Goal: Task Accomplishment & Management: Use online tool/utility

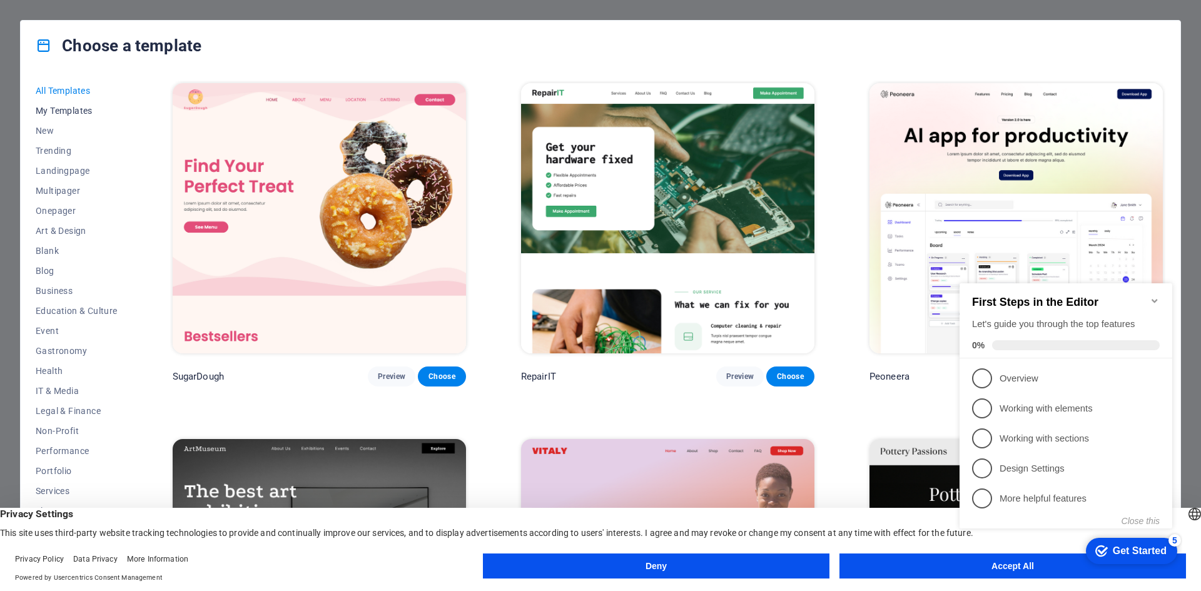
click at [72, 106] on span "My Templates" at bounding box center [77, 111] width 82 height 10
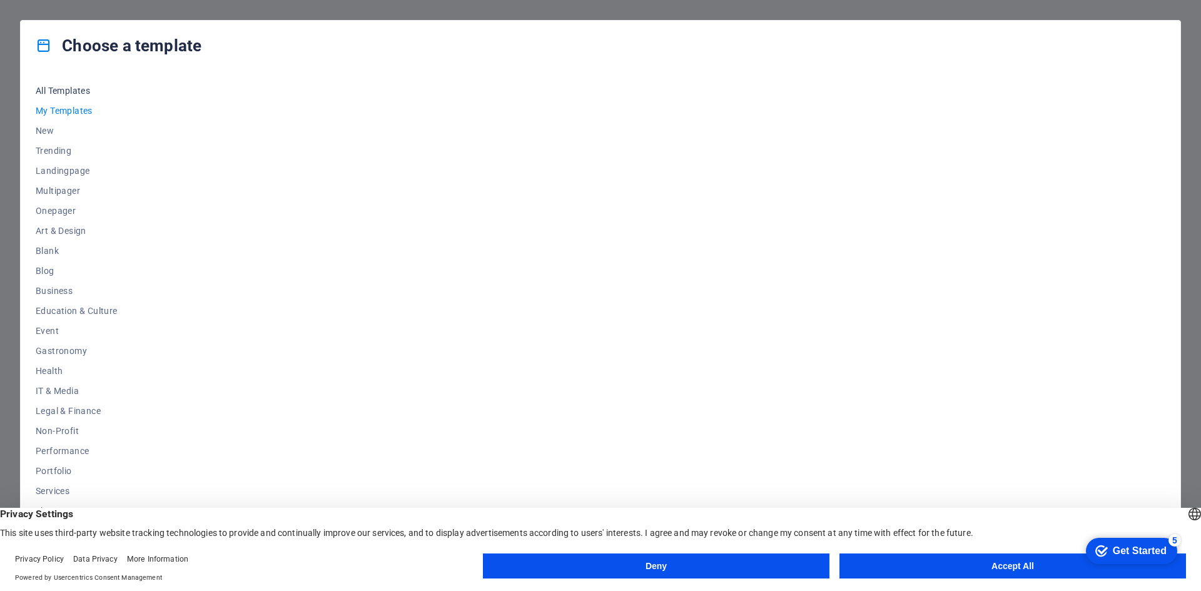
click at [68, 93] on span "All Templates" at bounding box center [77, 91] width 82 height 10
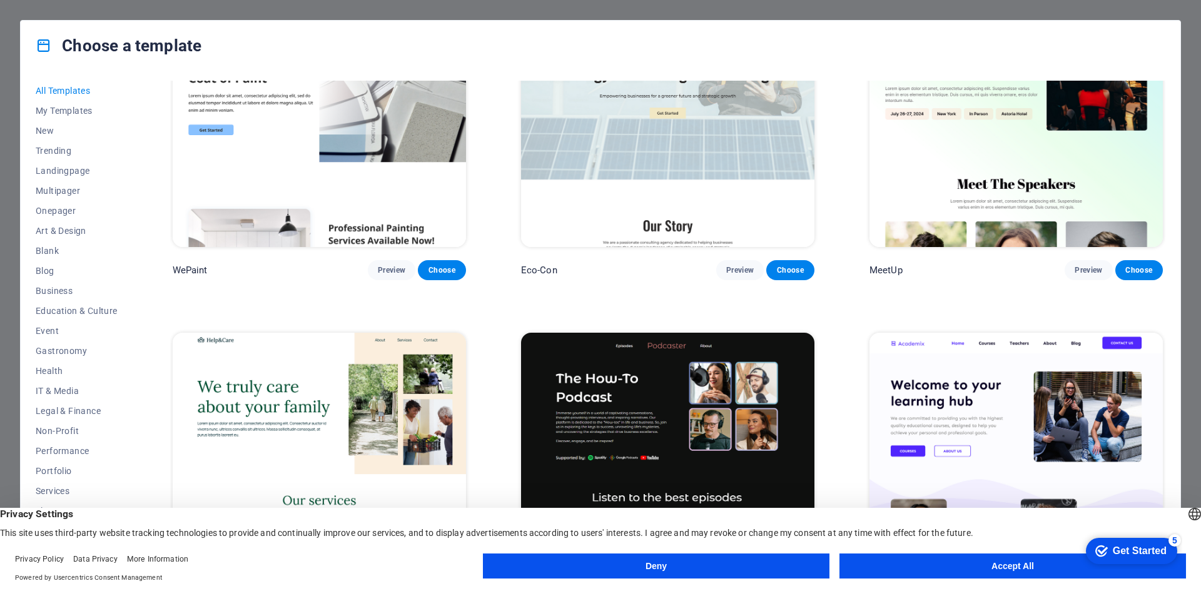
scroll to position [1564, 0]
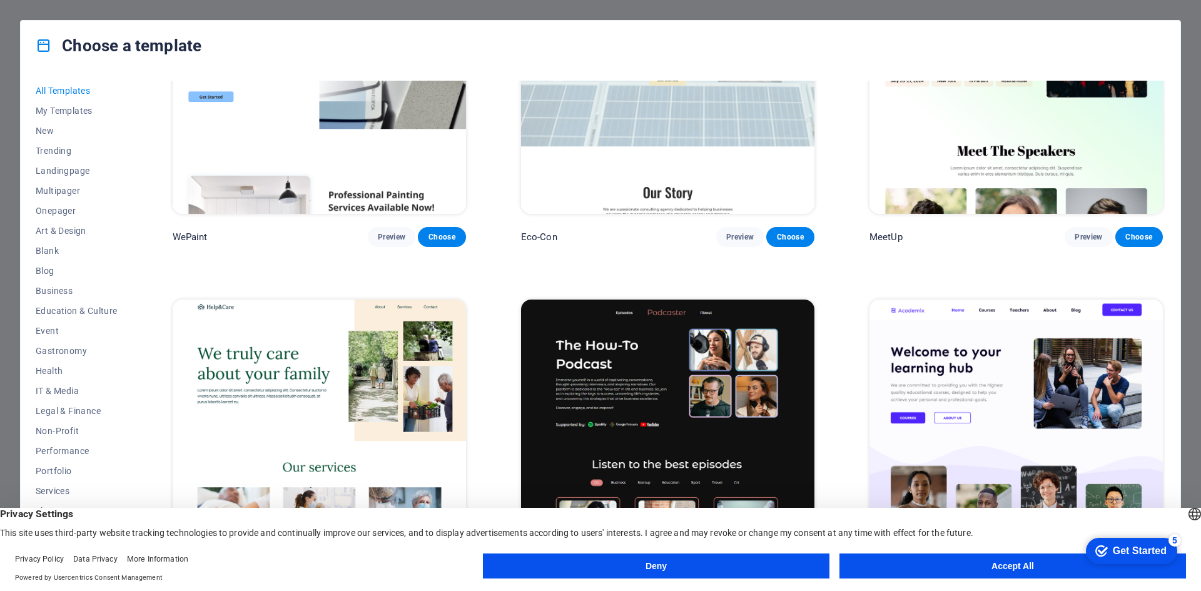
click at [1057, 566] on button "Accept All" at bounding box center [1013, 566] width 347 height 25
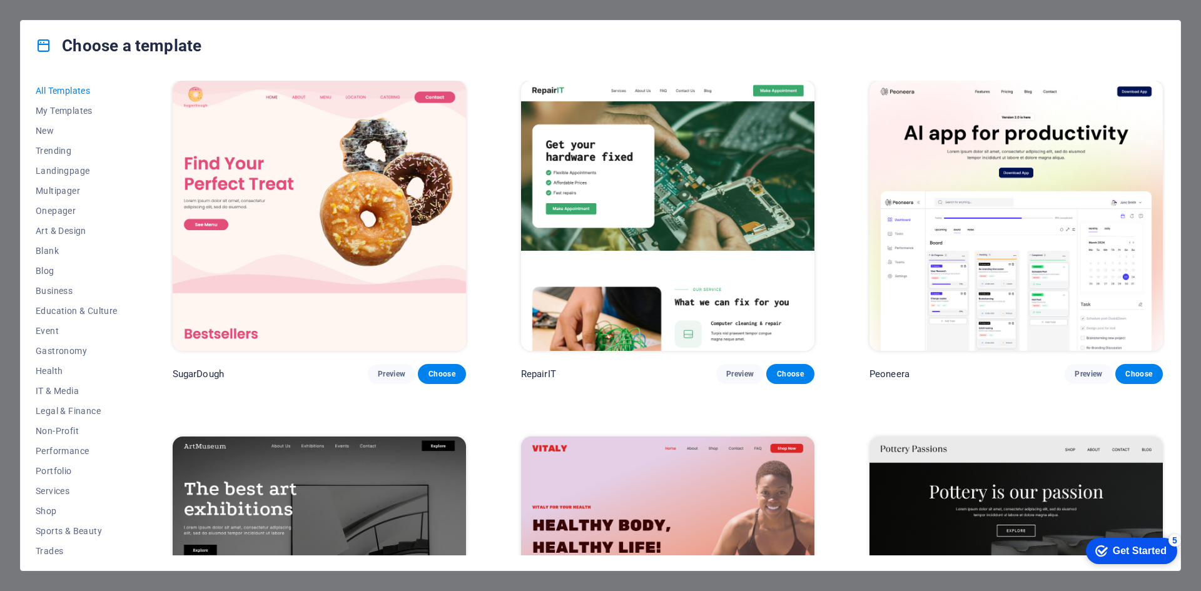
scroll to position [0, 0]
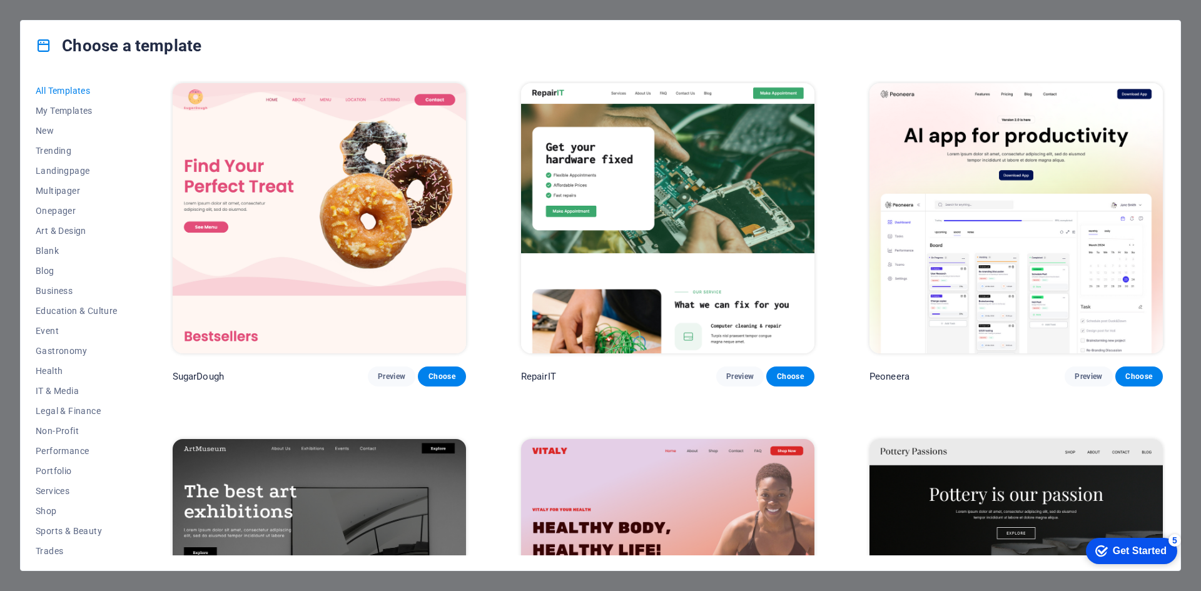
click at [0, 43] on div "Choose a template All Templates My Templates New Trending Landingpage Multipage…" at bounding box center [600, 295] width 1201 height 591
click at [5, 57] on div "Choose a template All Templates My Templates New Trending Landingpage Multipage…" at bounding box center [600, 295] width 1201 height 591
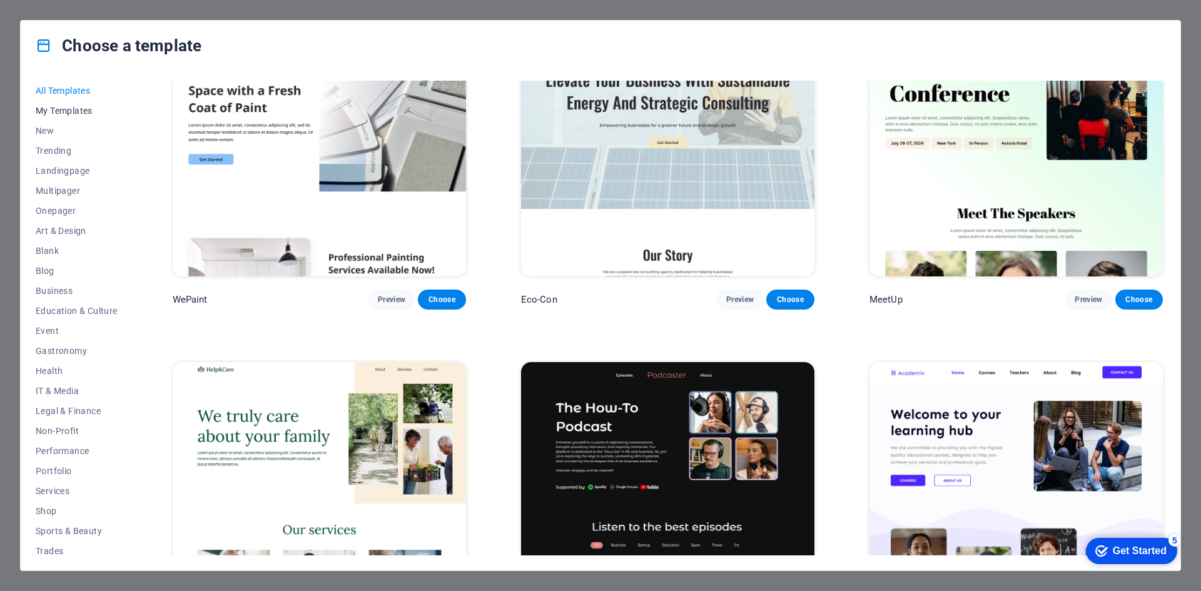
click at [59, 112] on span "My Templates" at bounding box center [77, 111] width 82 height 10
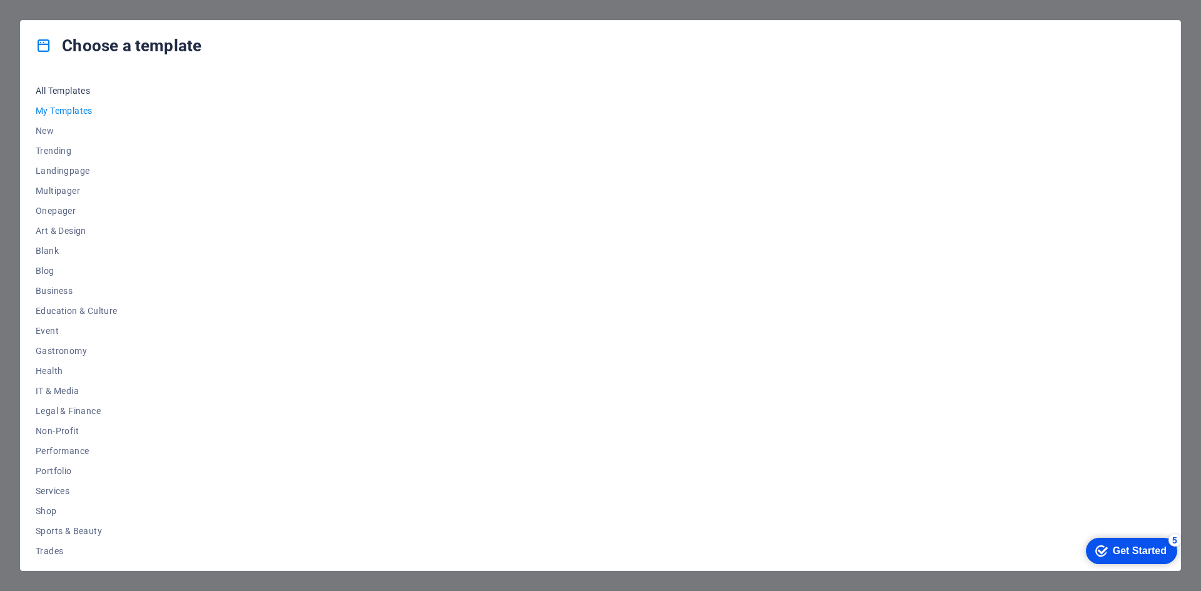
click at [68, 89] on span "All Templates" at bounding box center [77, 91] width 82 height 10
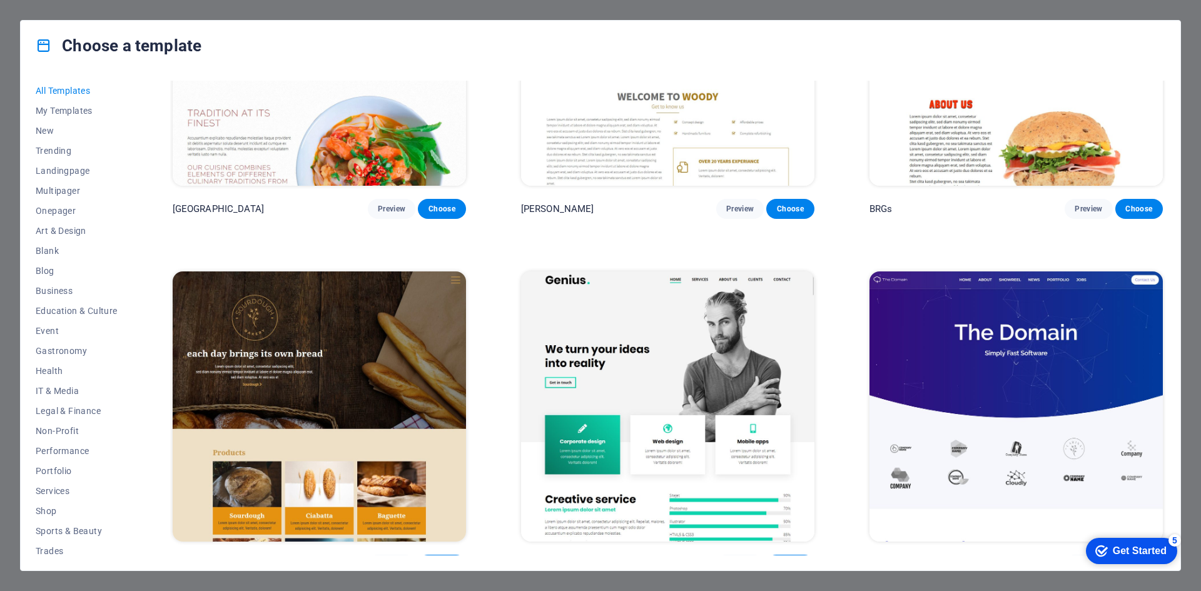
scroll to position [9135, 0]
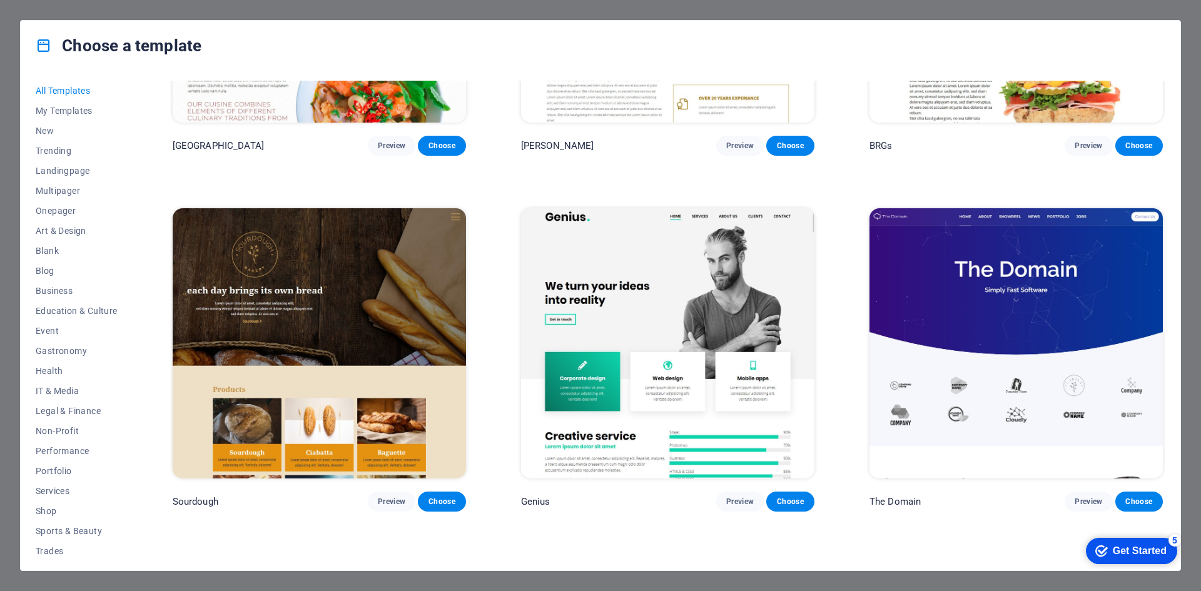
click at [369, 261] on img at bounding box center [319, 343] width 293 height 270
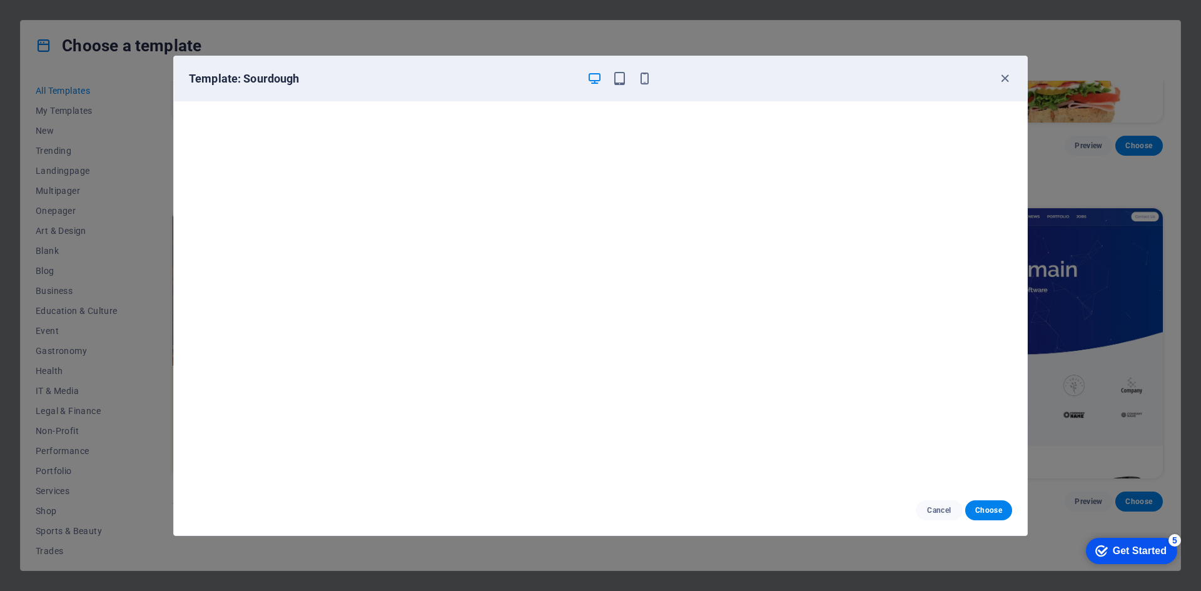
scroll to position [3, 0]
click at [613, 81] on icon "button" at bounding box center [620, 78] width 14 height 14
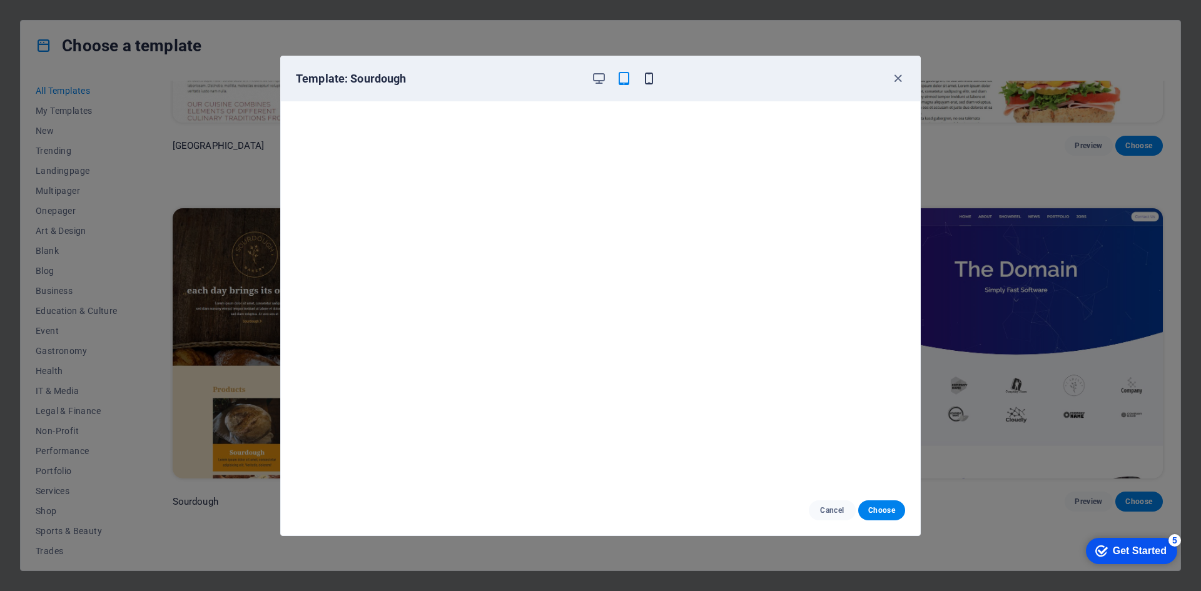
click at [652, 78] on icon "button" at bounding box center [649, 78] width 14 height 14
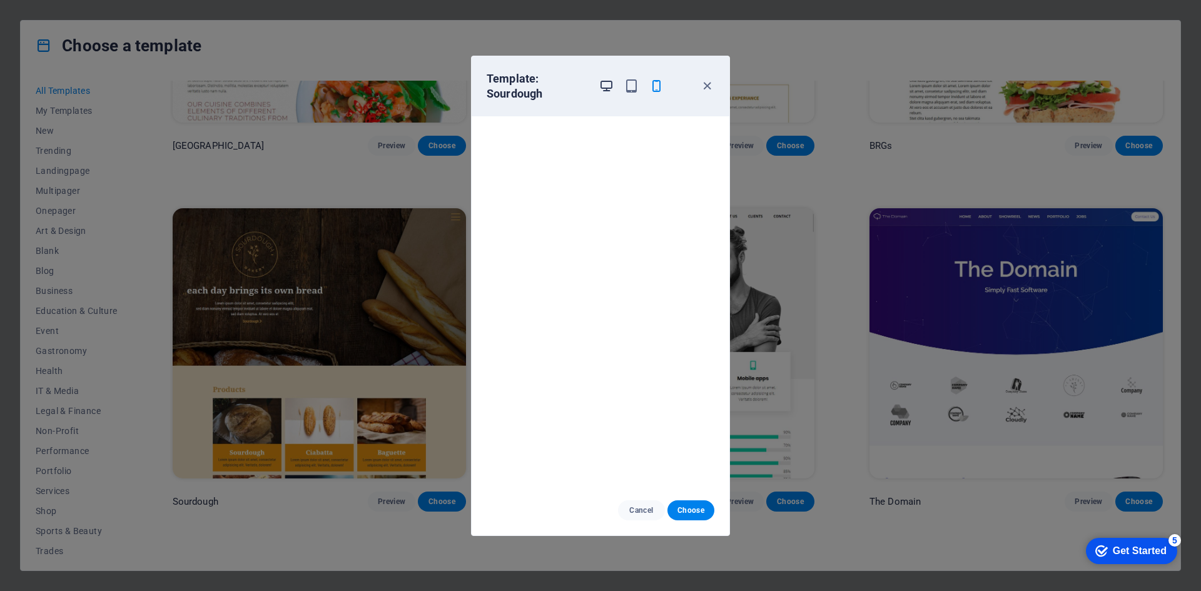
click at [614, 83] on span "button" at bounding box center [606, 86] width 15 height 14
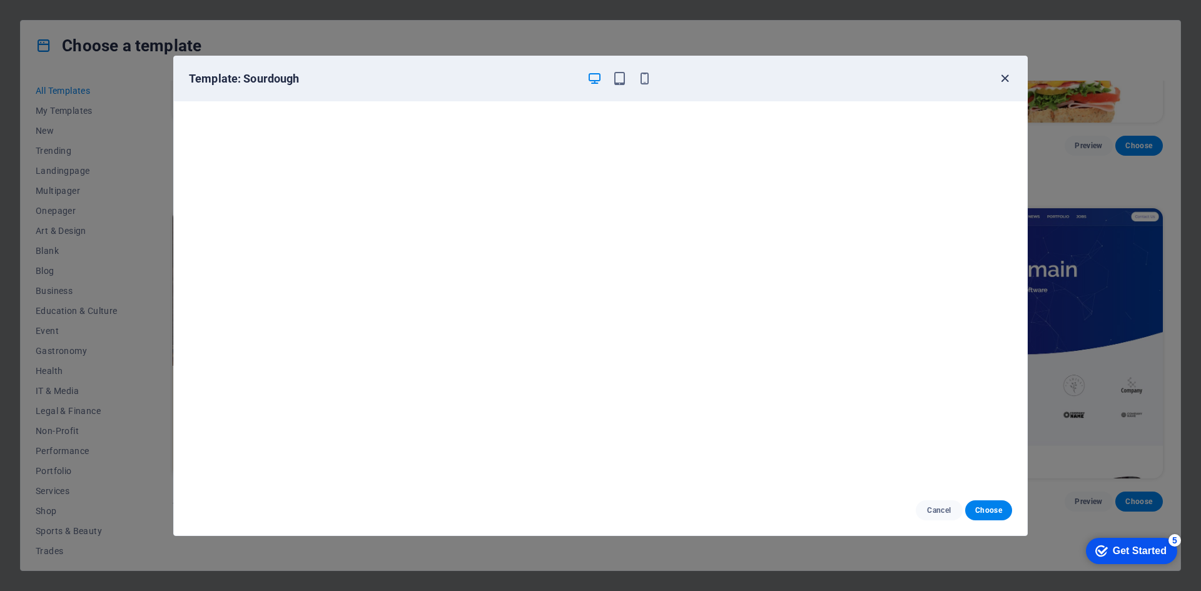
click at [1002, 82] on icon "button" at bounding box center [1005, 78] width 14 height 14
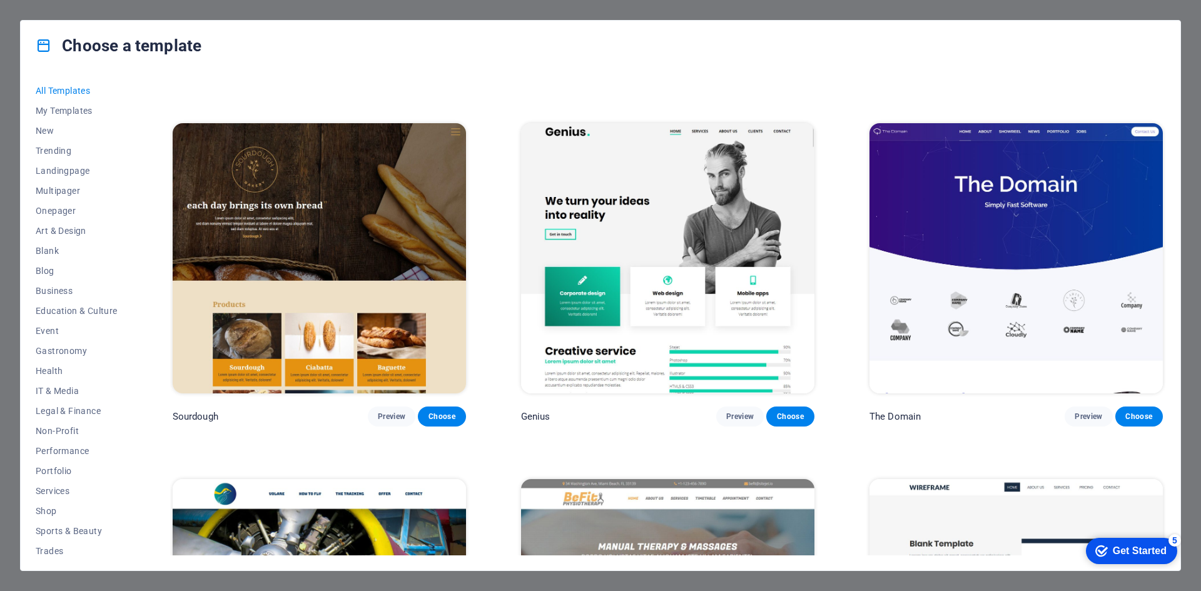
scroll to position [9135, 0]
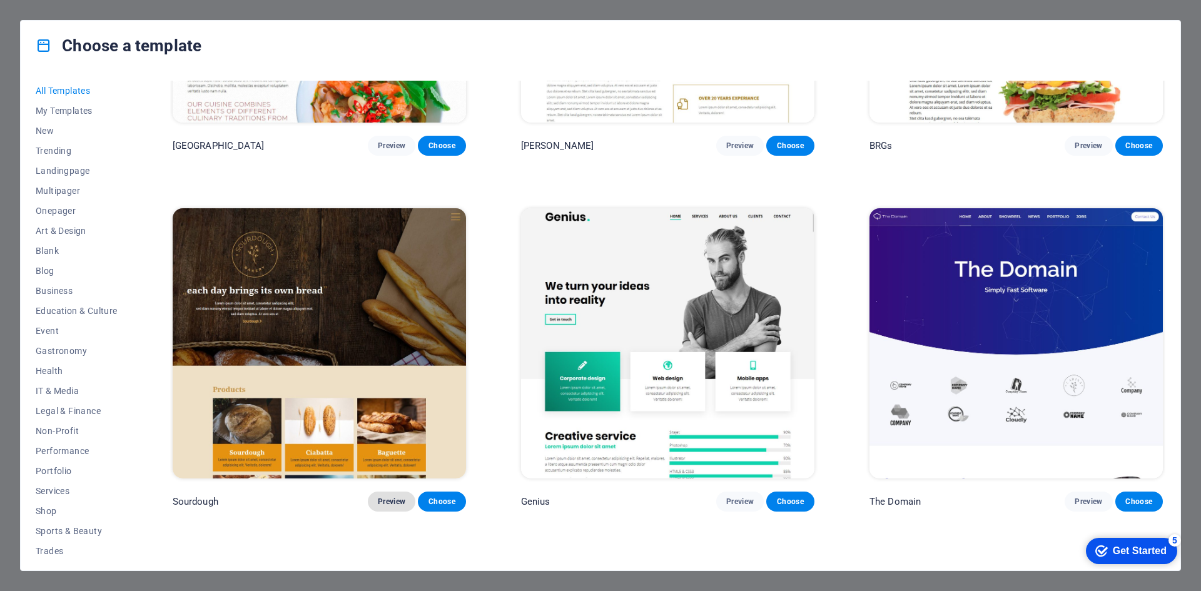
click at [383, 497] on span "Preview" at bounding box center [392, 502] width 28 height 10
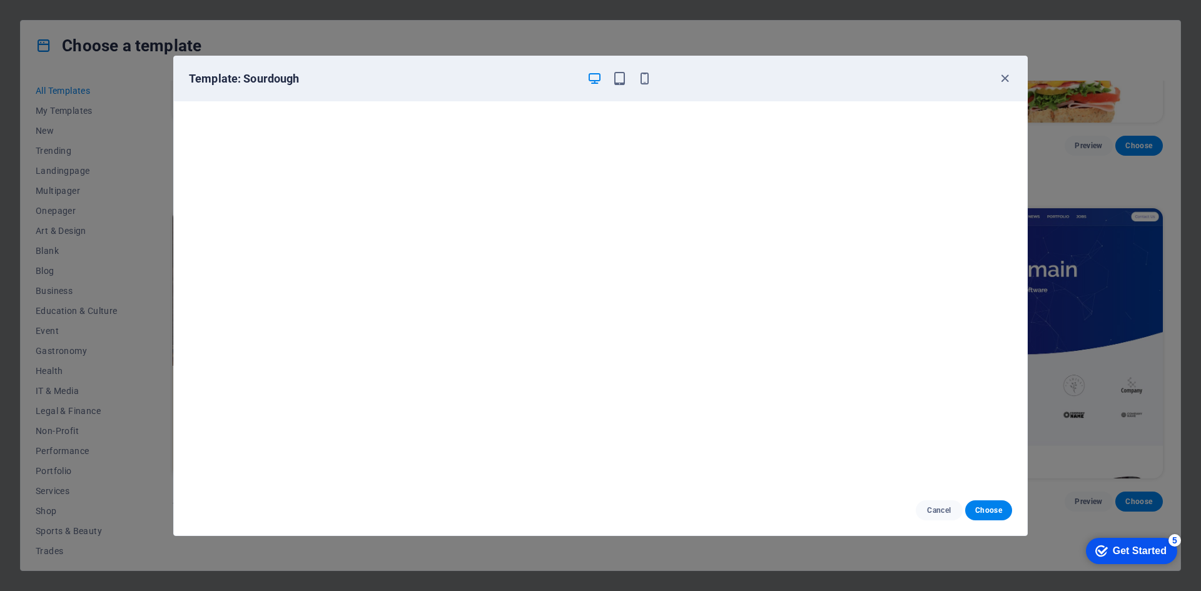
scroll to position [3, 0]
click at [991, 511] on span "Choose" at bounding box center [988, 511] width 27 height 10
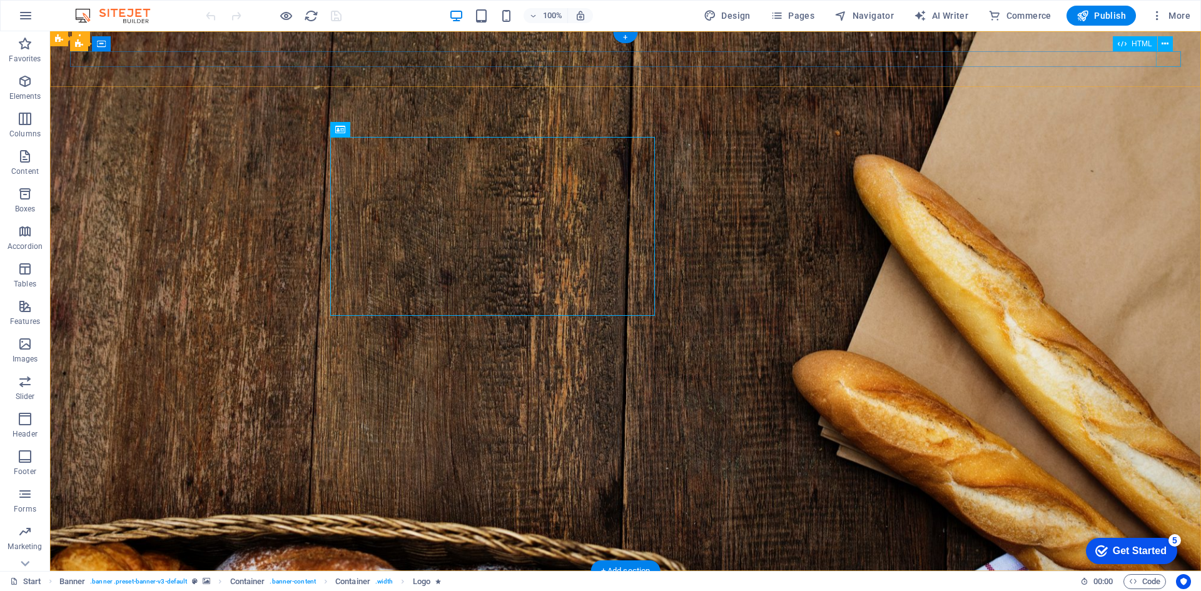
click at [1162, 591] on div at bounding box center [625, 599] width 1111 height 16
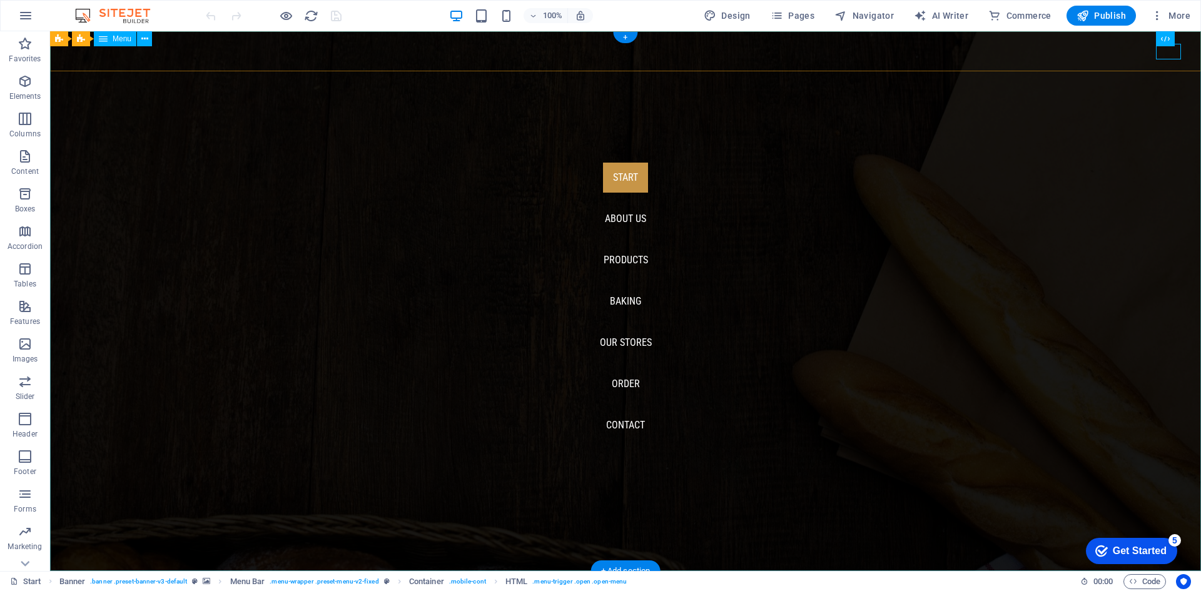
click at [627, 261] on nav "Start About us Products Baking Our Stores Order Contact" at bounding box center [625, 301] width 1151 height 540
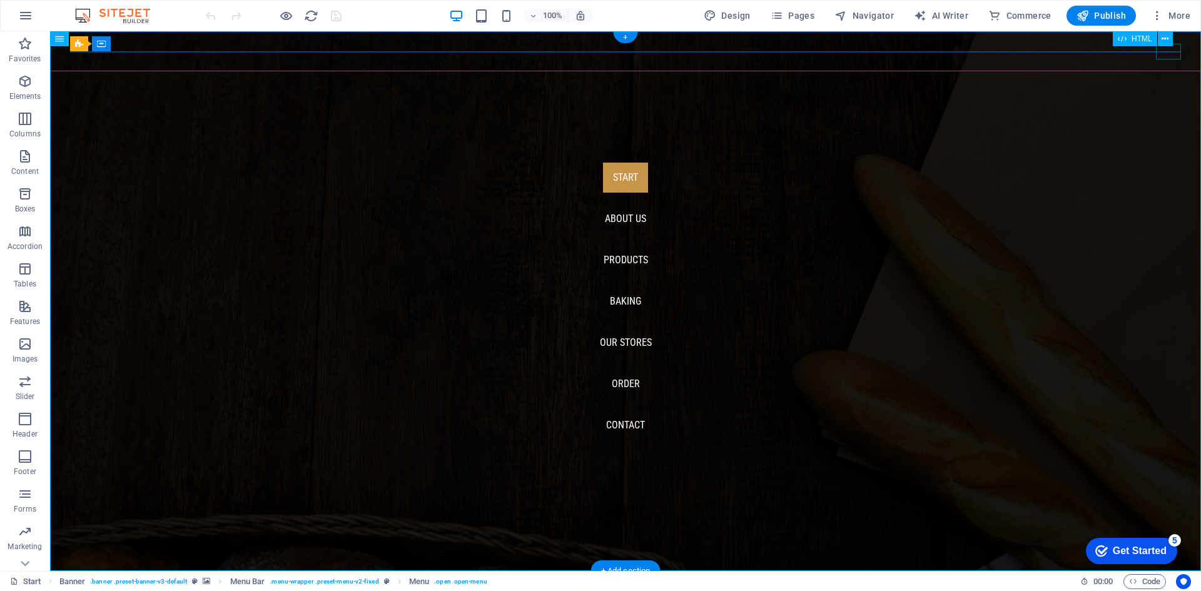
click at [95, 591] on div at bounding box center [82, 599] width 25 height 16
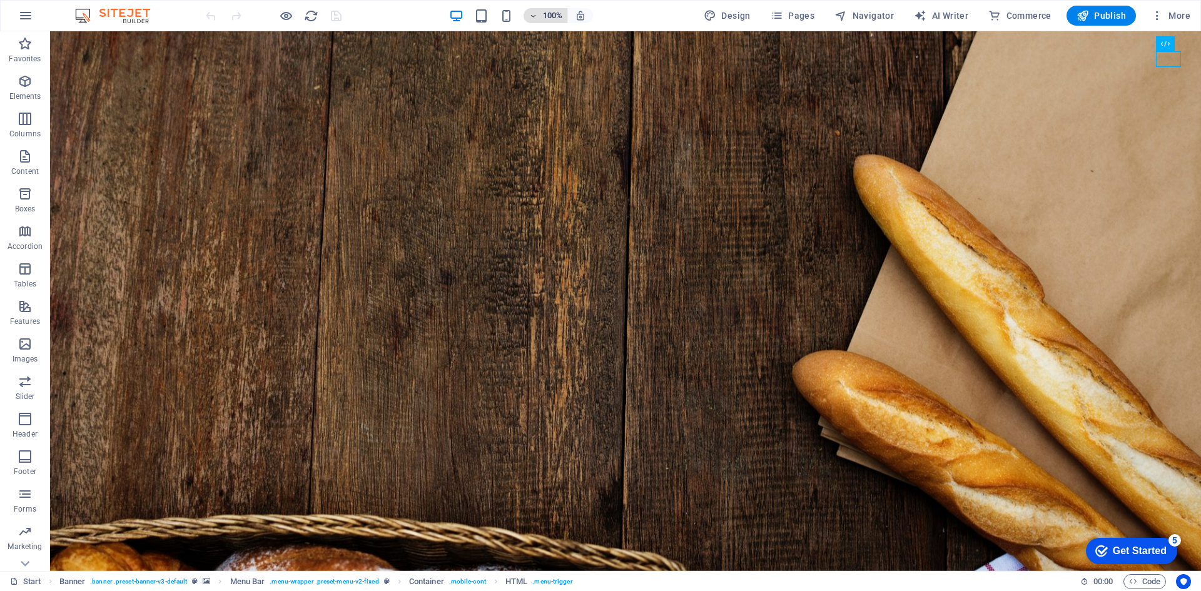
click at [534, 16] on icon "button" at bounding box center [533, 16] width 9 height 8
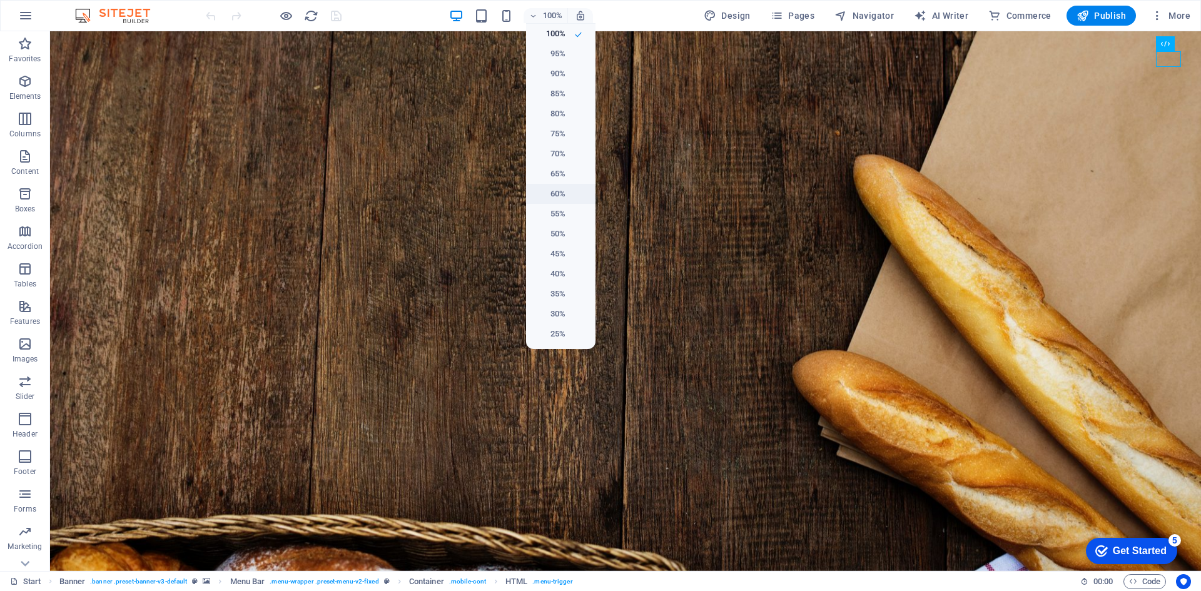
click at [564, 191] on h6 "60%" at bounding box center [550, 193] width 32 height 15
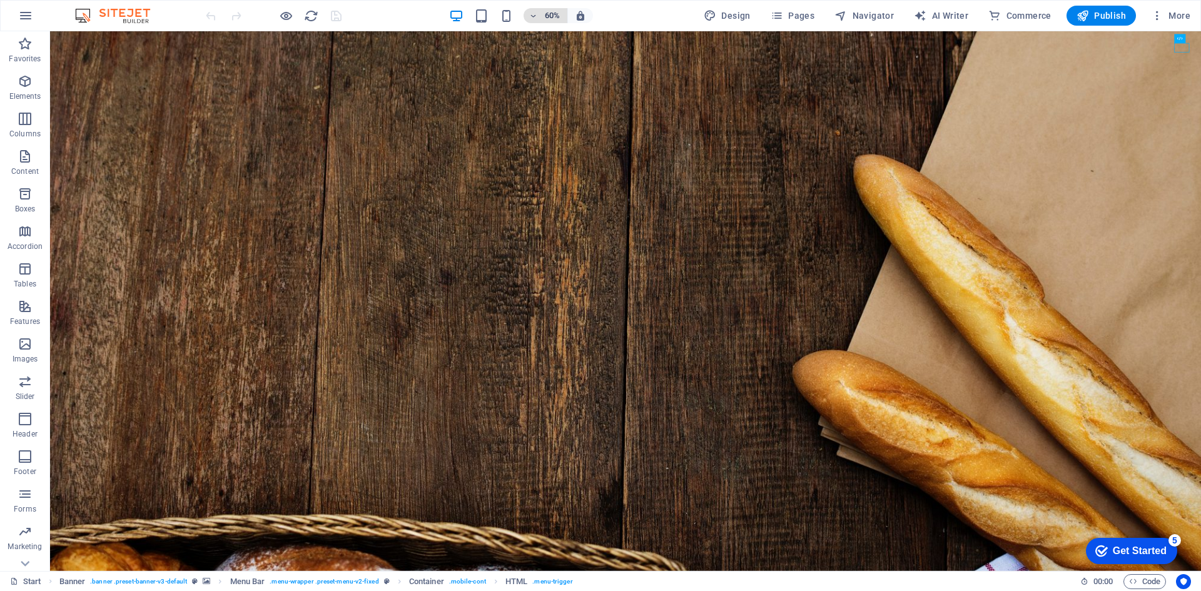
click at [549, 15] on h6 "60%" at bounding box center [552, 15] width 20 height 15
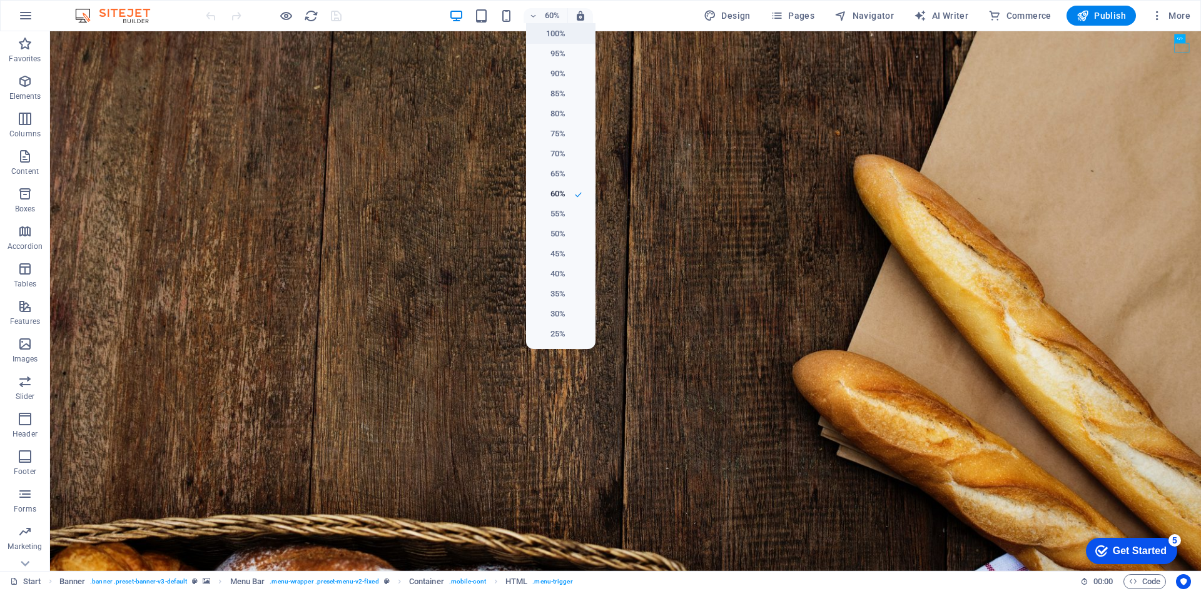
click at [555, 38] on h6 "100%" at bounding box center [550, 33] width 32 height 15
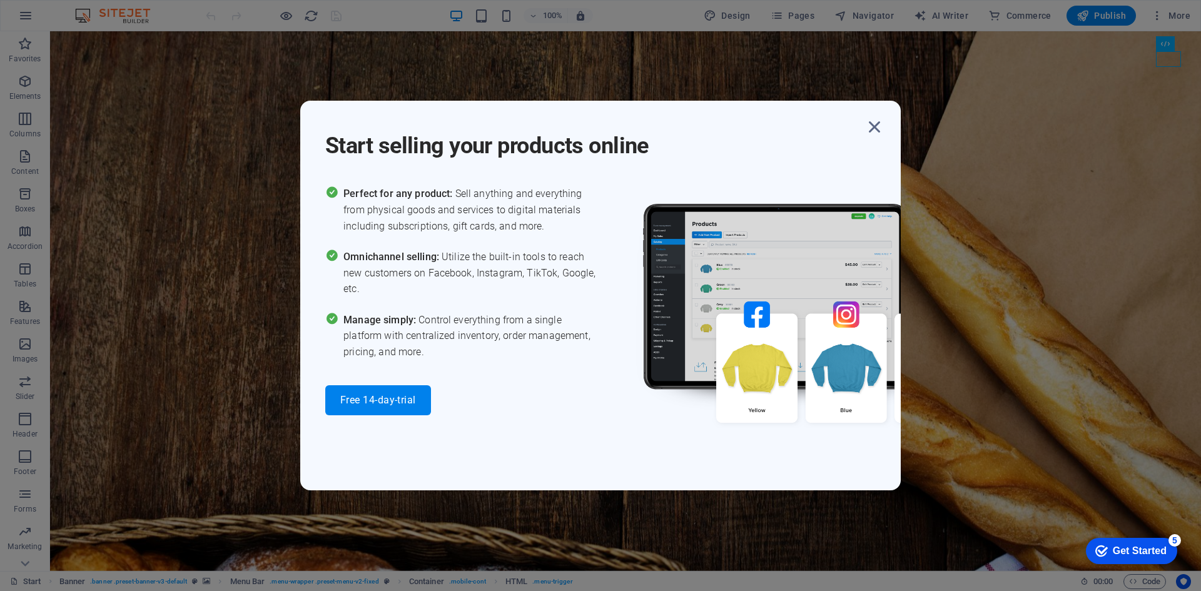
click at [878, 114] on div "Start selling your products online Perfect for any product: Sell anything and e…" at bounding box center [600, 295] width 601 height 389
click at [875, 123] on icon "button" at bounding box center [874, 127] width 23 height 23
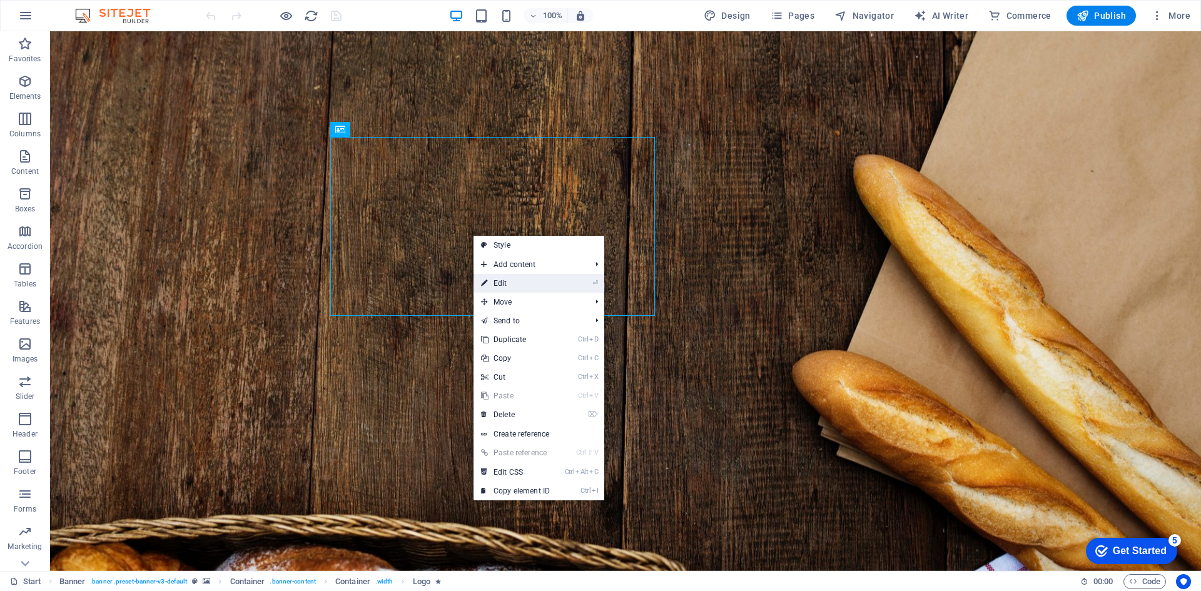
click at [499, 287] on link "⏎ Edit" at bounding box center [516, 283] width 84 height 19
select select "px"
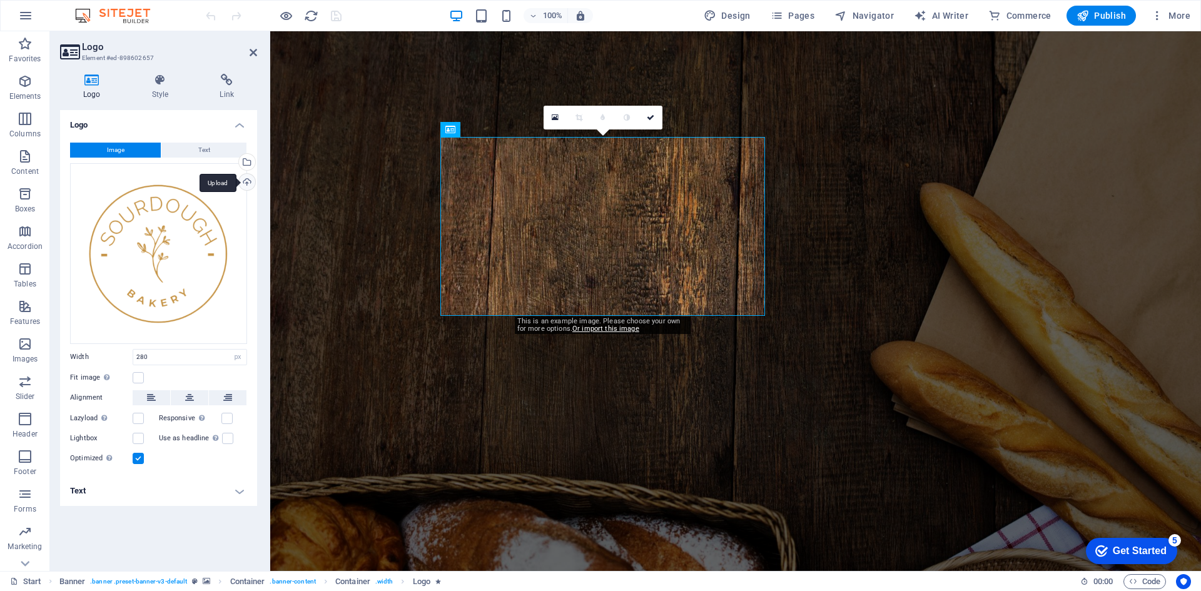
click at [248, 185] on div "Upload" at bounding box center [245, 183] width 19 height 19
drag, startPoint x: 229, startPoint y: 223, endPoint x: 195, endPoint y: 245, distance: 40.3
click at [195, 245] on div "Drag files here, click to choose files or select files from Files or our free s…" at bounding box center [158, 253] width 177 height 181
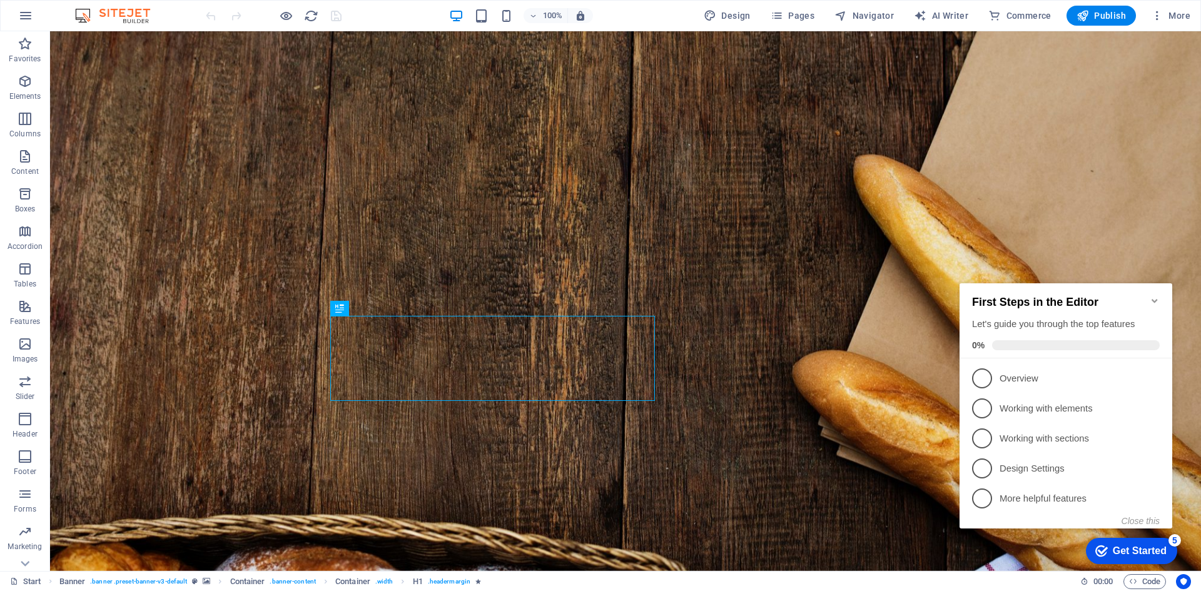
click at [1156, 296] on icon "Minimize checklist" at bounding box center [1155, 301] width 10 height 10
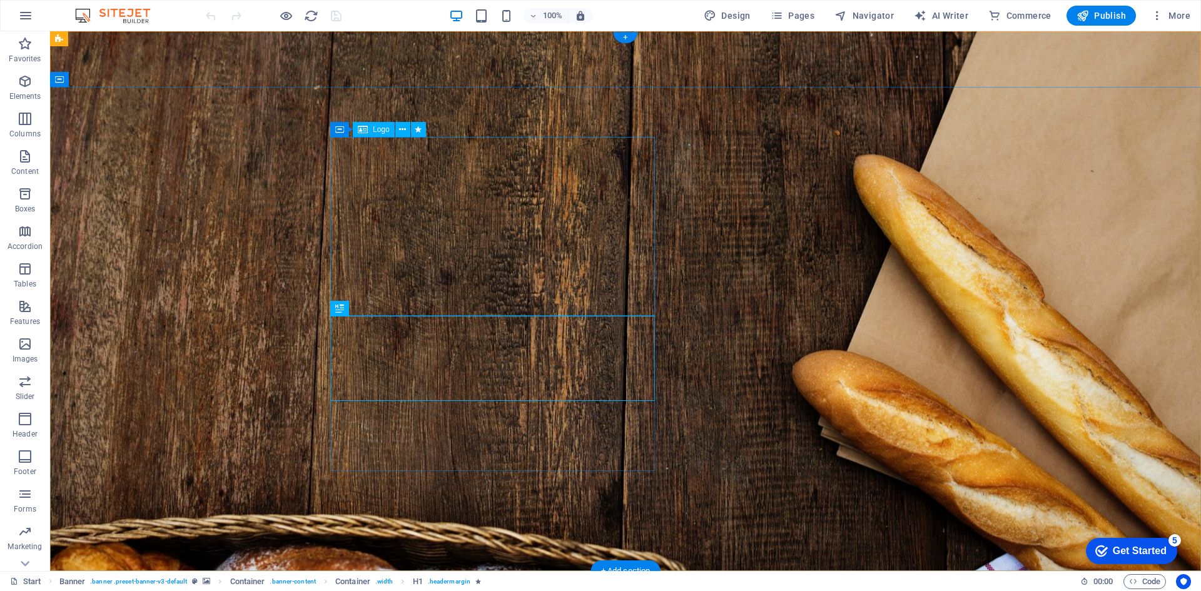
select select "px"
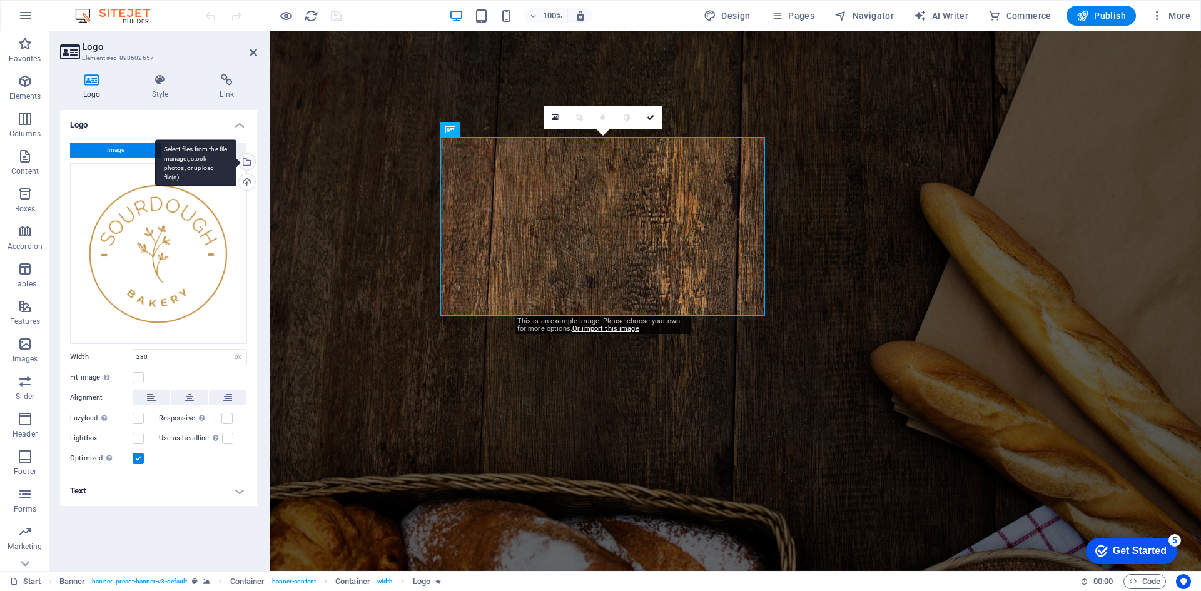
click at [248, 163] on div "Select files from the file manager, stock photos, or upload file(s)" at bounding box center [245, 163] width 19 height 19
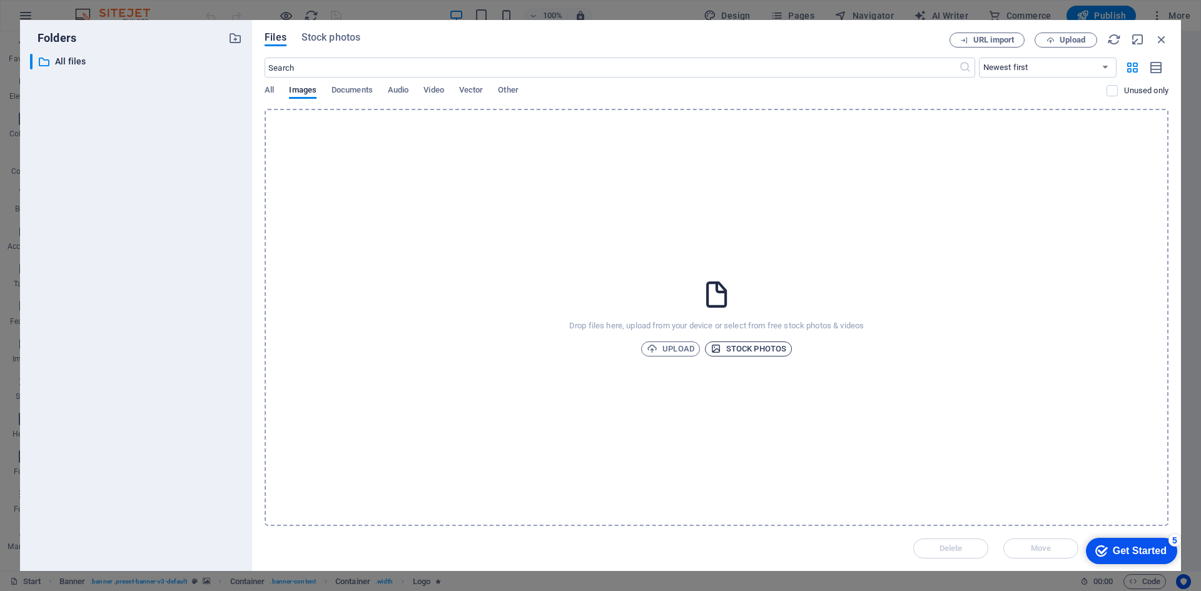
click at [730, 350] on span "Stock photos" at bounding box center [749, 349] width 76 height 15
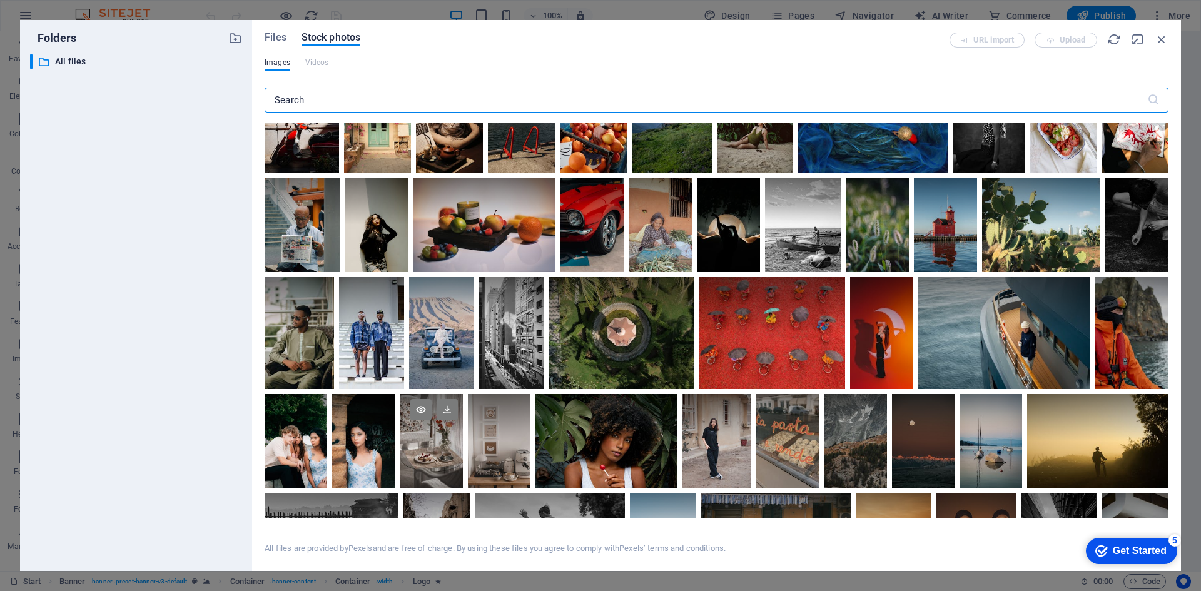
scroll to position [375, 0]
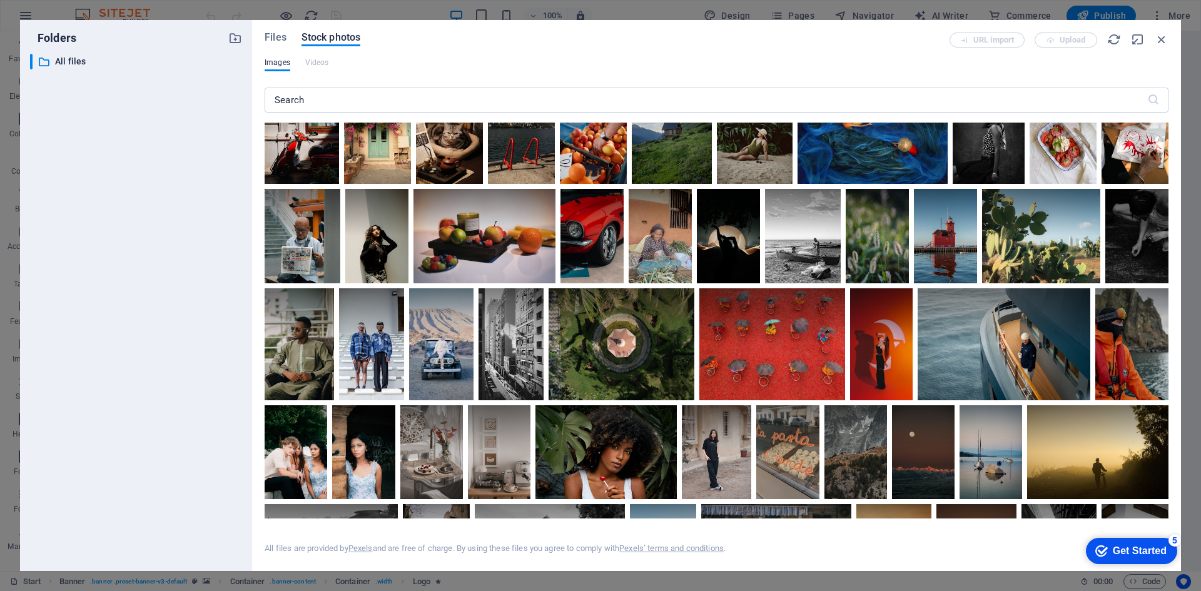
click at [3, 315] on div "Folders ​ All files All files Files Stock photos URL import Upload Images Video…" at bounding box center [600, 295] width 1201 height 591
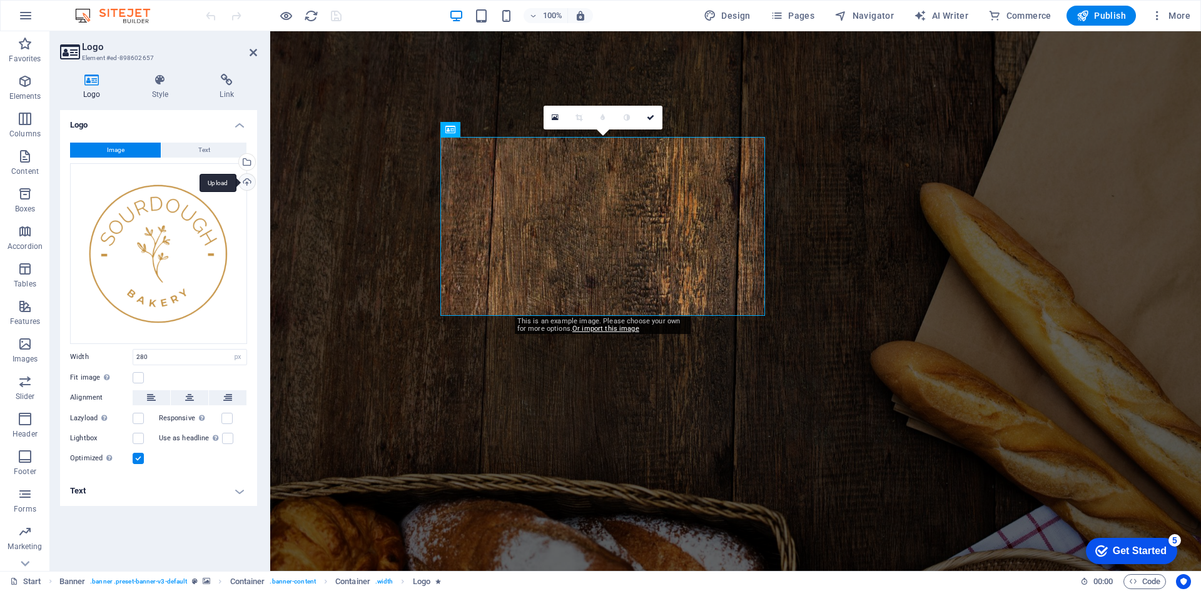
click at [251, 182] on div "Upload" at bounding box center [245, 183] width 19 height 19
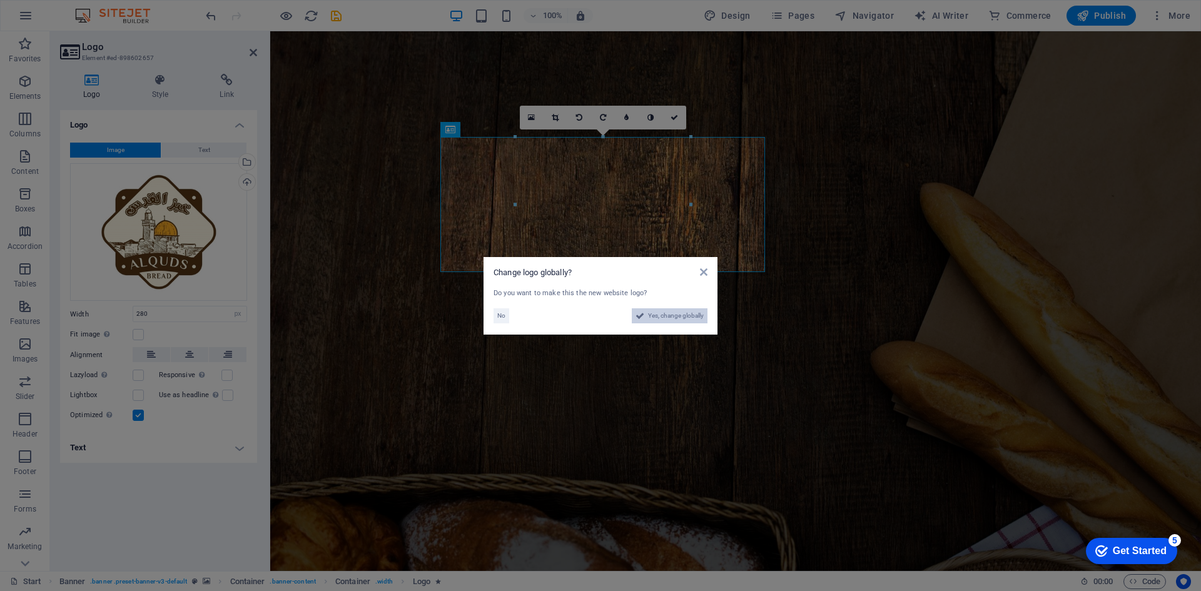
click at [697, 320] on span "Yes, change globally" at bounding box center [676, 315] width 56 height 15
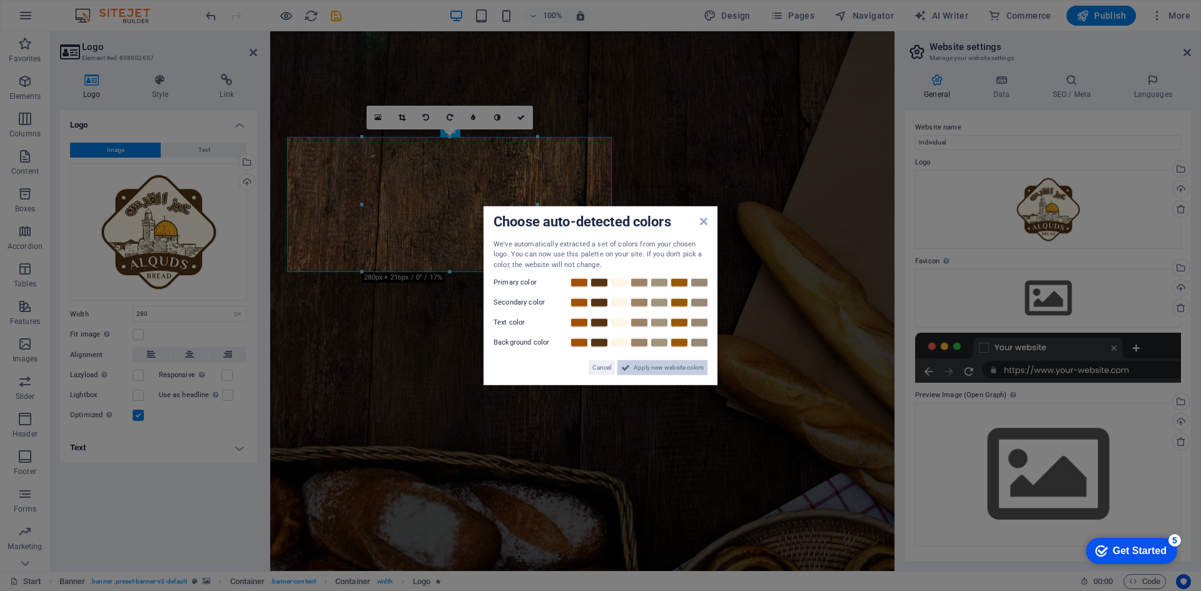
click at [651, 371] on span "Apply new website colors" at bounding box center [669, 367] width 70 height 15
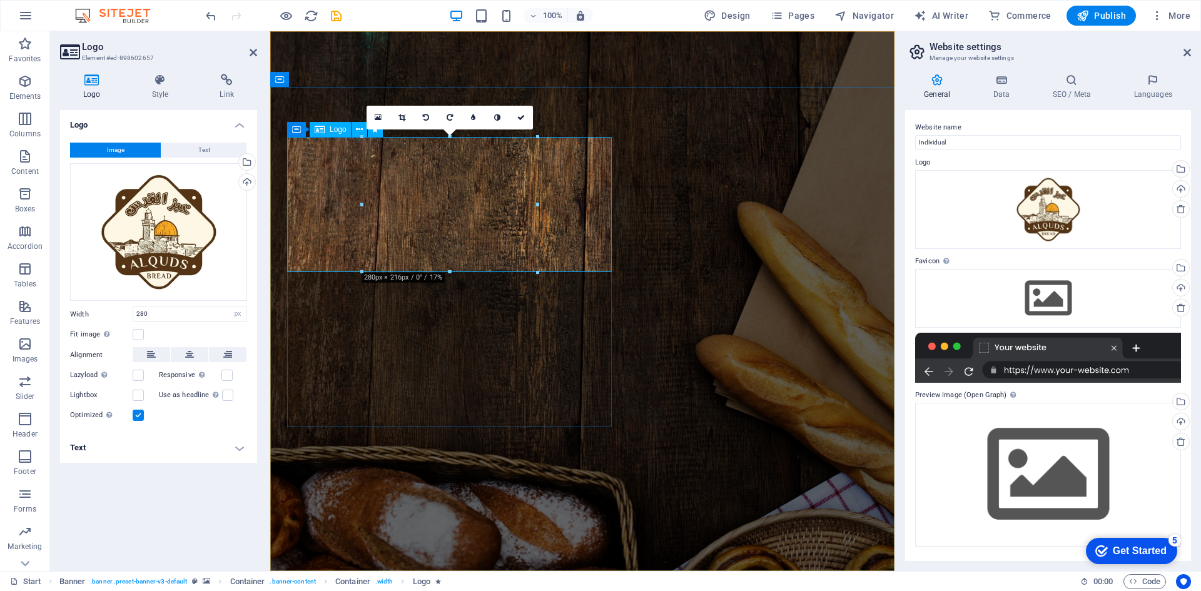
click at [380, 120] on icon at bounding box center [378, 117] width 7 height 9
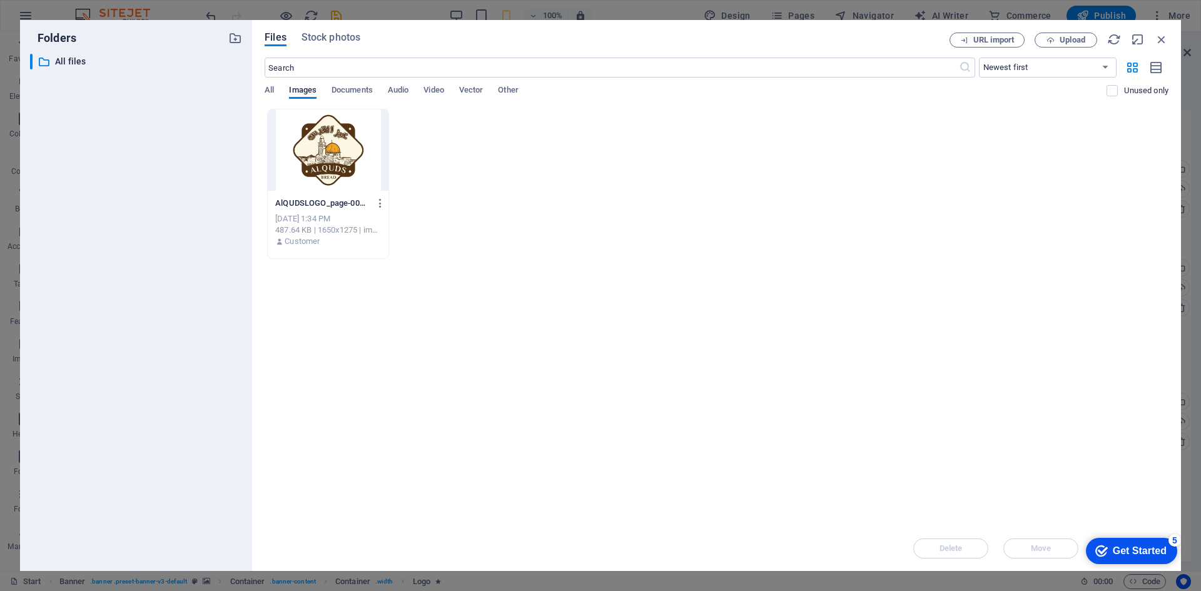
click at [350, 153] on div at bounding box center [328, 149] width 121 height 81
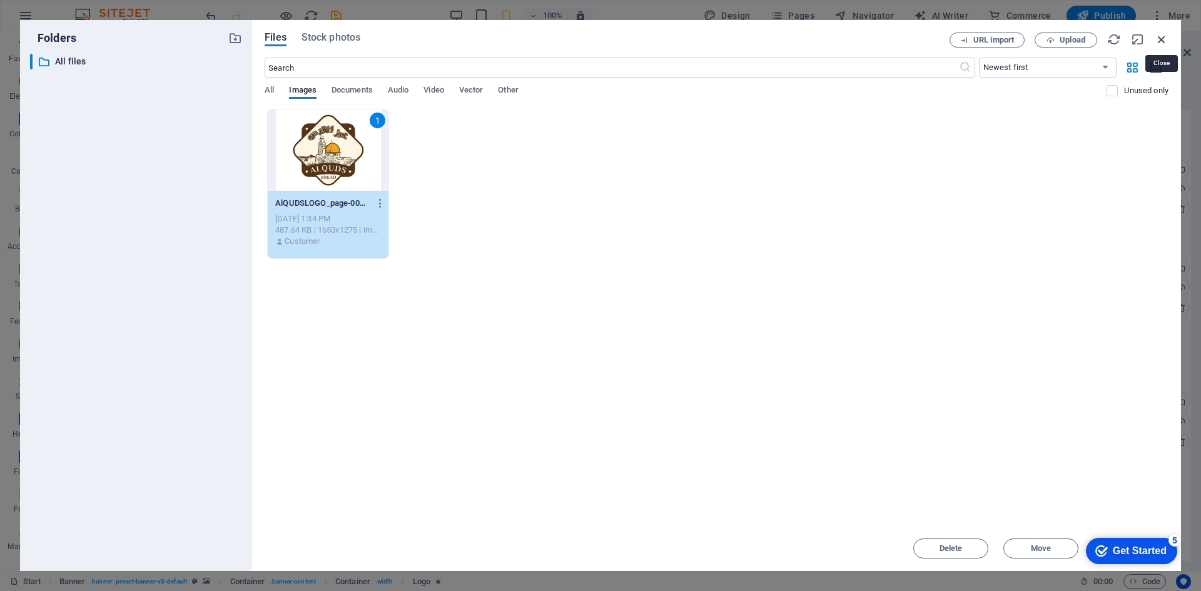
click at [1156, 40] on icon "button" at bounding box center [1162, 40] width 14 height 14
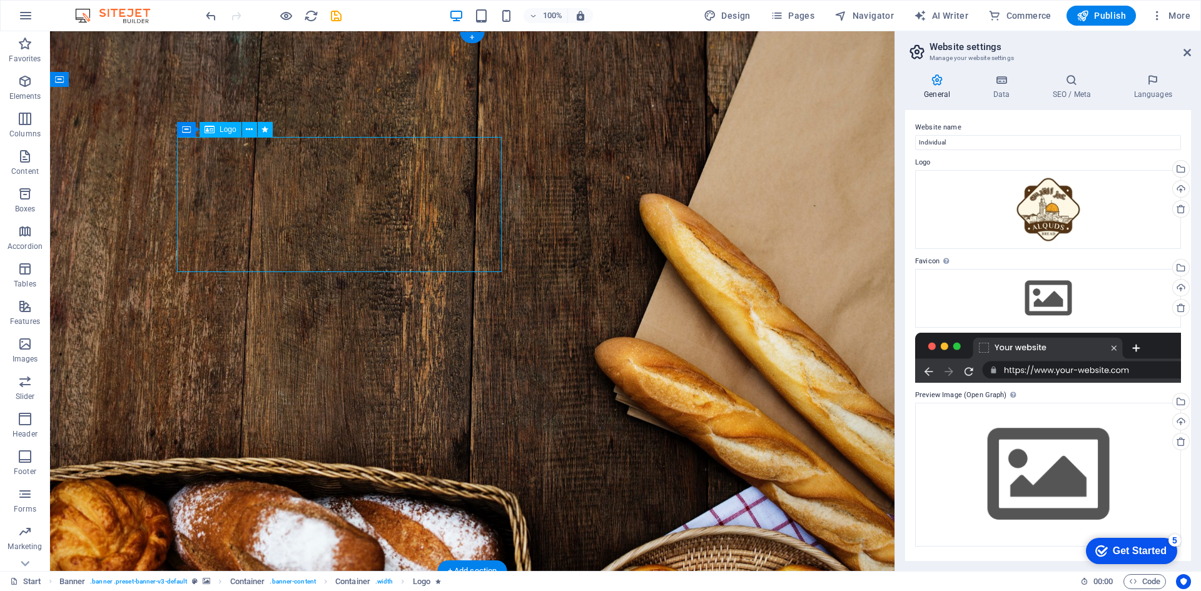
select select "px"
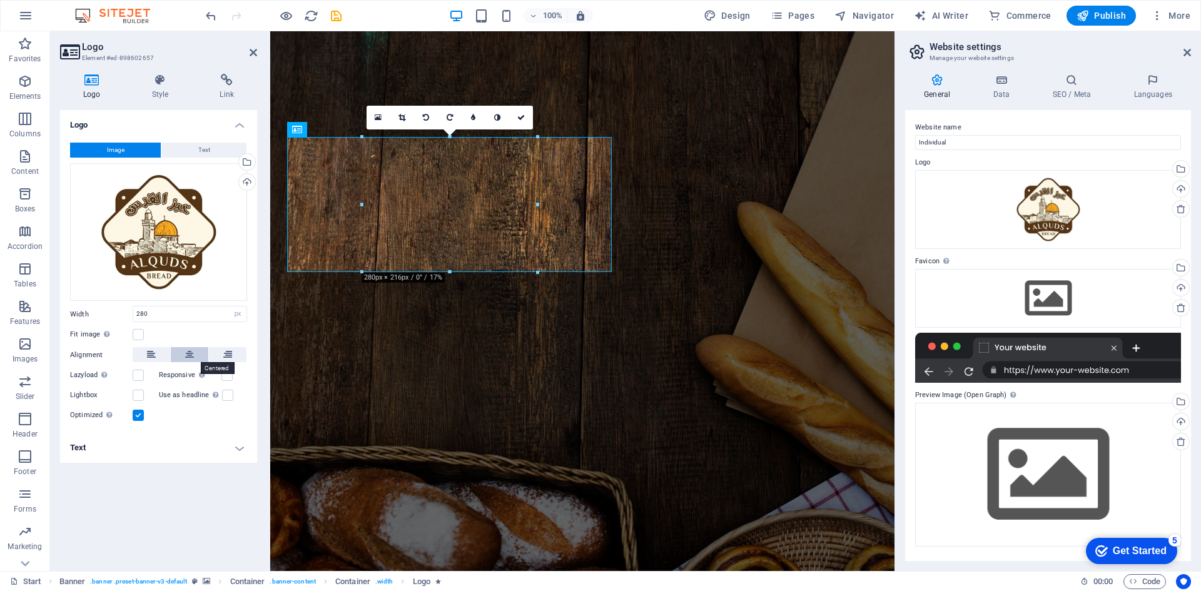
click at [184, 355] on button at bounding box center [190, 354] width 38 height 15
click at [223, 357] on icon at bounding box center [227, 354] width 9 height 15
click at [192, 356] on icon at bounding box center [189, 354] width 9 height 15
click at [138, 397] on label at bounding box center [138, 395] width 11 height 11
click at [0, 0] on input "Lightbox" at bounding box center [0, 0] width 0 height 0
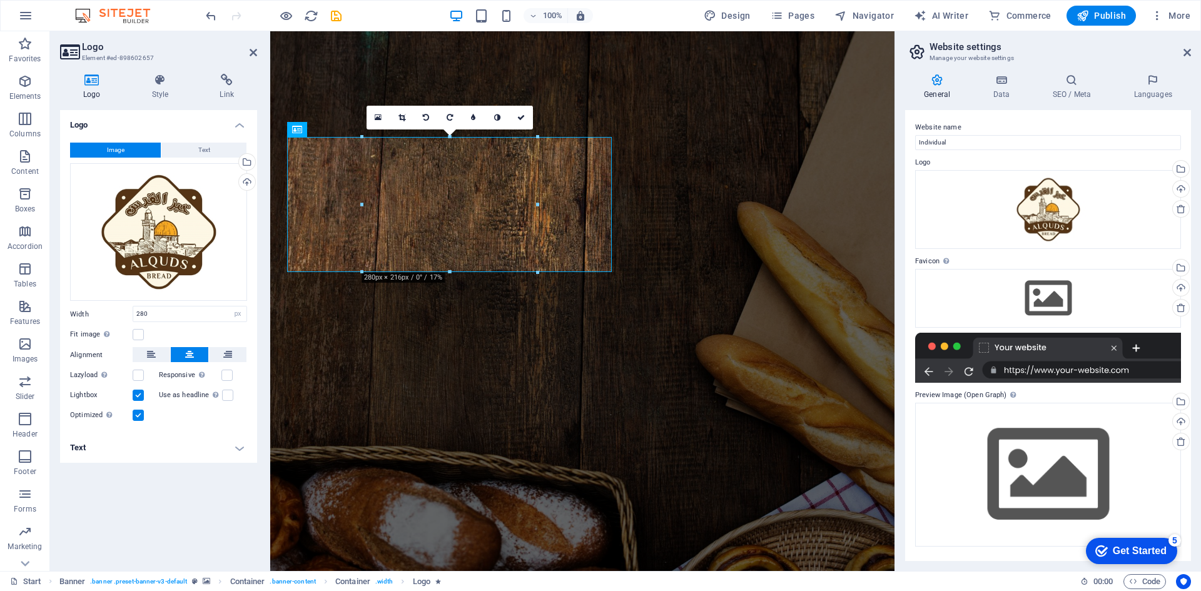
click at [140, 397] on label at bounding box center [138, 395] width 11 height 11
click at [0, 0] on input "Lightbox" at bounding box center [0, 0] width 0 height 0
click at [137, 378] on label at bounding box center [138, 375] width 11 height 11
click at [0, 0] on input "Lazyload Loading images after the page loads improves page speed." at bounding box center [0, 0] width 0 height 0
click at [137, 378] on label at bounding box center [138, 375] width 11 height 11
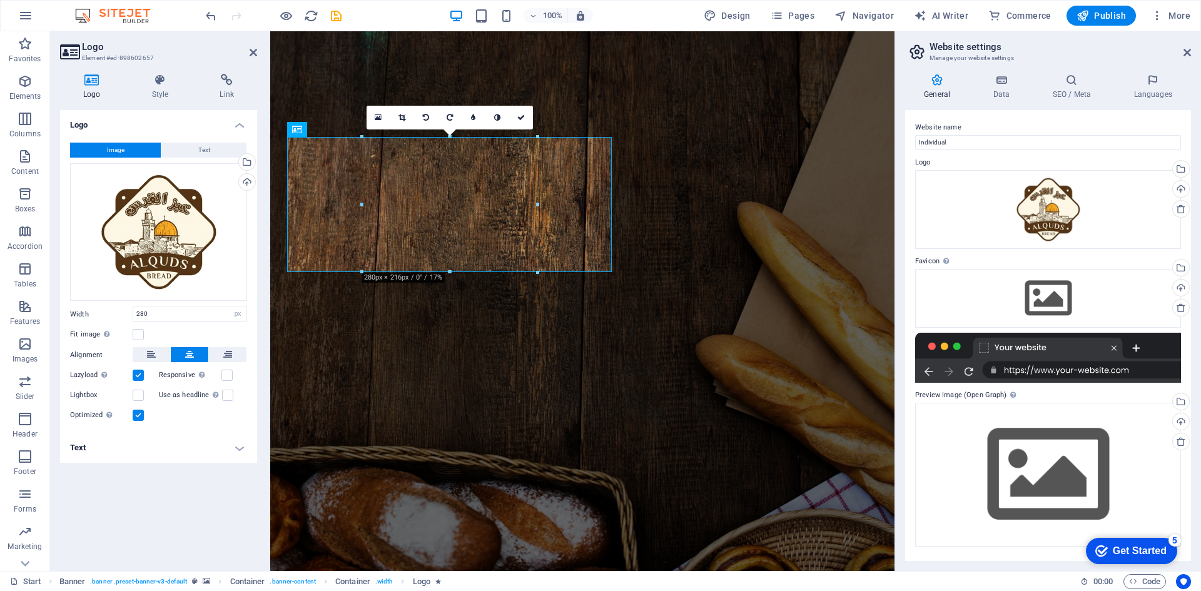
click at [0, 0] on input "Lazyload Loading images after the page loads improves page speed." at bounding box center [0, 0] width 0 height 0
click at [138, 93] on h4 "Style" at bounding box center [163, 87] width 68 height 26
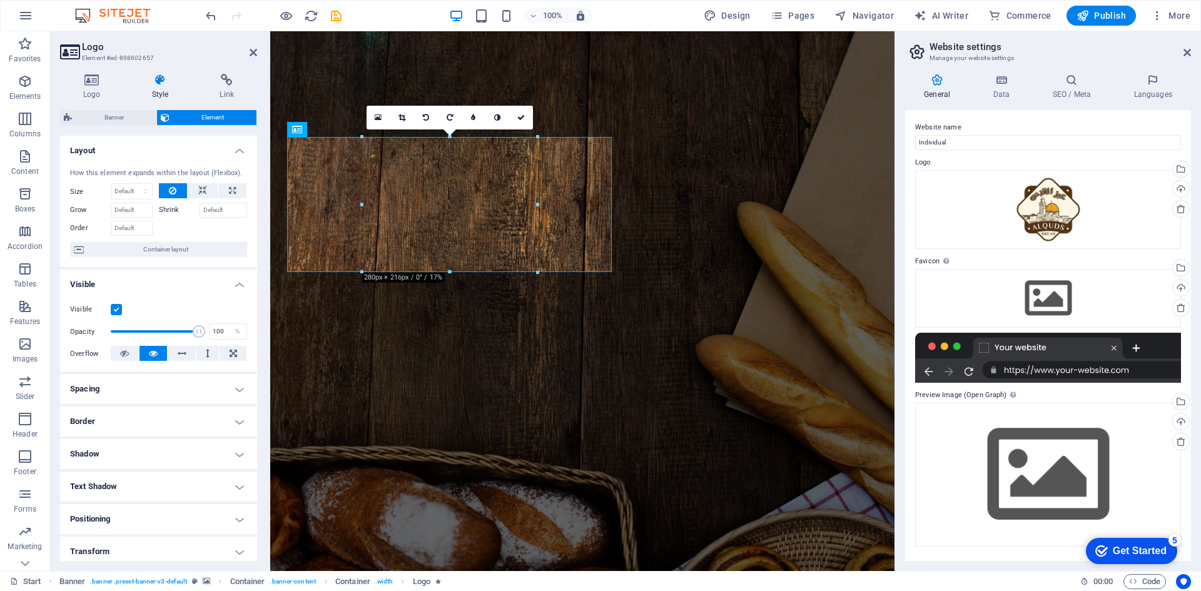
click at [122, 310] on div "Visible" at bounding box center [158, 309] width 177 height 15
click at [119, 310] on label at bounding box center [116, 309] width 11 height 11
click at [0, 0] on input "Visible" at bounding box center [0, 0] width 0 height 0
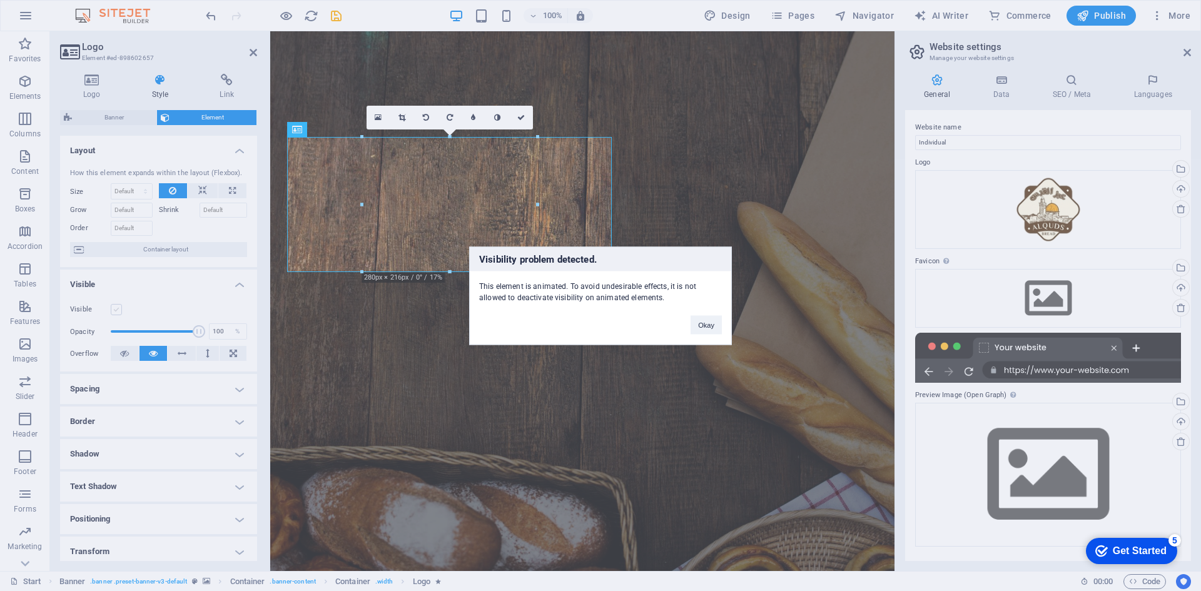
click at [119, 310] on div "Visibility problem detected. This element is animated. To avoid undesirable eff…" at bounding box center [600, 295] width 1201 height 591
drag, startPoint x: 704, startPoint y: 330, endPoint x: 181, endPoint y: 297, distance: 523.4
click at [704, 330] on button "Okay" at bounding box center [706, 324] width 31 height 19
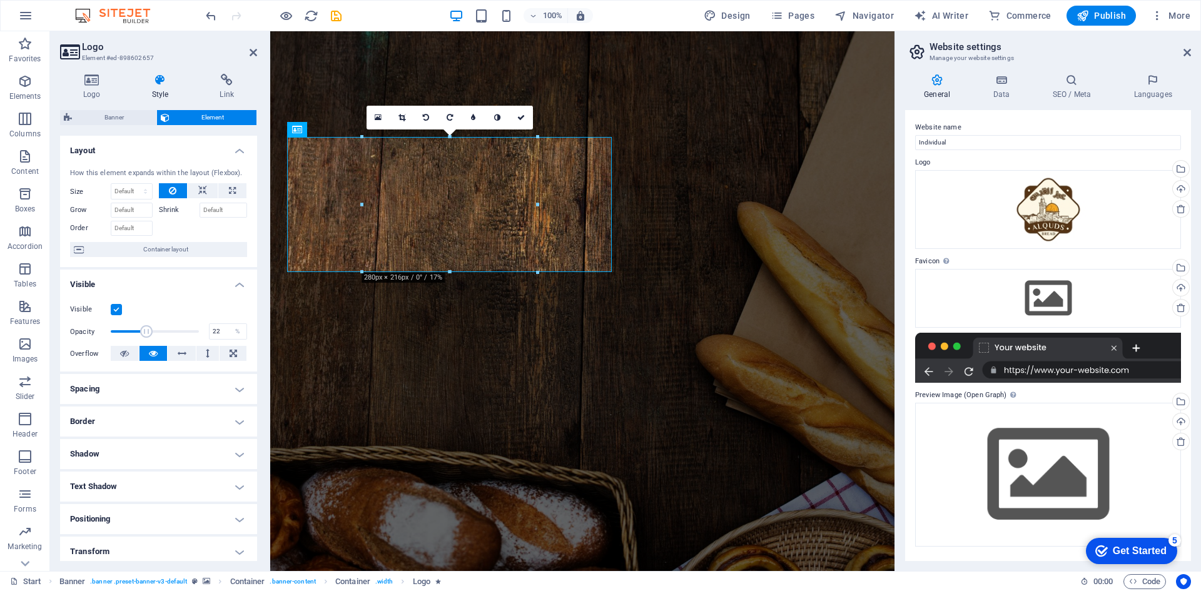
drag, startPoint x: 195, startPoint y: 332, endPoint x: 129, endPoint y: 335, distance: 66.4
click at [140, 335] on span at bounding box center [146, 331] width 13 height 13
drag, startPoint x: 127, startPoint y: 335, endPoint x: 170, endPoint y: 340, distance: 42.8
click at [170, 340] on span at bounding box center [155, 331] width 88 height 19
drag, startPoint x: 165, startPoint y: 338, endPoint x: 111, endPoint y: 339, distance: 53.8
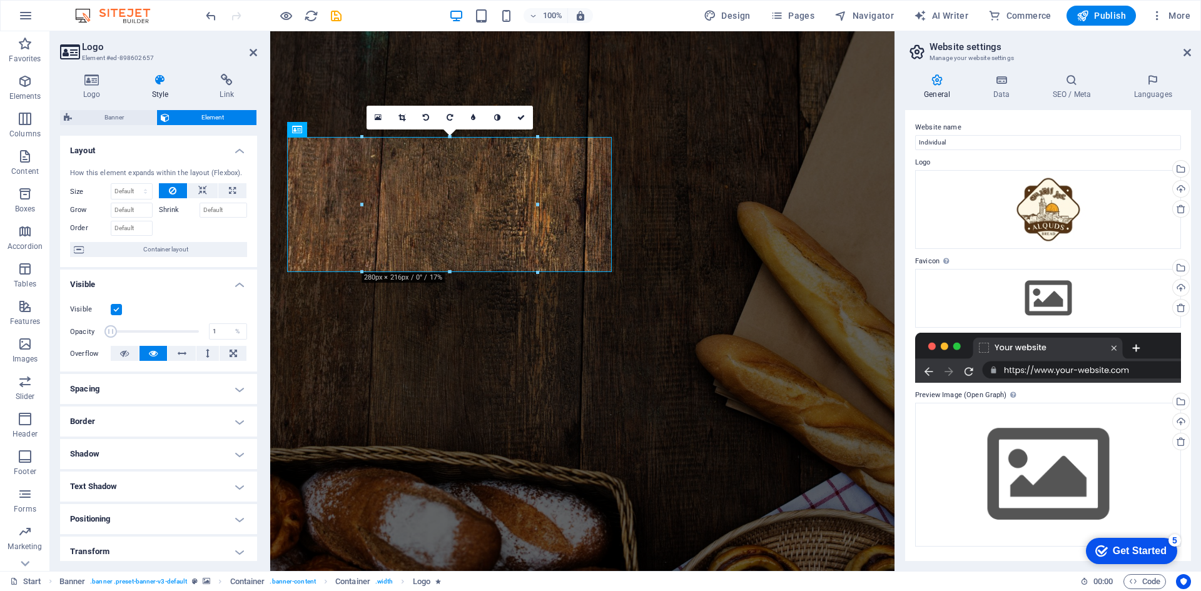
click at [111, 339] on span at bounding box center [155, 331] width 88 height 19
drag, startPoint x: 110, startPoint y: 338, endPoint x: 132, endPoint y: 339, distance: 21.9
click at [132, 339] on span at bounding box center [155, 331] width 88 height 19
drag, startPoint x: 132, startPoint y: 339, endPoint x: 146, endPoint y: 339, distance: 13.8
click at [146, 339] on span at bounding box center [155, 331] width 88 height 19
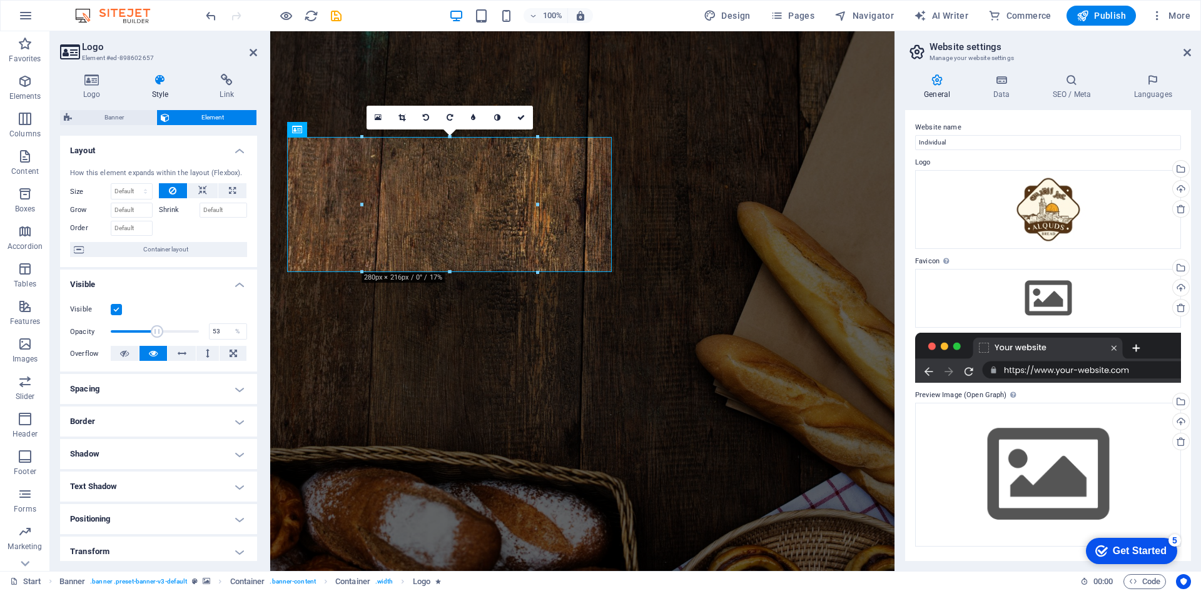
drag, startPoint x: 148, startPoint y: 337, endPoint x: 156, endPoint y: 336, distance: 8.2
click at [156, 336] on span at bounding box center [157, 331] width 13 height 13
drag, startPoint x: 156, startPoint y: 336, endPoint x: 165, endPoint y: 336, distance: 8.8
click at [165, 336] on span at bounding box center [165, 331] width 13 height 13
drag, startPoint x: 165, startPoint y: 336, endPoint x: 173, endPoint y: 336, distance: 8.1
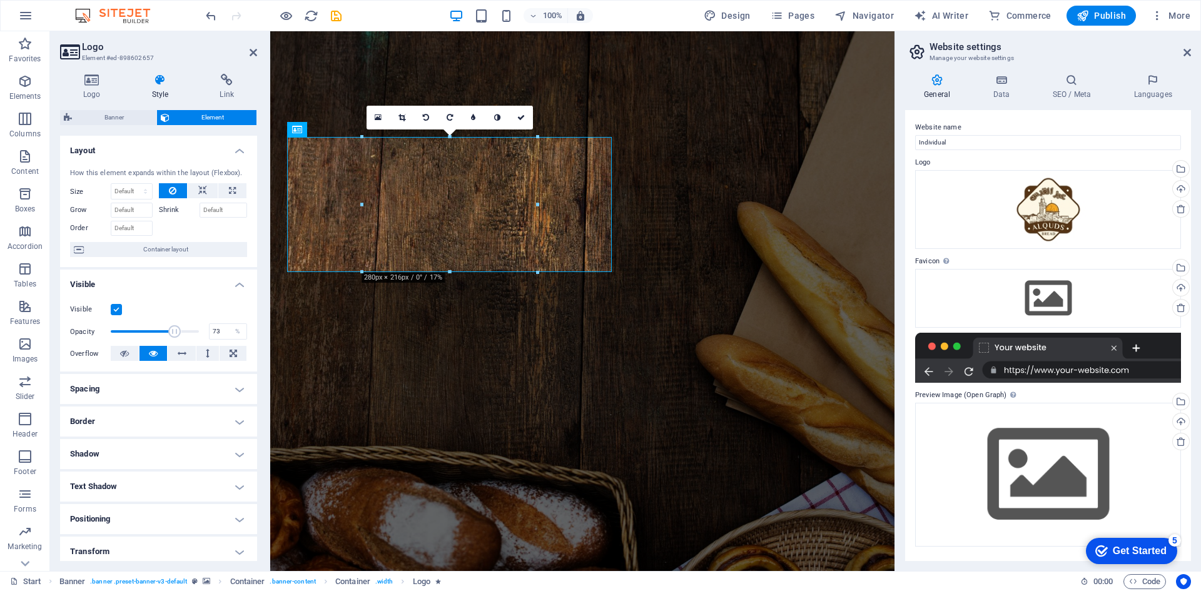
click at [173, 336] on span at bounding box center [175, 331] width 13 height 13
type input "100"
drag, startPoint x: 173, startPoint y: 336, endPoint x: 214, endPoint y: 336, distance: 41.3
click at [214, 336] on div "Opacity 100 %" at bounding box center [158, 331] width 177 height 19
click at [128, 357] on icon at bounding box center [124, 353] width 9 height 15
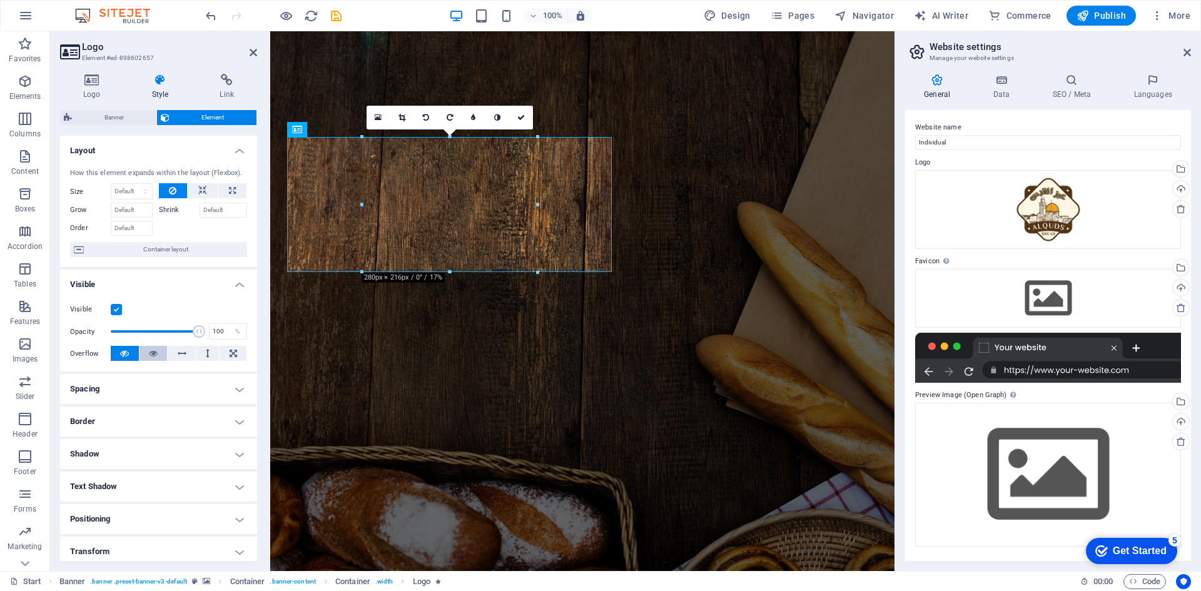
click at [149, 357] on icon at bounding box center [153, 353] width 9 height 15
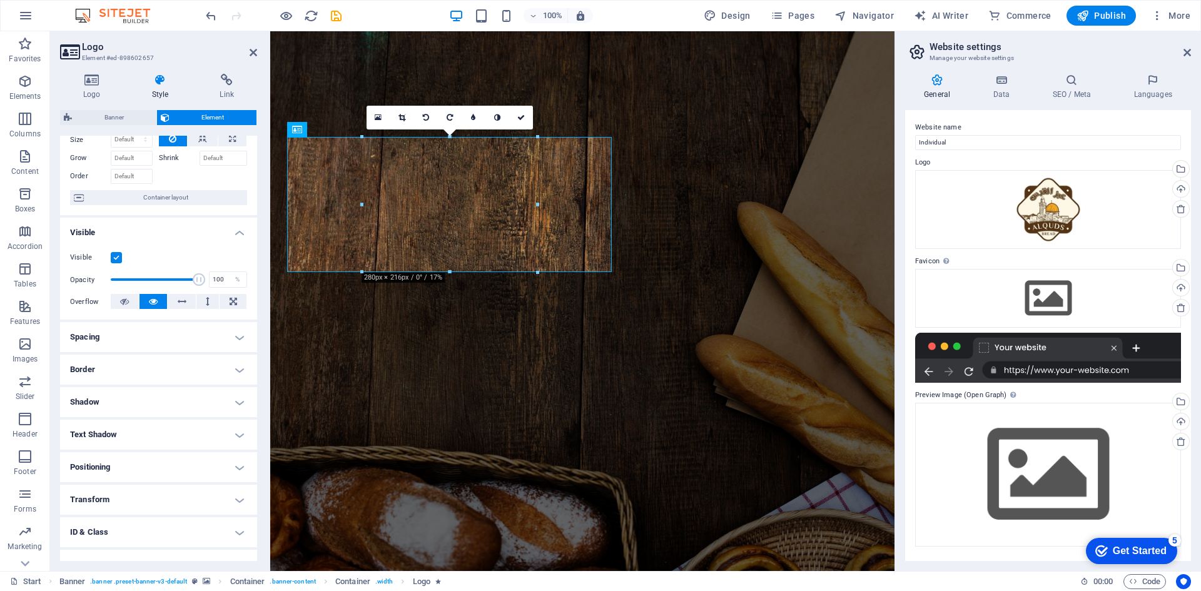
scroll to position [103, 0]
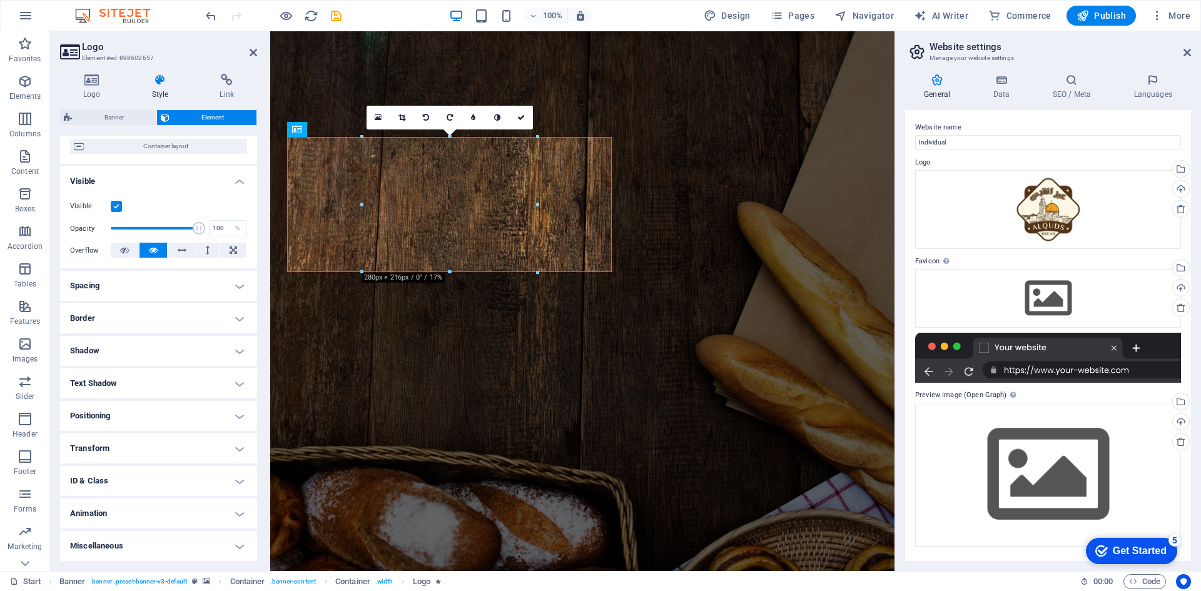
click at [206, 351] on h4 "Shadow" at bounding box center [158, 351] width 197 height 30
click at [176, 375] on span "Outside" at bounding box center [180, 376] width 21 height 15
type input "2"
type input "4"
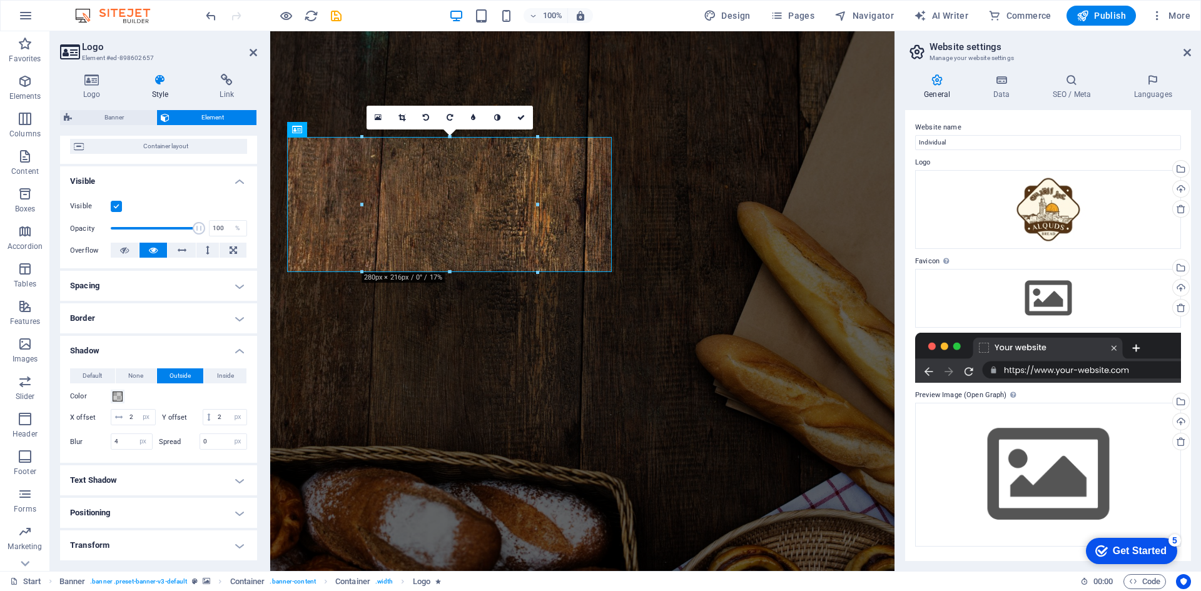
click at [176, 375] on span "Outside" at bounding box center [180, 376] width 21 height 15
click at [87, 375] on span "Default" at bounding box center [92, 376] width 19 height 15
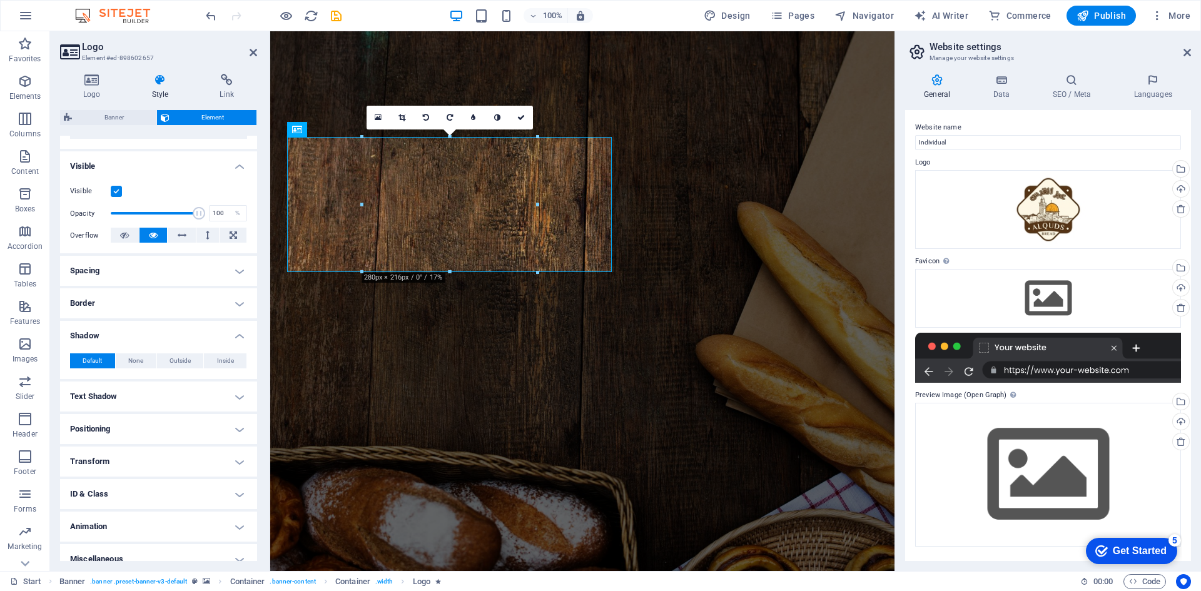
scroll to position [131, 0]
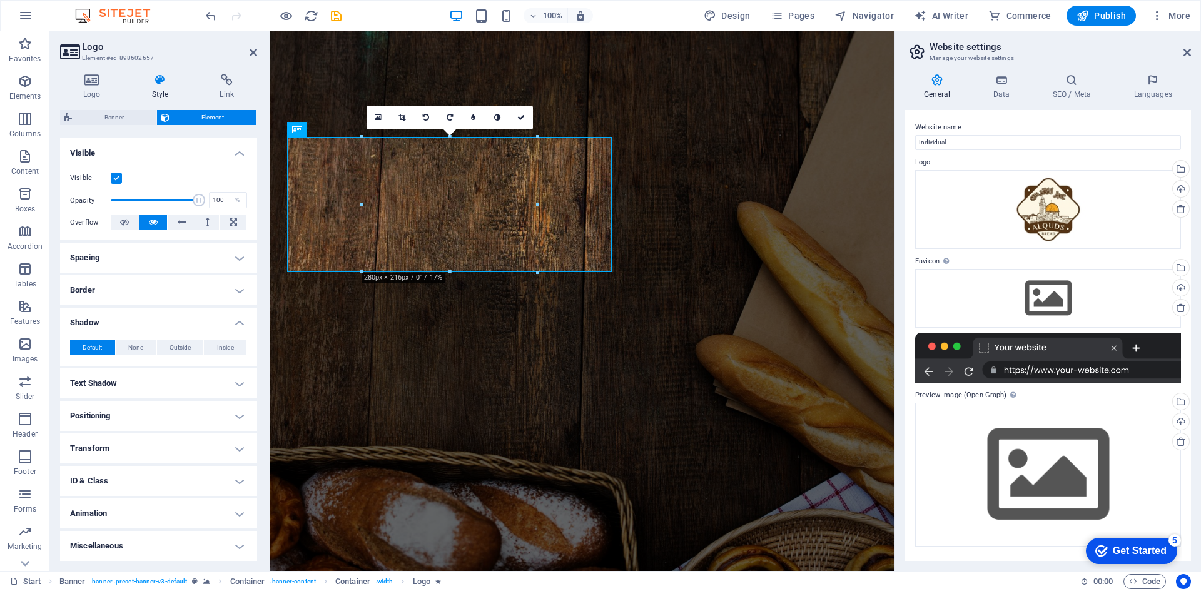
click at [154, 382] on h4 "Text Shadow" at bounding box center [158, 384] width 197 height 30
click at [159, 381] on h4 "Text Shadow" at bounding box center [158, 380] width 197 height 23
click at [216, 322] on h4 "Shadow" at bounding box center [158, 319] width 197 height 23
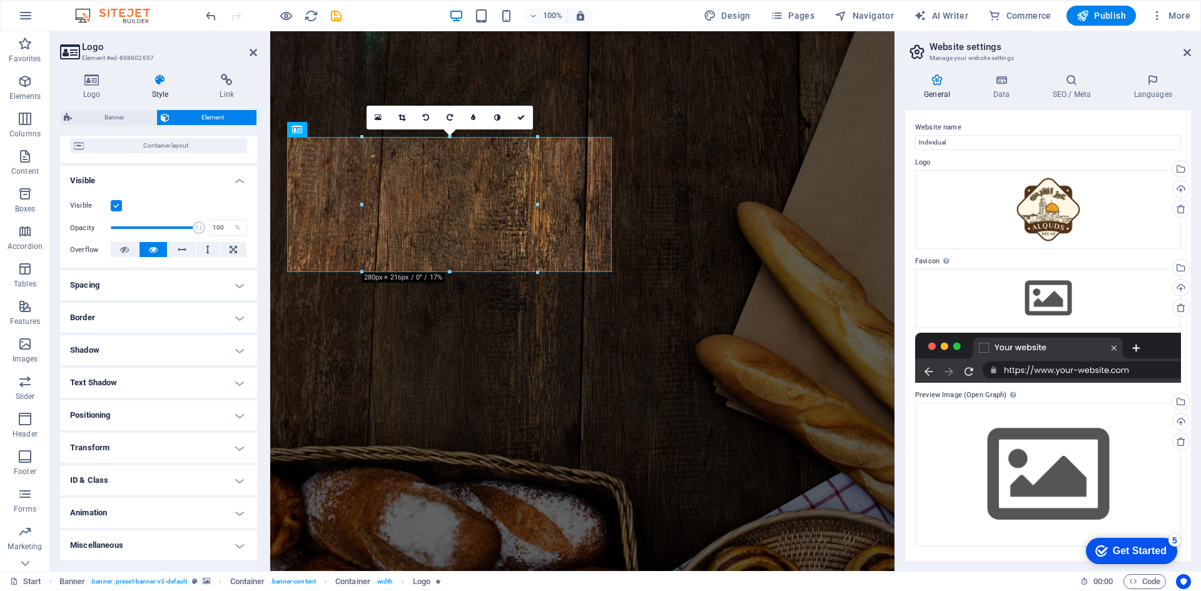
click at [190, 289] on h4 "Spacing" at bounding box center [158, 285] width 197 height 30
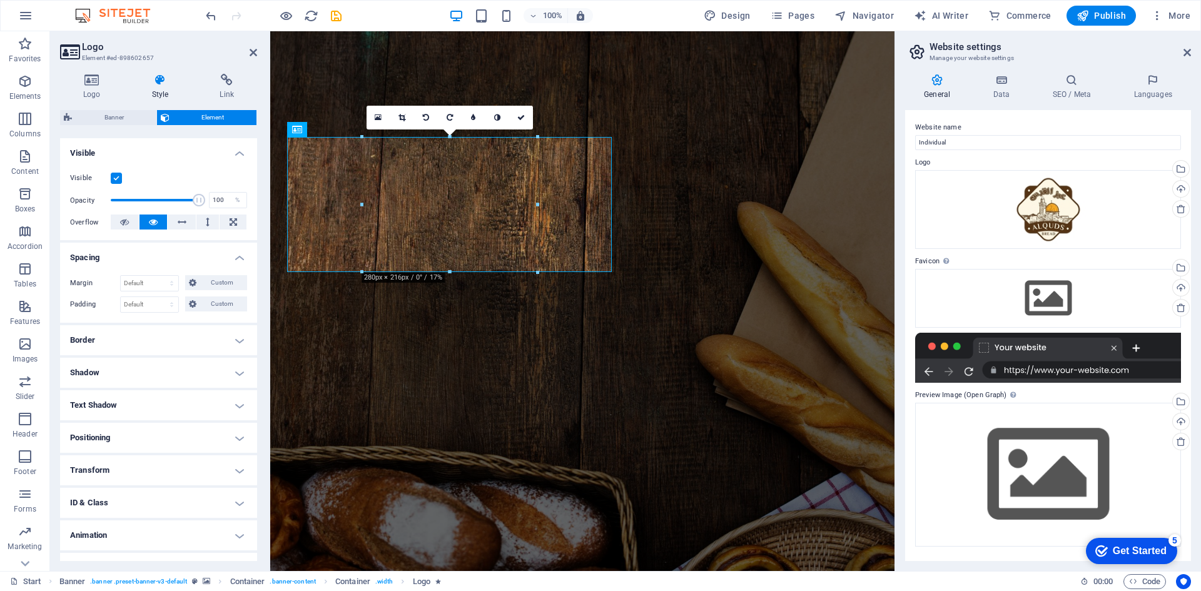
click at [230, 253] on h4 "Spacing" at bounding box center [158, 254] width 197 height 23
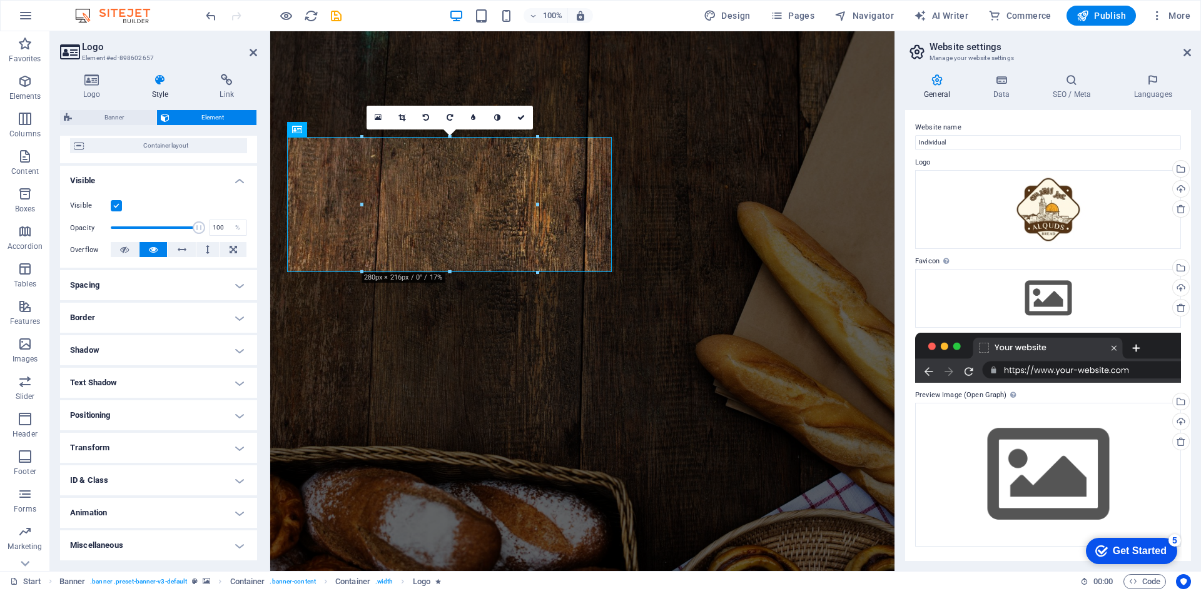
click at [141, 290] on h4 "Spacing" at bounding box center [158, 285] width 197 height 30
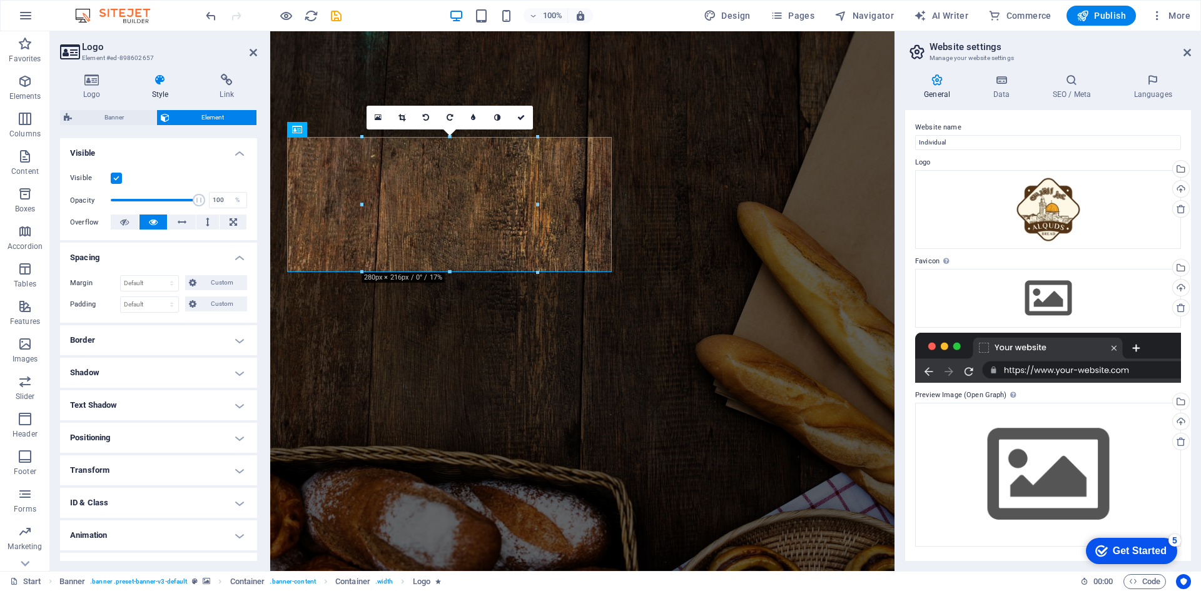
click at [143, 246] on h4 "Spacing" at bounding box center [158, 254] width 197 height 23
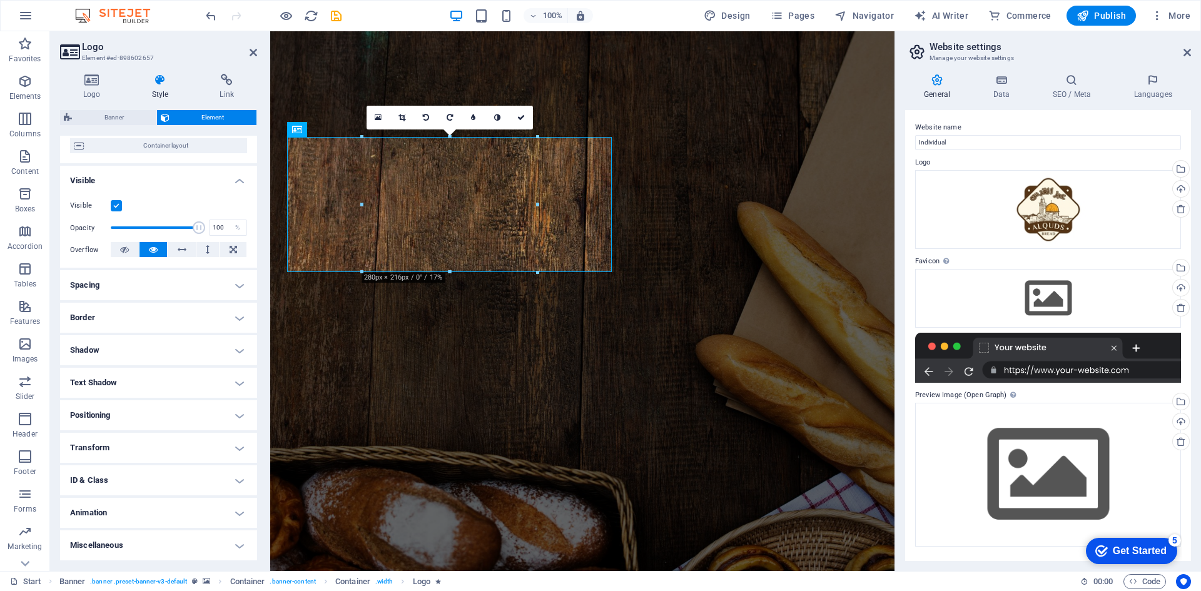
click at [91, 323] on h4 "Border" at bounding box center [158, 318] width 197 height 30
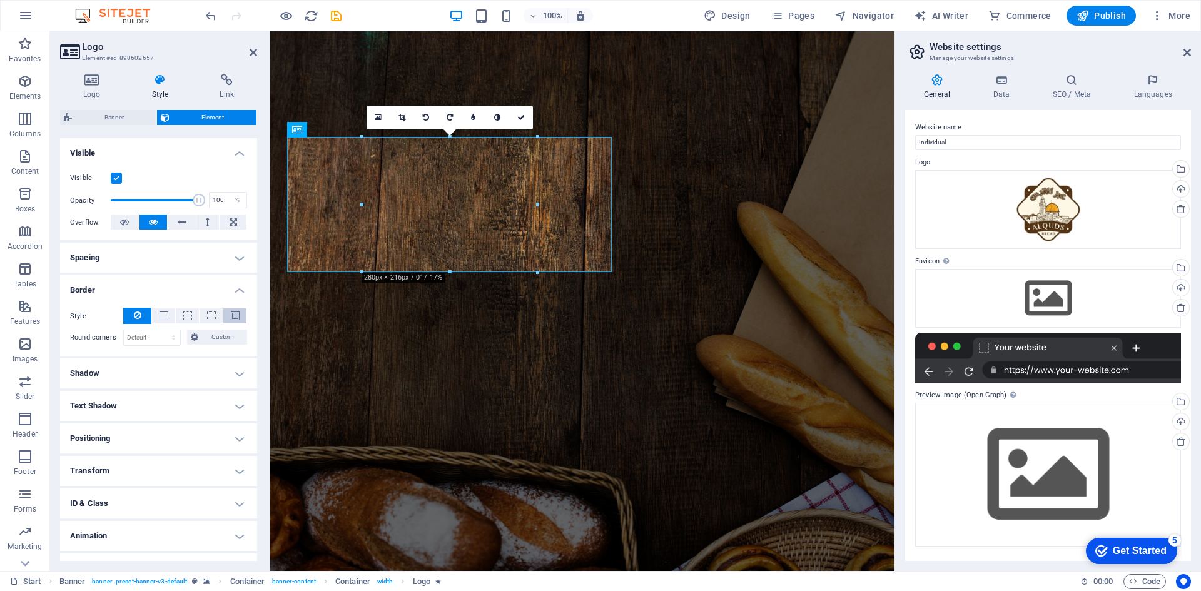
click at [240, 320] on button at bounding box center [234, 315] width 23 height 15
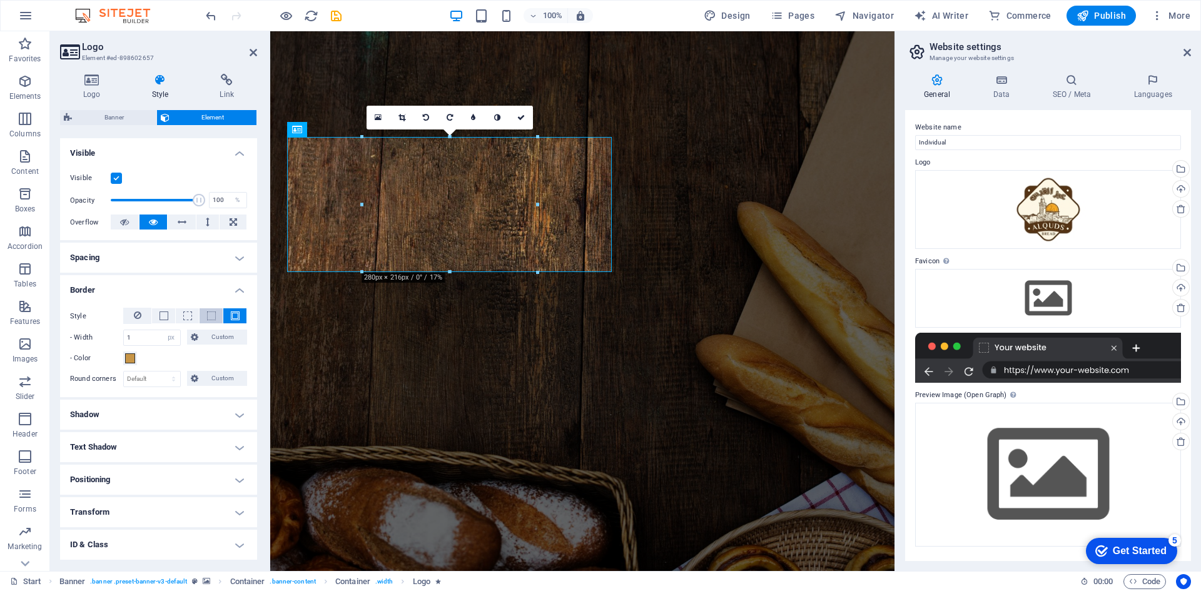
click at [213, 318] on span at bounding box center [211, 316] width 9 height 9
click at [186, 319] on span at bounding box center [187, 316] width 9 height 9
click at [157, 320] on button at bounding box center [163, 315] width 23 height 15
click at [132, 320] on button at bounding box center [137, 316] width 28 height 16
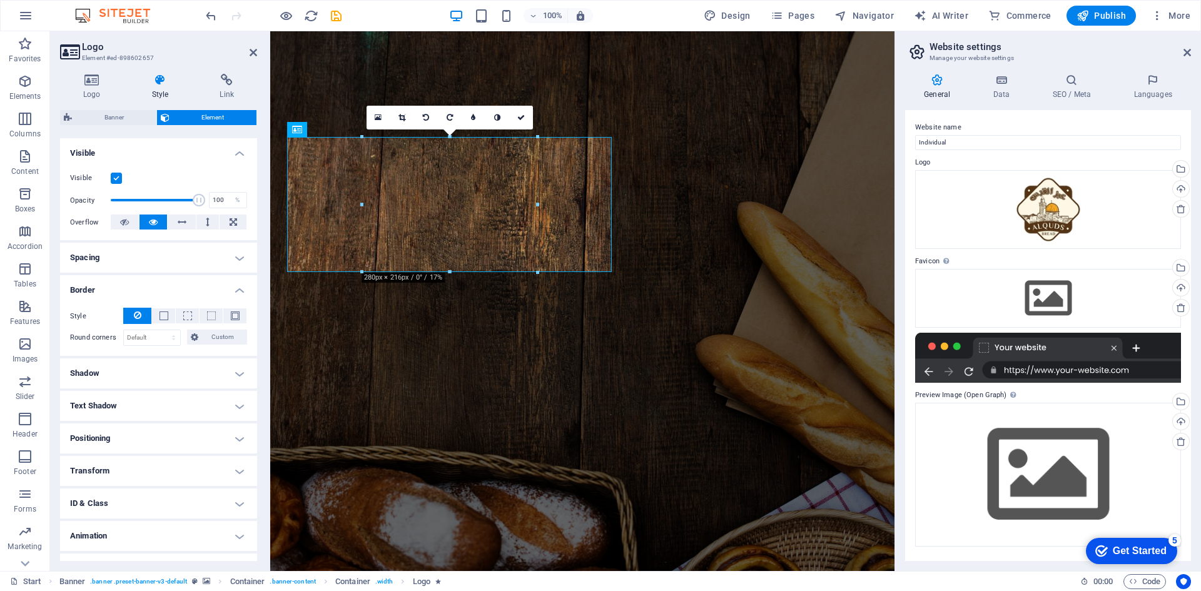
click at [163, 370] on h4 "Shadow" at bounding box center [158, 374] width 197 height 30
click at [176, 395] on span "Outside" at bounding box center [180, 398] width 21 height 15
type input "2"
type input "4"
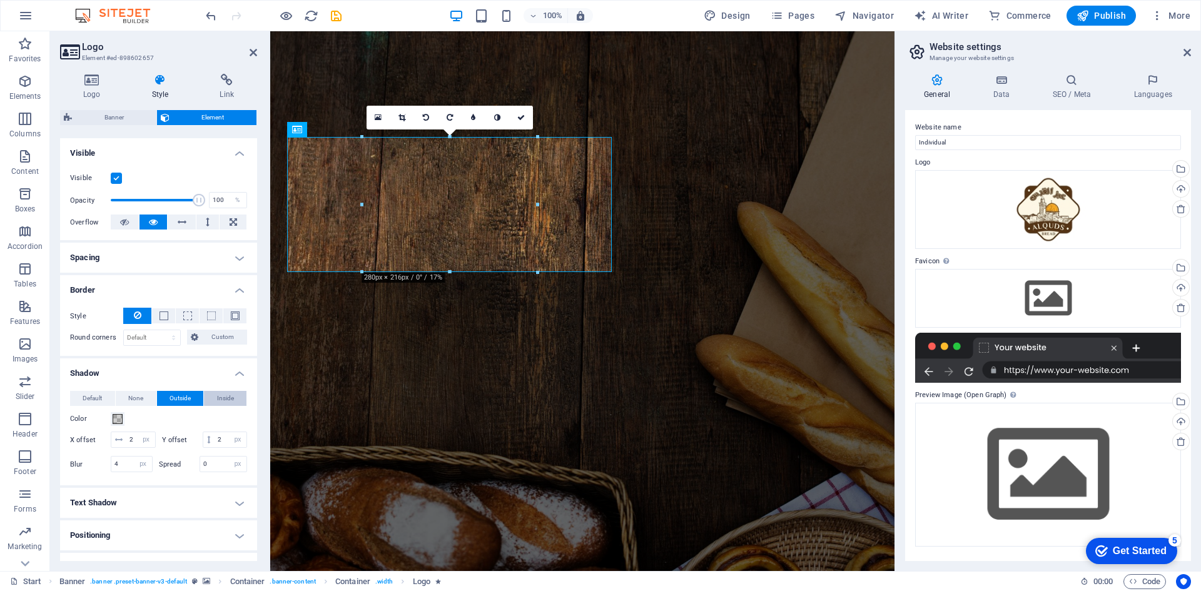
click at [233, 400] on button "Inside" at bounding box center [225, 398] width 43 height 15
click at [205, 398] on button "Inside" at bounding box center [225, 398] width 43 height 15
click at [157, 391] on button "Outside" at bounding box center [180, 398] width 47 height 15
click at [89, 397] on span "Default" at bounding box center [92, 398] width 19 height 15
click at [236, 372] on h4 "Shadow" at bounding box center [158, 370] width 197 height 23
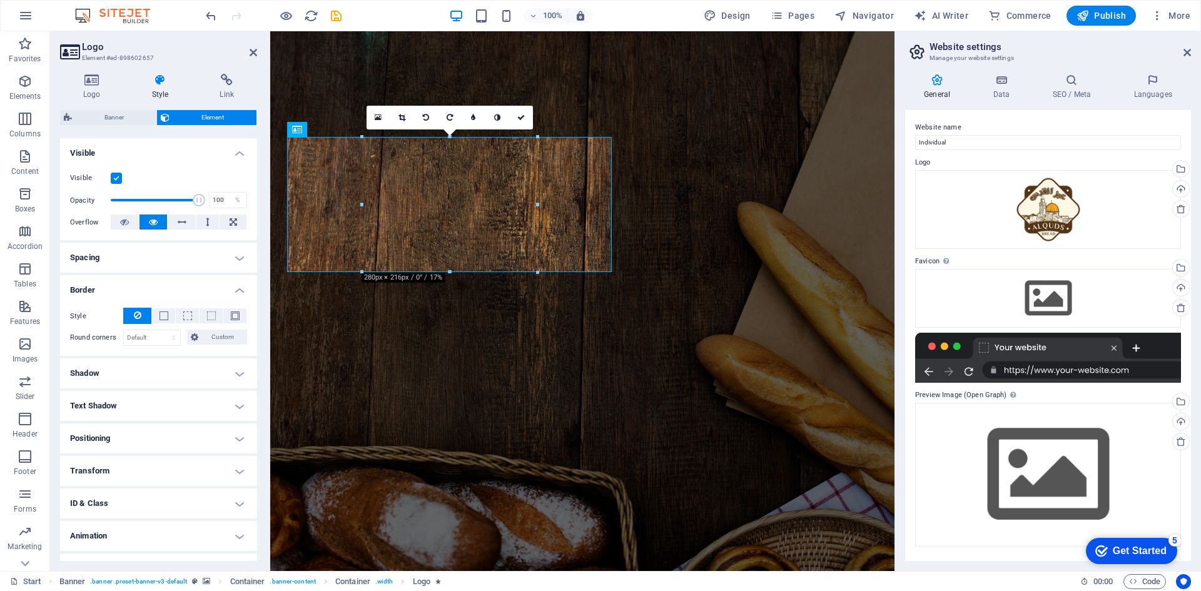
click at [235, 290] on h4 "Border" at bounding box center [158, 286] width 197 height 23
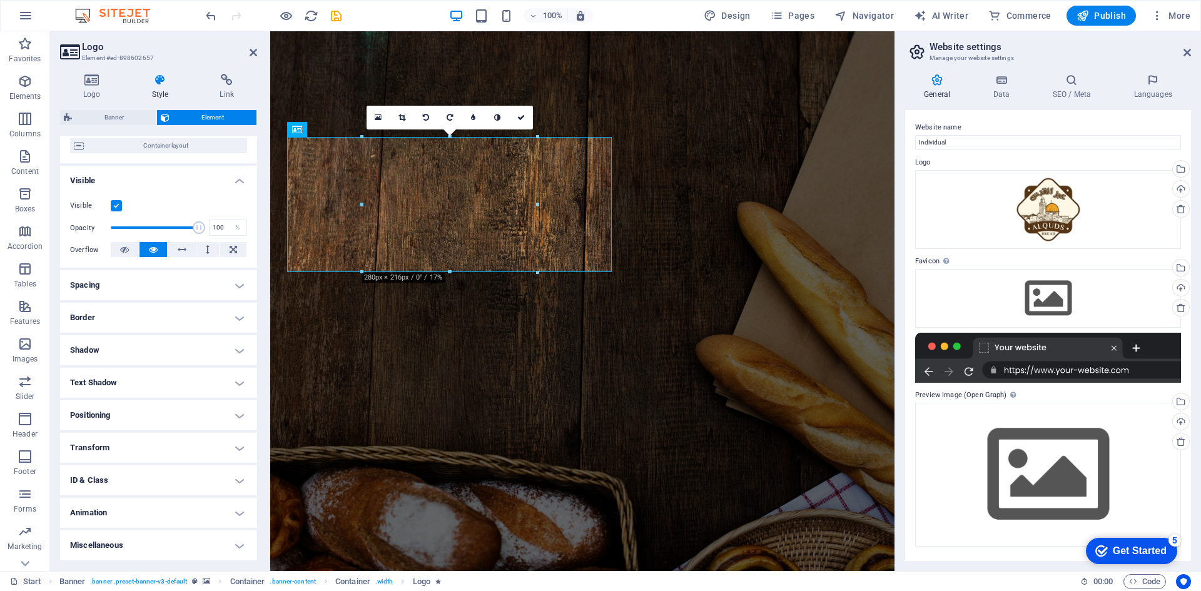
click at [144, 353] on h4 "Shadow" at bounding box center [158, 350] width 197 height 30
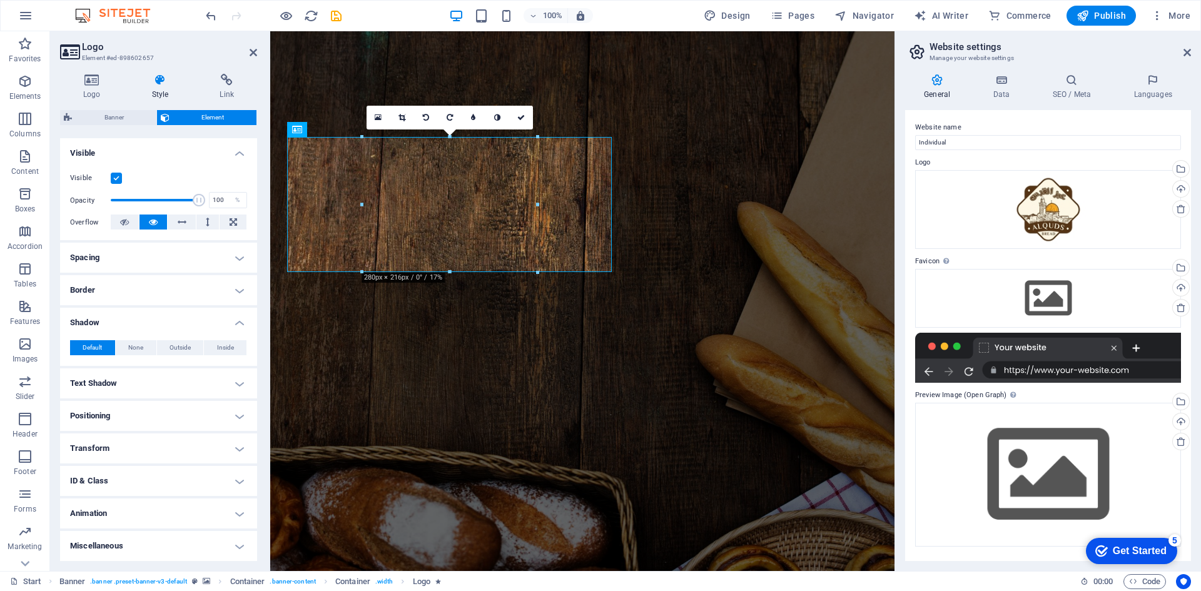
click at [235, 325] on h4 "Shadow" at bounding box center [158, 319] width 197 height 23
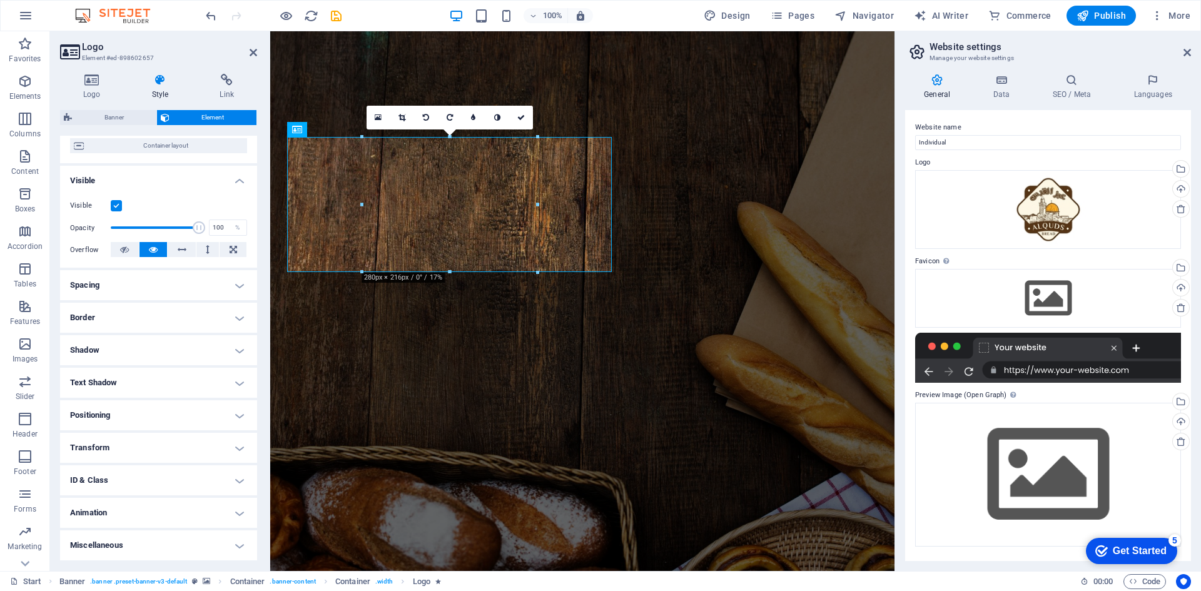
click at [183, 389] on h4 "Text Shadow" at bounding box center [158, 383] width 197 height 30
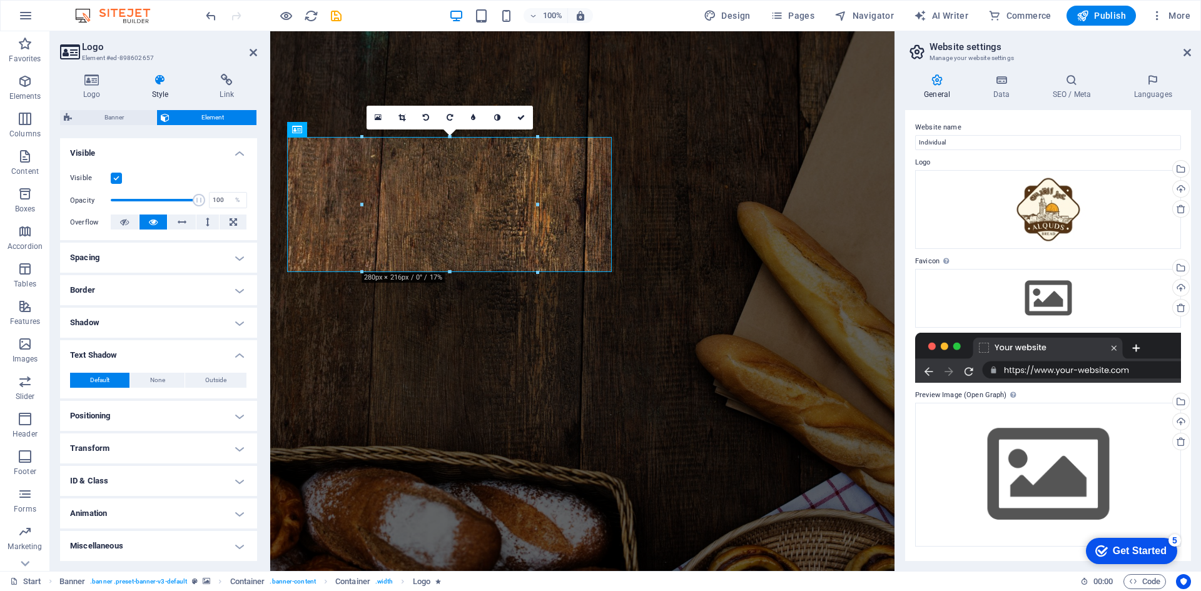
click at [233, 355] on h4 "Text Shadow" at bounding box center [158, 351] width 197 height 23
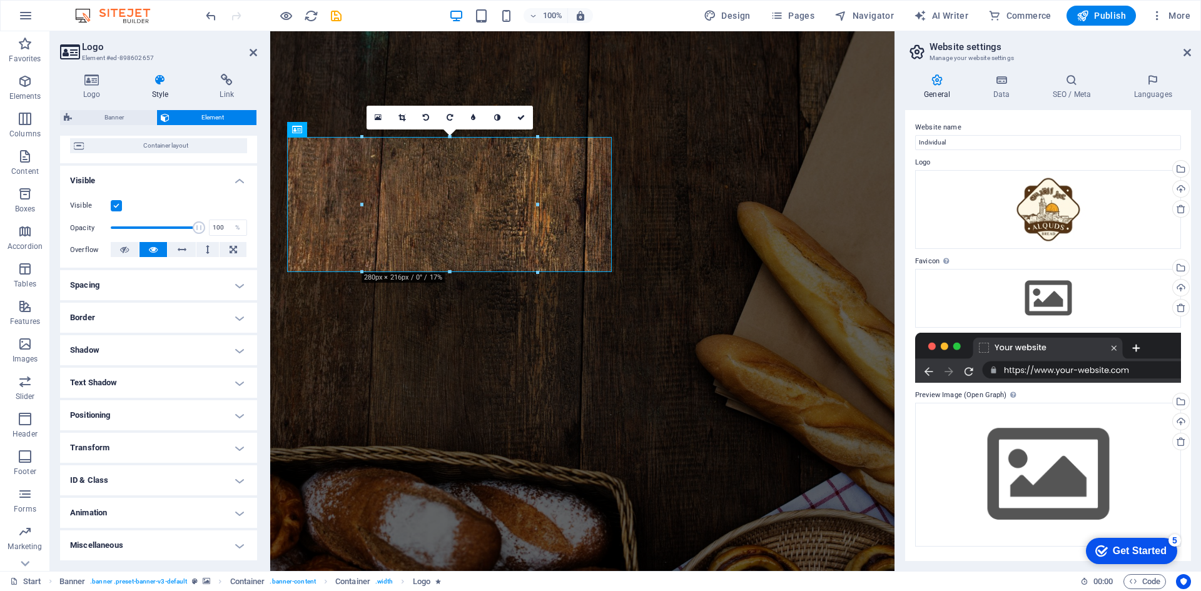
click at [161, 417] on h4 "Positioning" at bounding box center [158, 415] width 197 height 30
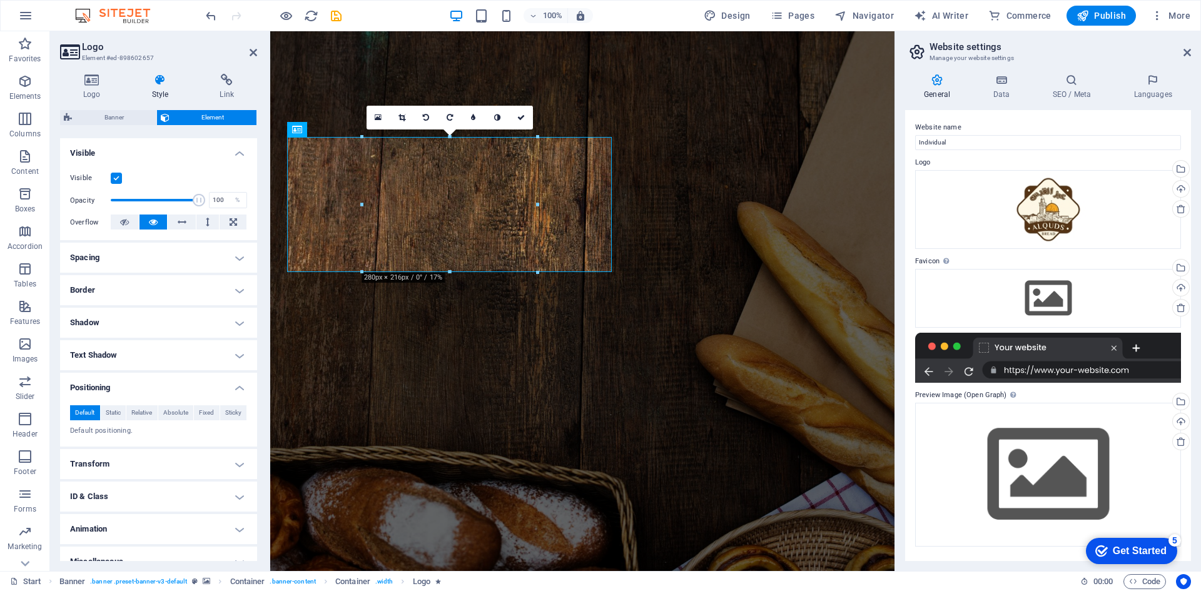
click at [240, 382] on h4 "Positioning" at bounding box center [158, 384] width 197 height 23
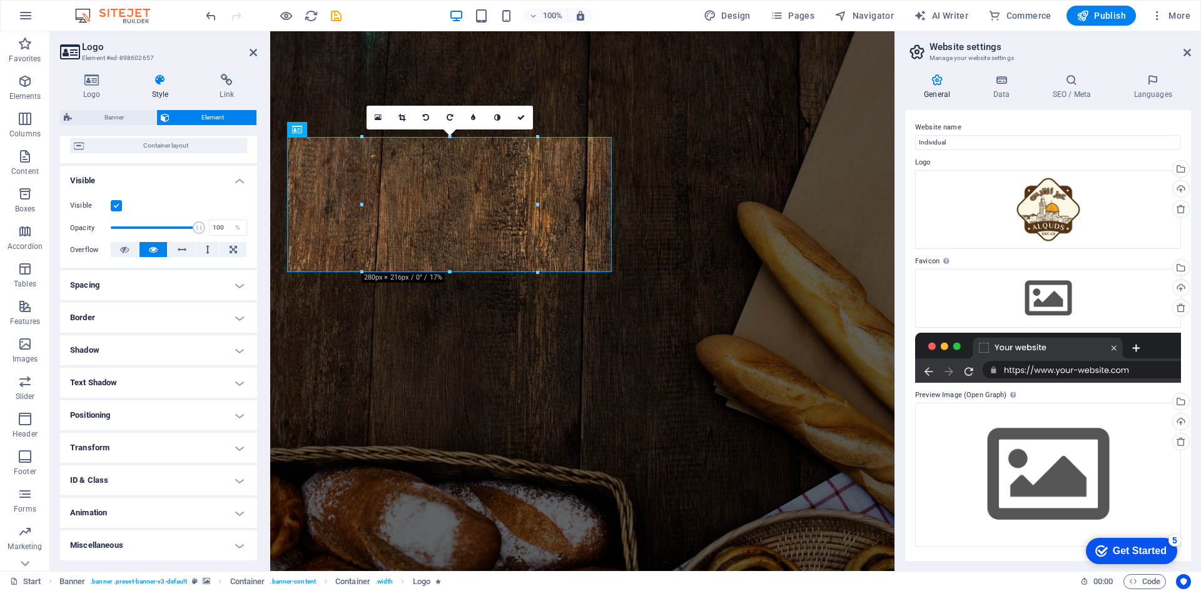
click at [174, 418] on h4 "Positioning" at bounding box center [158, 415] width 197 height 30
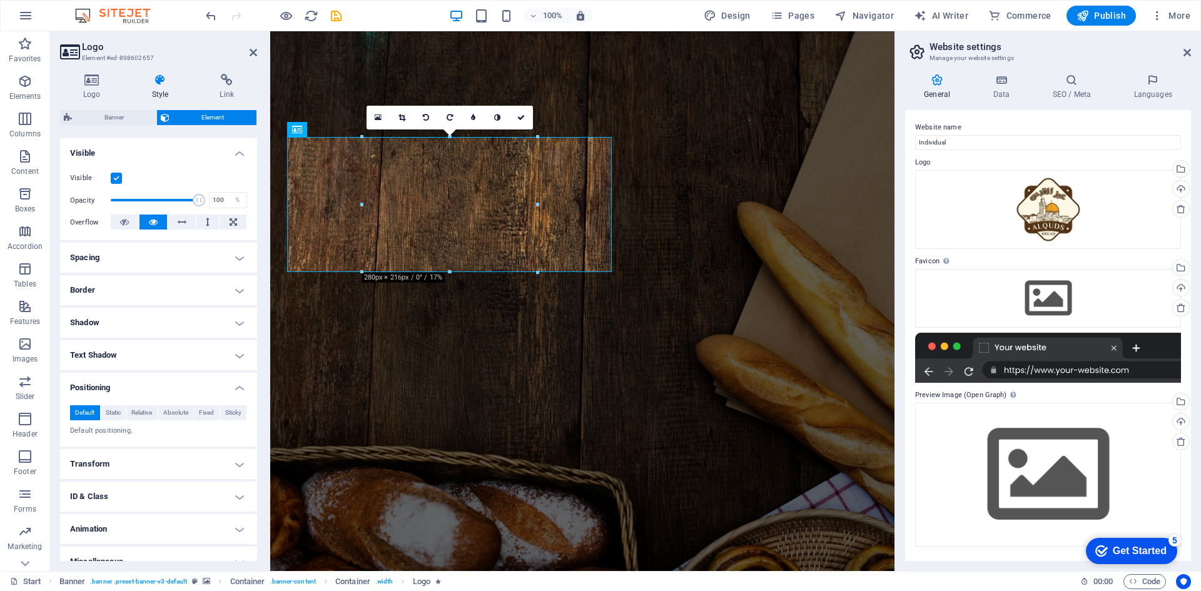
click at [226, 385] on h4 "Positioning" at bounding box center [158, 384] width 197 height 23
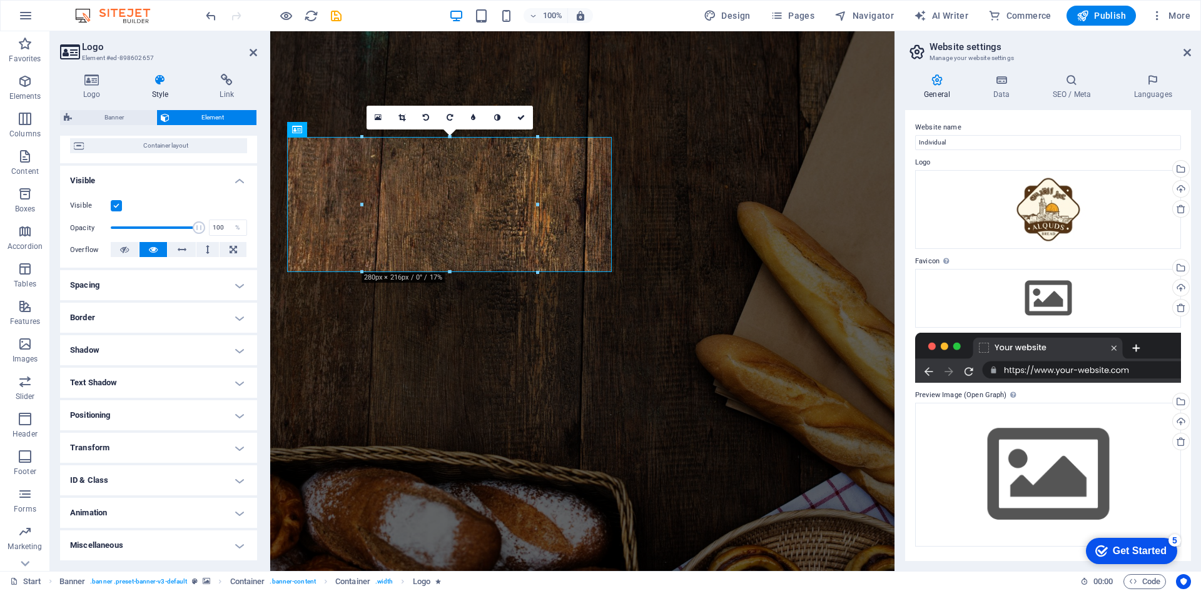
click at [148, 414] on h4 "Positioning" at bounding box center [158, 415] width 197 height 30
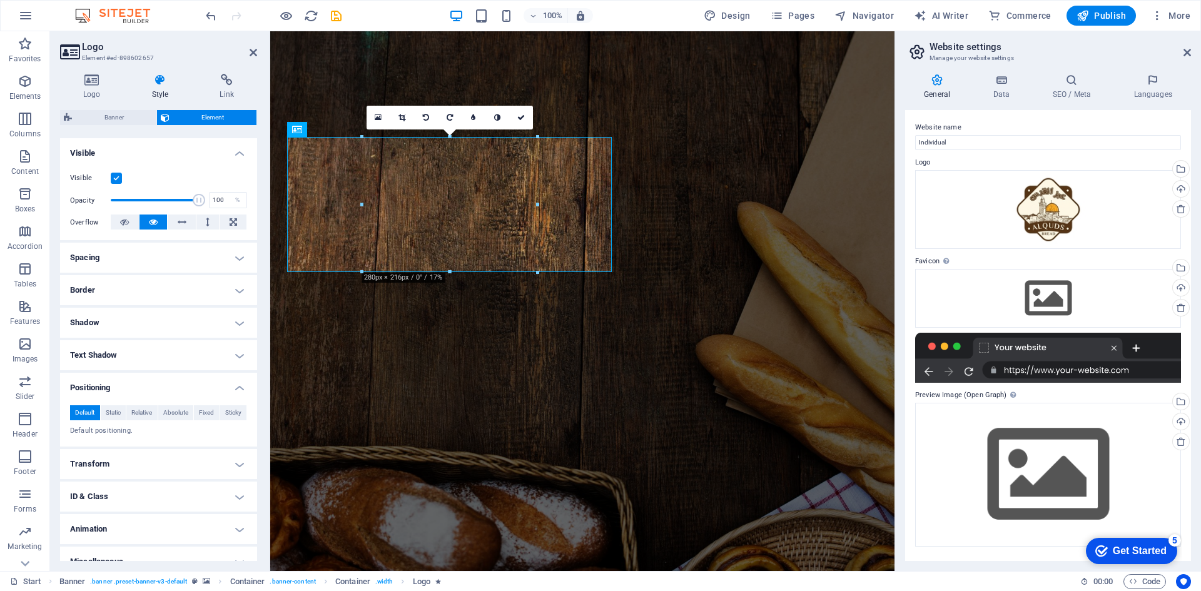
click at [239, 384] on h4 "Positioning" at bounding box center [158, 384] width 197 height 23
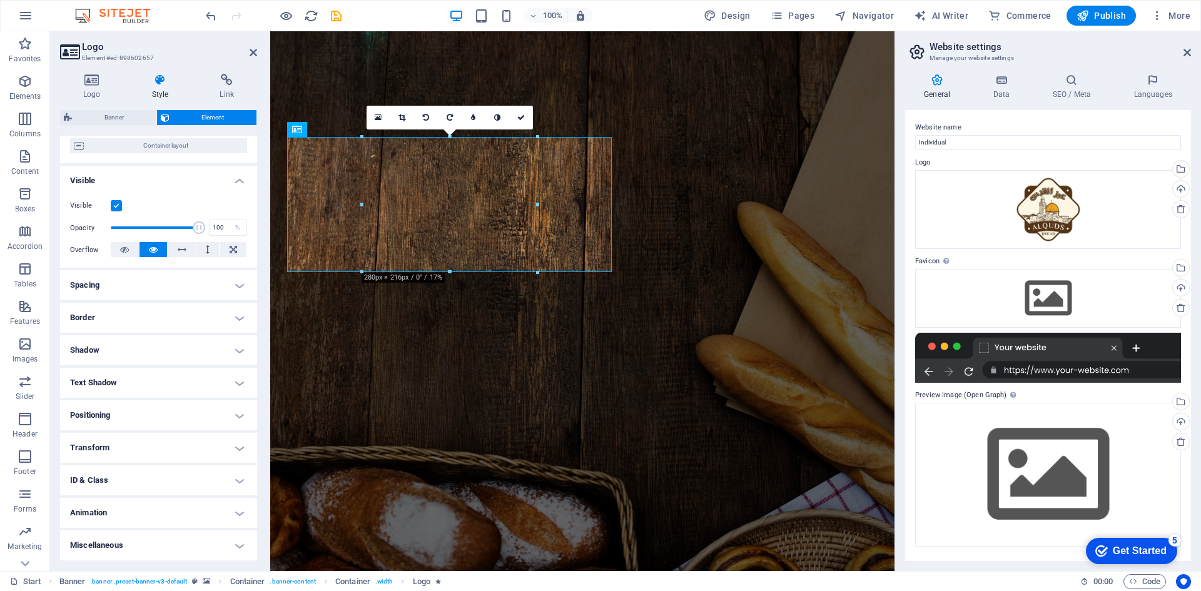
click at [185, 445] on h4 "Transform" at bounding box center [158, 448] width 197 height 30
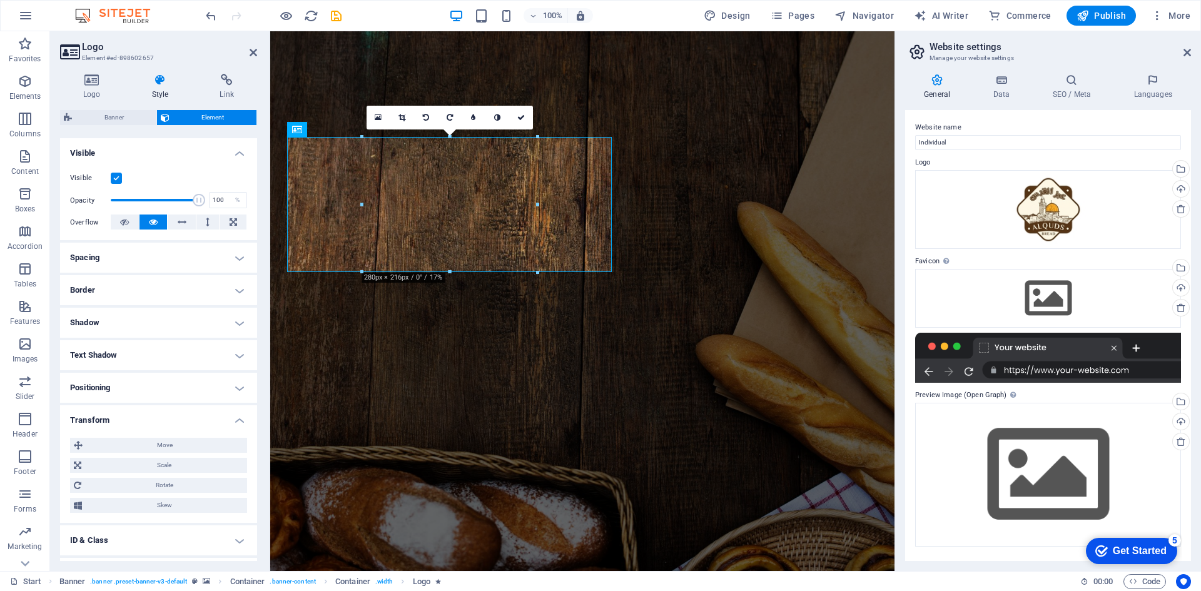
click at [235, 410] on h4 "Transform" at bounding box center [158, 416] width 197 height 23
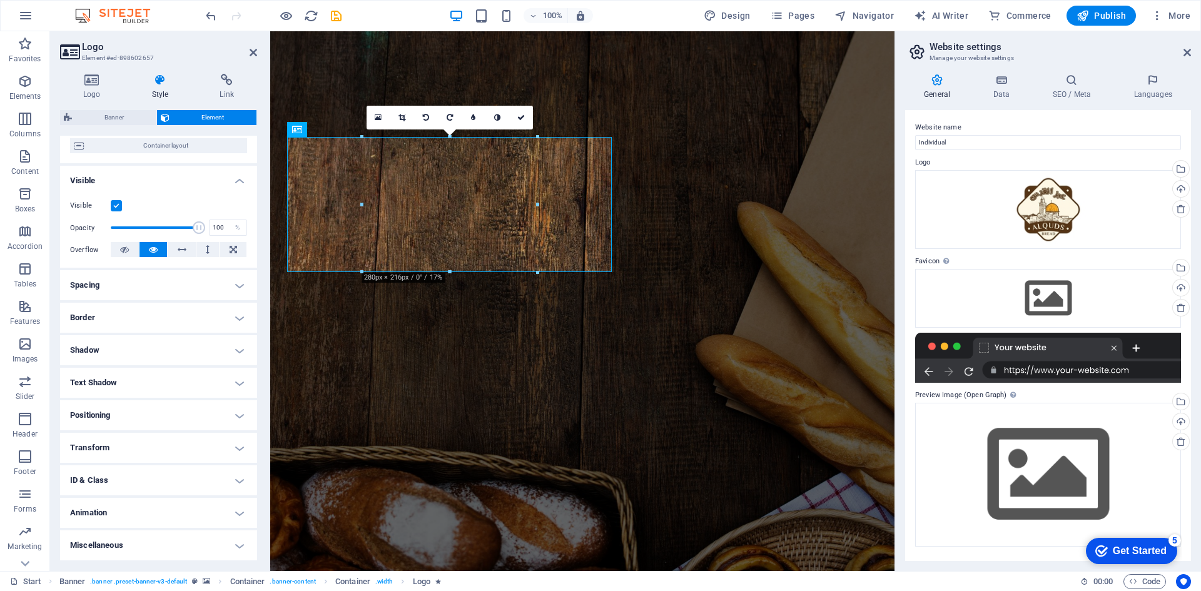
scroll to position [103, 0]
click at [195, 322] on h4 "Border" at bounding box center [158, 318] width 197 height 30
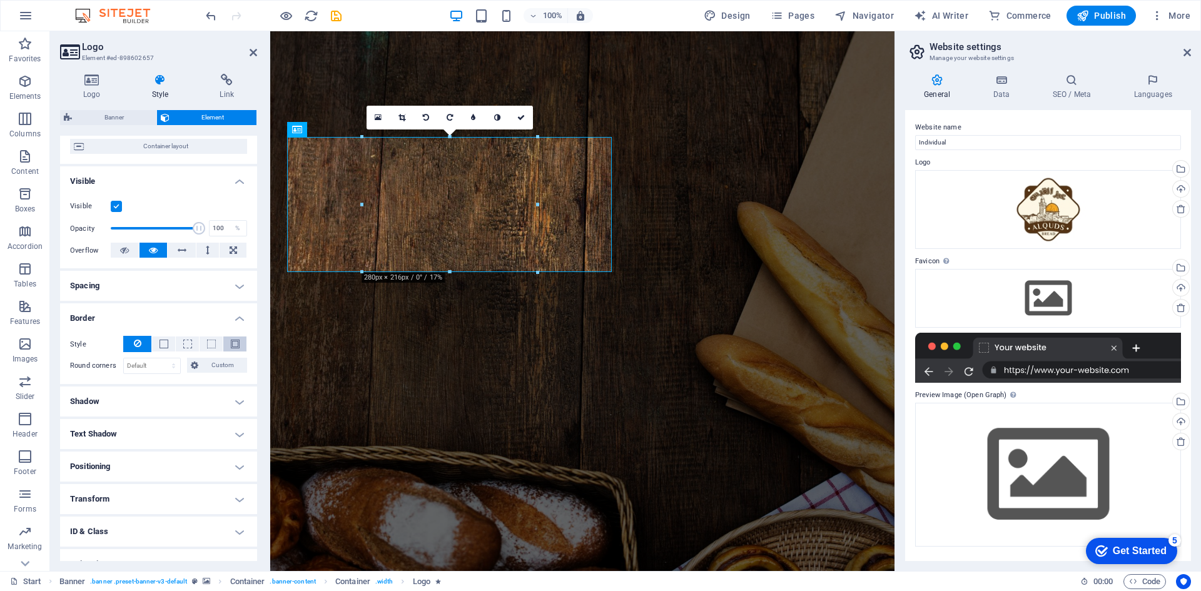
click at [232, 348] on span at bounding box center [235, 344] width 9 height 9
click at [211, 348] on span at bounding box center [211, 344] width 9 height 9
click at [130, 390] on span at bounding box center [130, 387] width 10 height 10
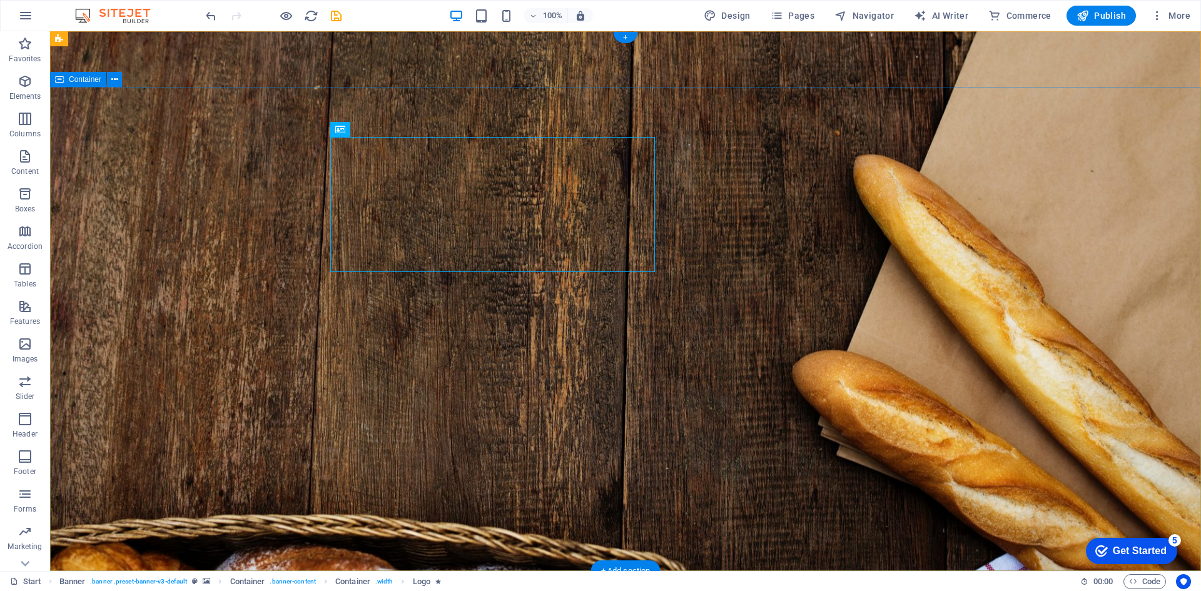
click at [377, 135] on div "Logo" at bounding box center [374, 129] width 42 height 15
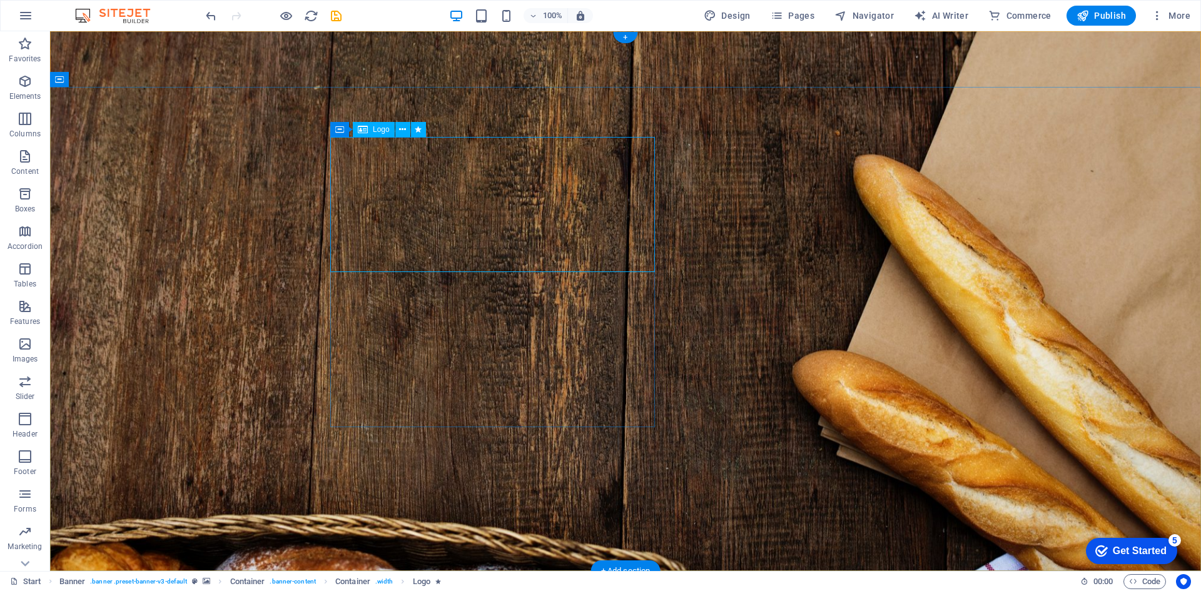
select select "px"
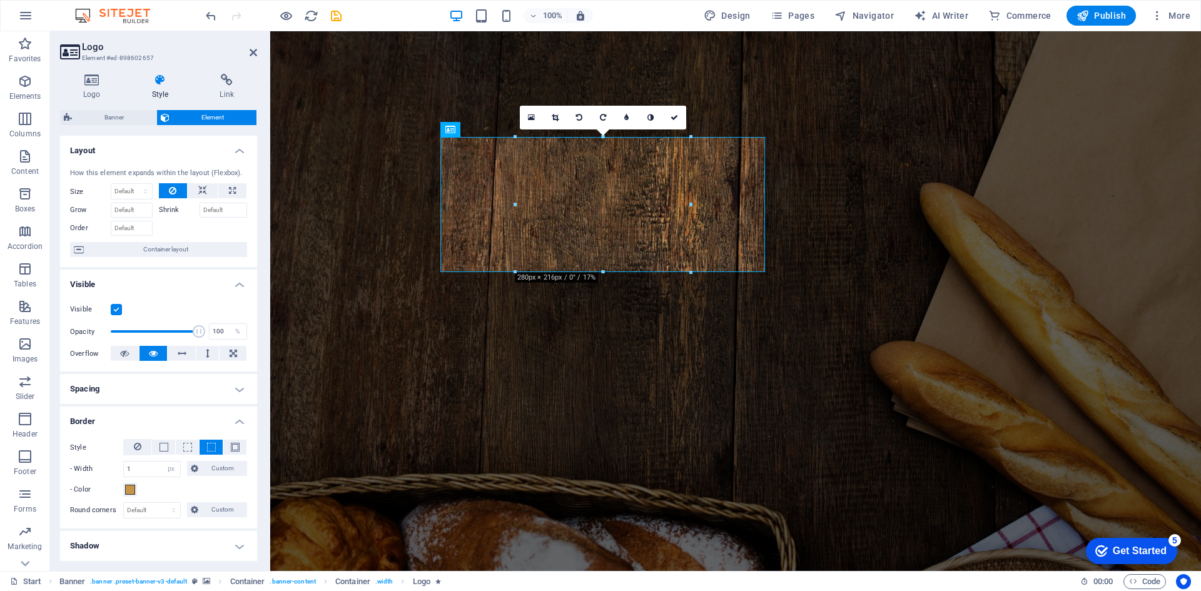
click at [118, 311] on label at bounding box center [116, 309] width 11 height 11
click at [0, 0] on input "Visible" at bounding box center [0, 0] width 0 height 0
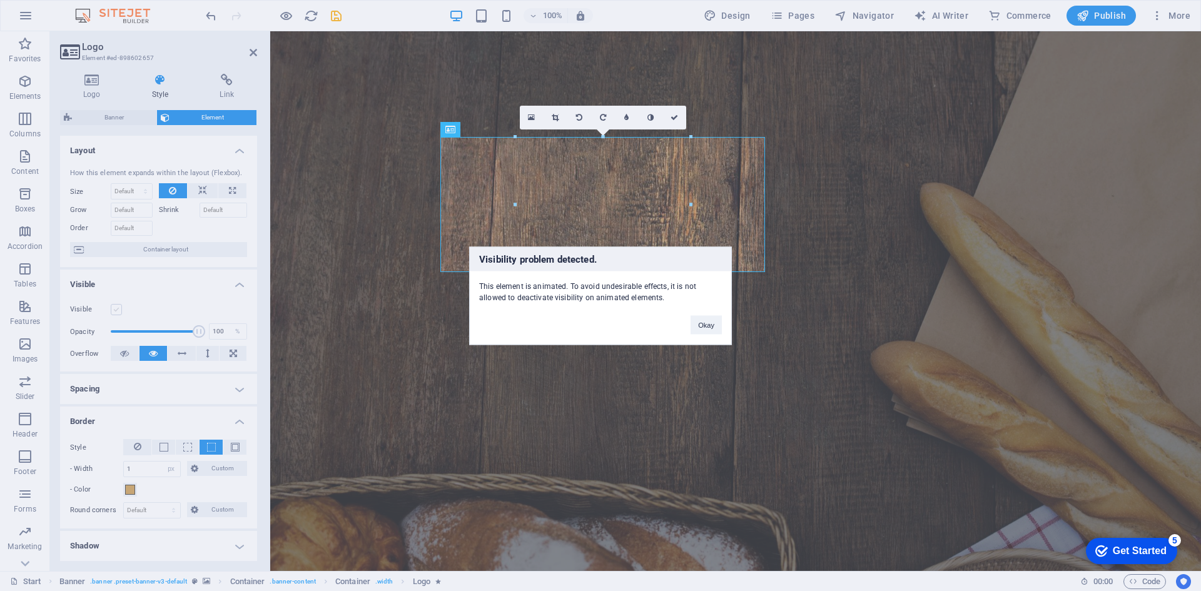
click at [118, 311] on div "Visibility problem detected. This element is animated. To avoid undesirable eff…" at bounding box center [600, 295] width 1201 height 591
click at [711, 324] on button "Okay" at bounding box center [706, 324] width 31 height 19
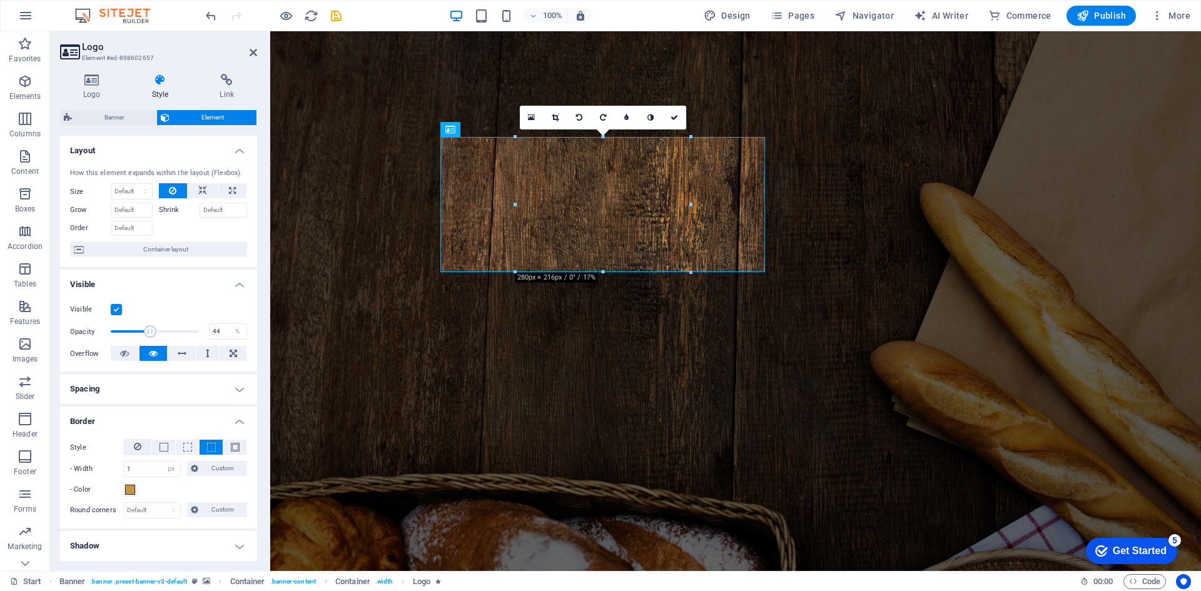
drag, startPoint x: 191, startPoint y: 333, endPoint x: 146, endPoint y: 330, distance: 45.7
click at [147, 330] on span at bounding box center [150, 331] width 13 height 13
type input "100"
drag, startPoint x: 146, startPoint y: 330, endPoint x: 225, endPoint y: 341, distance: 78.9
click at [223, 340] on div "Opacity 100 %" at bounding box center [158, 331] width 177 height 19
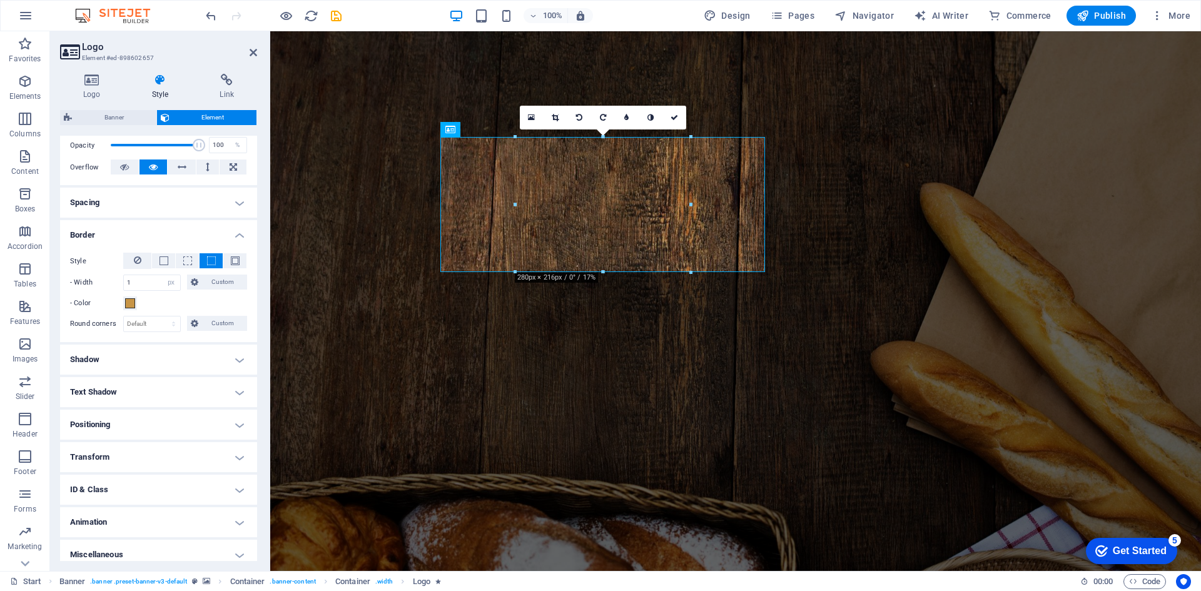
scroll to position [188, 0]
click at [147, 362] on h4 "Shadow" at bounding box center [158, 358] width 197 height 30
click at [152, 362] on h4 "Shadow" at bounding box center [158, 354] width 197 height 23
click at [135, 257] on icon at bounding box center [138, 259] width 8 height 15
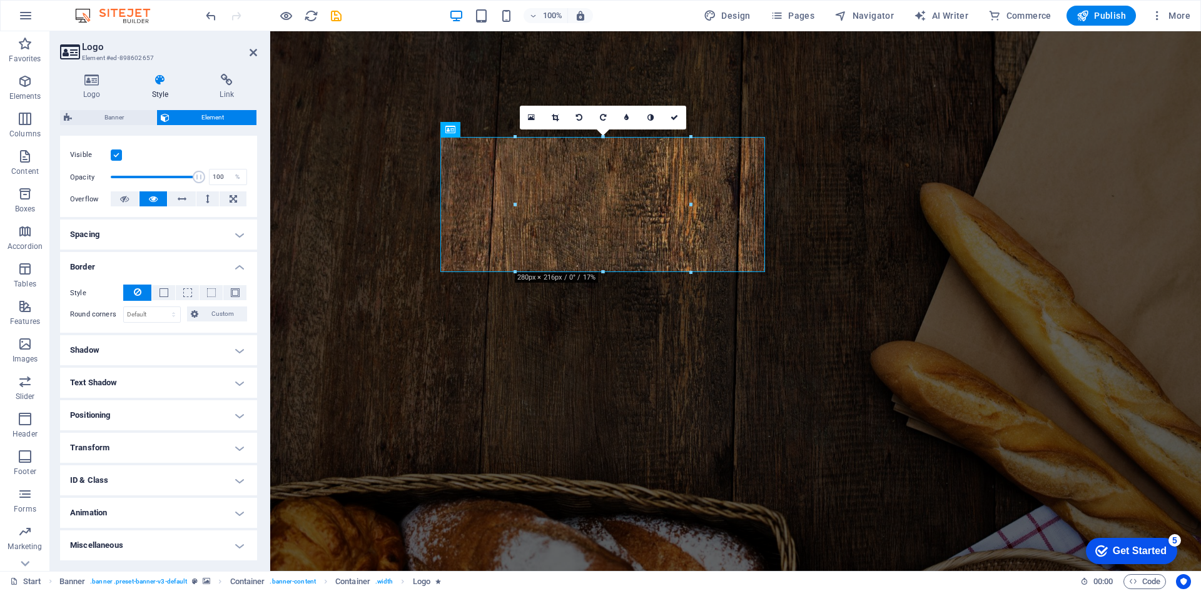
click at [205, 233] on h4 "Spacing" at bounding box center [158, 235] width 197 height 30
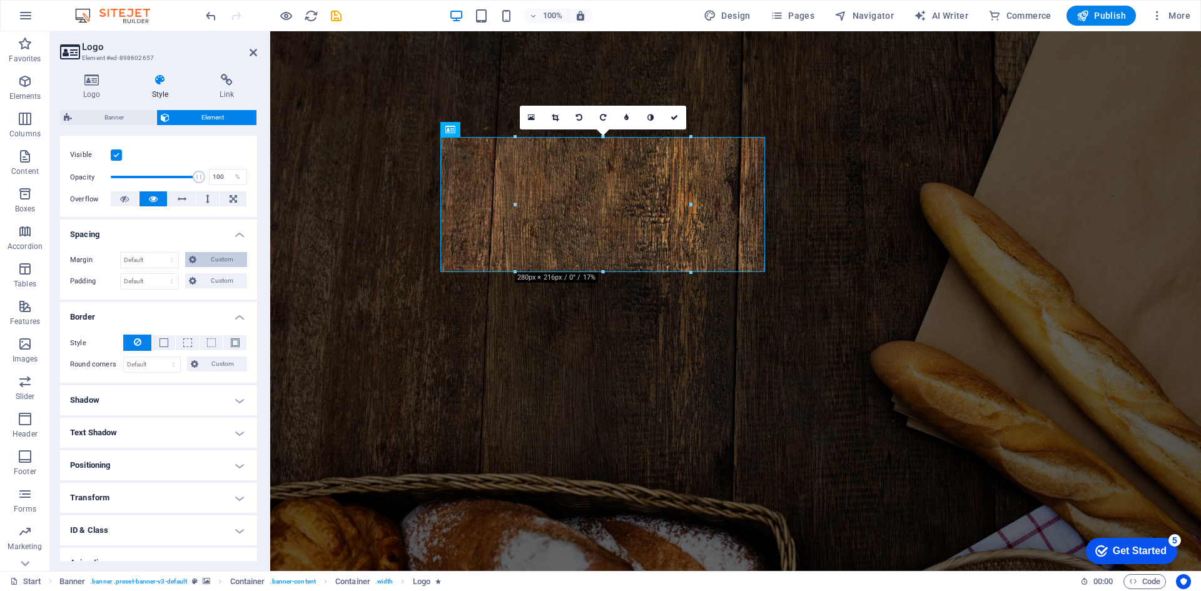
click at [215, 261] on span "Custom" at bounding box center [221, 259] width 43 height 15
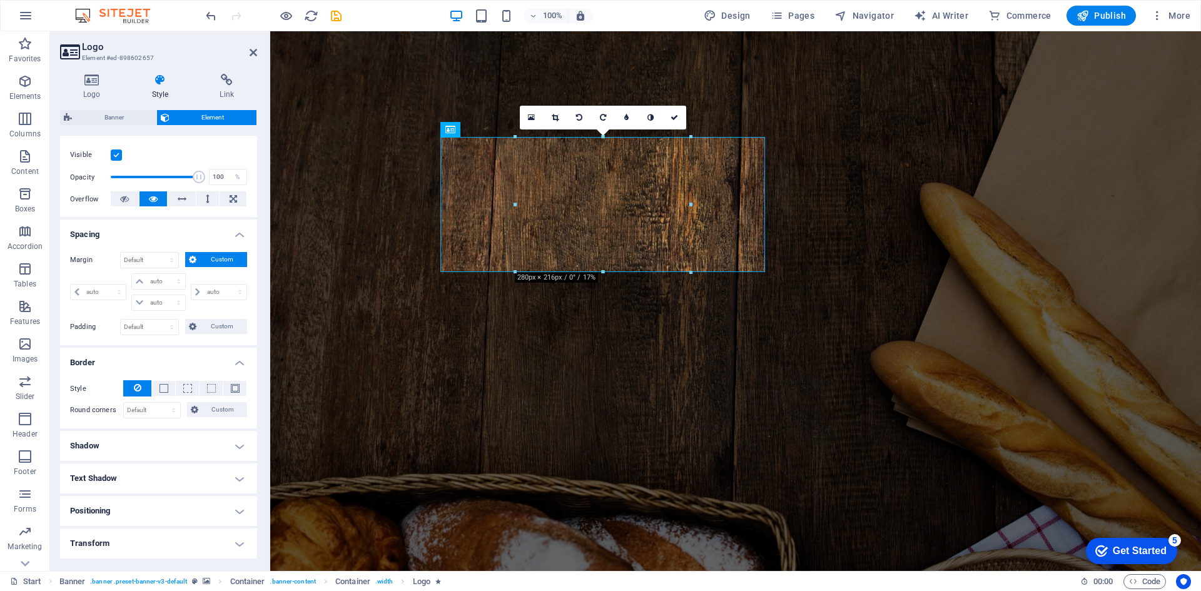
click at [247, 232] on h4 "Spacing" at bounding box center [158, 231] width 197 height 23
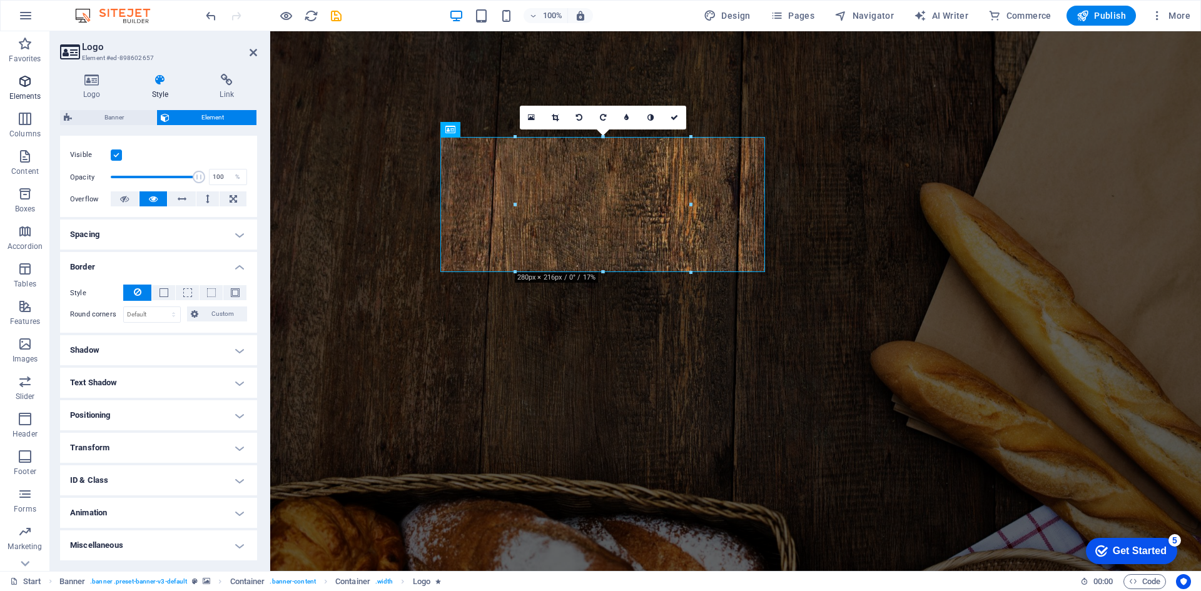
click at [19, 79] on icon "button" at bounding box center [25, 81] width 15 height 15
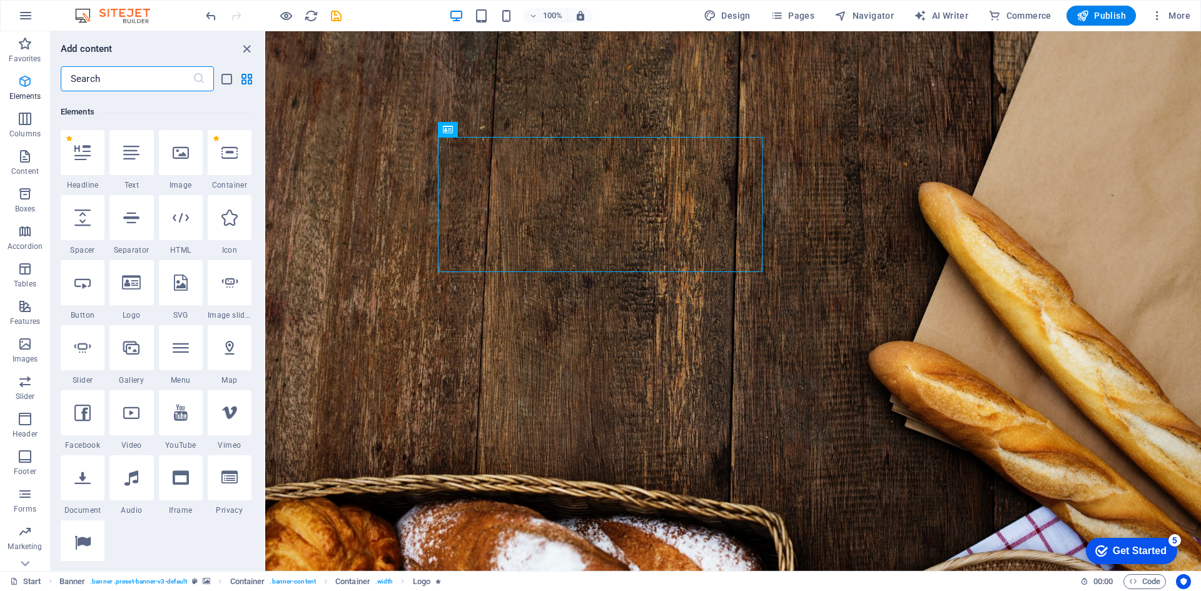
scroll to position [133, 0]
click at [173, 153] on icon at bounding box center [181, 149] width 16 height 16
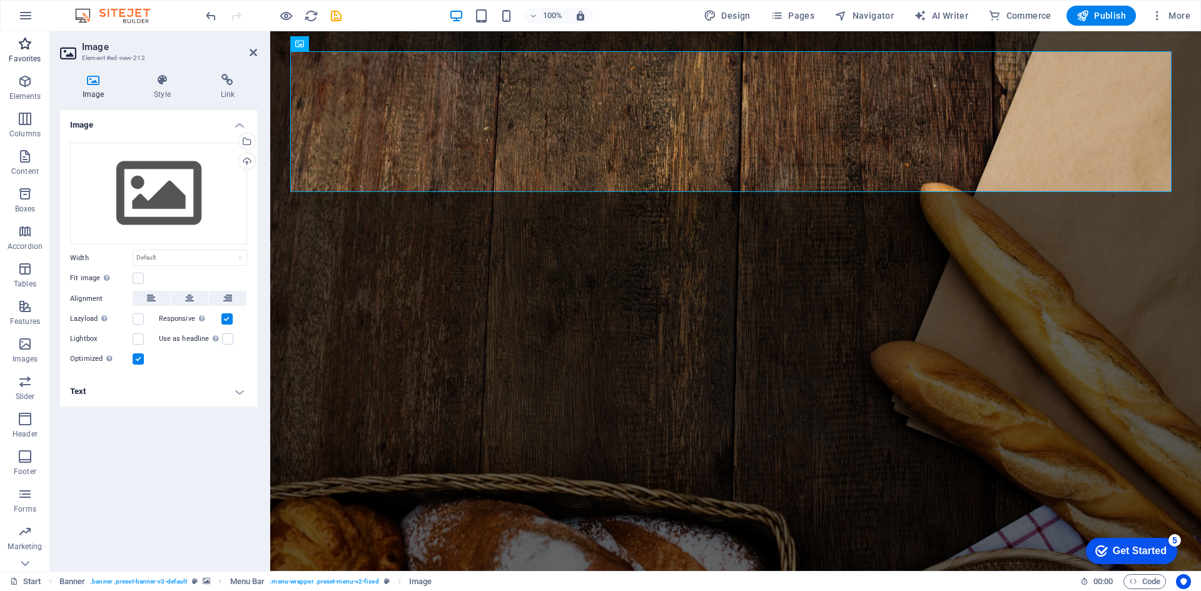
click at [23, 43] on icon "button" at bounding box center [25, 43] width 15 height 15
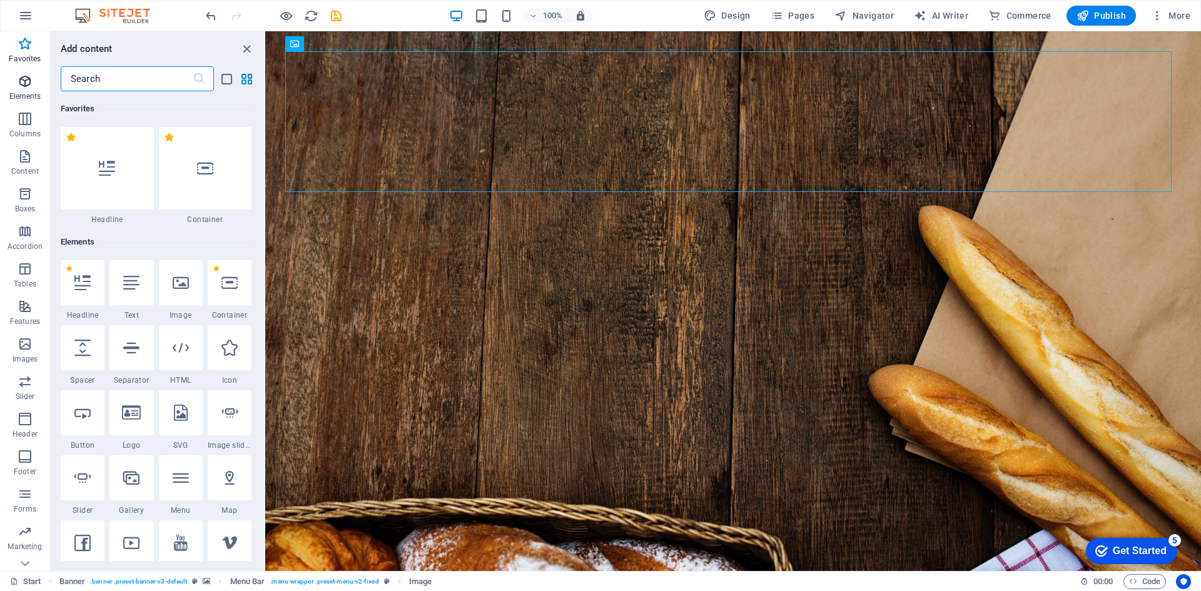
click at [26, 88] on icon "button" at bounding box center [25, 81] width 15 height 15
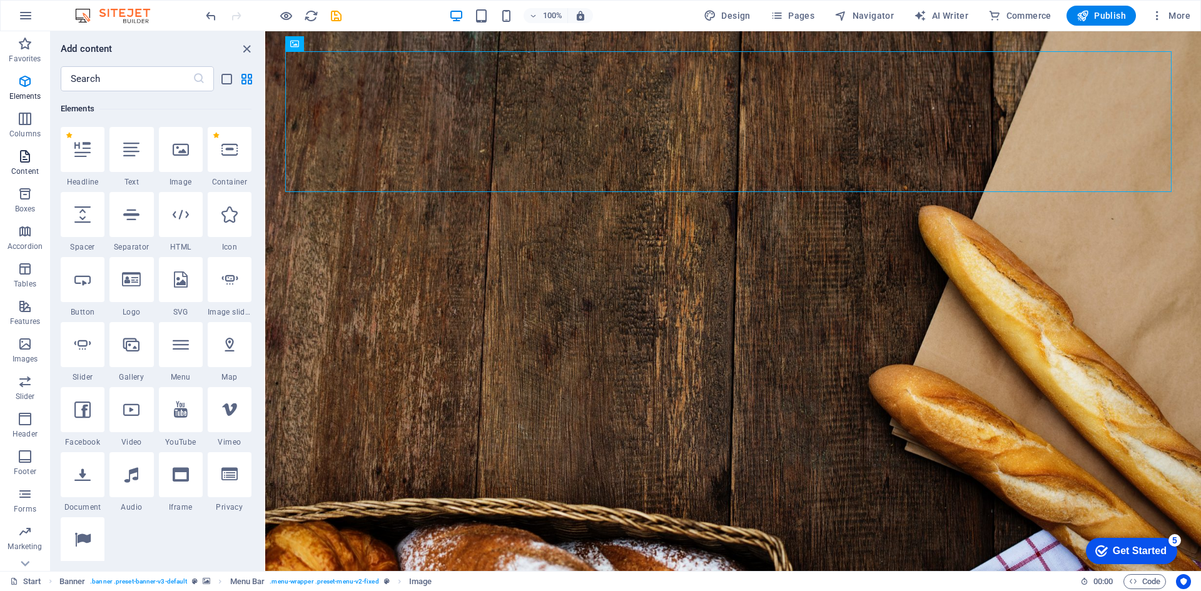
click at [27, 147] on button "Content" at bounding box center [25, 163] width 50 height 38
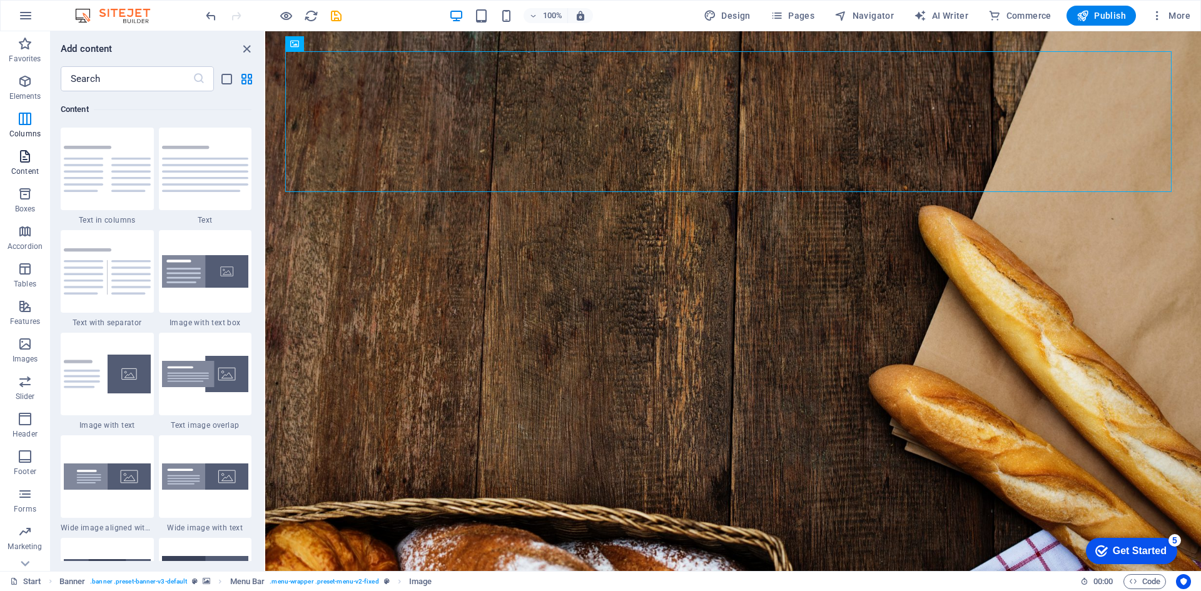
scroll to position [2189, 0]
click at [28, 174] on p "Content" at bounding box center [25, 171] width 28 height 10
click at [28, 210] on p "Boxes" at bounding box center [25, 209] width 21 height 10
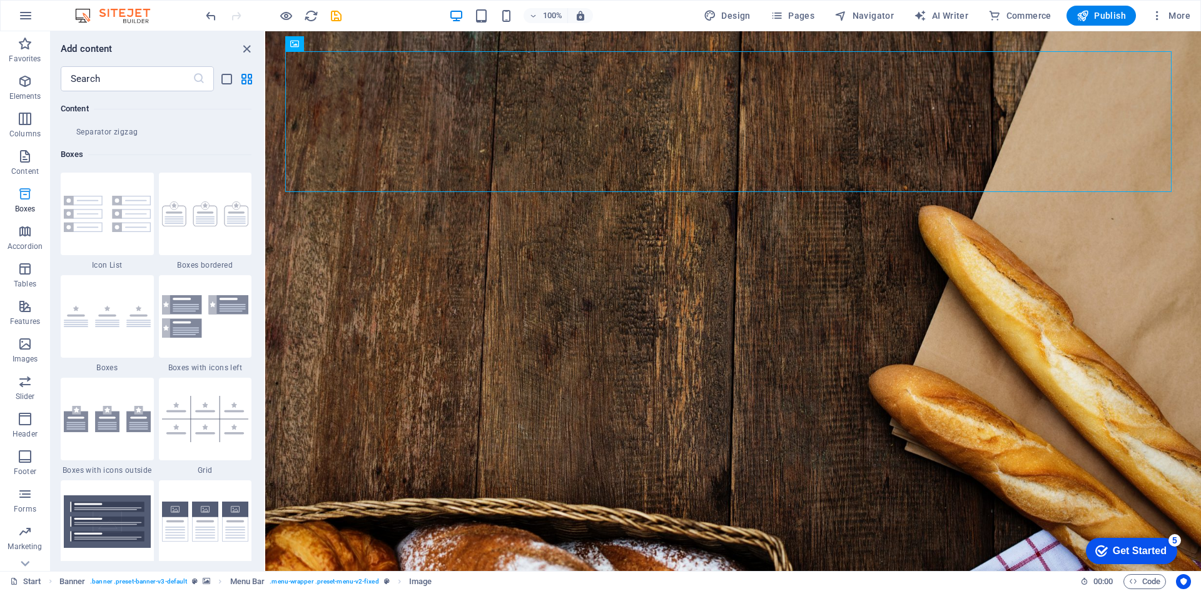
scroll to position [3451, 0]
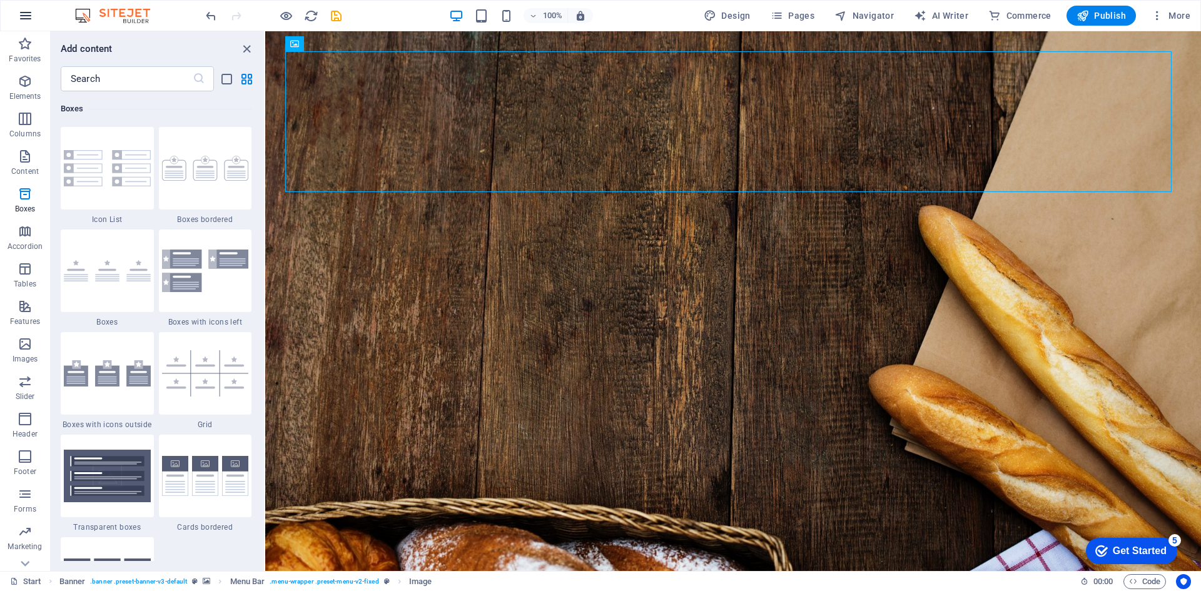
click at [24, 14] on icon "button" at bounding box center [25, 15] width 15 height 15
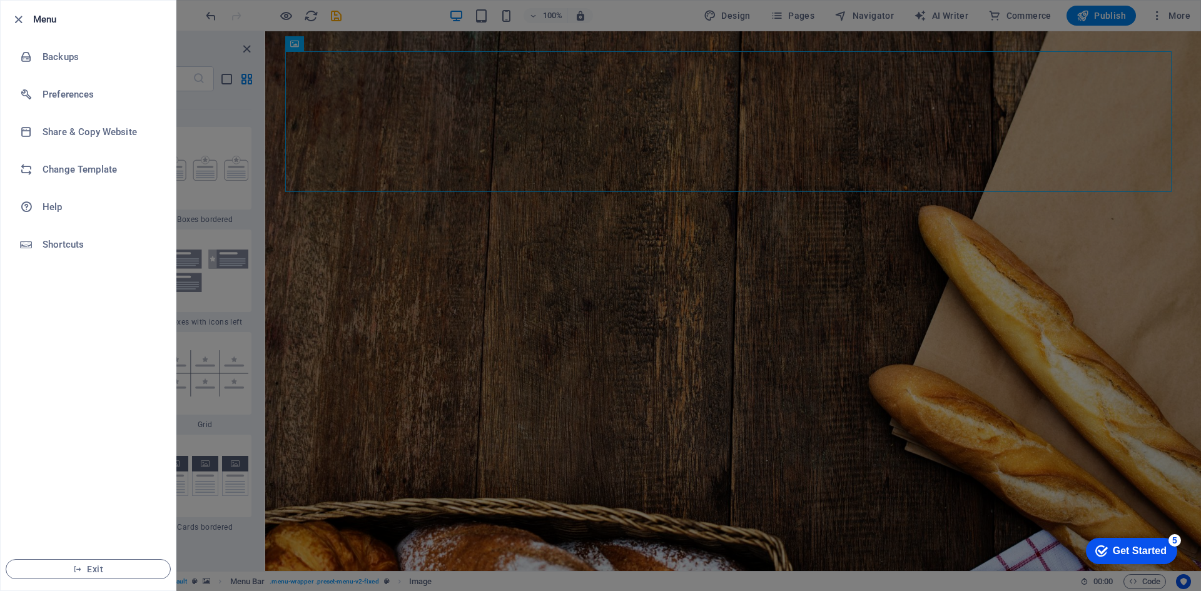
click at [17, 20] on icon "button" at bounding box center [18, 20] width 14 height 14
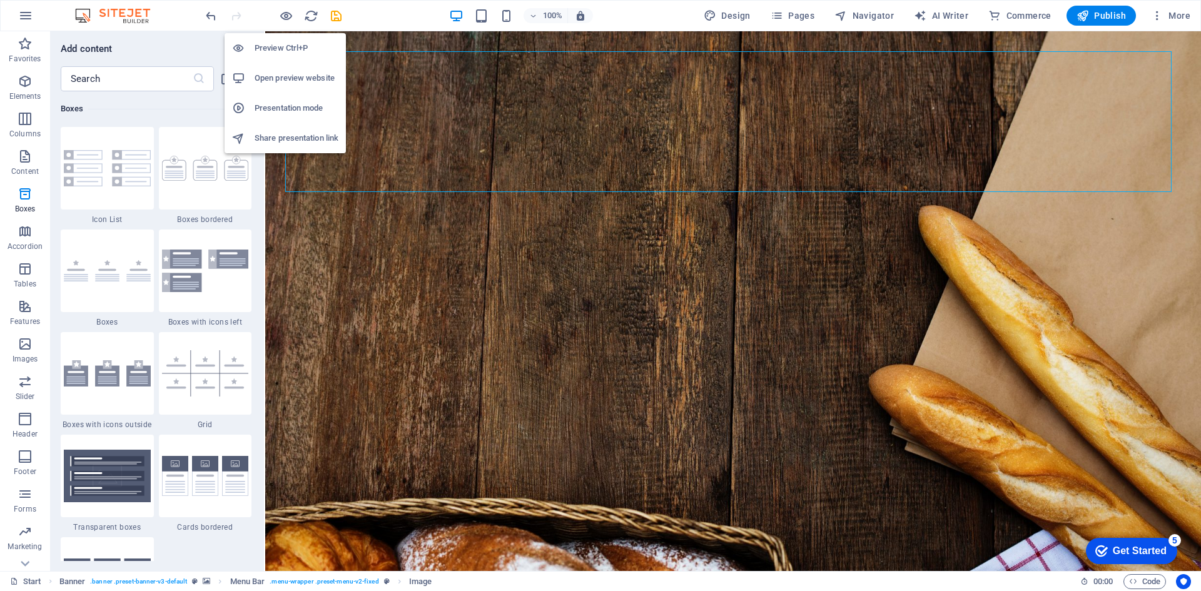
click at [307, 55] on h6 "Preview Ctrl+P" at bounding box center [297, 48] width 84 height 15
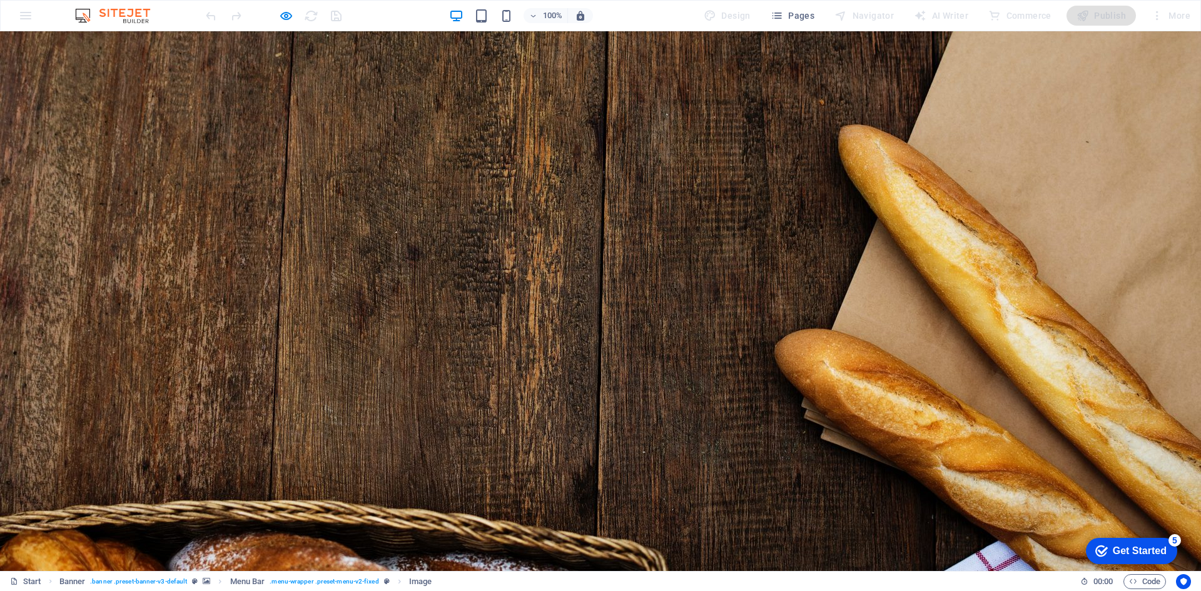
scroll to position [0, 0]
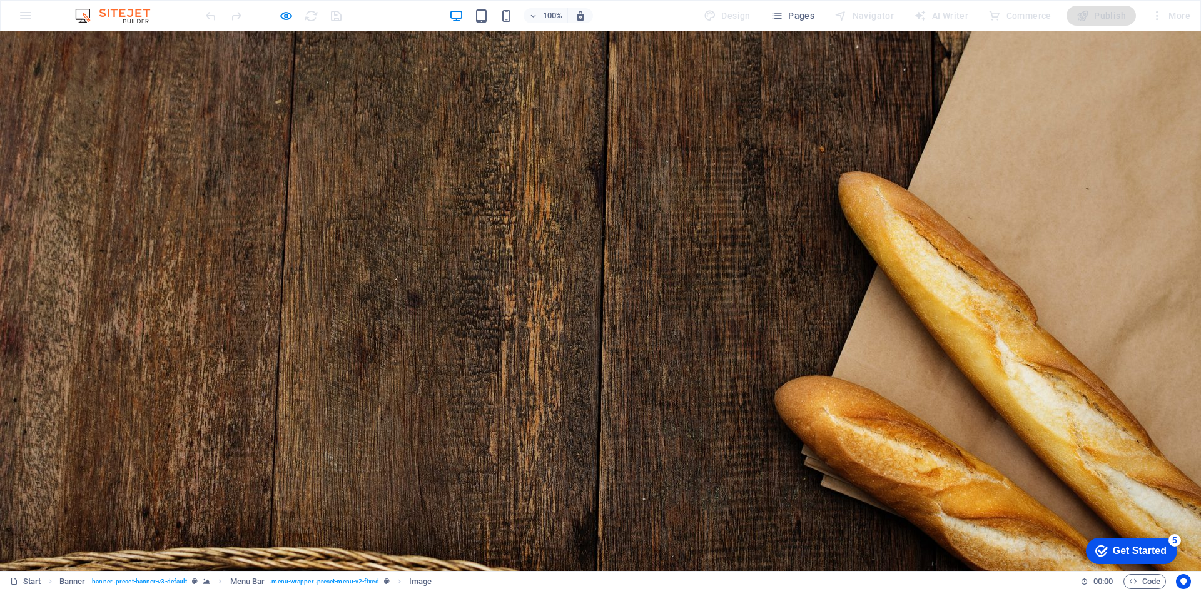
click at [25, 24] on div "100% Design Pages Navigator AI Writer Commerce Publish More" at bounding box center [601, 16] width 1200 height 30
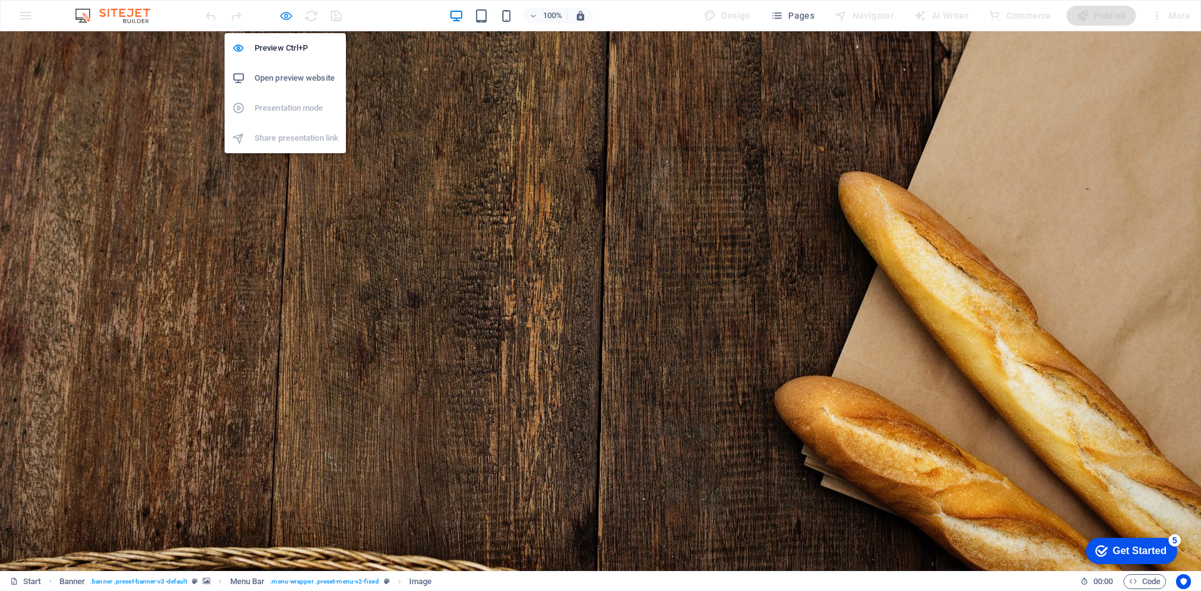
click at [287, 19] on icon "button" at bounding box center [286, 16] width 14 height 14
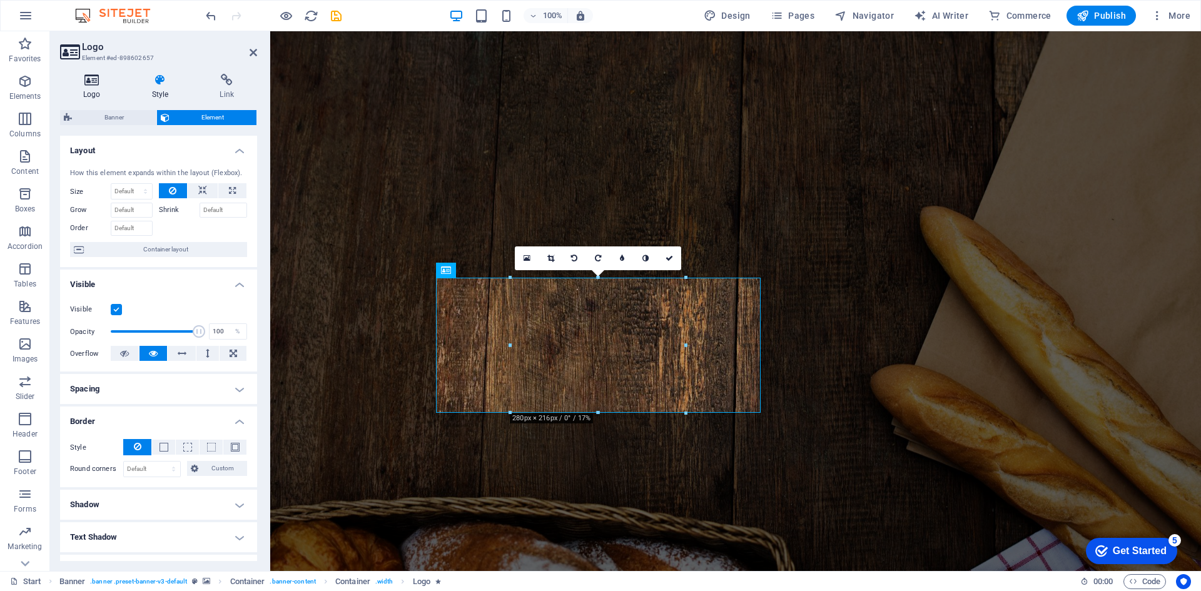
click at [97, 80] on icon at bounding box center [92, 80] width 64 height 13
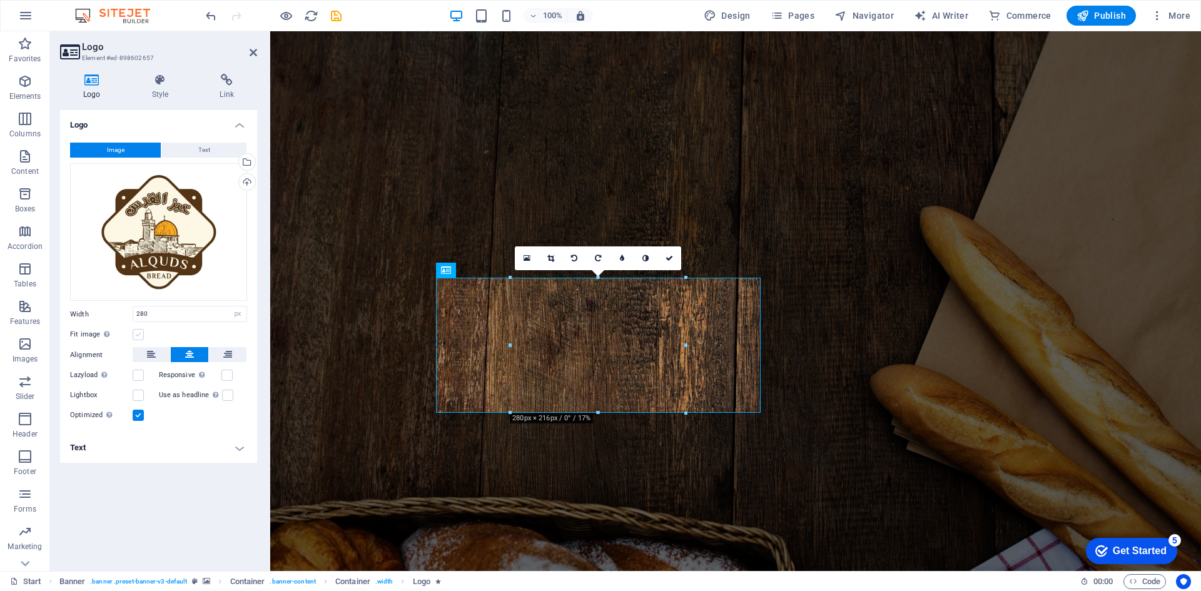
click at [138, 337] on label at bounding box center [138, 334] width 11 height 11
click at [0, 0] on input "Fit image Automatically fit image to a fixed width and height" at bounding box center [0, 0] width 0 height 0
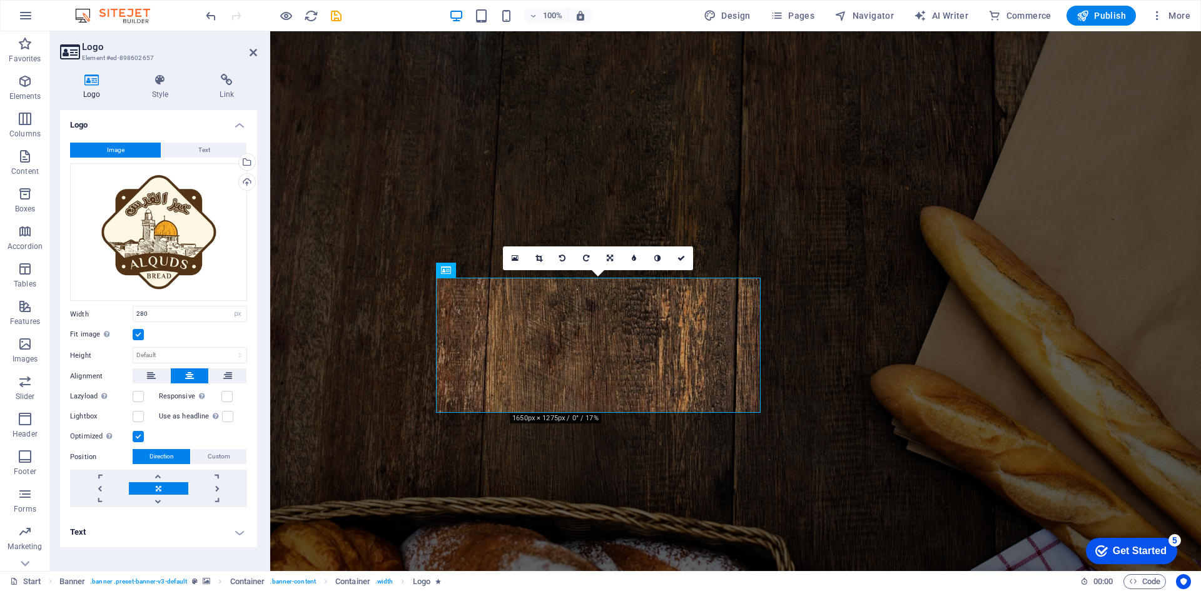
click at [136, 336] on label at bounding box center [138, 334] width 11 height 11
click at [0, 0] on input "Fit image Automatically fit image to a fixed width and height" at bounding box center [0, 0] width 0 height 0
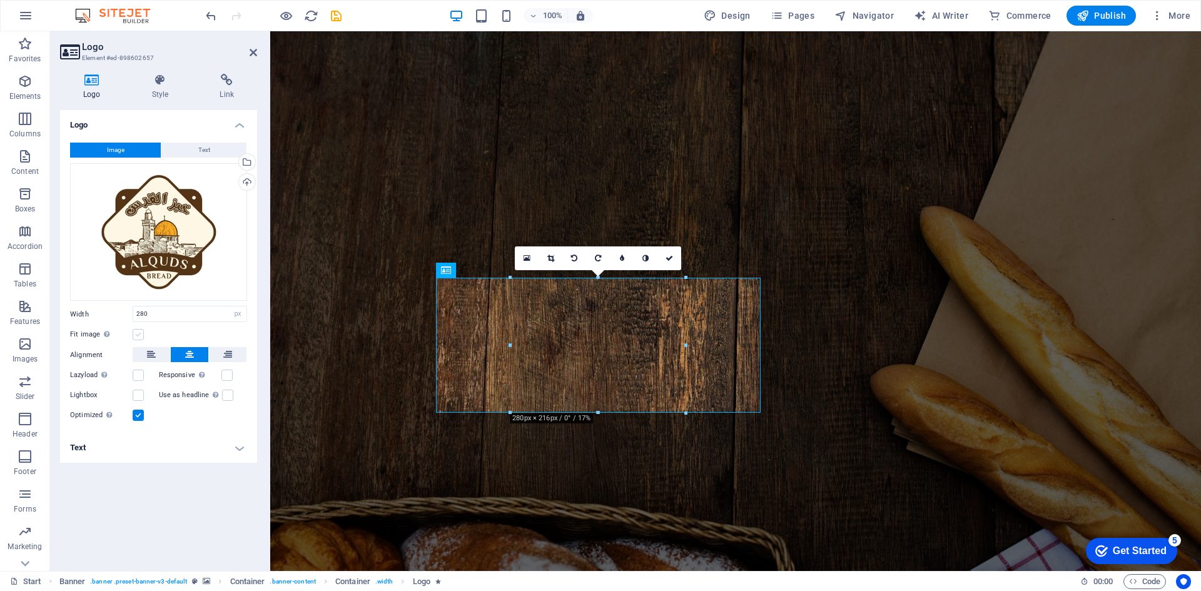
click at [136, 336] on label at bounding box center [138, 334] width 11 height 11
click at [0, 0] on input "Fit image Automatically fit image to a fixed width and height" at bounding box center [0, 0] width 0 height 0
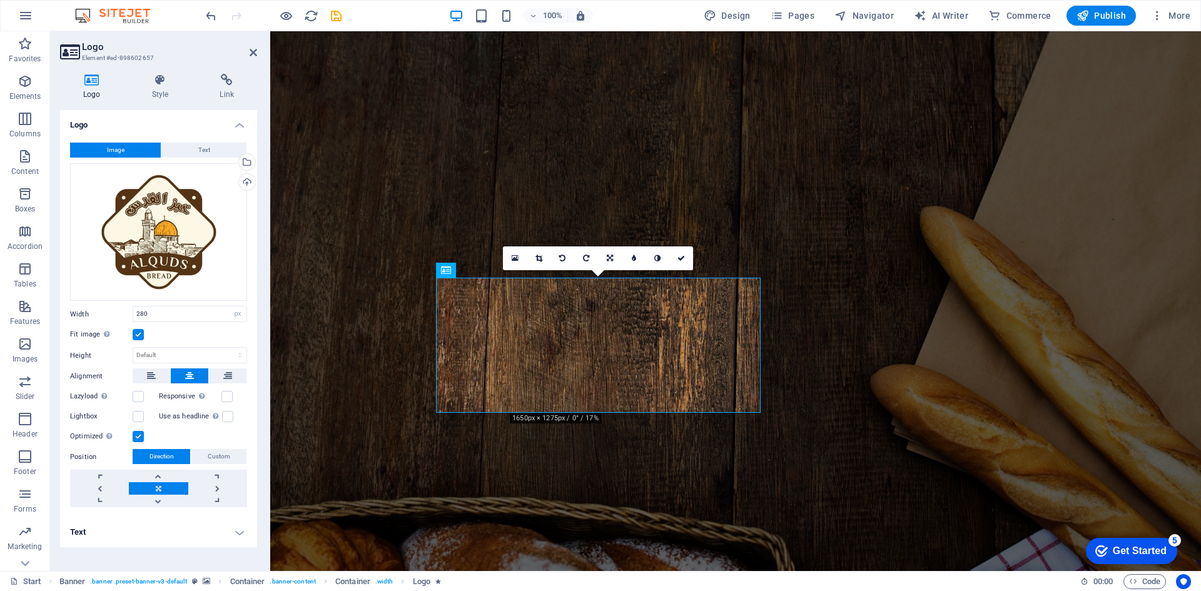
click at [136, 336] on label at bounding box center [138, 334] width 11 height 11
click at [0, 0] on input "Fit image Automatically fit image to a fixed width and height" at bounding box center [0, 0] width 0 height 0
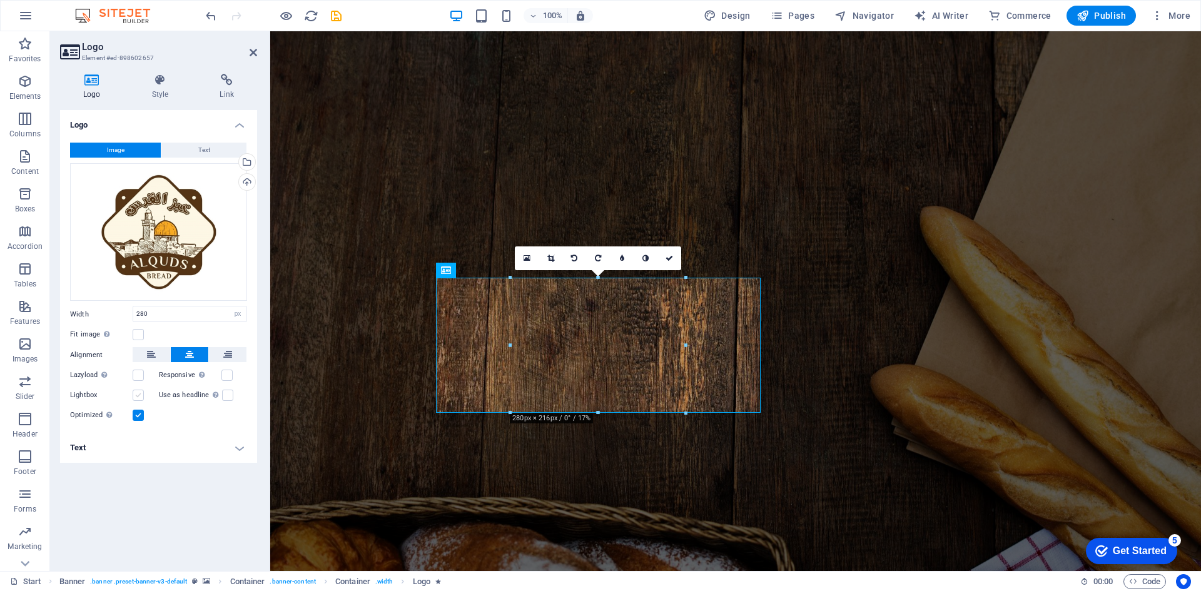
click at [133, 392] on label at bounding box center [138, 395] width 11 height 11
click at [0, 0] on input "Lightbox" at bounding box center [0, 0] width 0 height 0
click at [140, 390] on label at bounding box center [138, 395] width 11 height 11
click at [0, 0] on input "Lightbox" at bounding box center [0, 0] width 0 height 0
drag, startPoint x: 138, startPoint y: 213, endPoint x: 128, endPoint y: 225, distance: 15.5
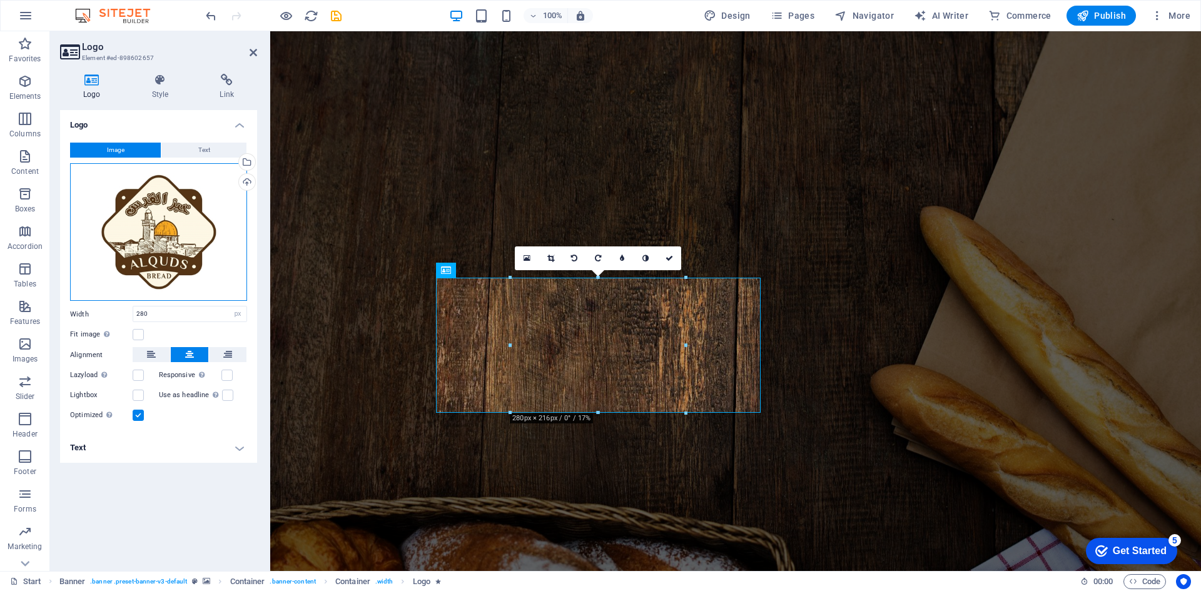
click at [128, 225] on div "Drag files here, click to choose files or select files from Files or our free s…" at bounding box center [158, 232] width 177 height 138
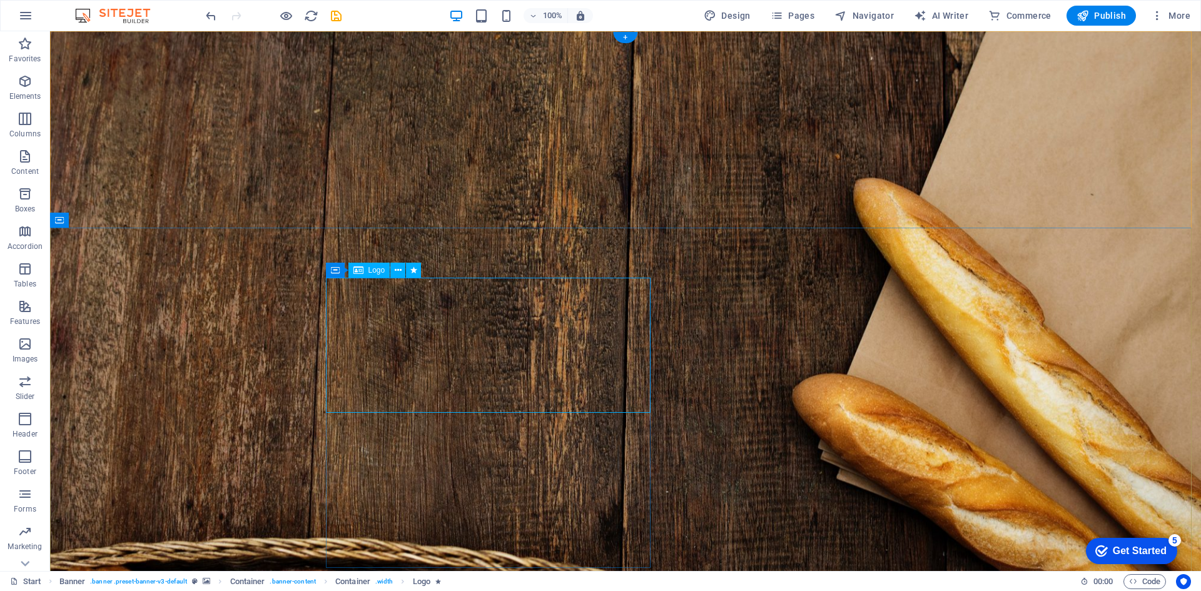
select select "px"
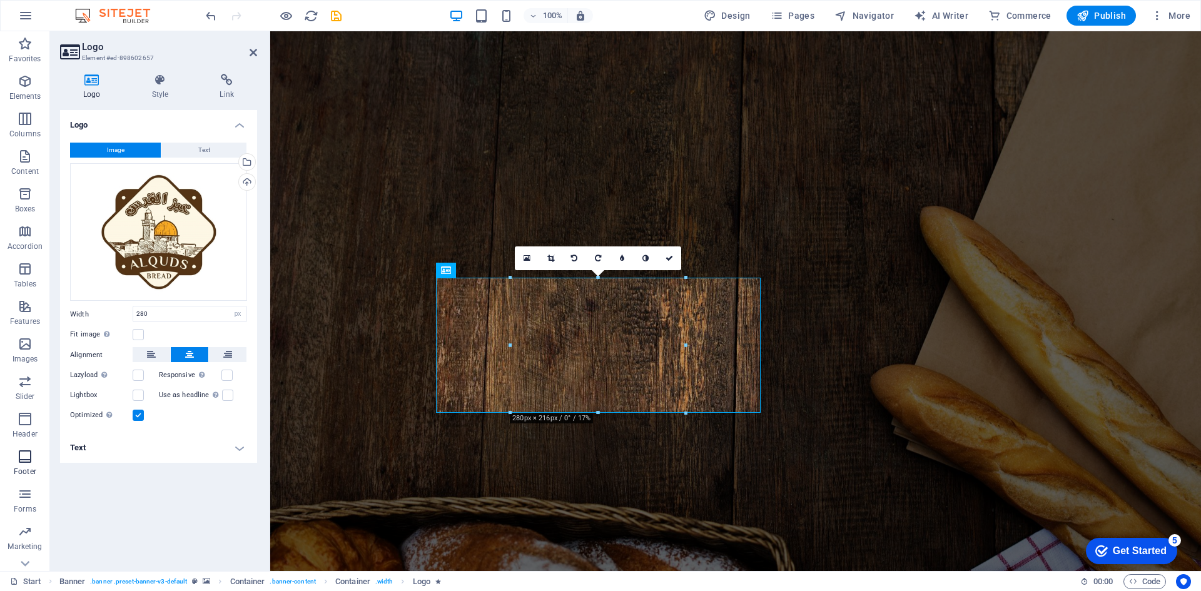
scroll to position [61, 0]
click at [242, 444] on h4 "Text" at bounding box center [158, 448] width 197 height 30
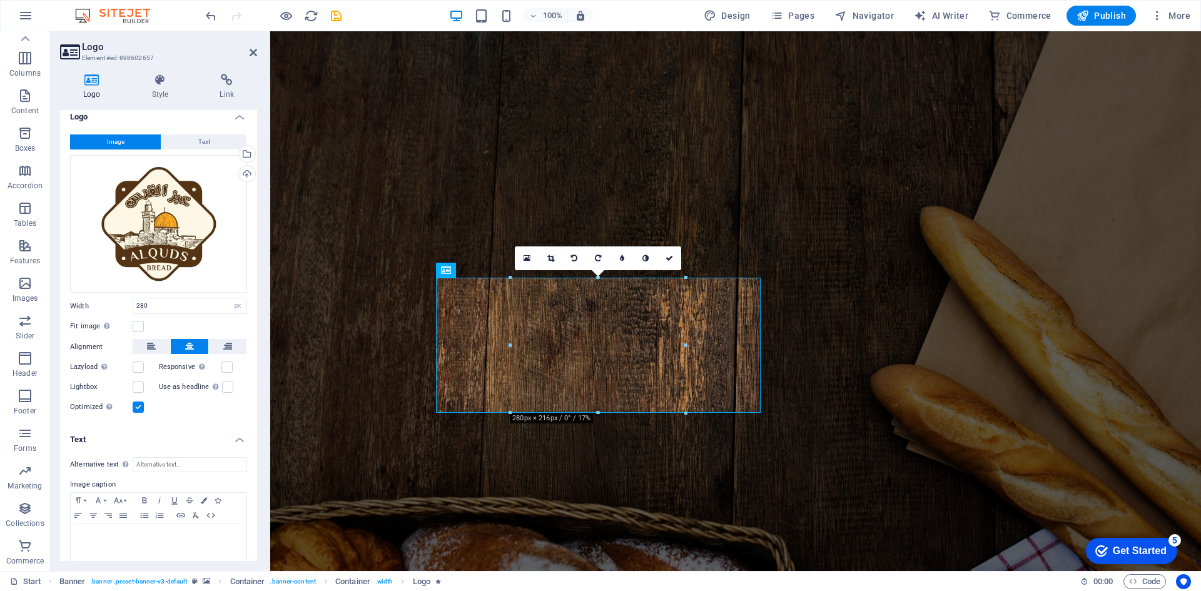
scroll to position [0, 0]
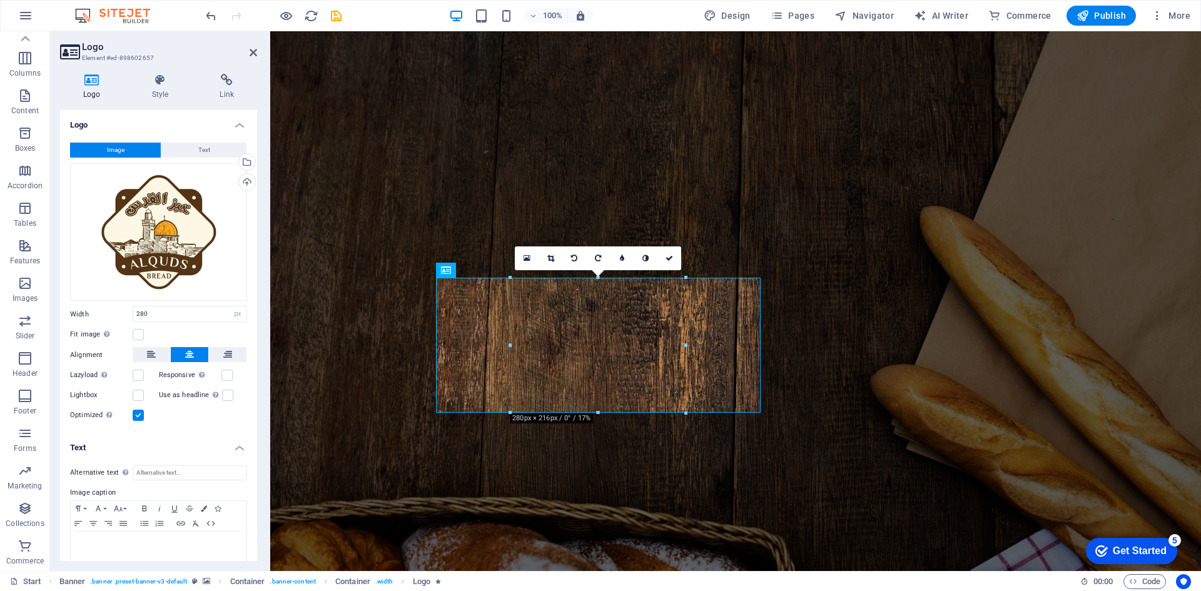
click at [235, 445] on h4 "Text" at bounding box center [158, 444] width 197 height 23
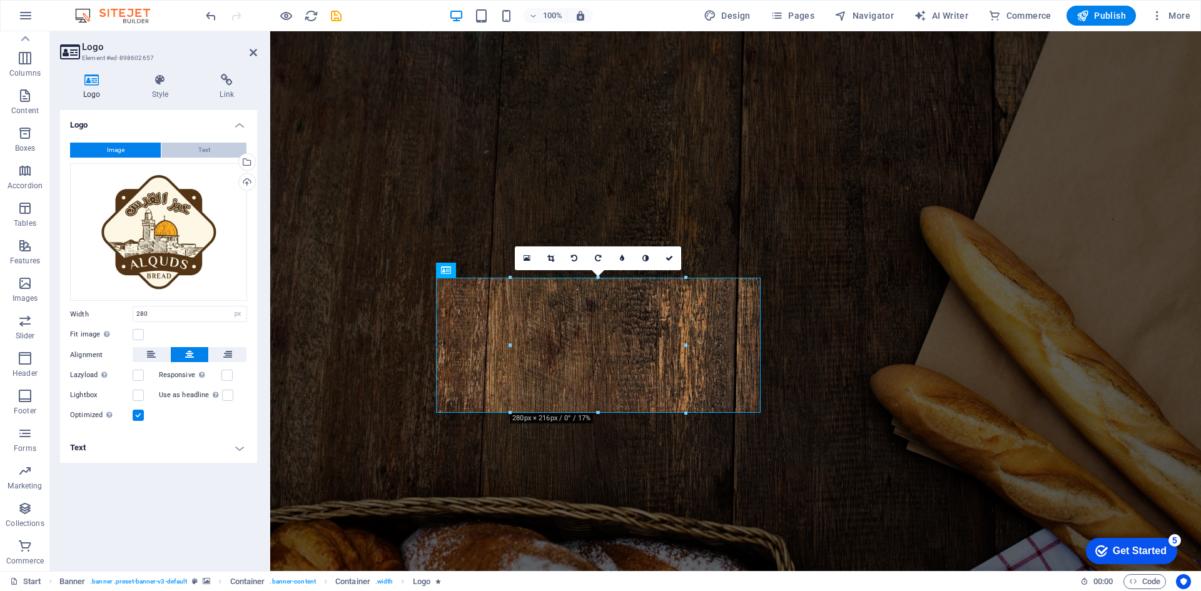
click at [186, 151] on button "Text" at bounding box center [203, 150] width 85 height 15
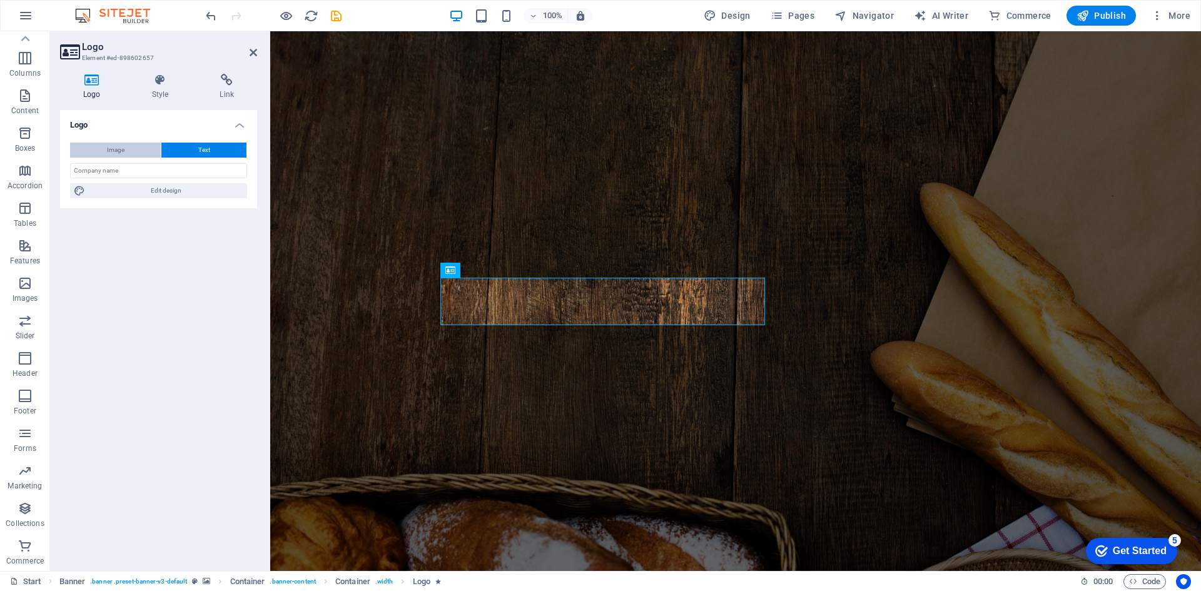
click at [111, 147] on span "Image" at bounding box center [116, 150] width 18 height 15
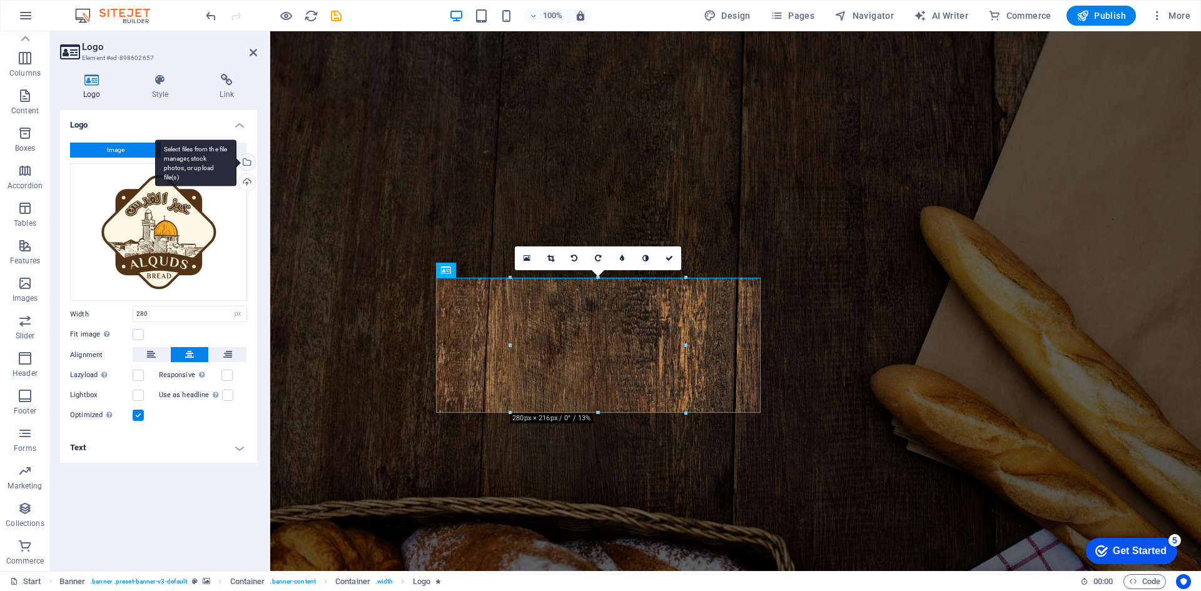
click at [248, 160] on div "Select files from the file manager, stock photos, or upload file(s)" at bounding box center [245, 163] width 19 height 19
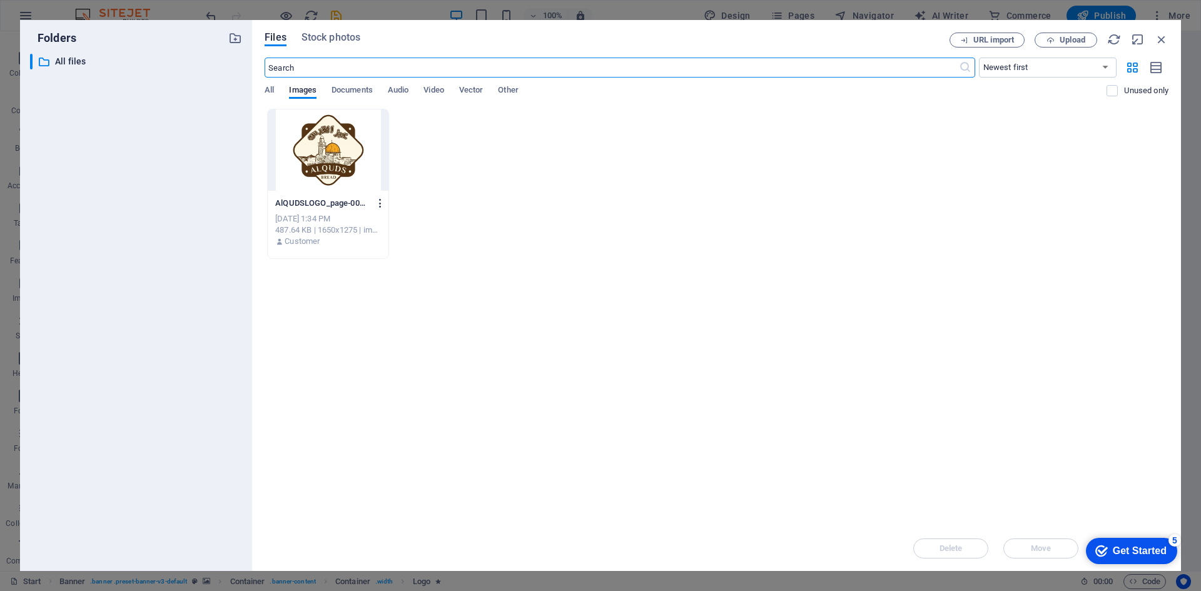
click at [382, 206] on icon "button" at bounding box center [381, 203] width 12 height 11
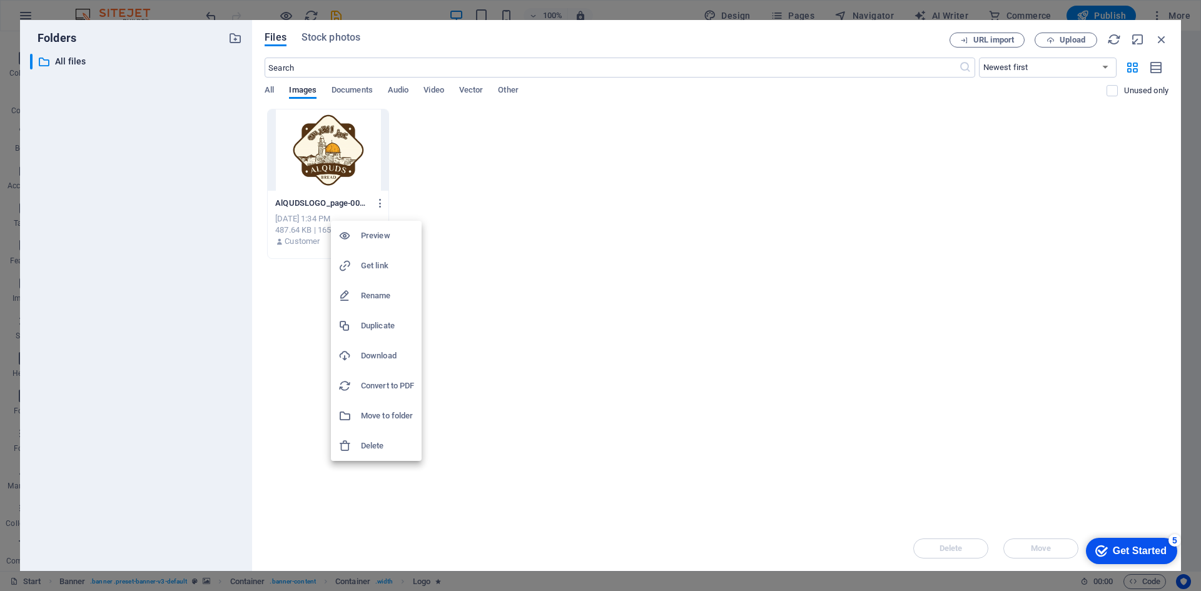
click at [445, 170] on div at bounding box center [600, 295] width 1201 height 591
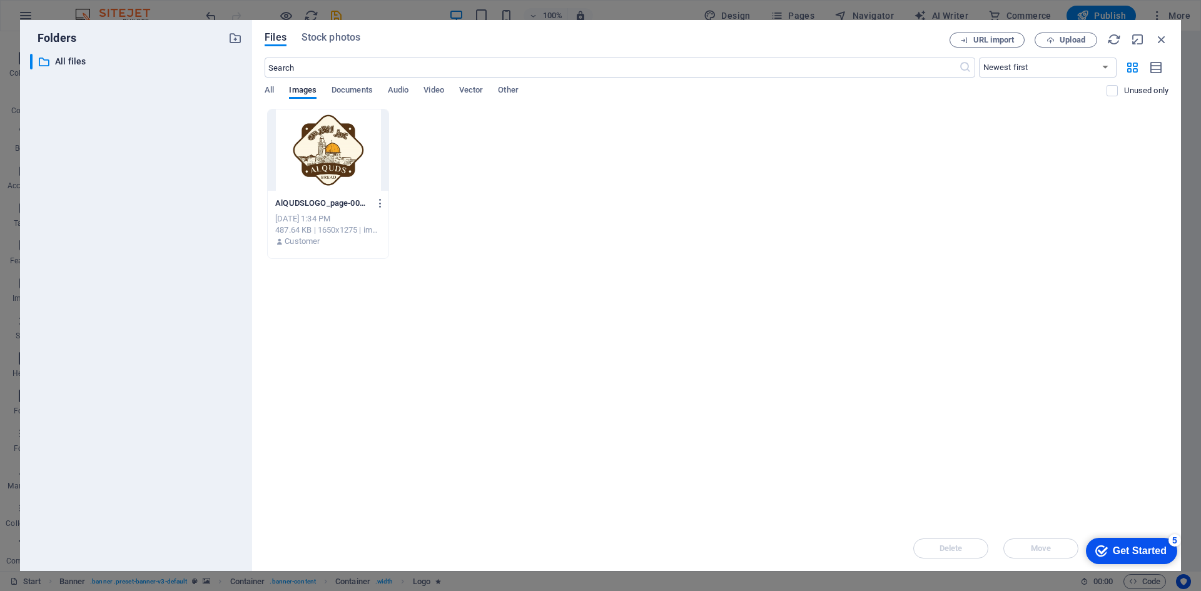
click at [287, 85] on div "All Images Documents Audio Video Vector Other" at bounding box center [686, 97] width 842 height 24
click at [1157, 35] on icon "button" at bounding box center [1162, 40] width 14 height 14
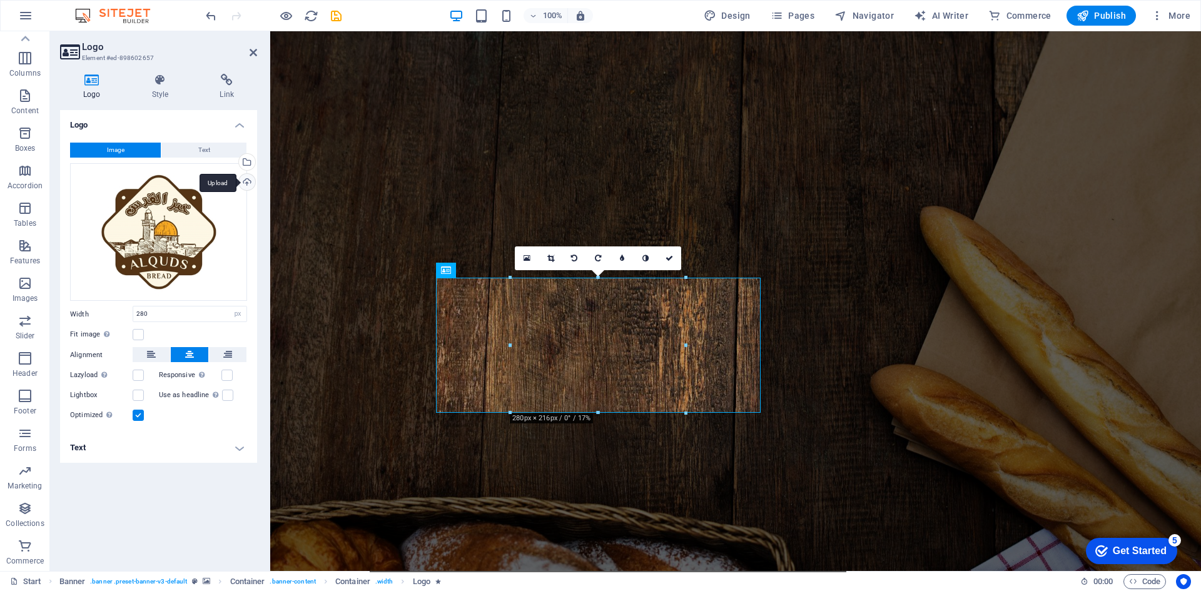
click at [249, 180] on div "Upload" at bounding box center [245, 183] width 19 height 19
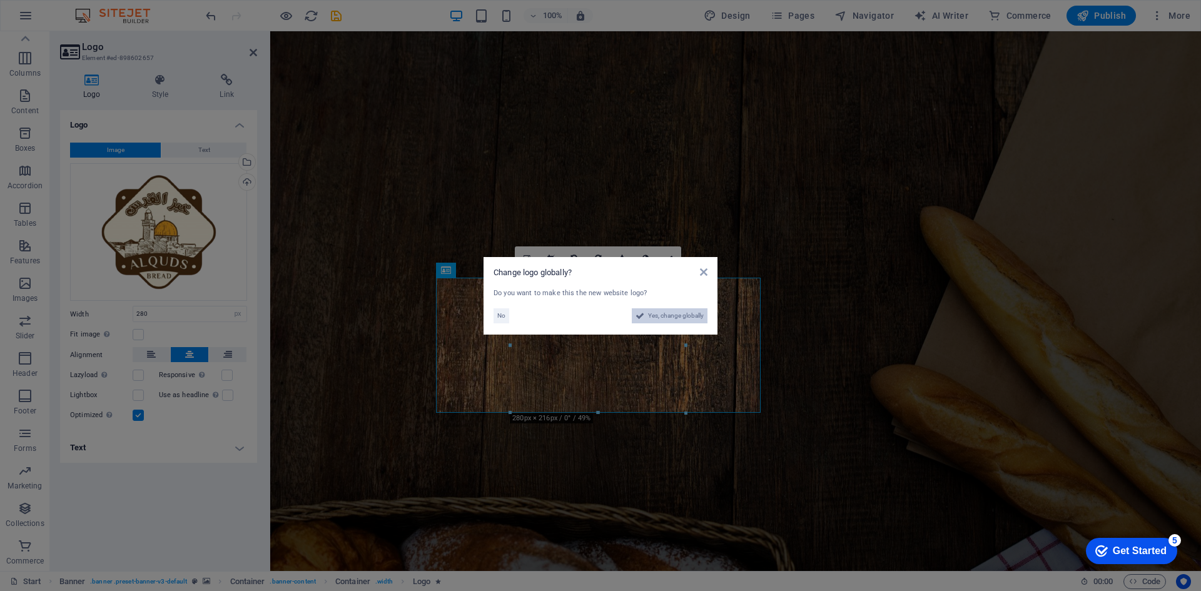
click at [676, 318] on span "Yes, change globally" at bounding box center [676, 315] width 56 height 15
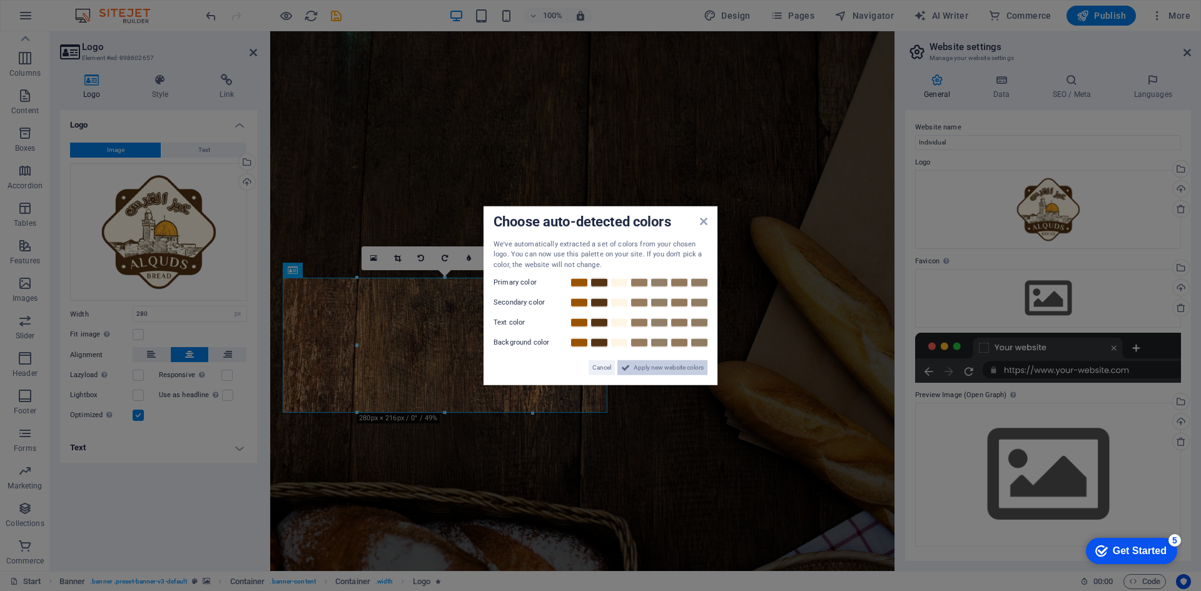
click at [651, 368] on span "Apply new website colors" at bounding box center [669, 367] width 70 height 15
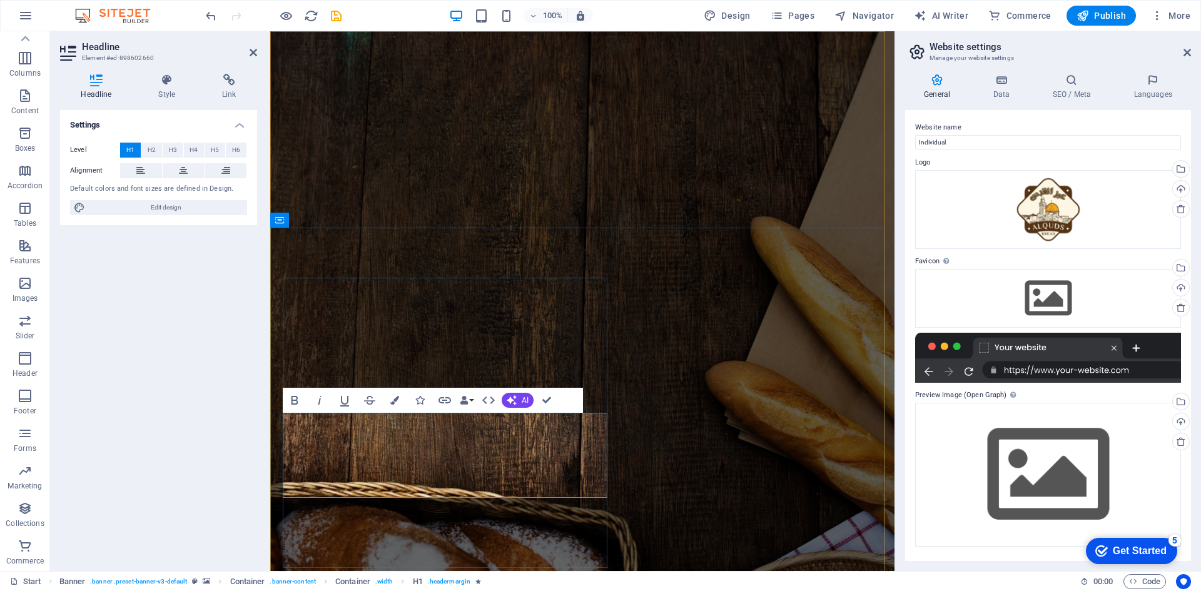
drag, startPoint x: 437, startPoint y: 474, endPoint x: 426, endPoint y: 477, distance: 11.9
drag, startPoint x: 477, startPoint y: 432, endPoint x: 465, endPoint y: 439, distance: 13.2
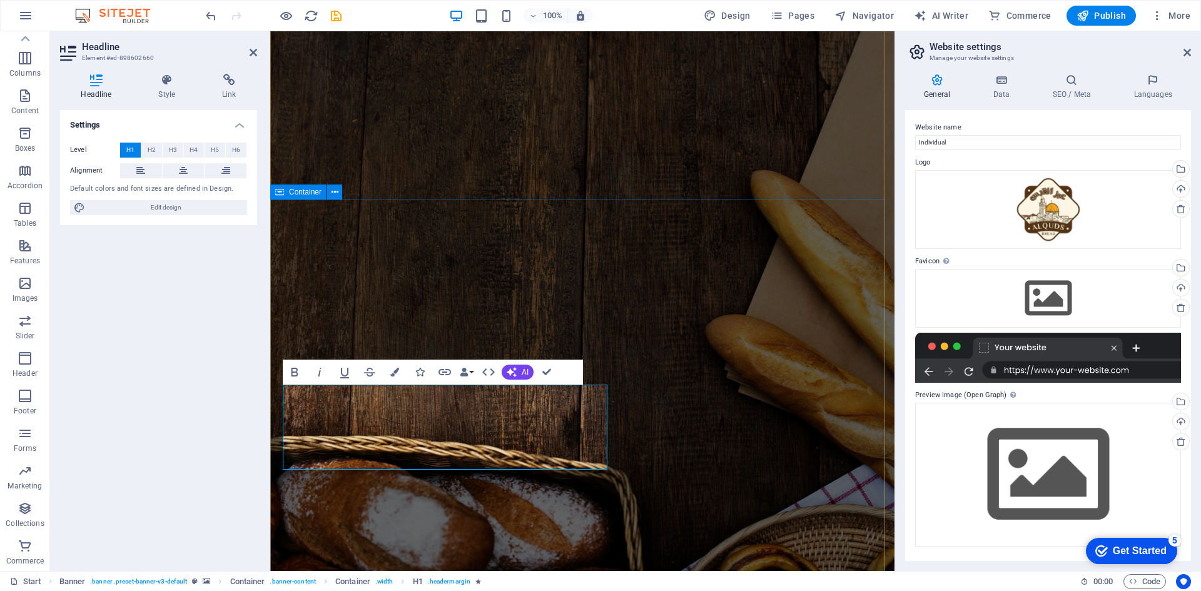
scroll to position [47, 0]
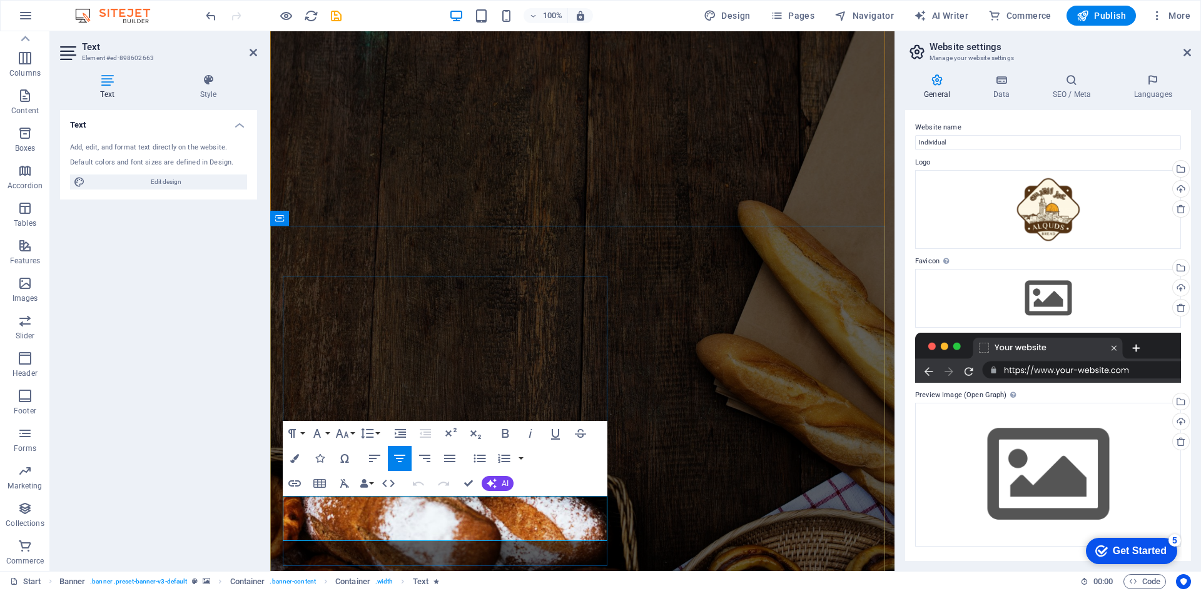
drag, startPoint x: 528, startPoint y: 534, endPoint x: 310, endPoint y: 496, distance: 221.6
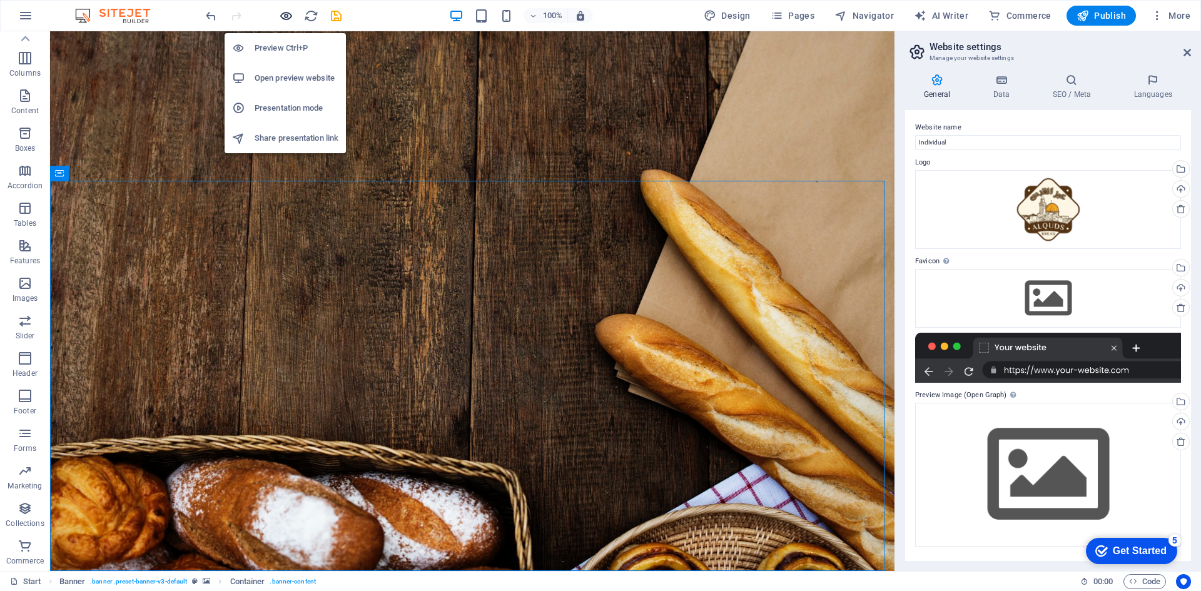
click at [287, 19] on icon "button" at bounding box center [286, 16] width 14 height 14
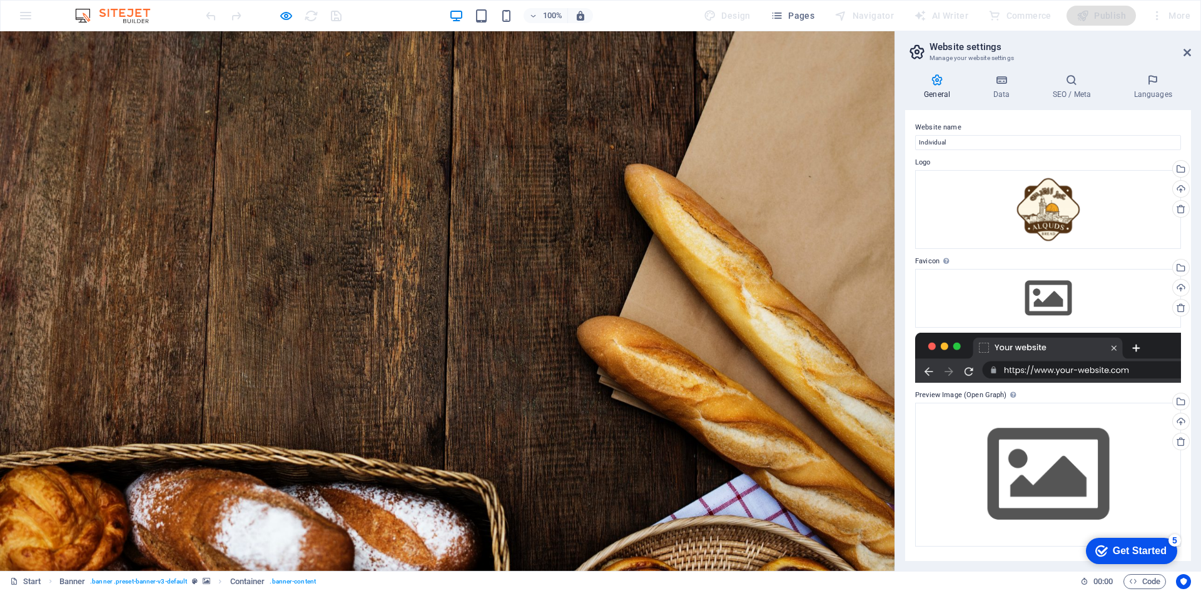
click at [289, 23] on div at bounding box center [273, 16] width 140 height 20
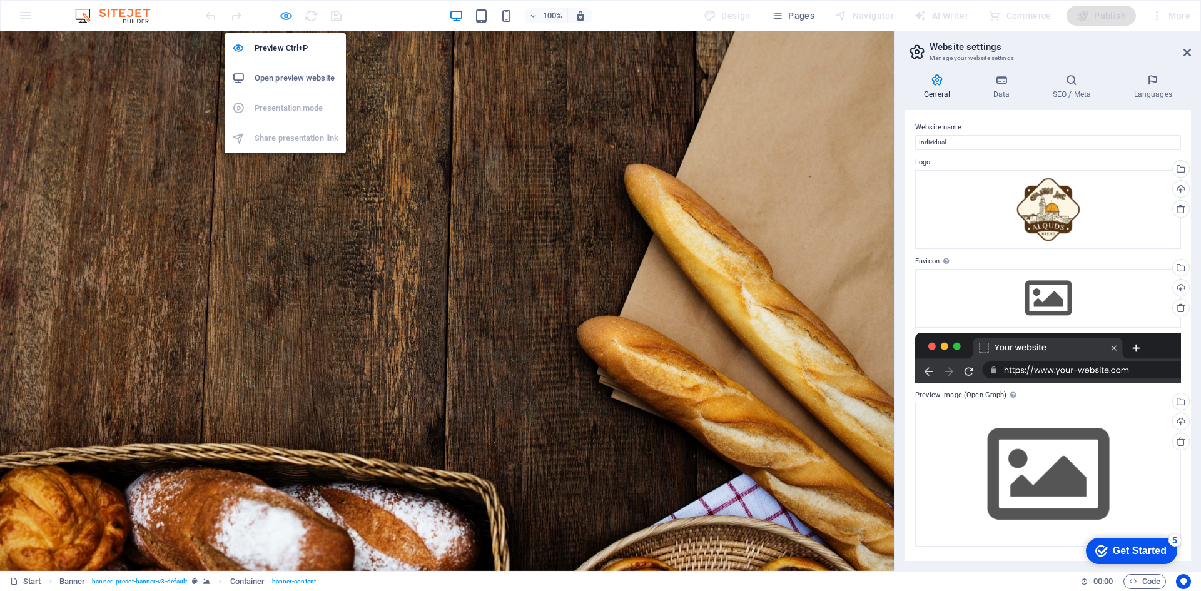
click at [287, 16] on icon "button" at bounding box center [286, 16] width 14 height 14
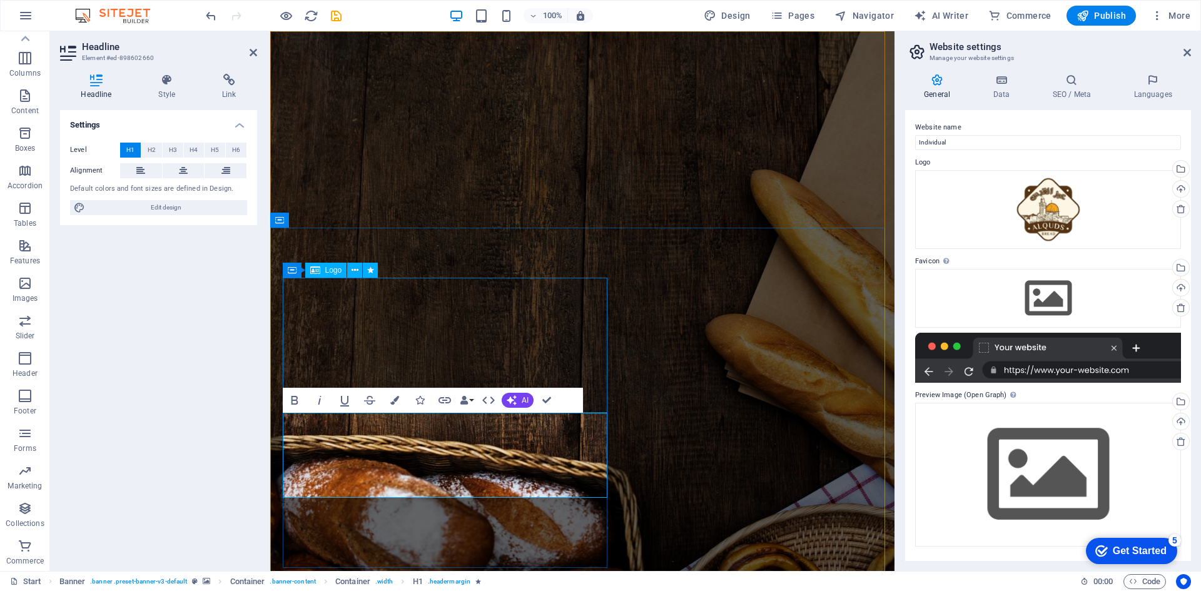
scroll to position [0, 0]
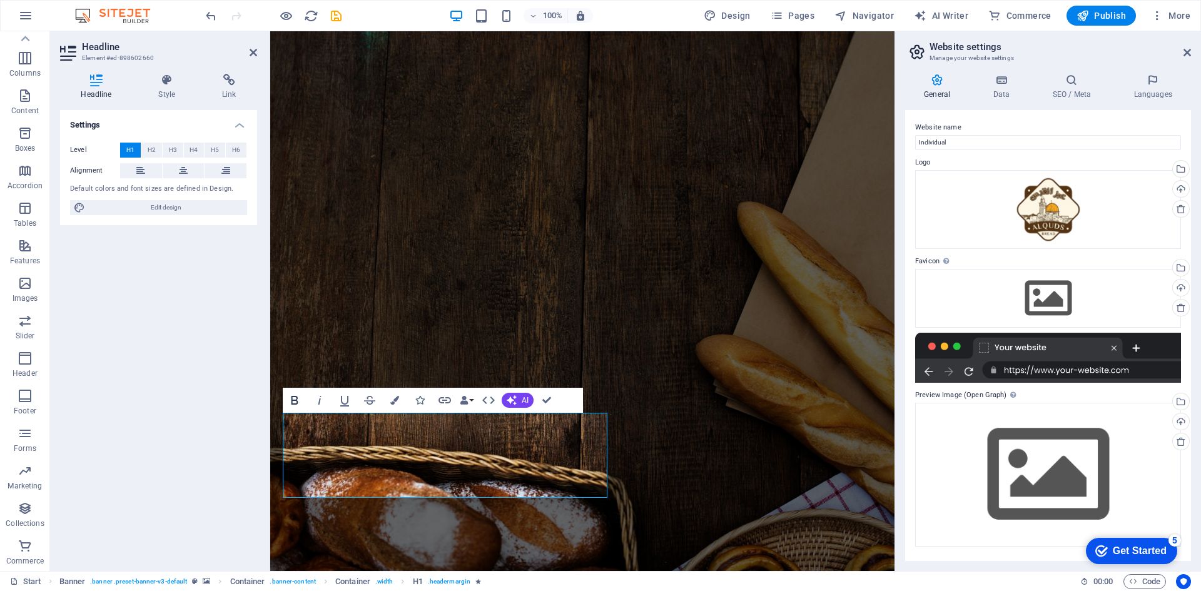
click at [306, 400] on button "Bold" at bounding box center [295, 400] width 24 height 25
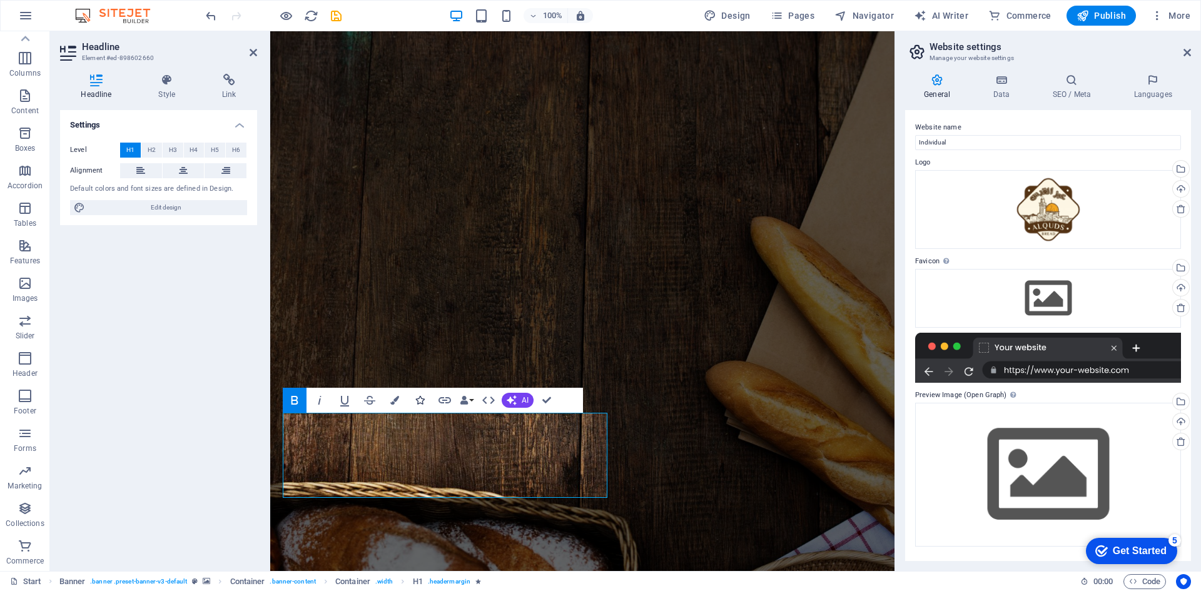
click at [418, 402] on icon "button" at bounding box center [419, 400] width 9 height 9
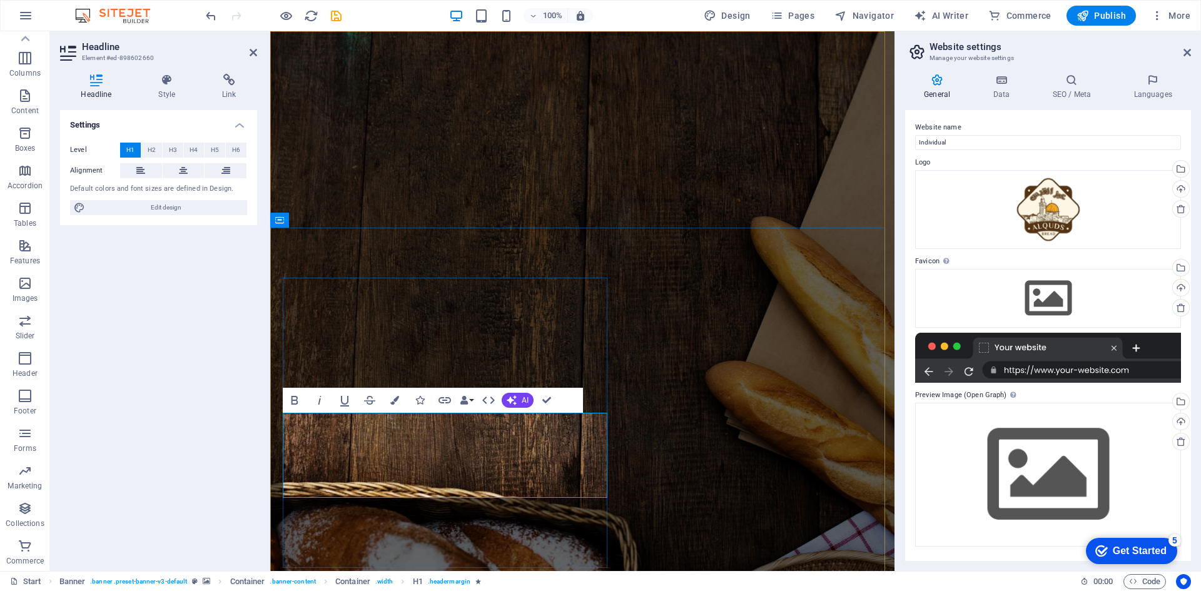
drag, startPoint x: 543, startPoint y: 472, endPoint x: 307, endPoint y: 424, distance: 240.9
click at [520, 397] on button "AI" at bounding box center [518, 400] width 32 height 15
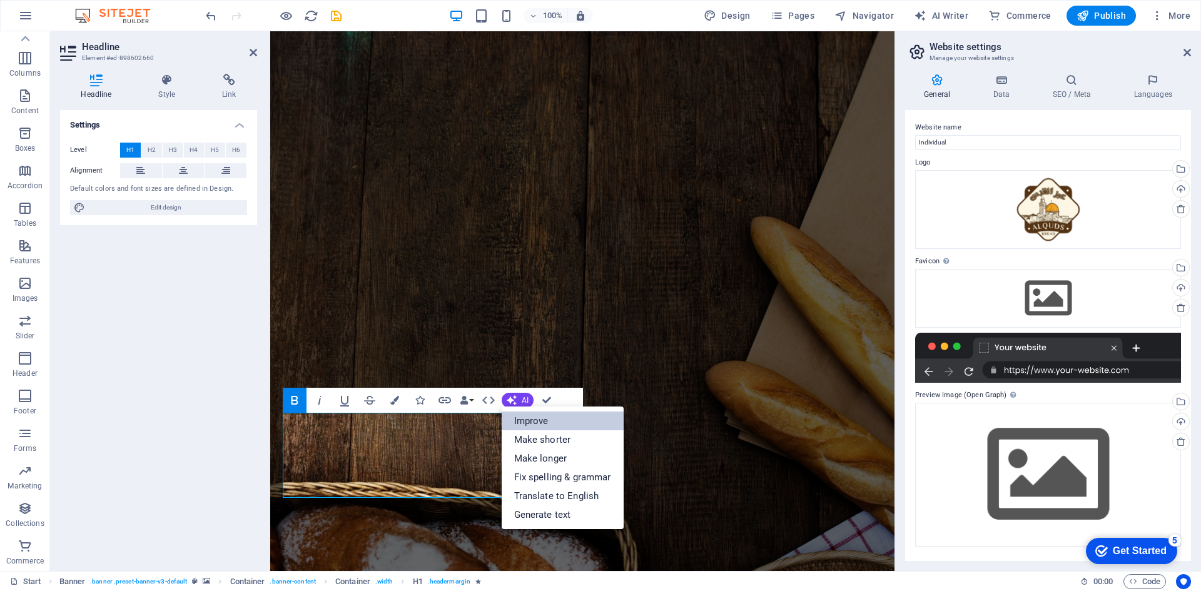
click at [542, 424] on link "Improve" at bounding box center [563, 421] width 122 height 19
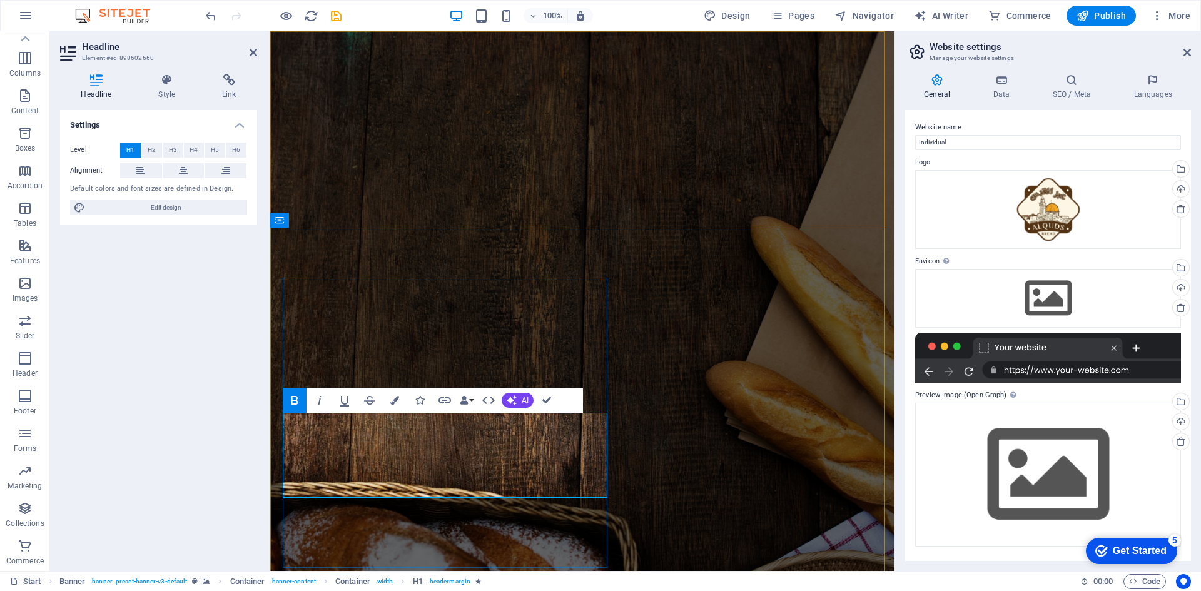
drag, startPoint x: 534, startPoint y: 471, endPoint x: 350, endPoint y: 427, distance: 189.2
click at [472, 404] on button "Data Bindings" at bounding box center [467, 400] width 18 height 25
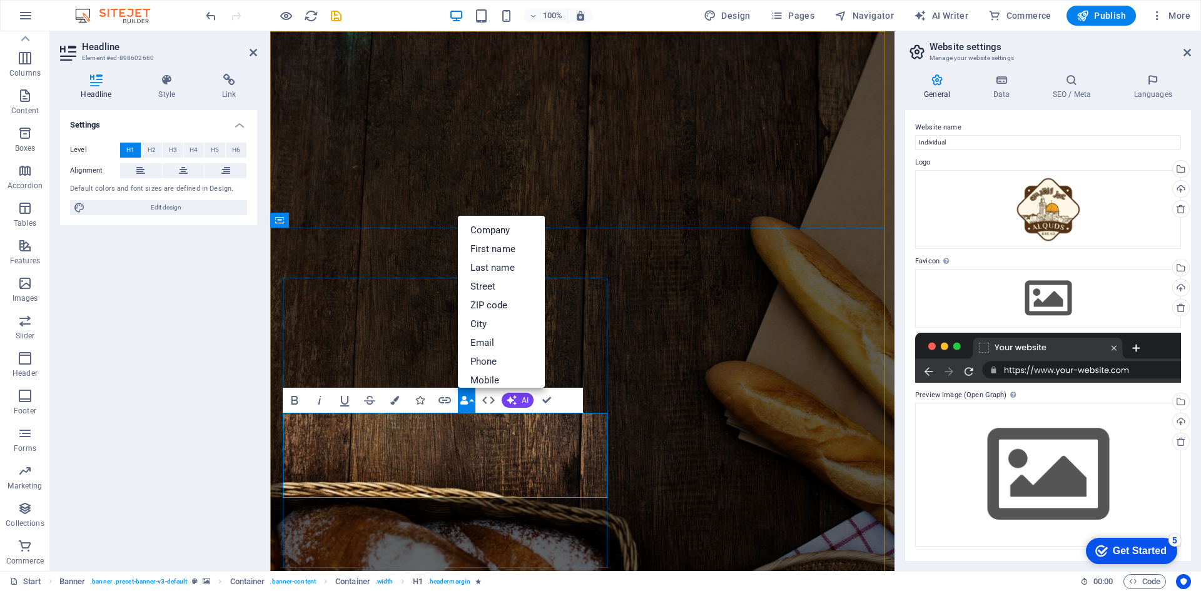
drag, startPoint x: 500, startPoint y: 460, endPoint x: 713, endPoint y: 433, distance: 215.0
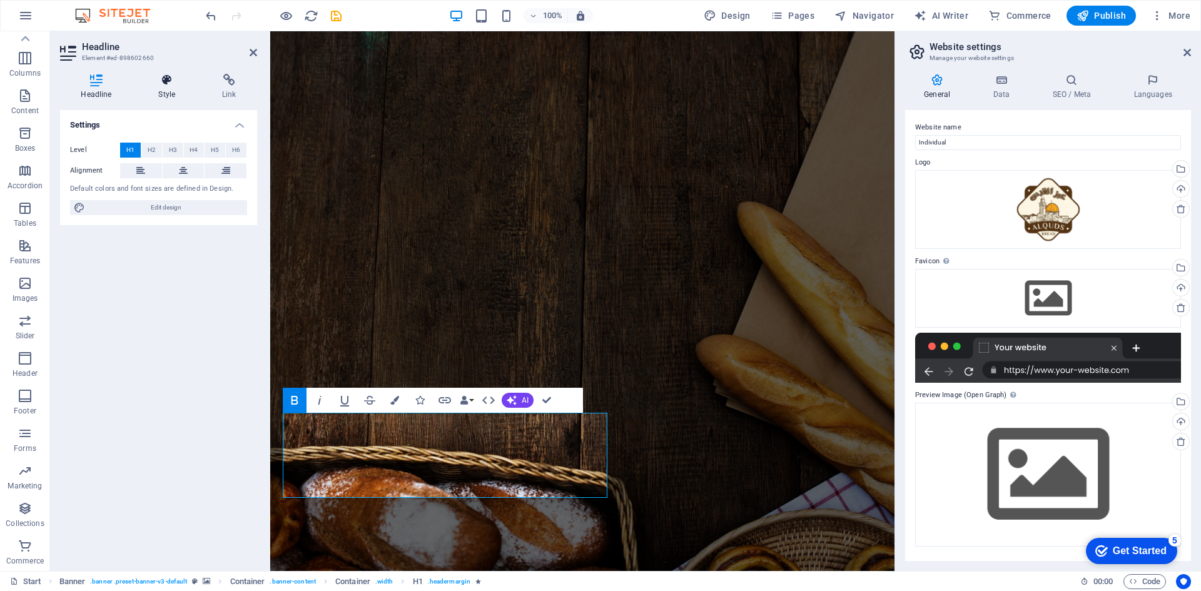
click at [158, 96] on h4 "Style" at bounding box center [170, 87] width 64 height 26
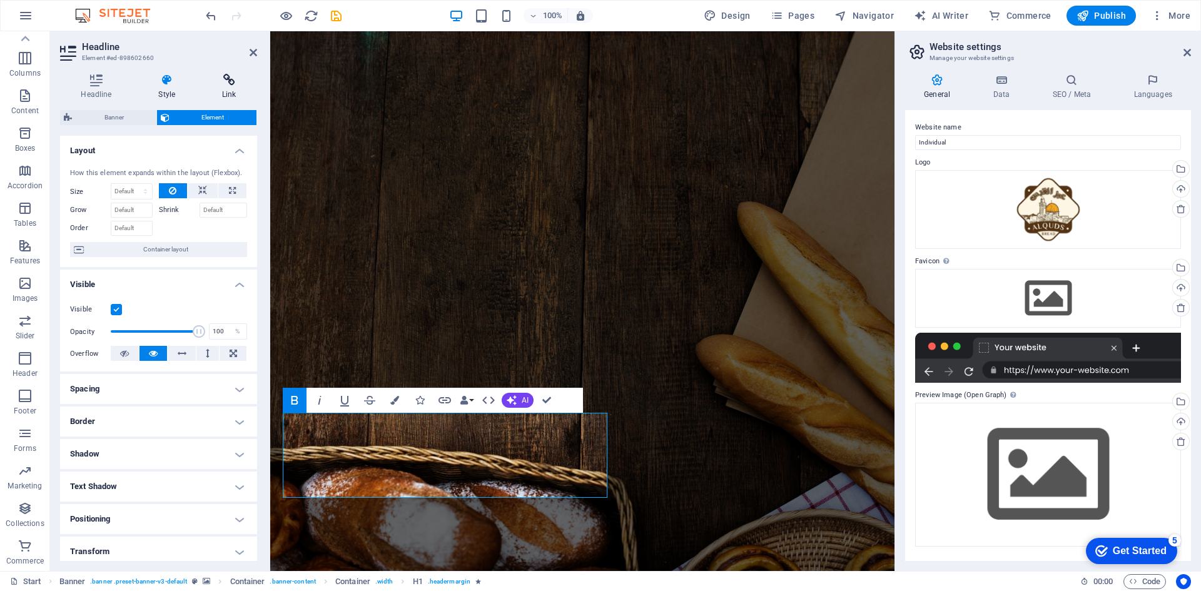
click at [220, 79] on icon at bounding box center [229, 80] width 56 height 13
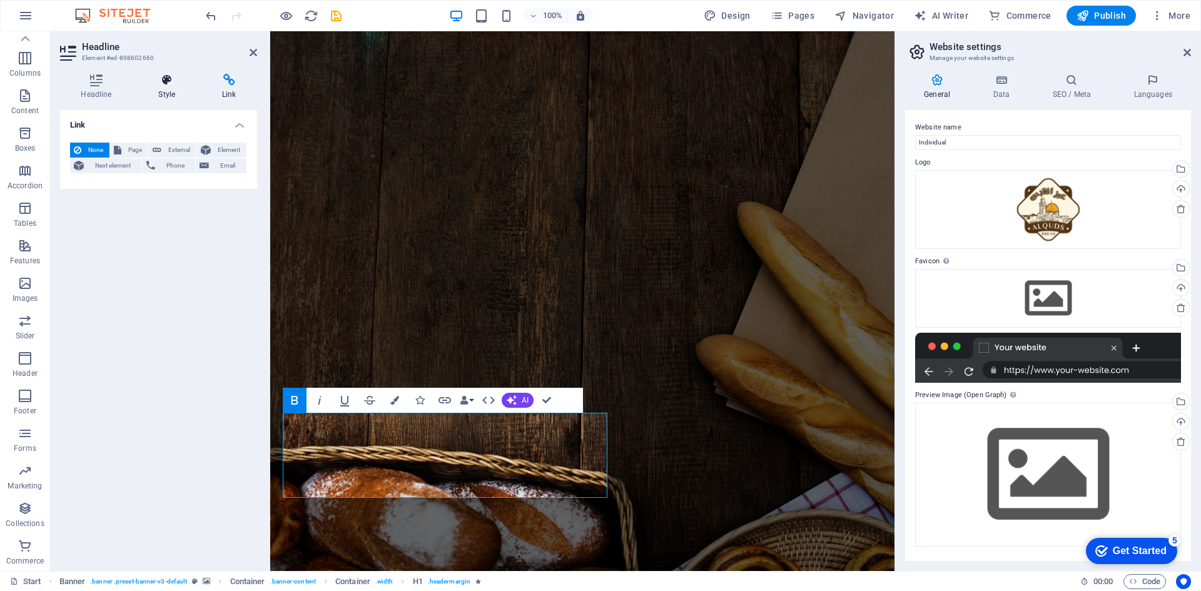
click at [167, 81] on icon at bounding box center [167, 80] width 59 height 13
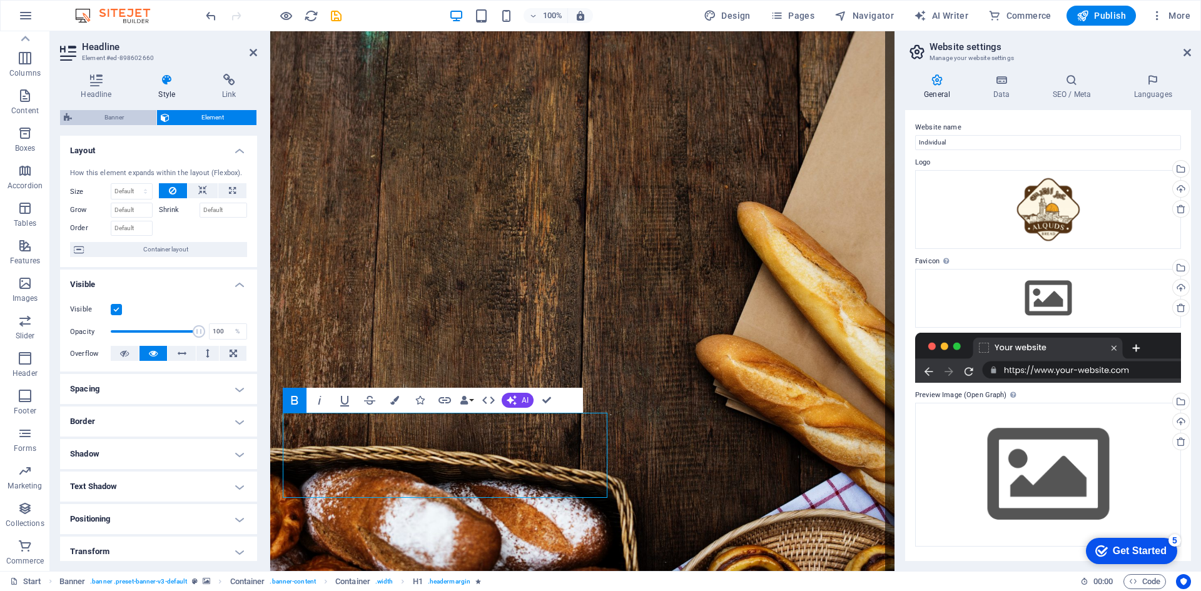
click at [107, 116] on span "Banner" at bounding box center [114, 117] width 77 height 15
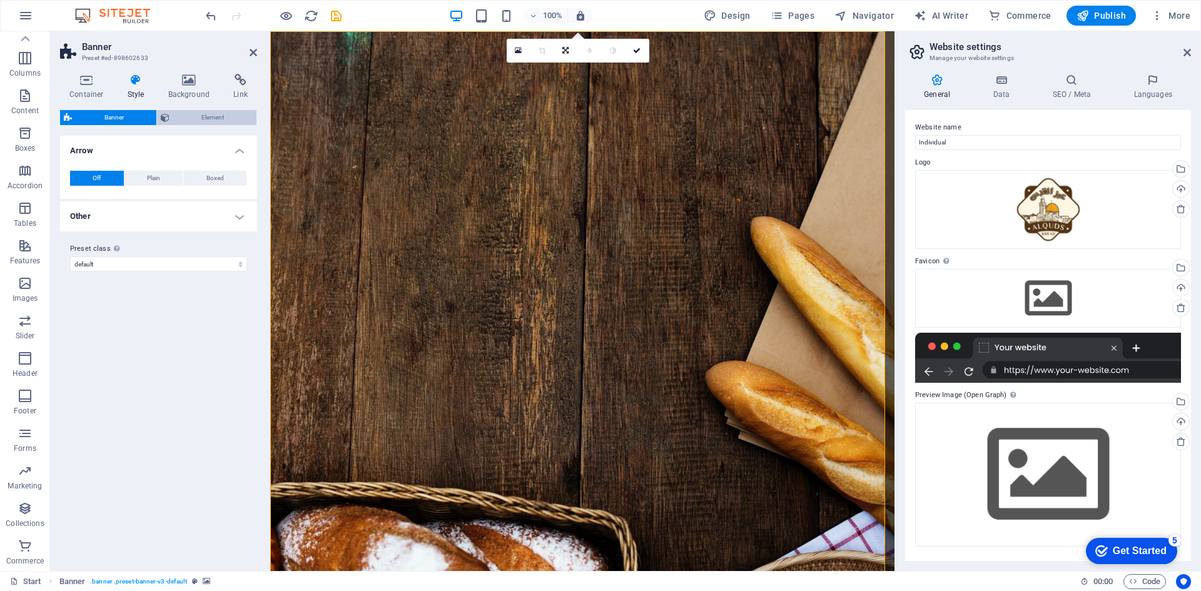
click at [161, 115] on icon at bounding box center [165, 117] width 9 height 15
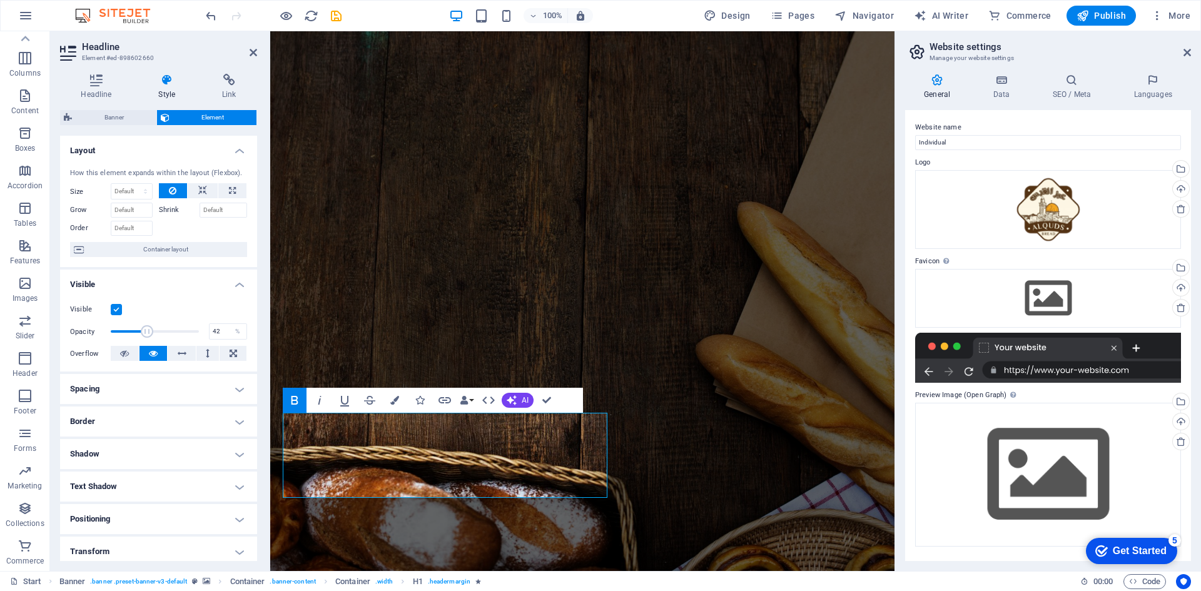
drag, startPoint x: 196, startPoint y: 333, endPoint x: 146, endPoint y: 335, distance: 49.5
click at [146, 335] on span at bounding box center [147, 331] width 13 height 13
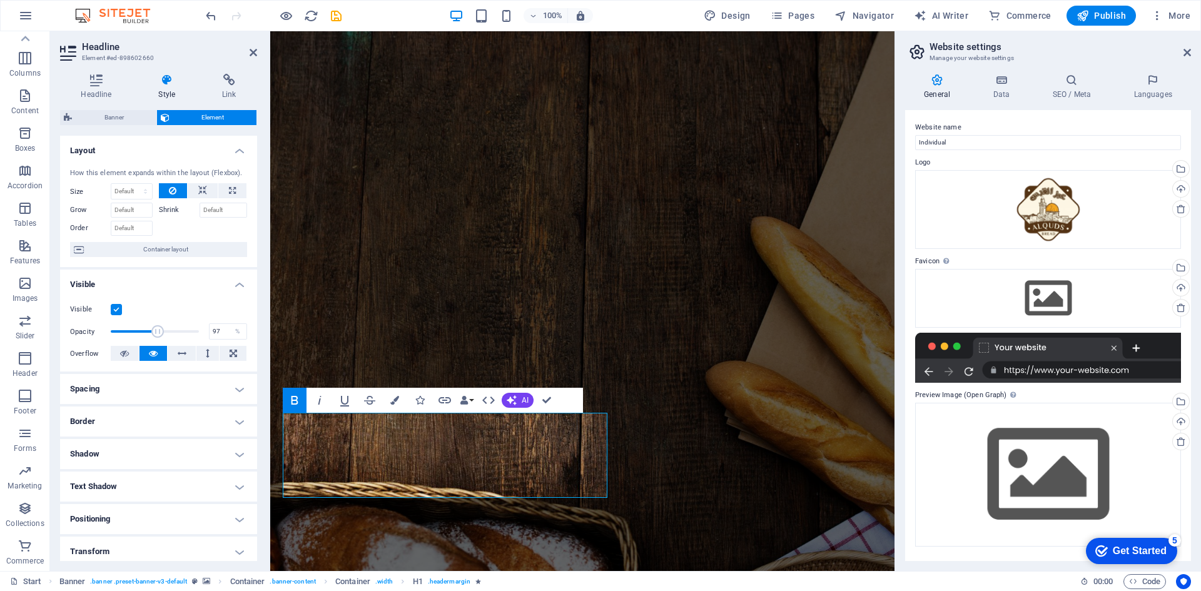
drag, startPoint x: 156, startPoint y: 332, endPoint x: 205, endPoint y: 332, distance: 48.2
click at [164, 332] on span at bounding box center [157, 331] width 13 height 13
type input "100"
drag, startPoint x: 195, startPoint y: 334, endPoint x: 206, endPoint y: 335, distance: 11.3
click at [206, 335] on div "Opacity 100 %" at bounding box center [158, 331] width 177 height 19
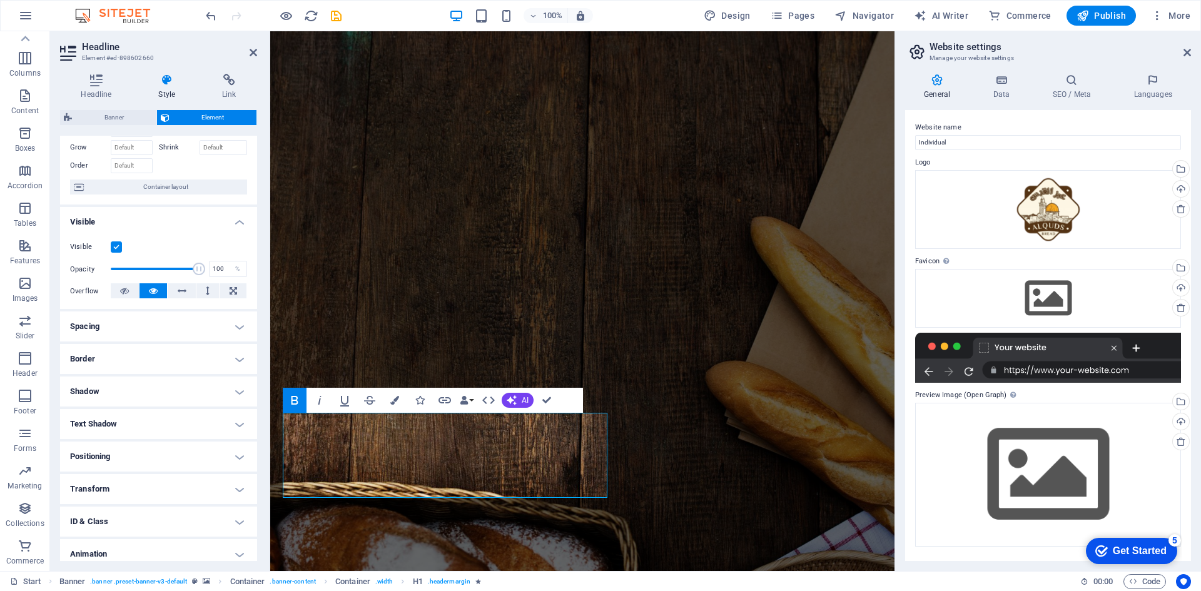
scroll to position [103, 0]
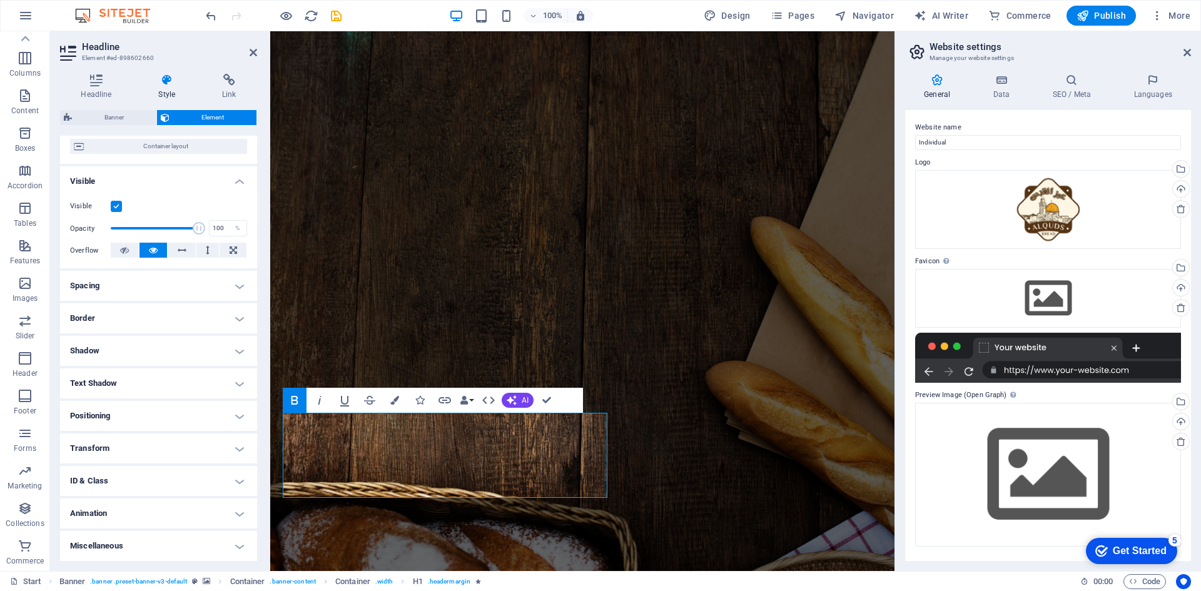
click at [162, 390] on h4 "Text Shadow" at bounding box center [158, 384] width 197 height 30
click at [164, 387] on h4 "Text Shadow" at bounding box center [158, 380] width 197 height 23
click at [118, 515] on h4 "Animation" at bounding box center [158, 514] width 197 height 30
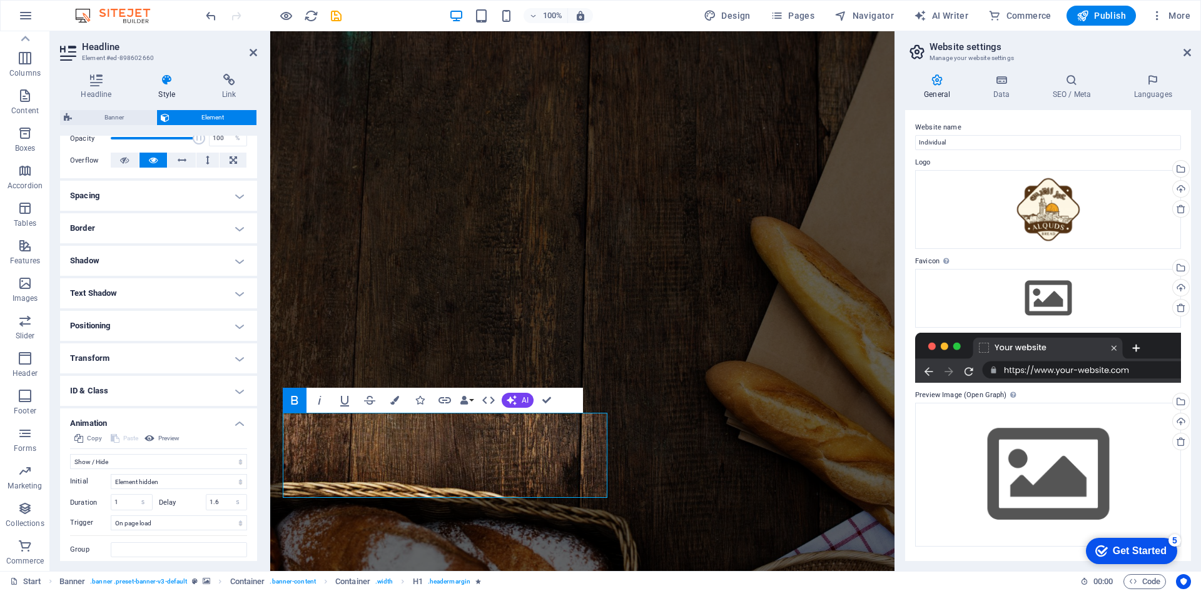
scroll to position [232, 0]
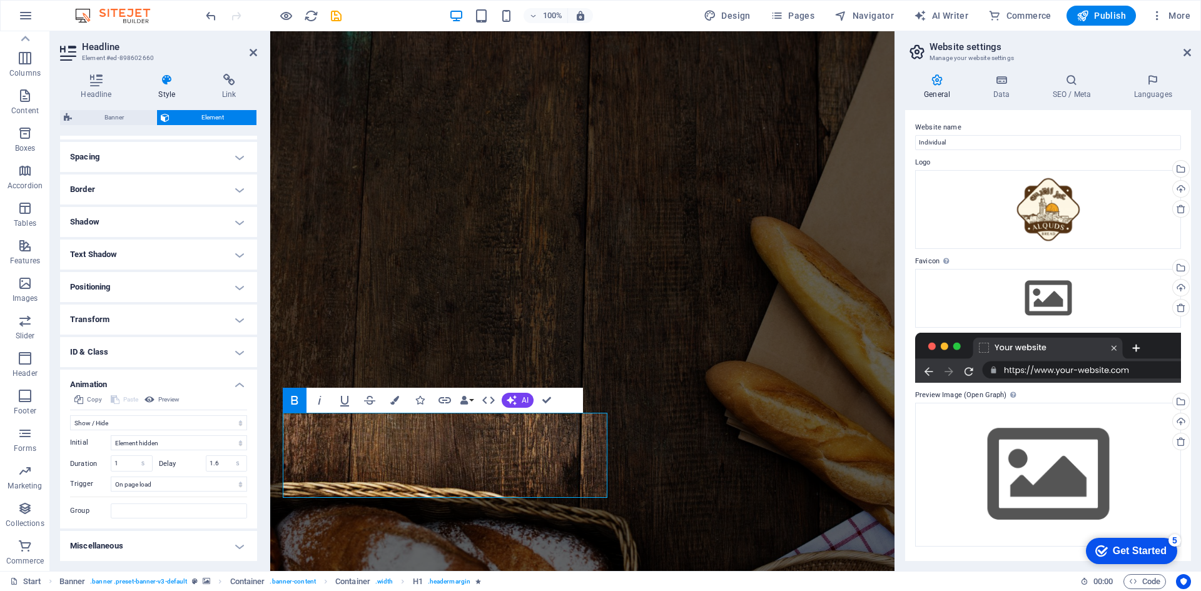
click at [231, 387] on h4 "Animation" at bounding box center [158, 381] width 197 height 23
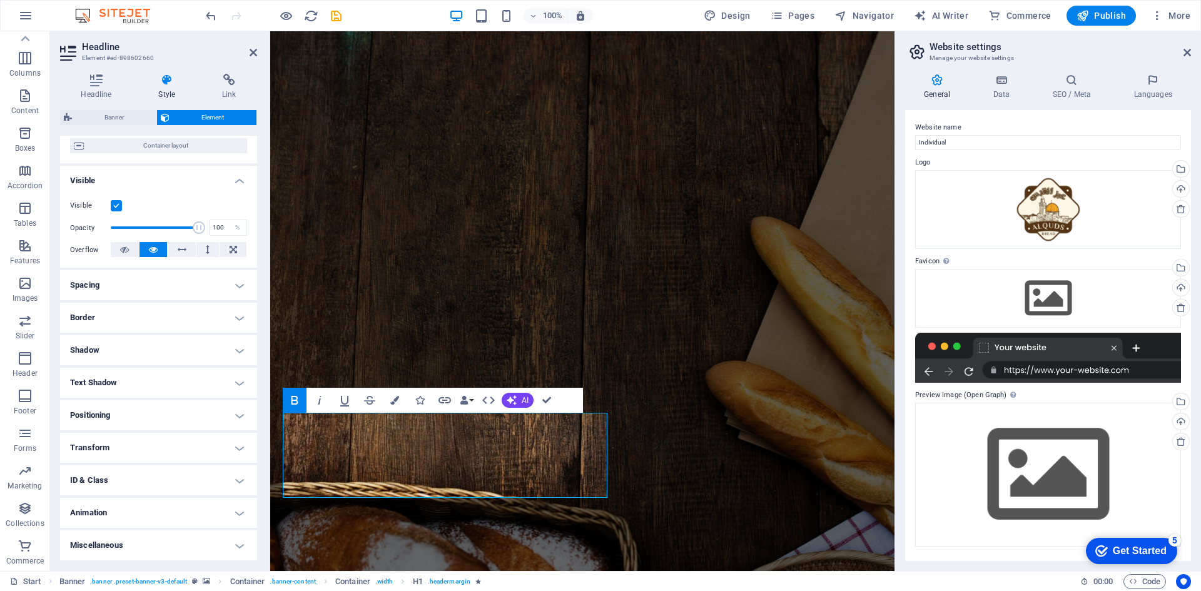
scroll to position [103, 0]
click at [168, 548] on h4 "Miscellaneous" at bounding box center [158, 546] width 197 height 30
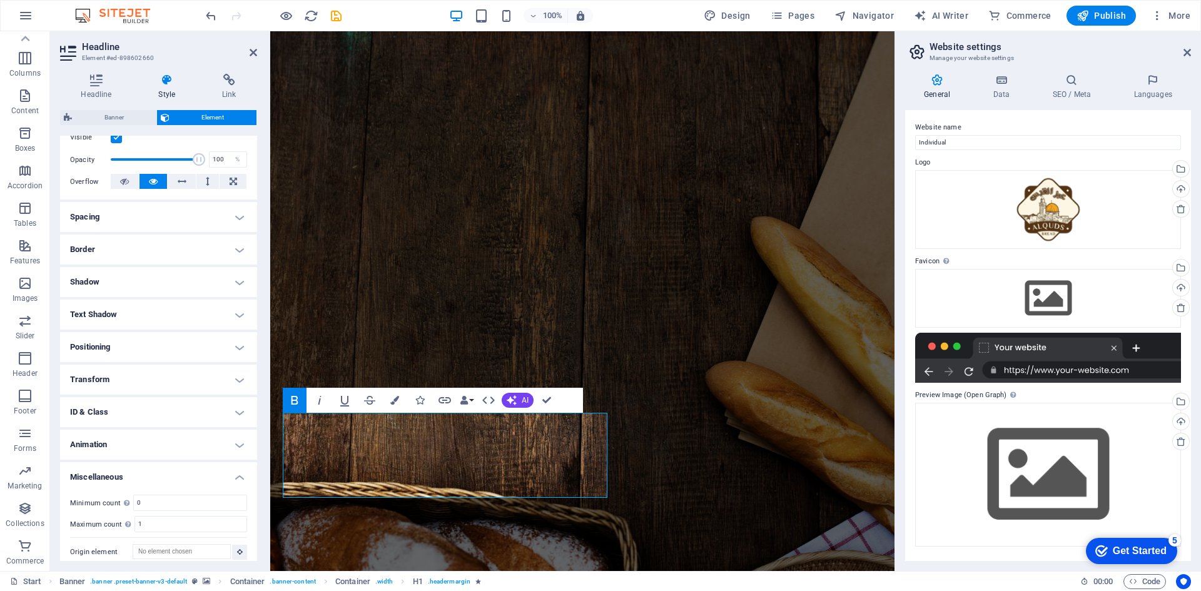
scroll to position [181, 0]
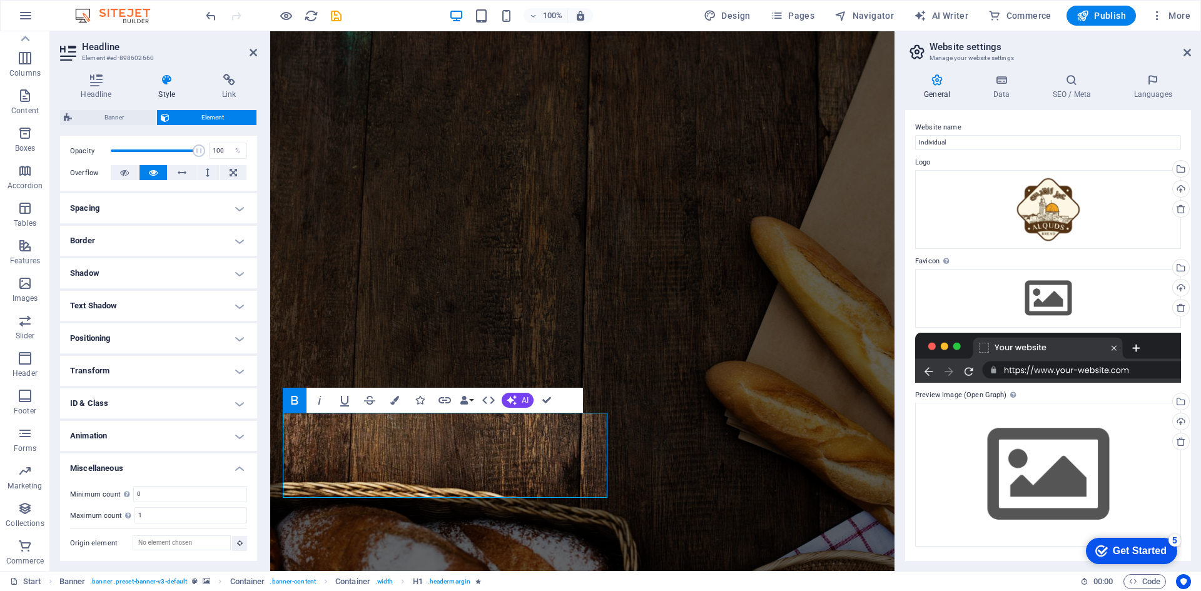
click at [240, 470] on h4 "Miscellaneous" at bounding box center [158, 465] width 197 height 23
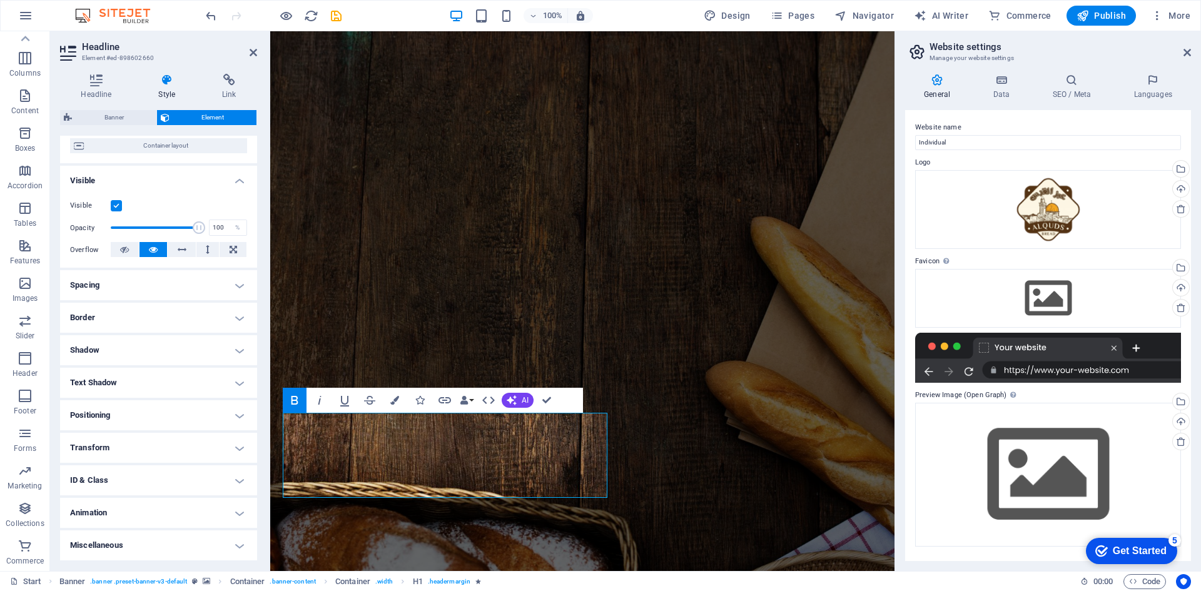
click at [234, 279] on h4 "Spacing" at bounding box center [158, 285] width 197 height 30
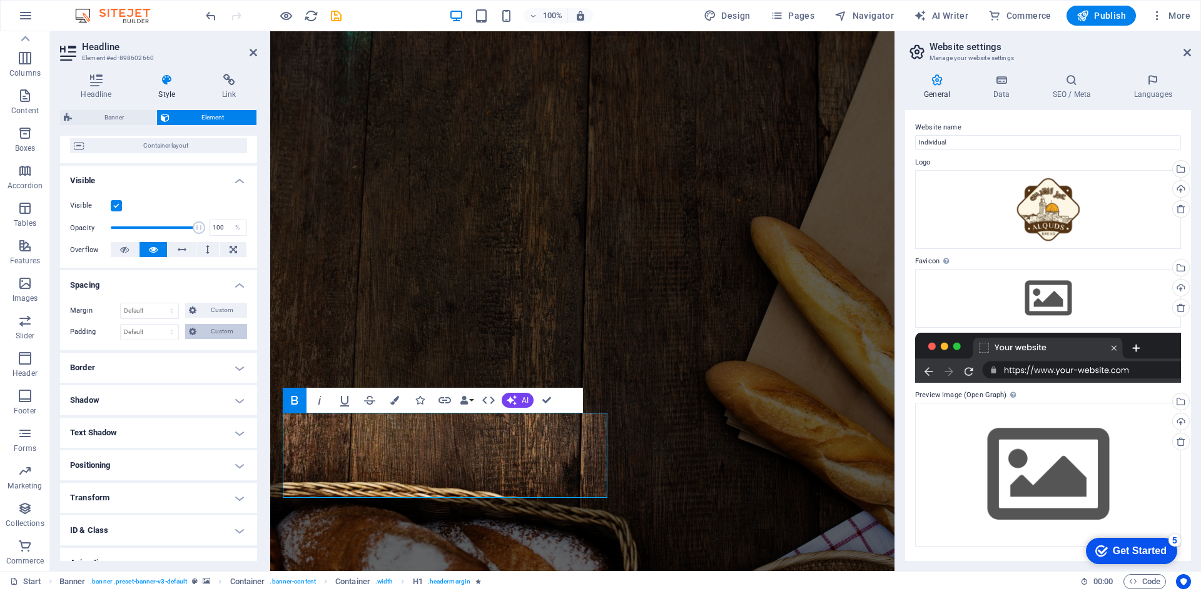
scroll to position [154, 0]
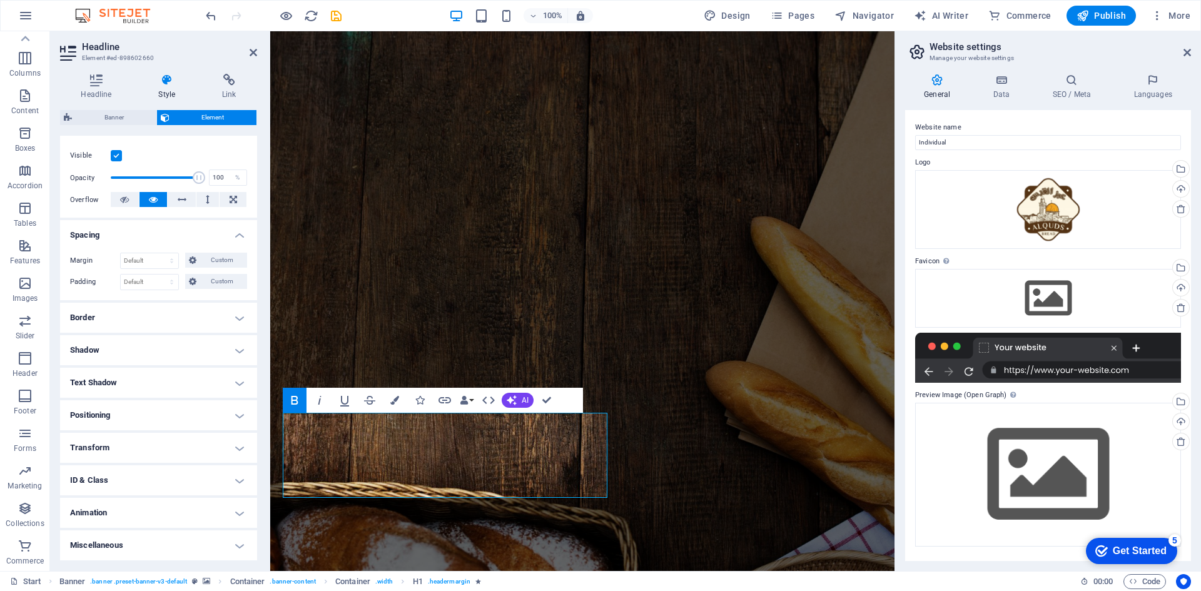
click at [241, 232] on h4 "Spacing" at bounding box center [158, 231] width 197 height 23
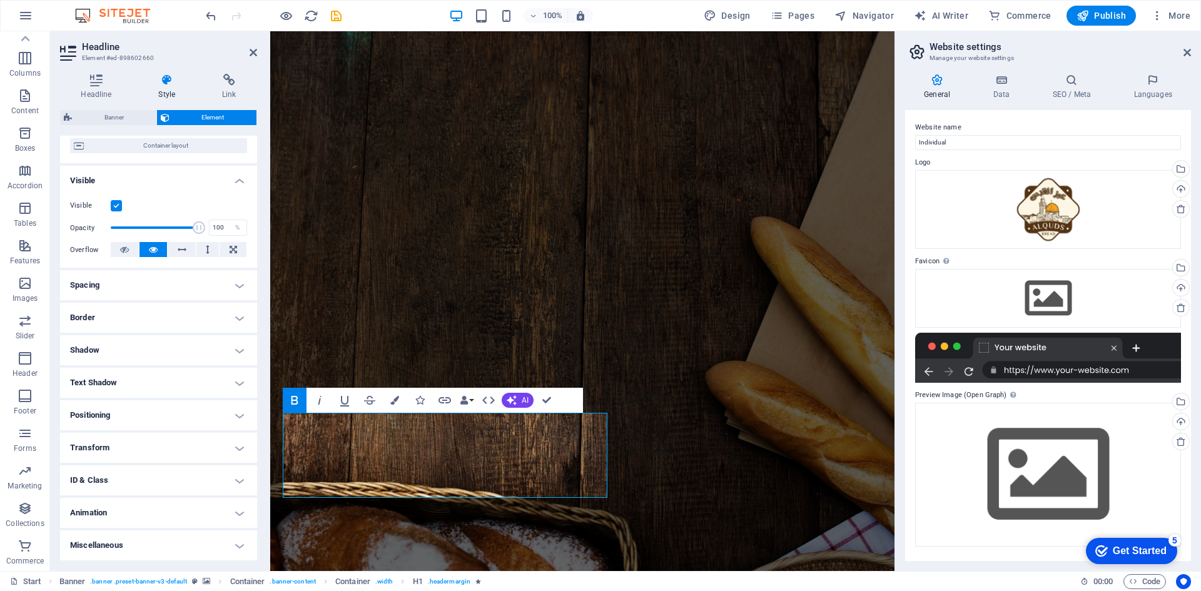
click at [228, 321] on h4 "Border" at bounding box center [158, 318] width 197 height 30
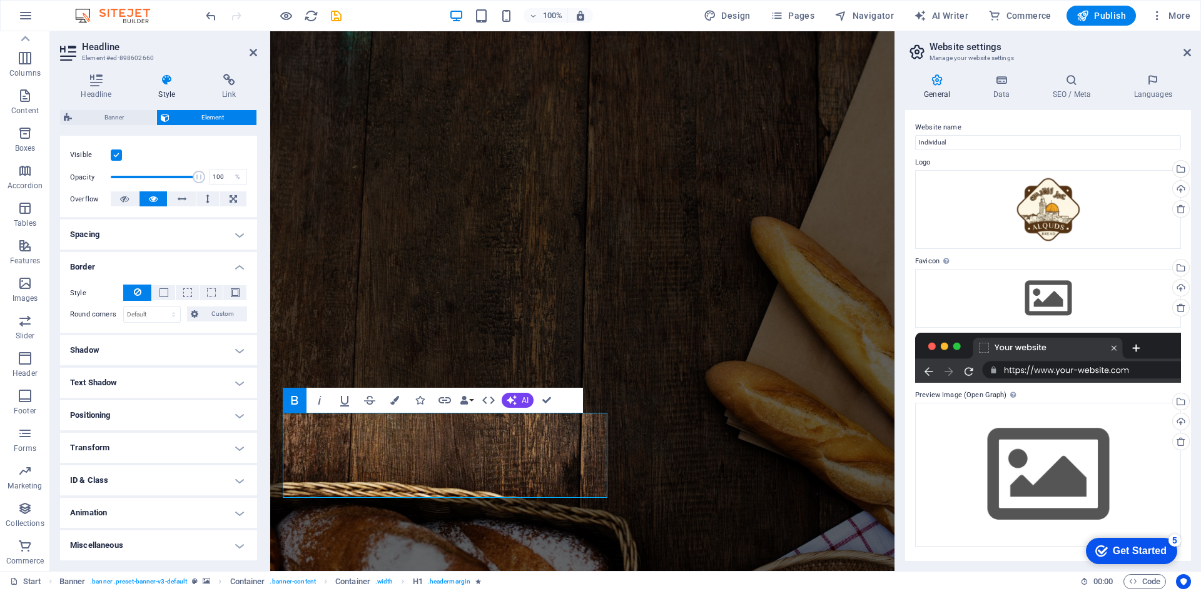
click at [242, 264] on h4 "Border" at bounding box center [158, 263] width 197 height 23
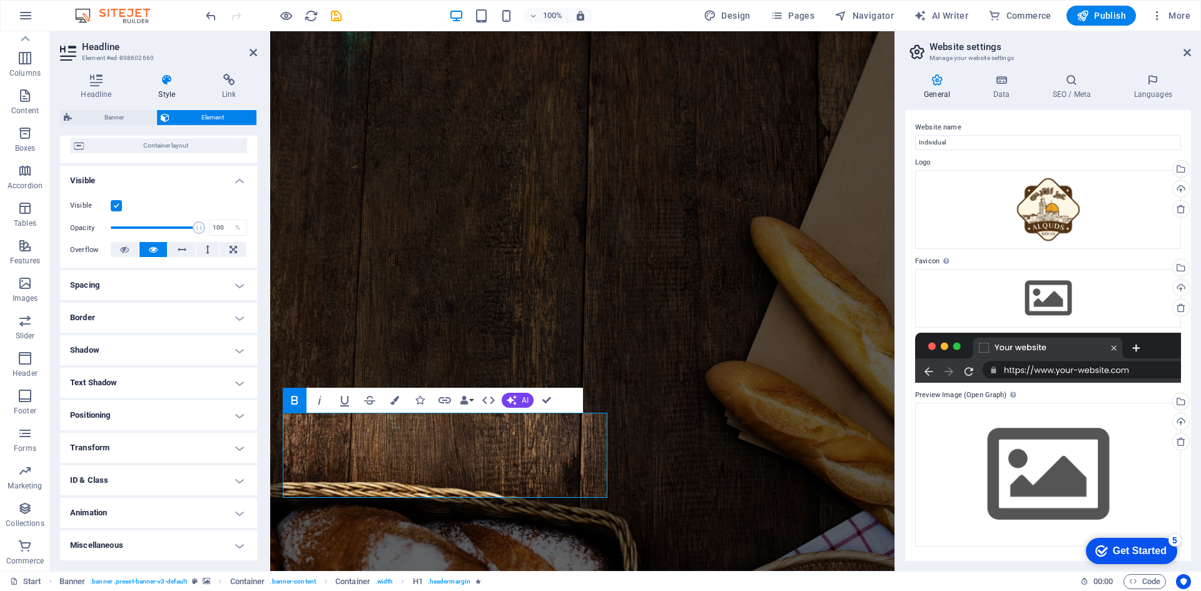
click at [223, 354] on h4 "Shadow" at bounding box center [158, 350] width 197 height 30
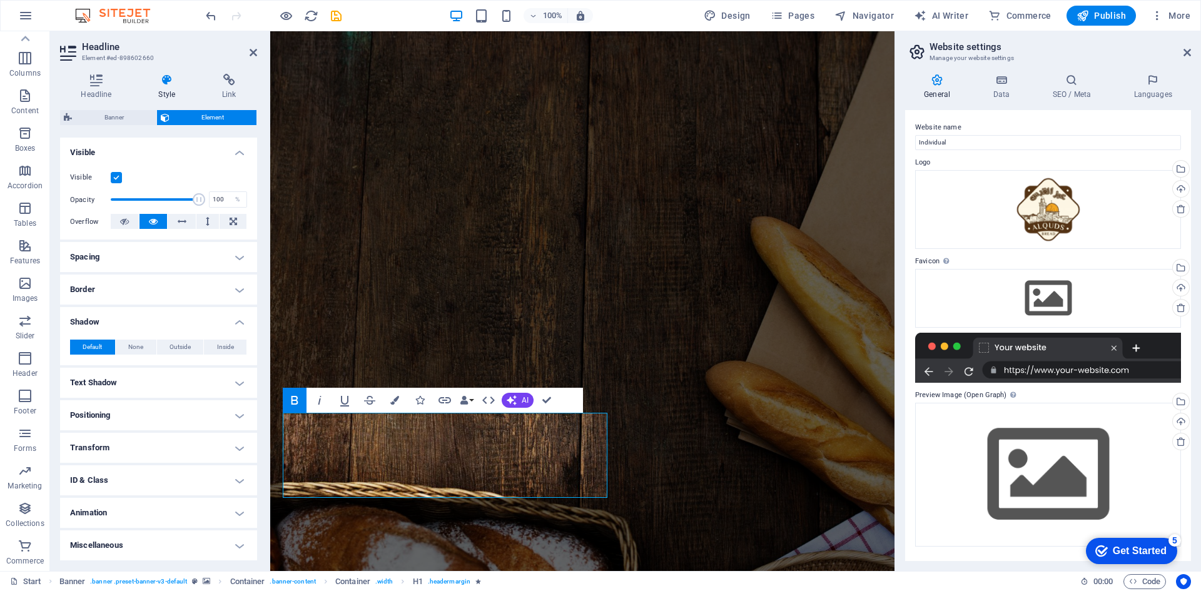
click at [231, 316] on h4 "Shadow" at bounding box center [158, 318] width 197 height 23
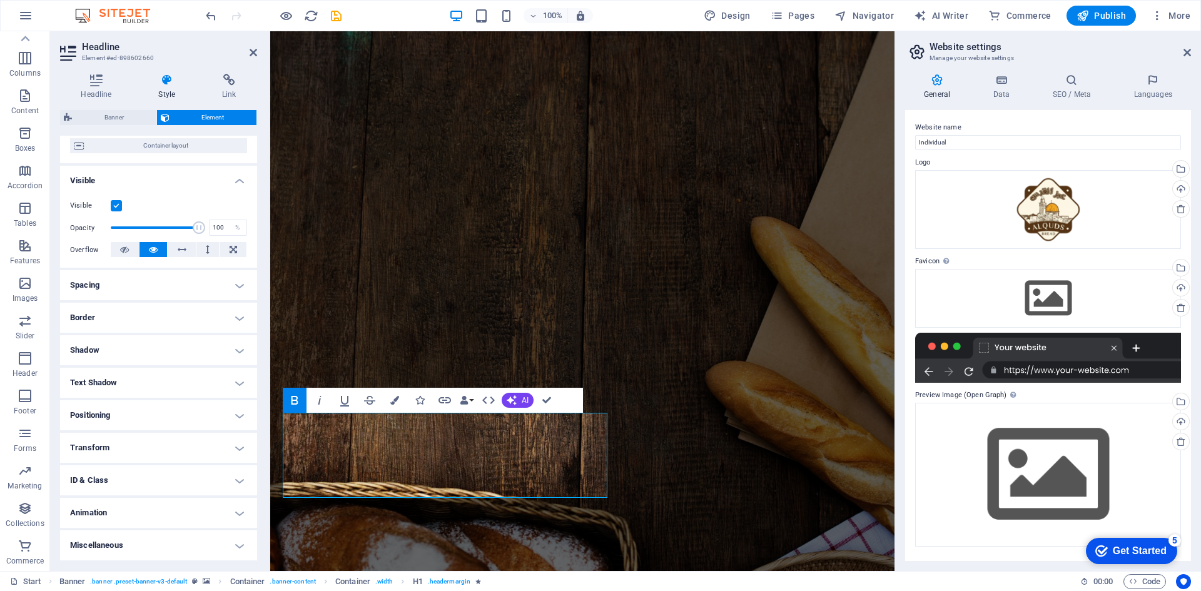
click at [209, 382] on h4 "Text Shadow" at bounding box center [158, 383] width 197 height 30
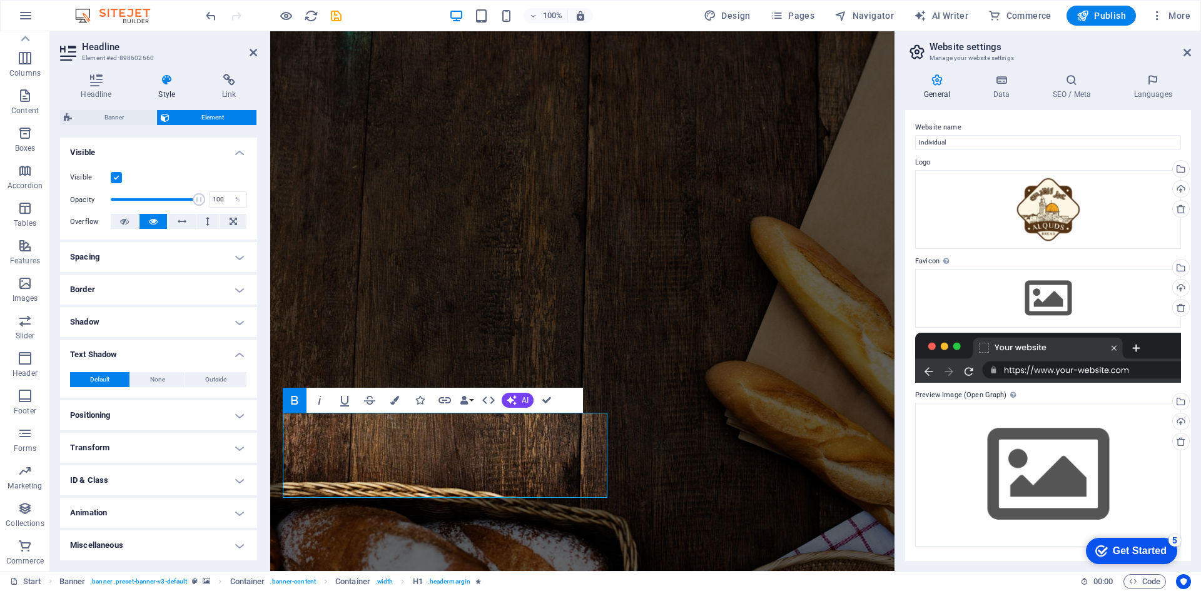
click at [233, 355] on h4 "Text Shadow" at bounding box center [158, 351] width 197 height 23
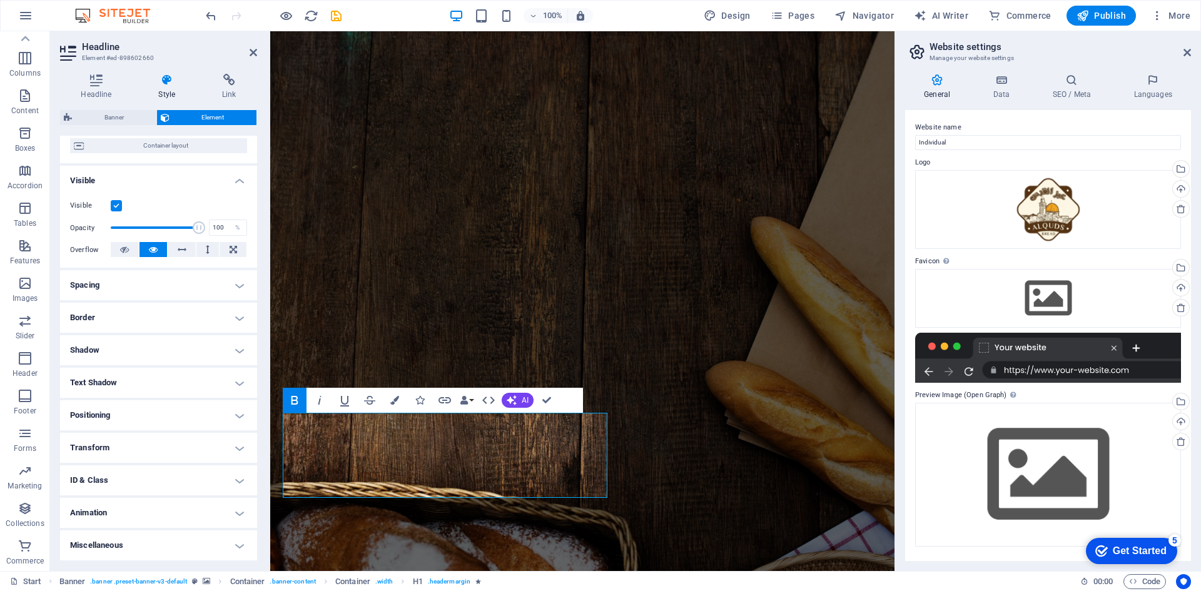
click at [226, 412] on h4 "Positioning" at bounding box center [158, 415] width 197 height 30
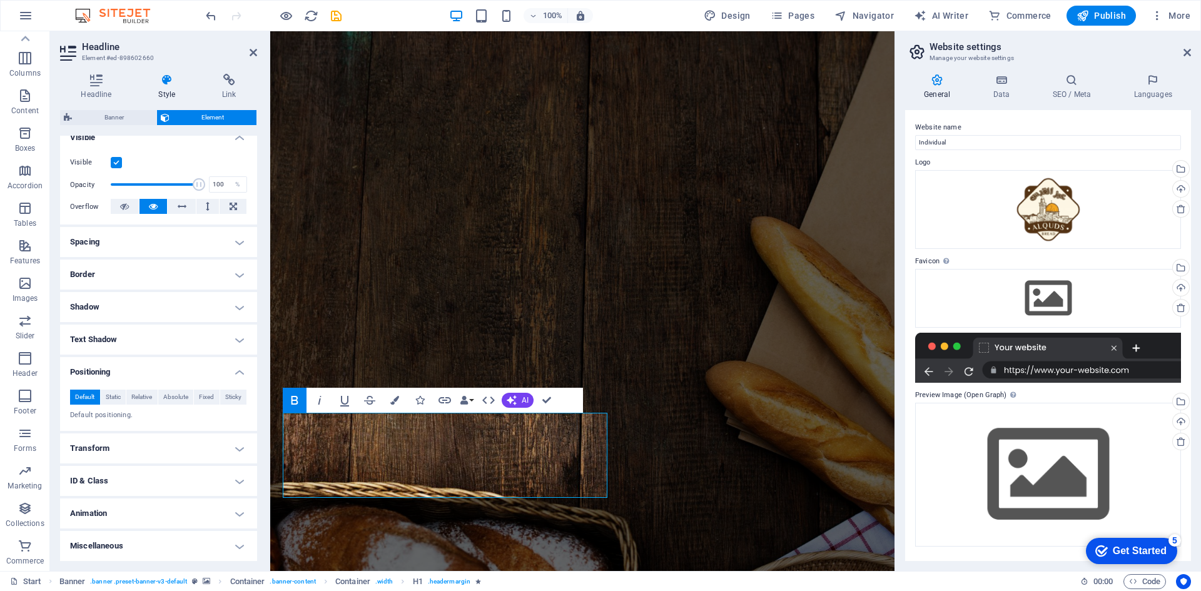
click at [235, 367] on h4 "Positioning" at bounding box center [158, 368] width 197 height 23
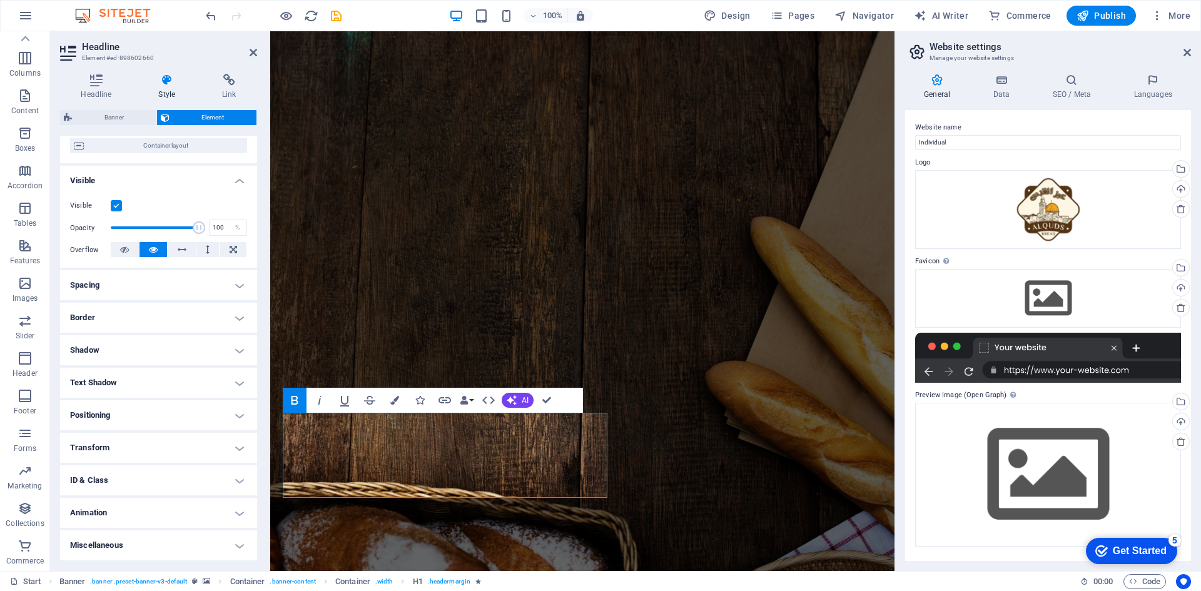
click at [234, 445] on h4 "Transform" at bounding box center [158, 448] width 197 height 30
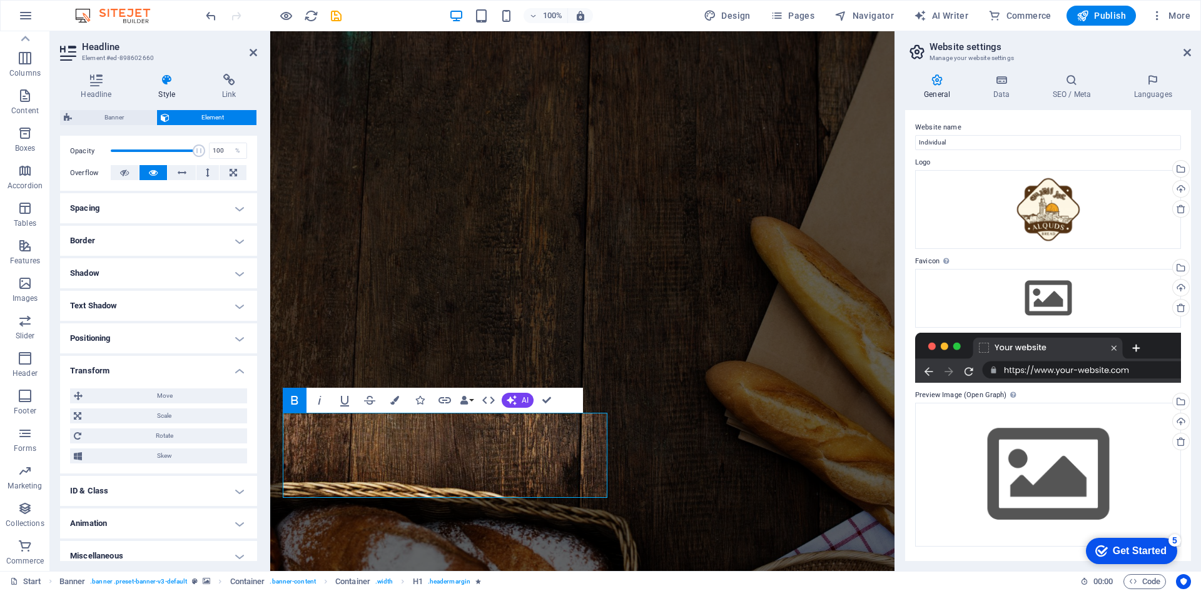
click at [240, 369] on h4 "Transform" at bounding box center [158, 367] width 197 height 23
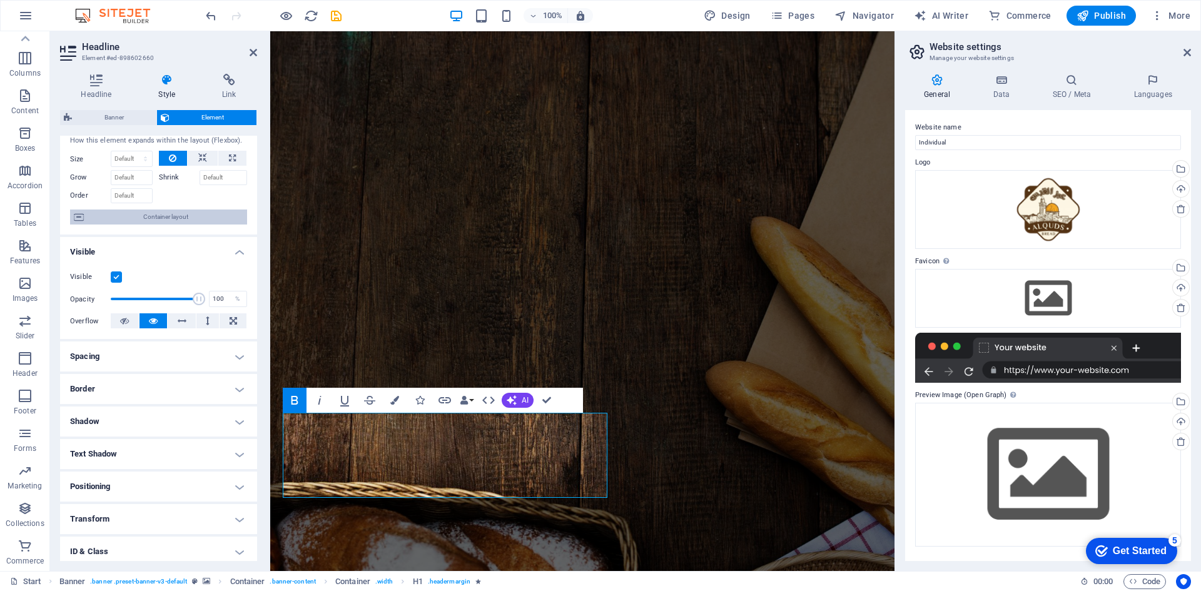
scroll to position [0, 0]
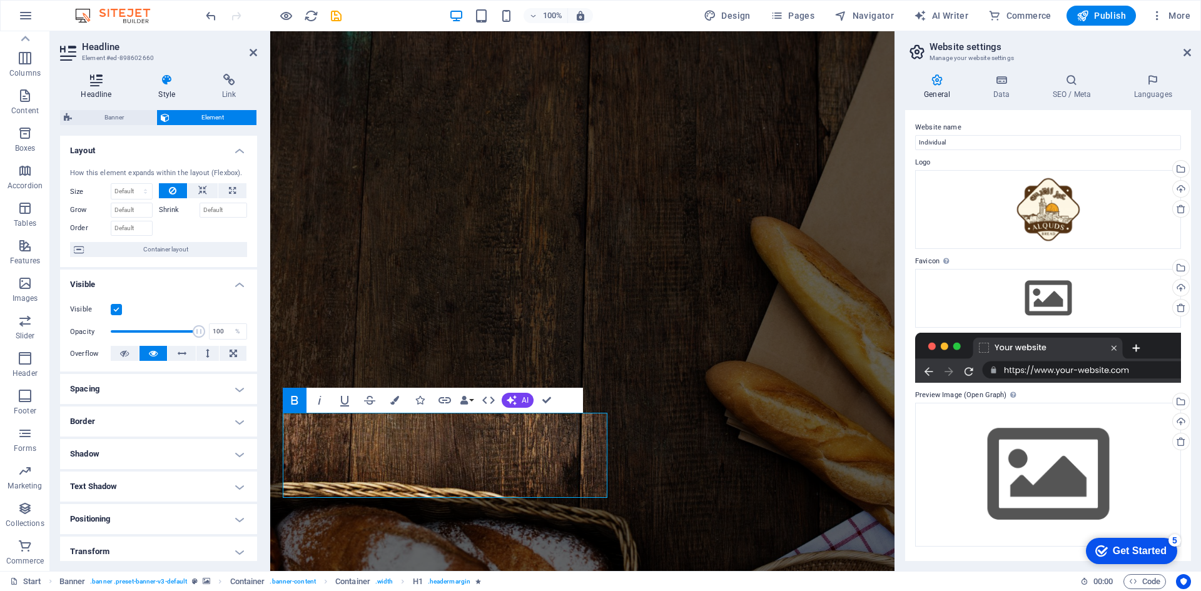
click at [110, 94] on h4 "Headline" at bounding box center [99, 87] width 78 height 26
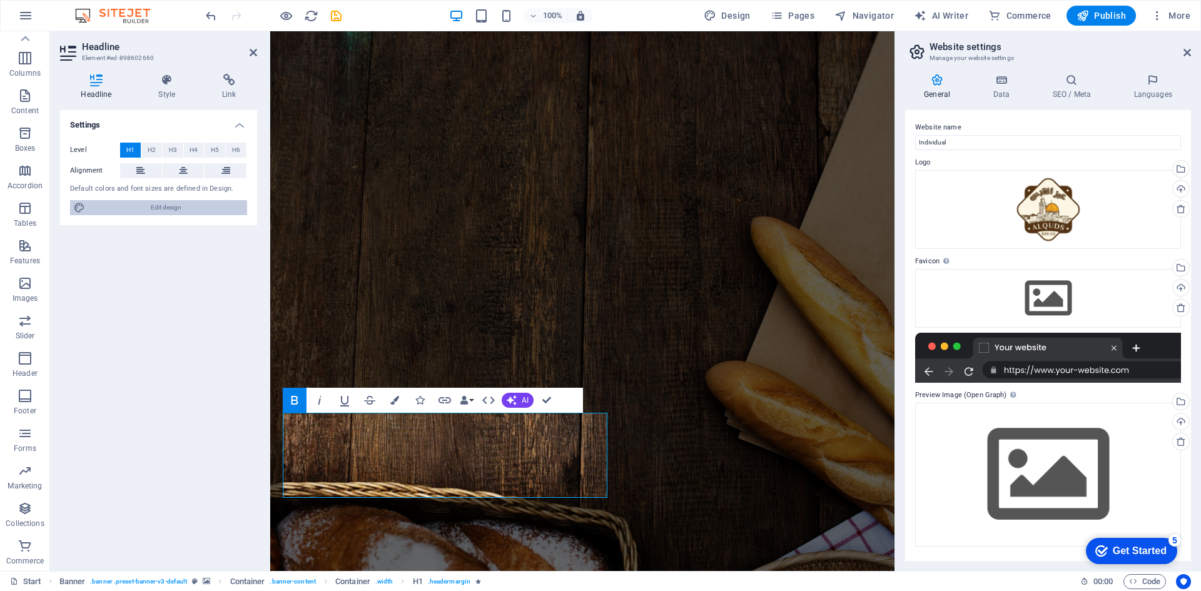
click at [157, 211] on span "Edit design" at bounding box center [166, 207] width 155 height 15
select select "px"
select select "300"
select select "px"
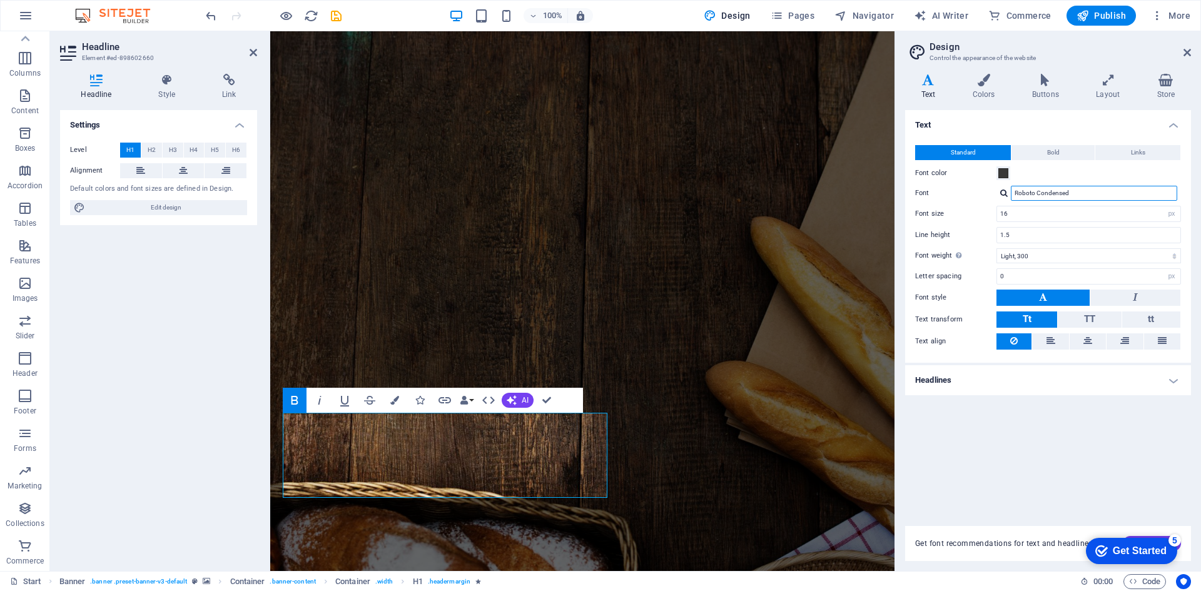
click at [1081, 194] on input "Roboto Condensed" at bounding box center [1094, 193] width 166 height 15
click at [1002, 196] on div at bounding box center [1004, 193] width 8 height 8
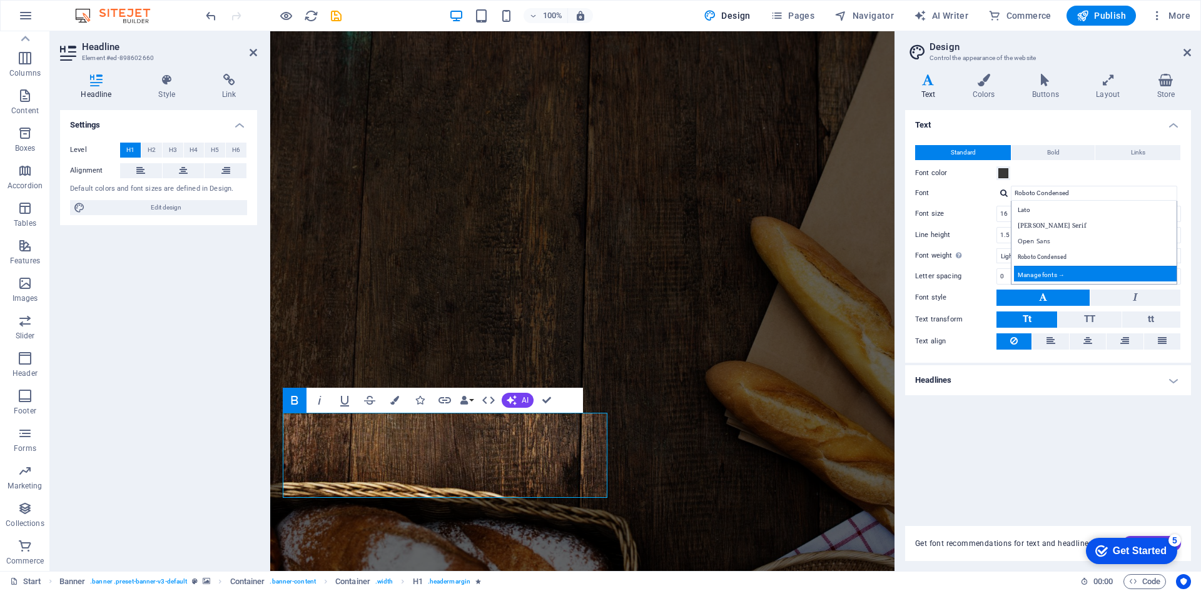
click at [1063, 274] on div "Manage fonts →" at bounding box center [1096, 274] width 165 height 16
select select "popularity"
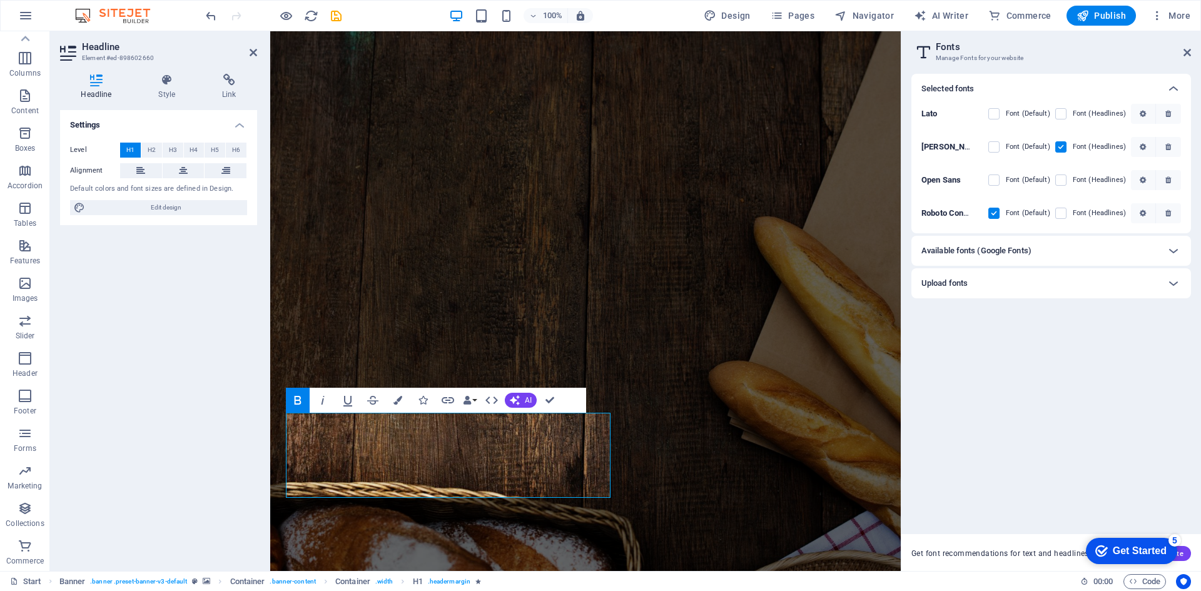
click at [1085, 251] on div "Available fonts (Google Fonts)" at bounding box center [1040, 250] width 237 height 15
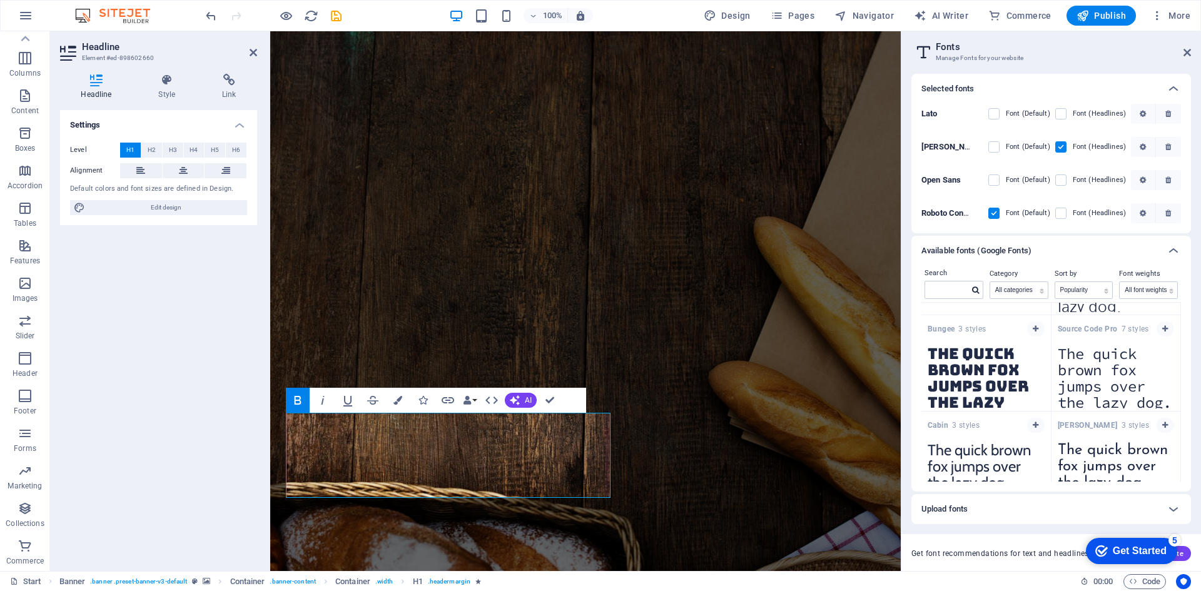
scroll to position [2622, 0]
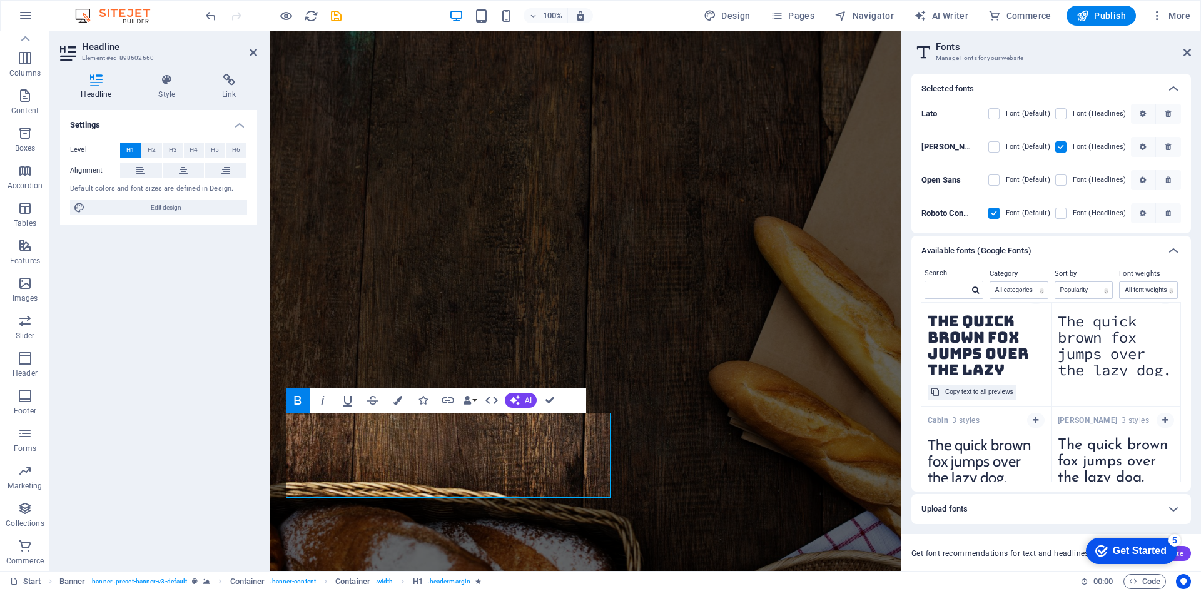
drag, startPoint x: 978, startPoint y: 340, endPoint x: 999, endPoint y: 340, distance: 21.3
click at [992, 396] on div "Copy text to all previews" at bounding box center [979, 392] width 68 height 15
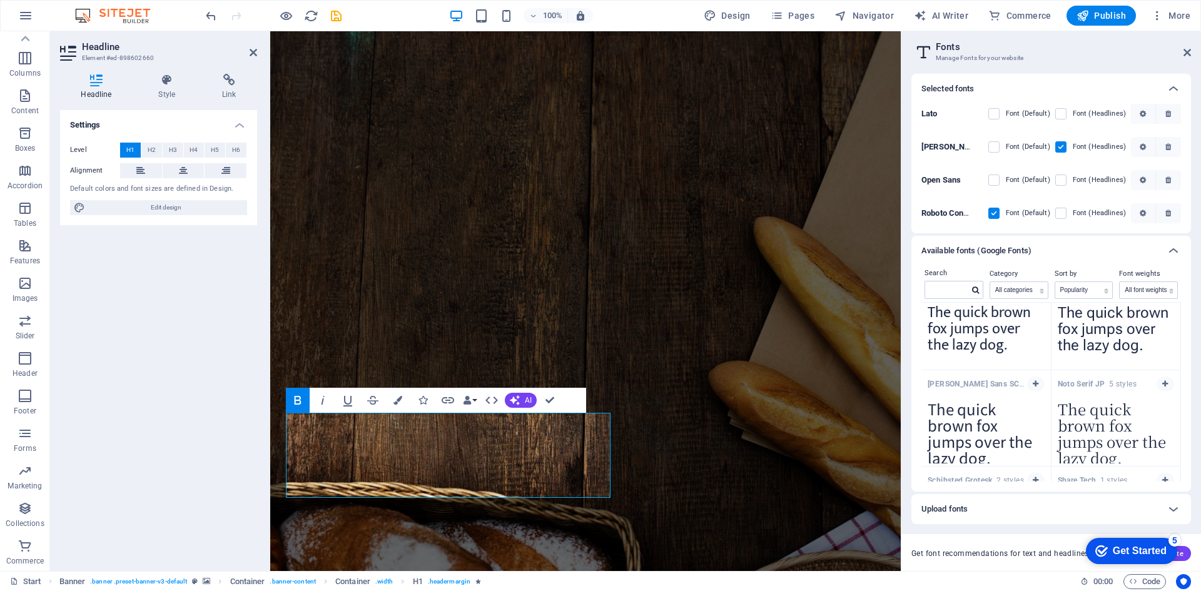
scroll to position [2837, 0]
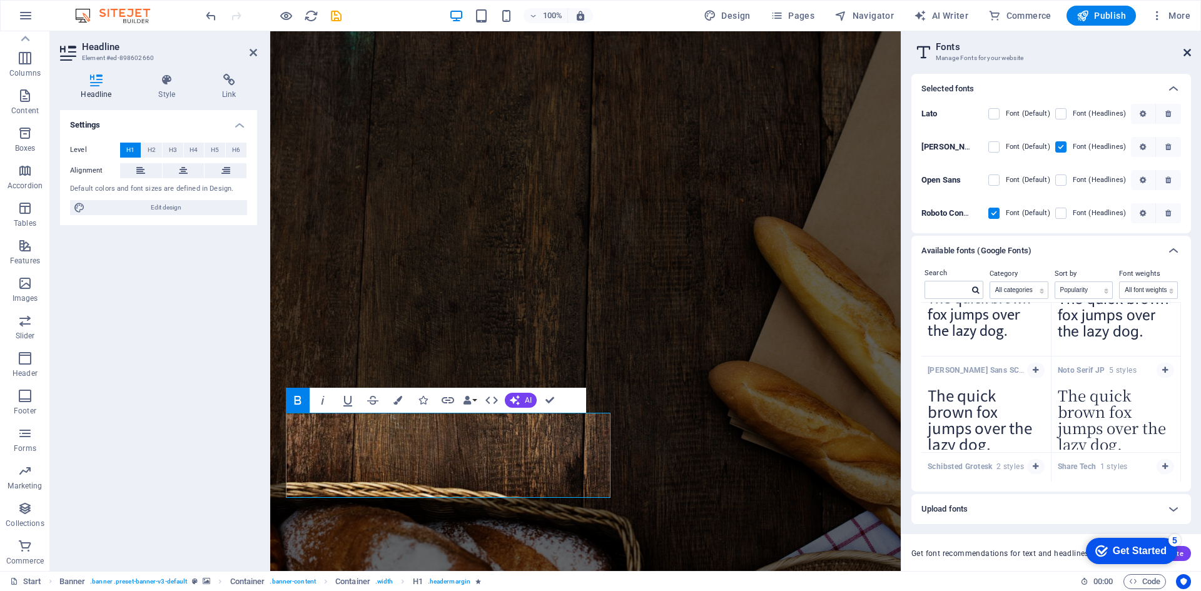
click at [1188, 51] on icon at bounding box center [1188, 53] width 8 height 10
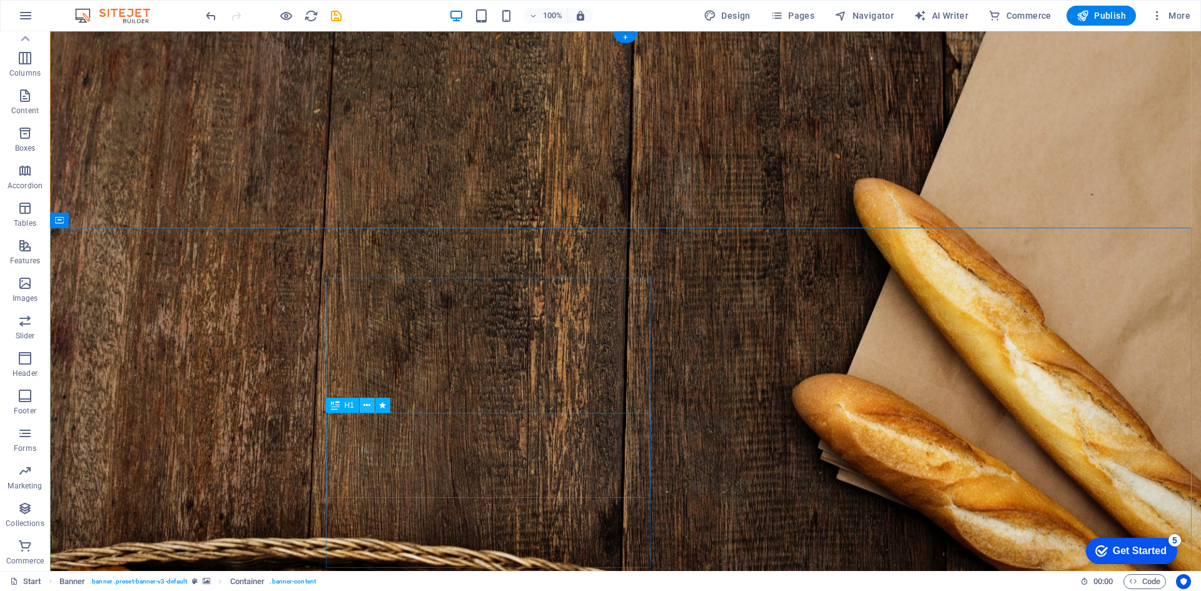
click at [370, 409] on icon at bounding box center [367, 405] width 7 height 13
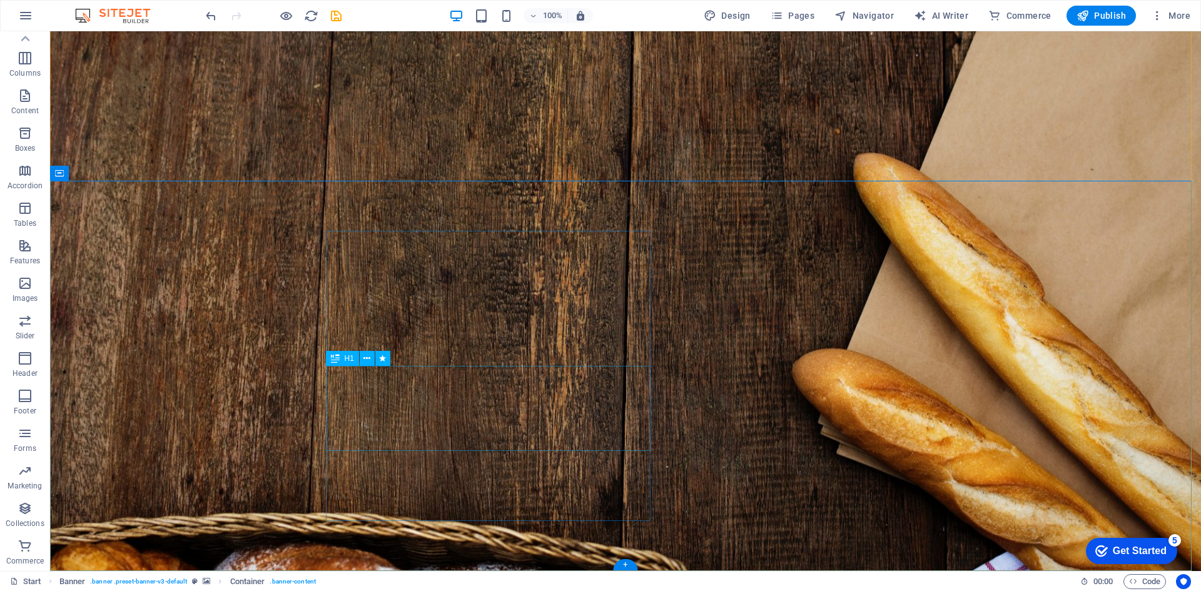
scroll to position [47, 0]
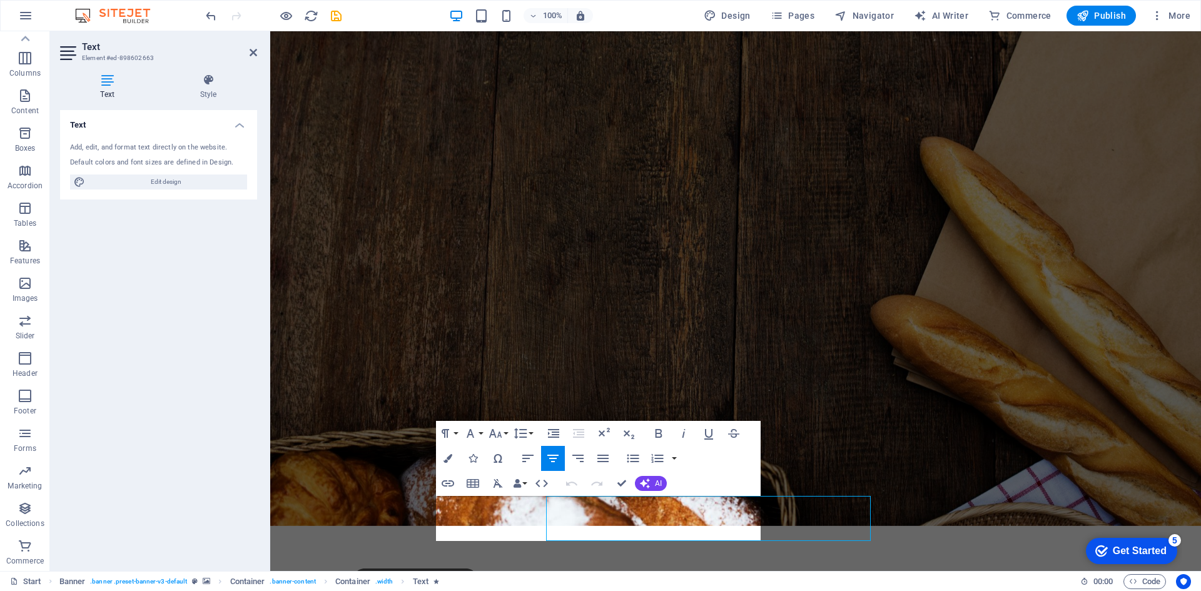
scroll to position [2, 0]
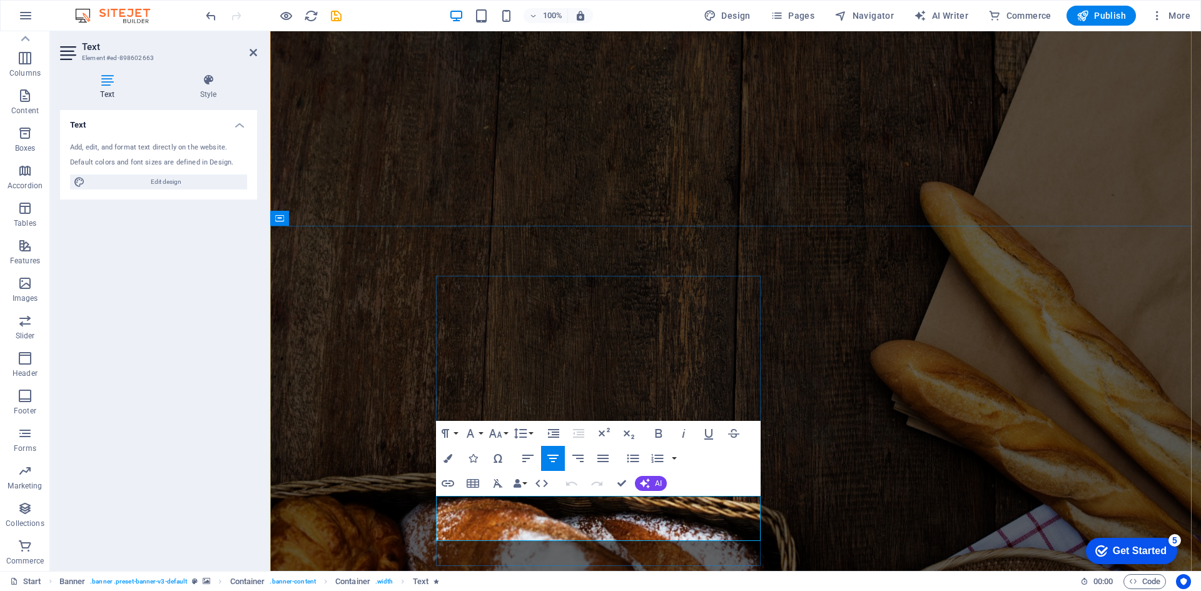
drag, startPoint x: 691, startPoint y: 530, endPoint x: 459, endPoint y: 502, distance: 233.7
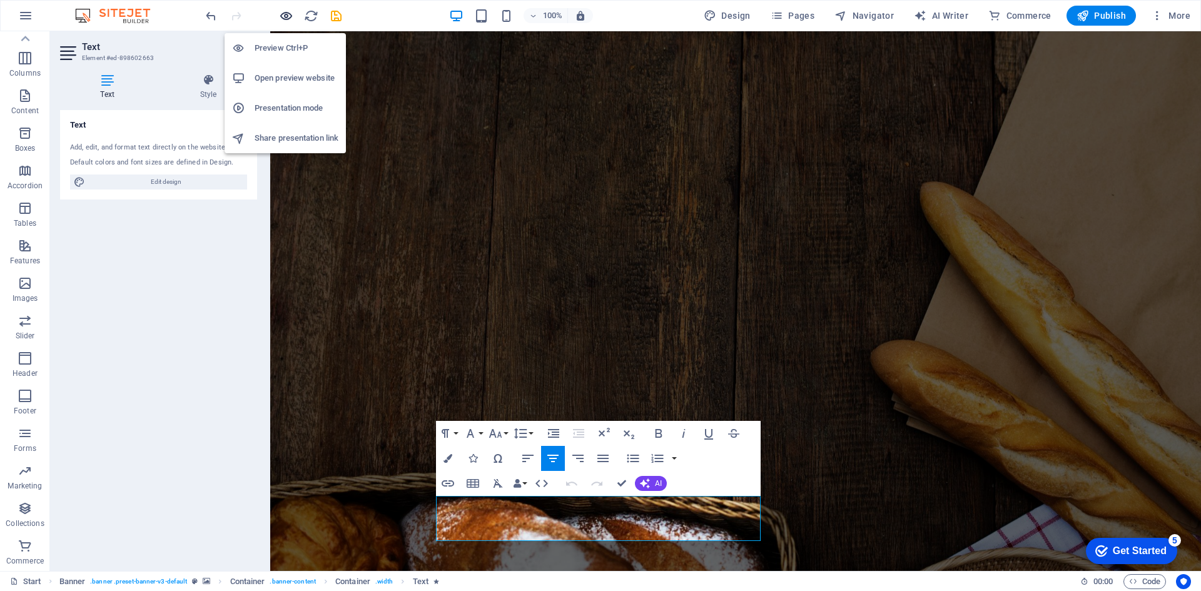
click at [287, 18] on icon "button" at bounding box center [286, 16] width 14 height 14
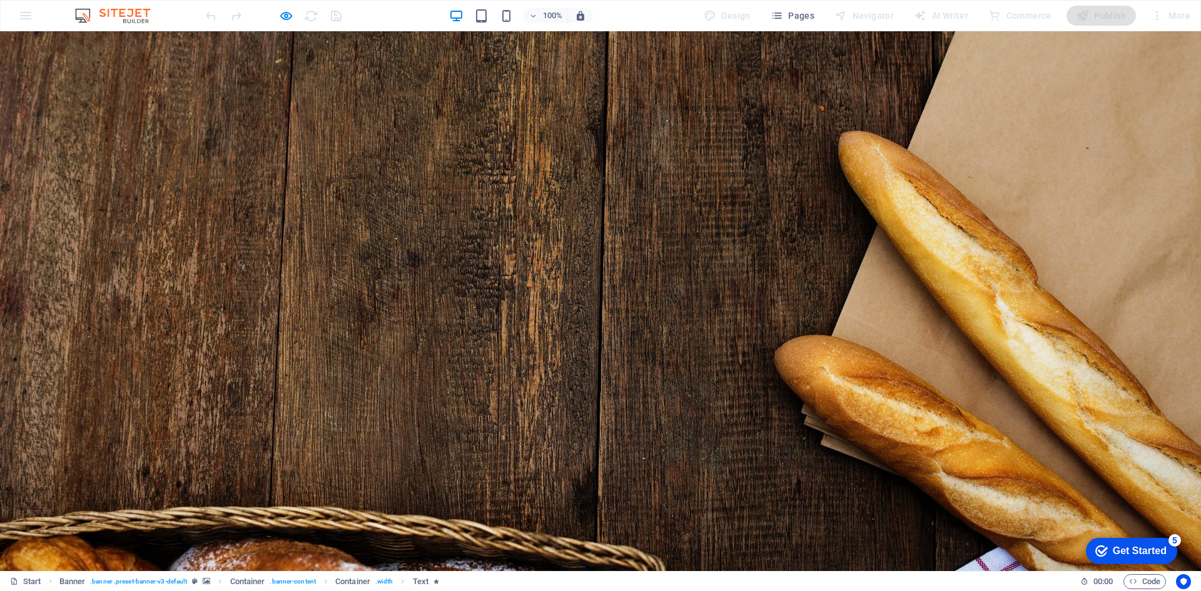
scroll to position [0, 0]
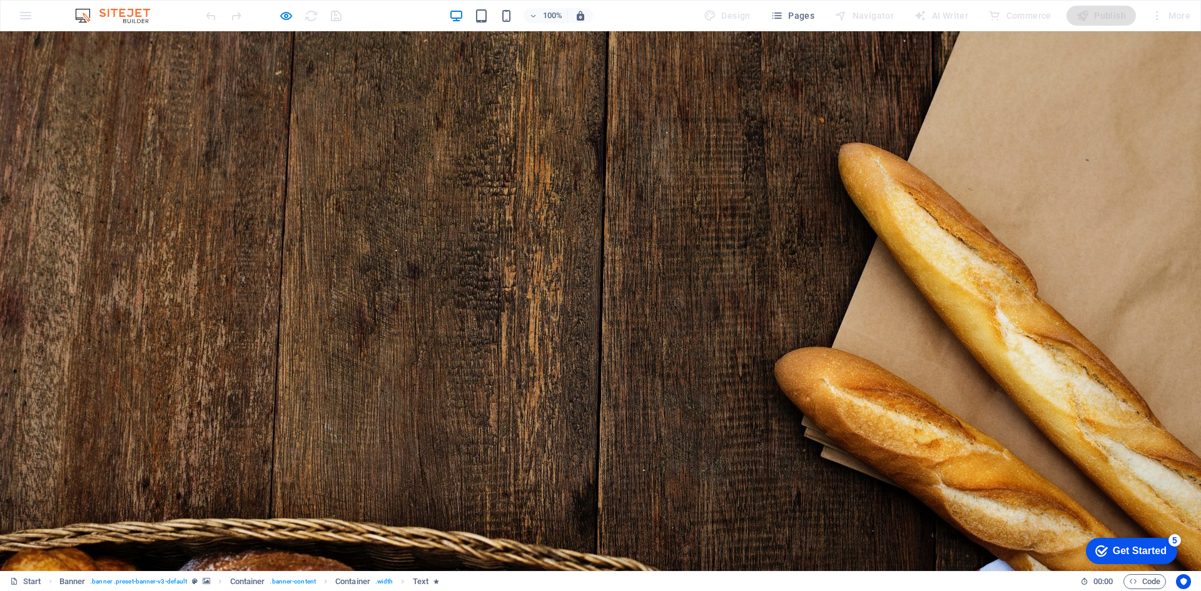
scroll to position [47, 0]
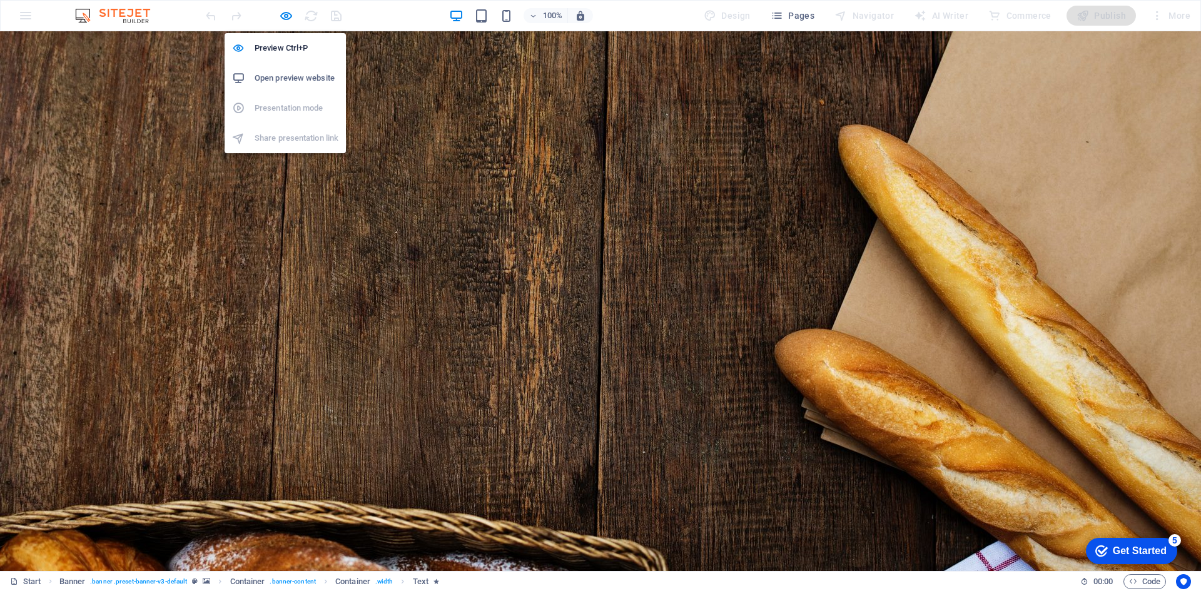
click at [279, 12] on icon "button" at bounding box center [286, 16] width 14 height 14
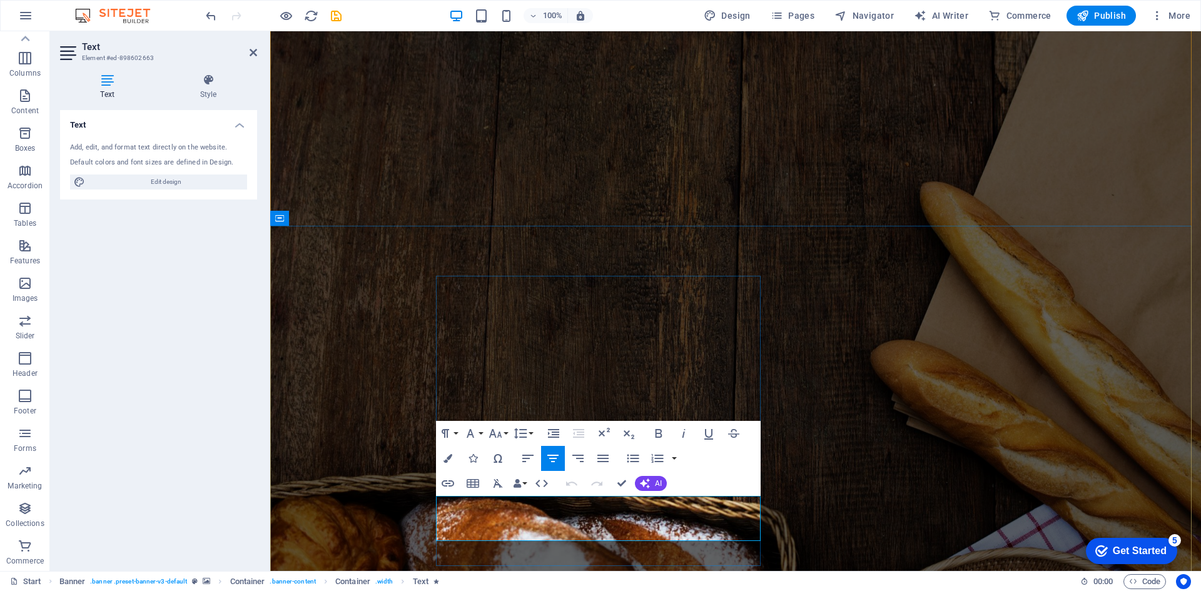
drag, startPoint x: 677, startPoint y: 531, endPoint x: 455, endPoint y: 506, distance: 223.4
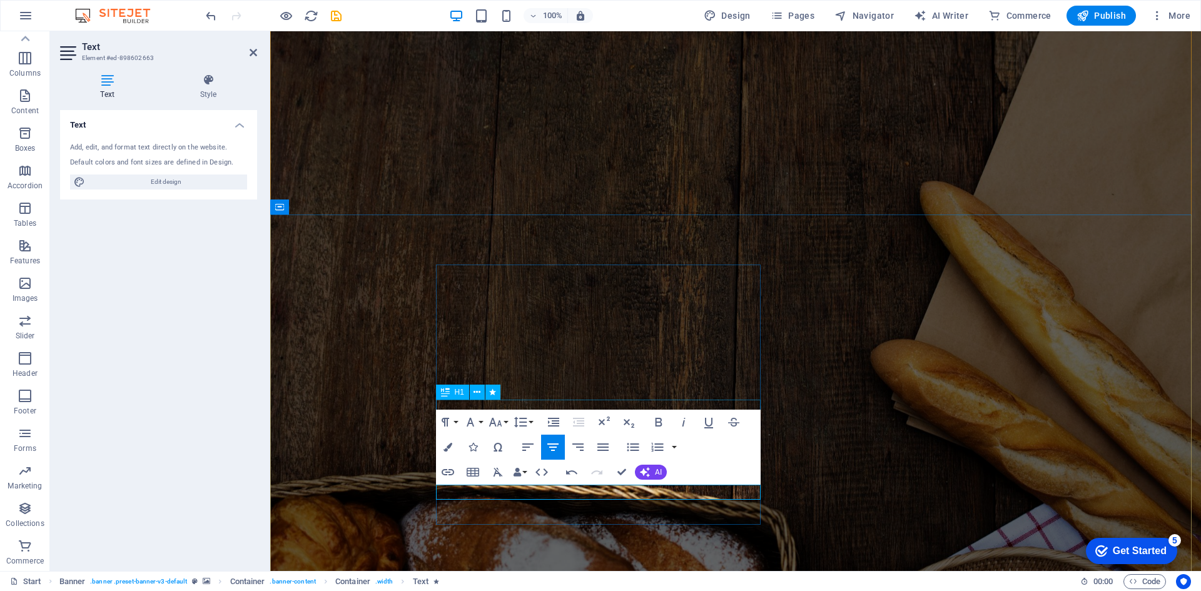
scroll to position [17, 0]
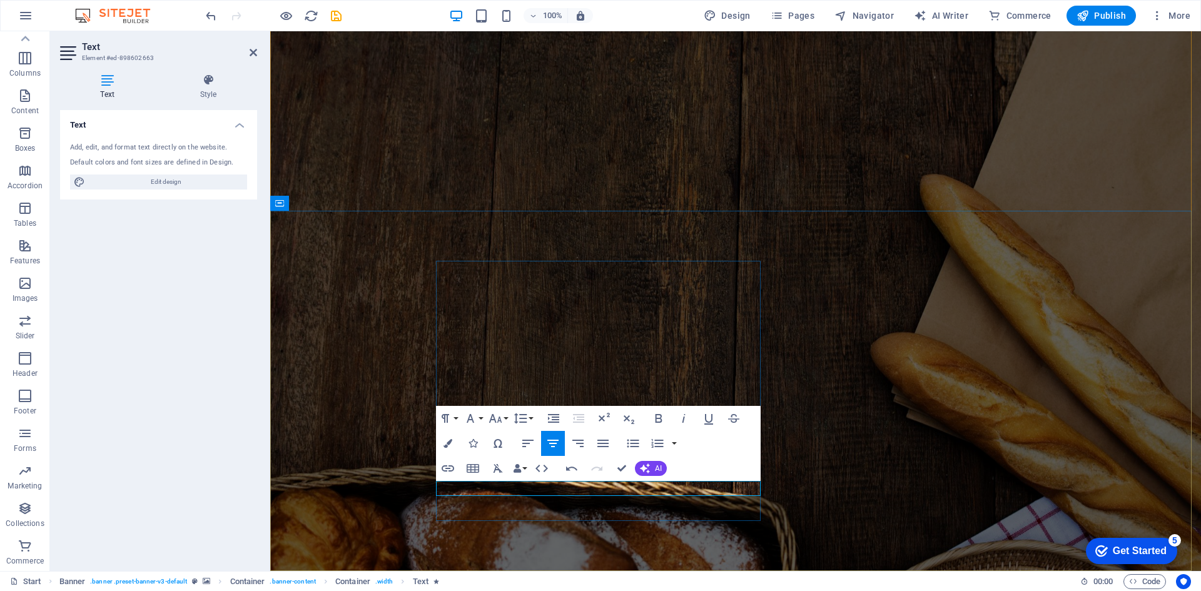
click at [659, 414] on icon "button" at bounding box center [658, 418] width 15 height 15
click at [473, 418] on icon "button" at bounding box center [470, 418] width 15 height 15
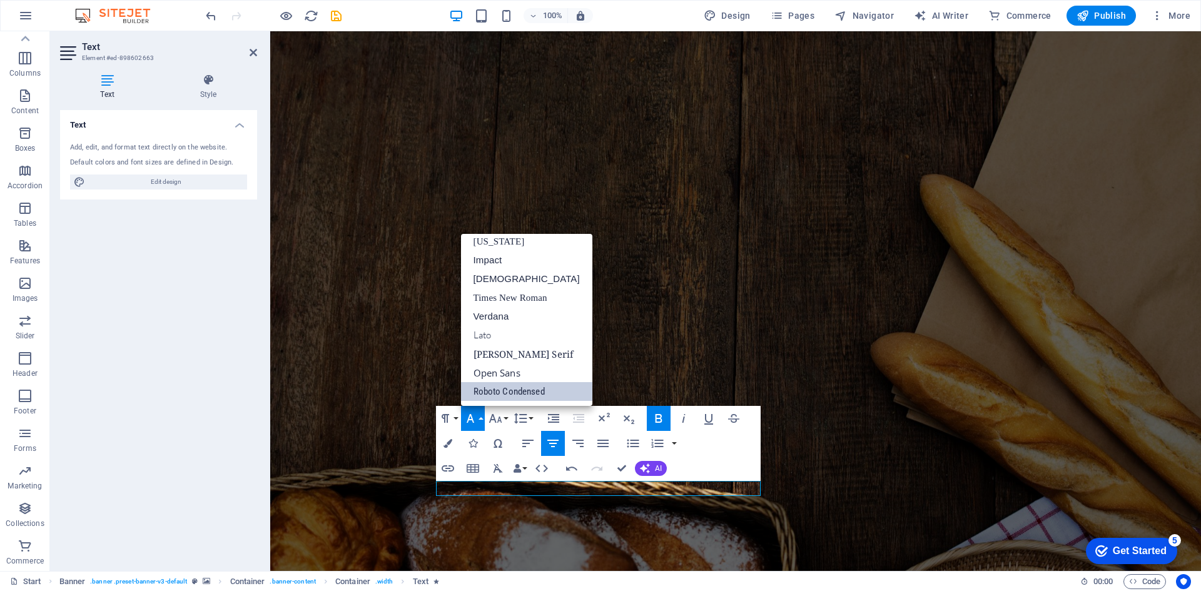
scroll to position [26, 0]
click at [510, 245] on link "[US_STATE]" at bounding box center [526, 241] width 131 height 19
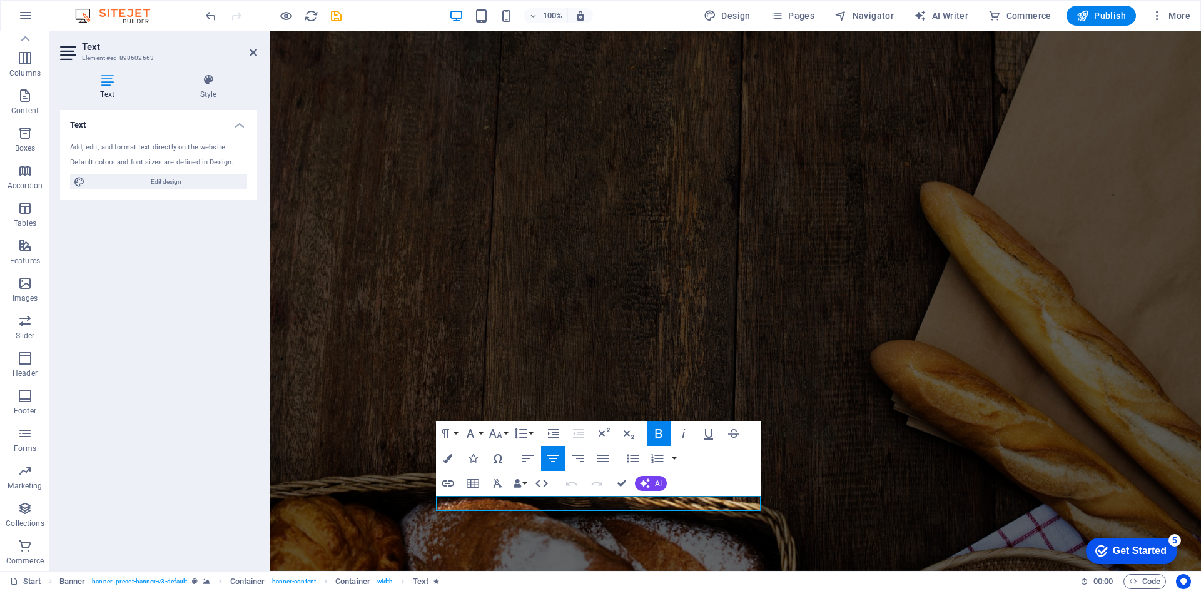
click at [497, 486] on icon "button" at bounding box center [498, 483] width 15 height 15
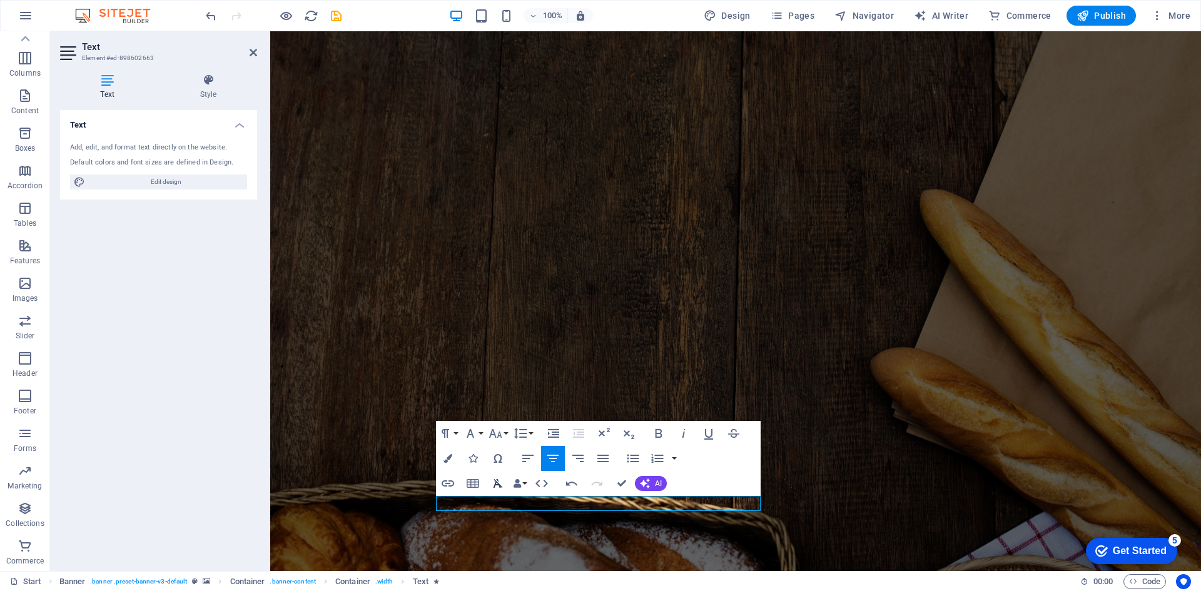
click at [504, 487] on icon "button" at bounding box center [498, 483] width 15 height 15
click at [454, 434] on button "Paragraph Format" at bounding box center [448, 433] width 24 height 25
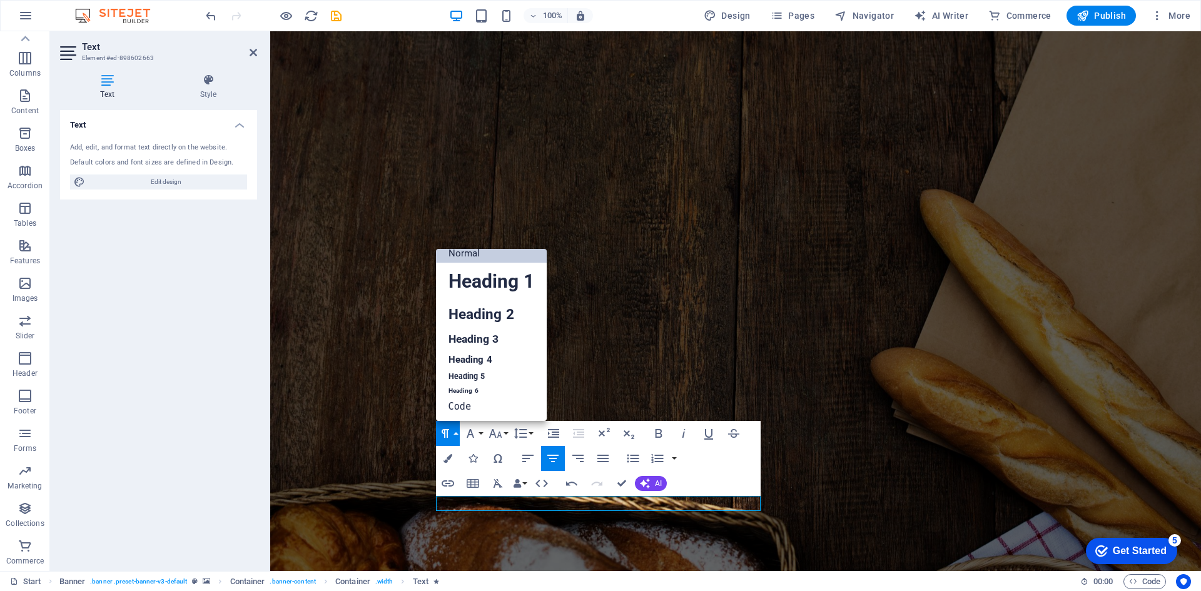
scroll to position [10, 0]
click at [489, 287] on link "Heading 1" at bounding box center [491, 282] width 111 height 38
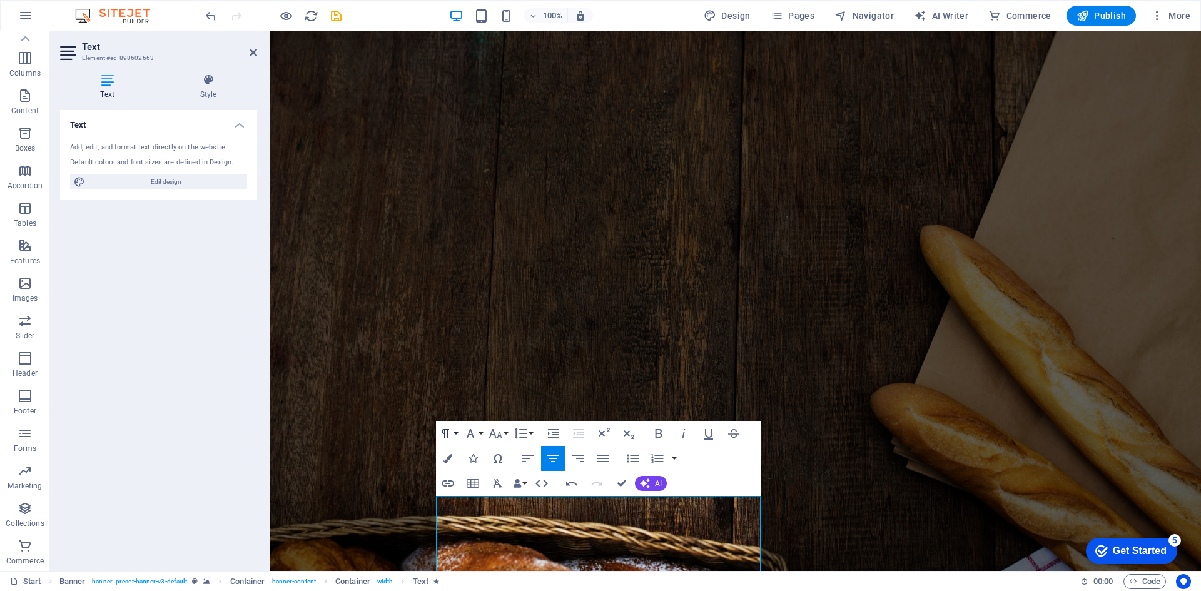
click at [457, 432] on button "Paragraph Format" at bounding box center [448, 433] width 24 height 25
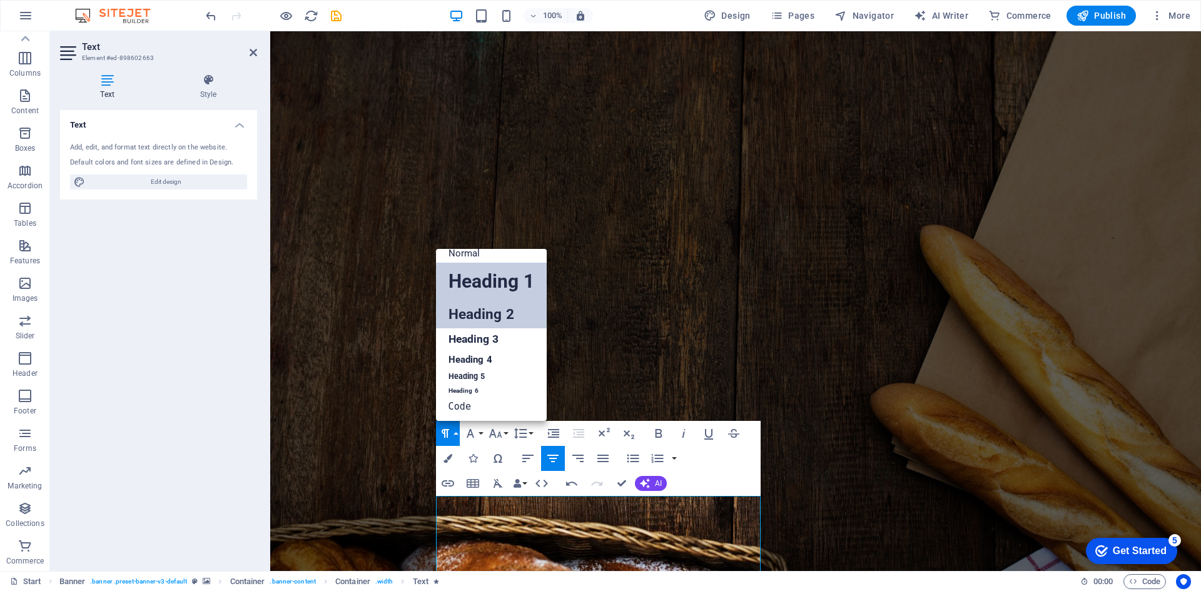
click at [469, 309] on link "Heading 2" at bounding box center [491, 314] width 111 height 28
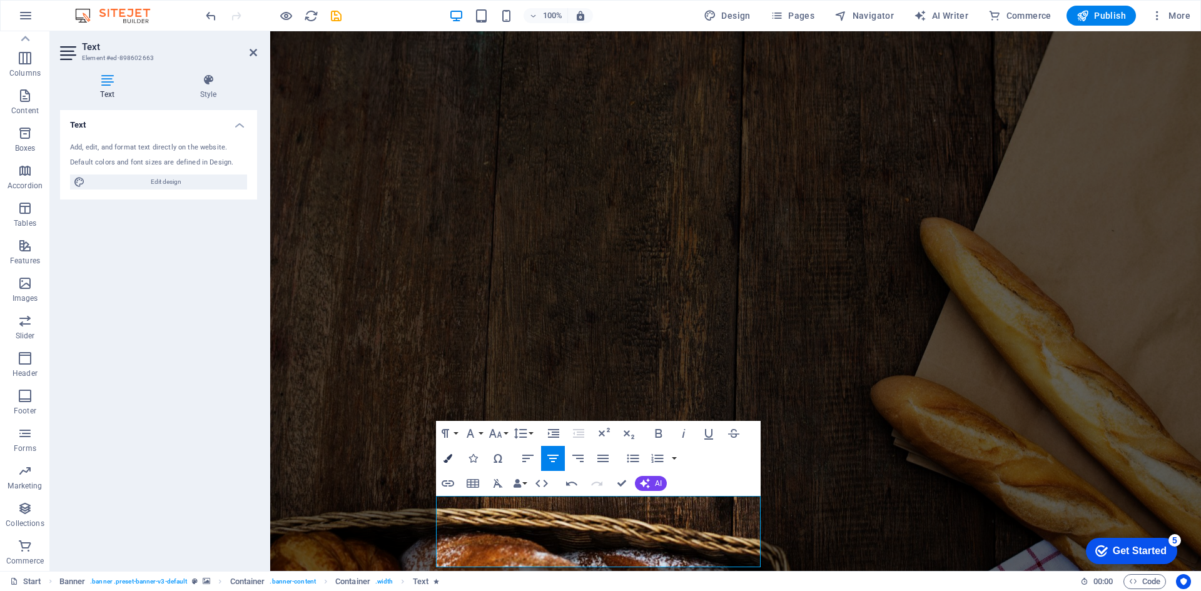
click at [454, 457] on button "Colors" at bounding box center [448, 458] width 24 height 25
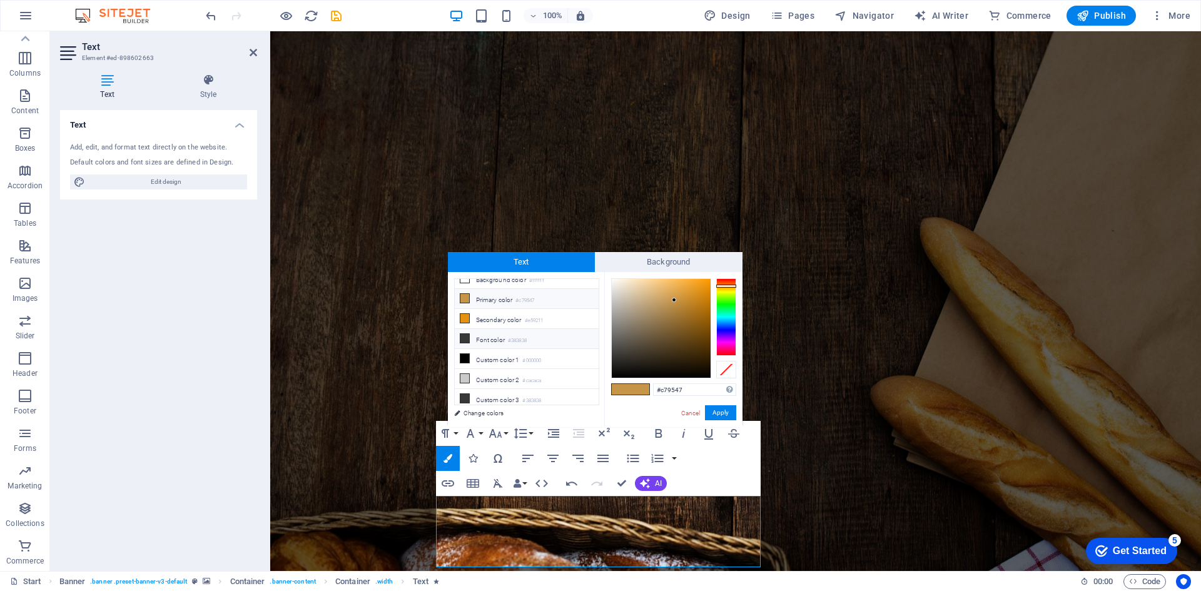
scroll to position [0, 0]
click at [468, 324] on icon at bounding box center [464, 328] width 9 height 9
type input "#e59211"
click at [474, 330] on li "Secondary color #e59211" at bounding box center [527, 329] width 144 height 20
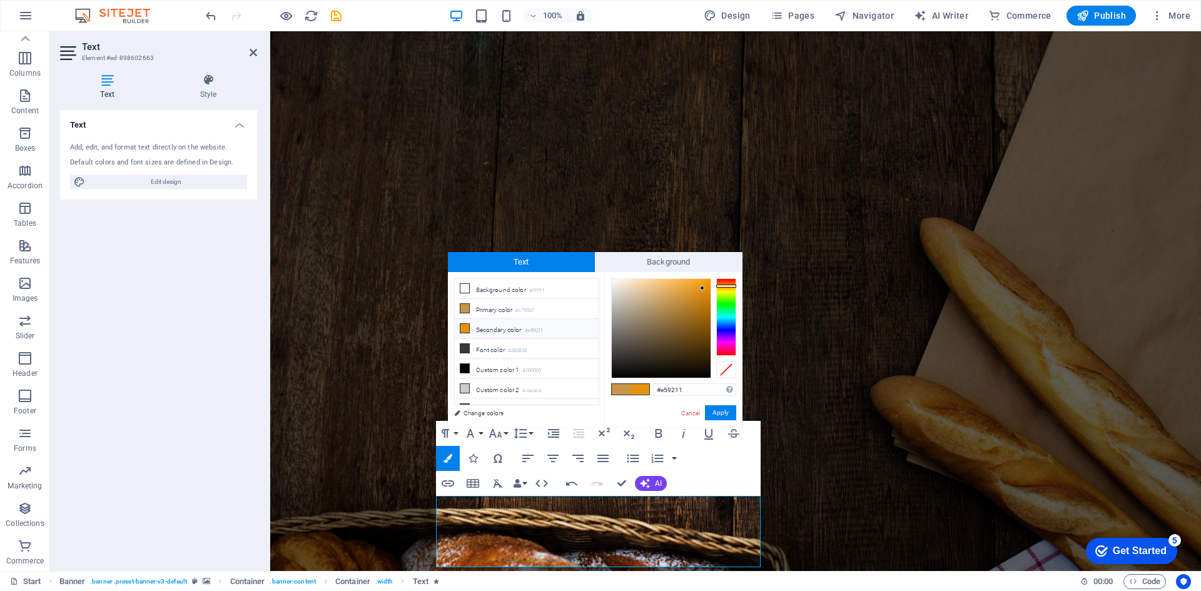
click at [467, 327] on icon at bounding box center [464, 328] width 9 height 9
click at [496, 329] on li "Secondary color #e59211" at bounding box center [527, 329] width 144 height 20
click at [516, 262] on span "Text" at bounding box center [522, 262] width 148 height 20
click at [461, 327] on icon at bounding box center [464, 328] width 9 height 9
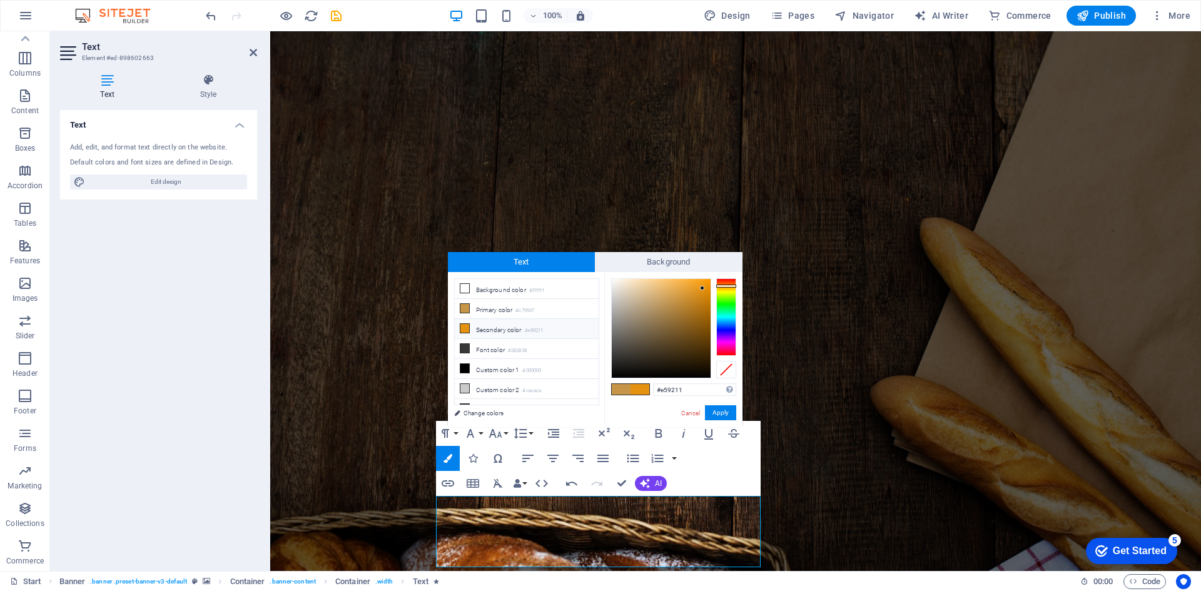
click at [461, 325] on icon at bounding box center [464, 328] width 9 height 9
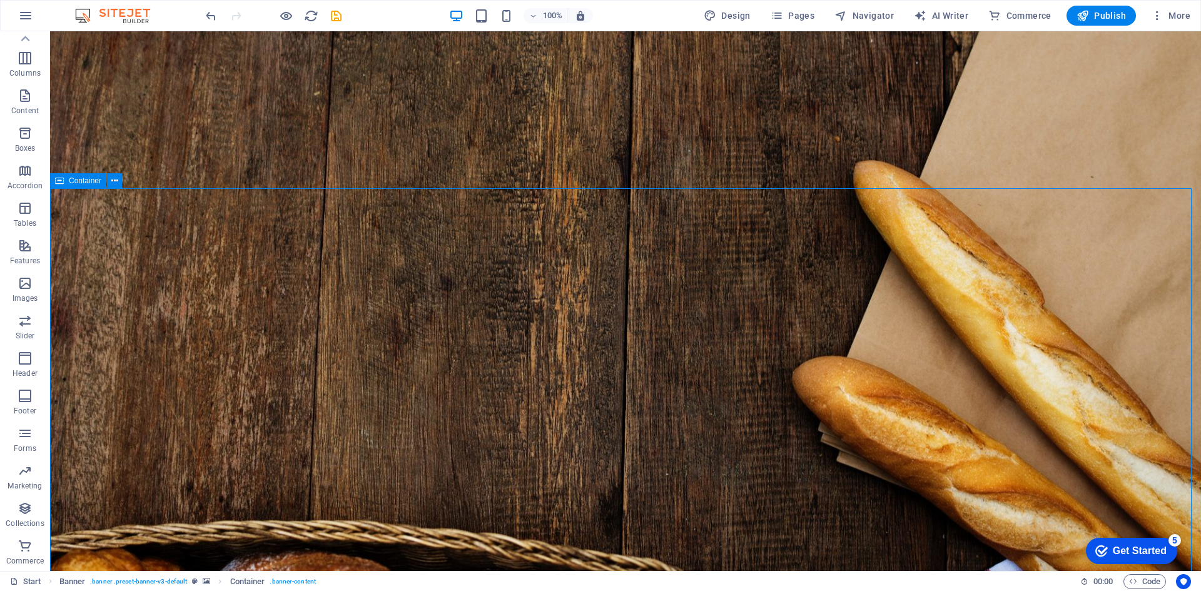
scroll to position [73, 0]
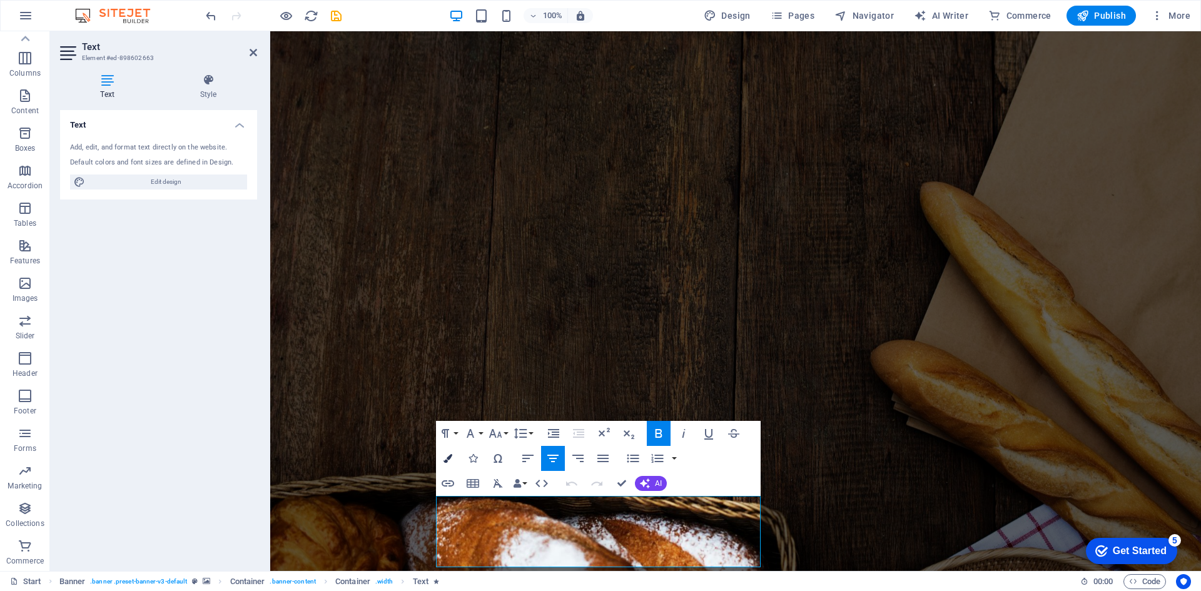
click at [447, 459] on icon "button" at bounding box center [448, 458] width 9 height 9
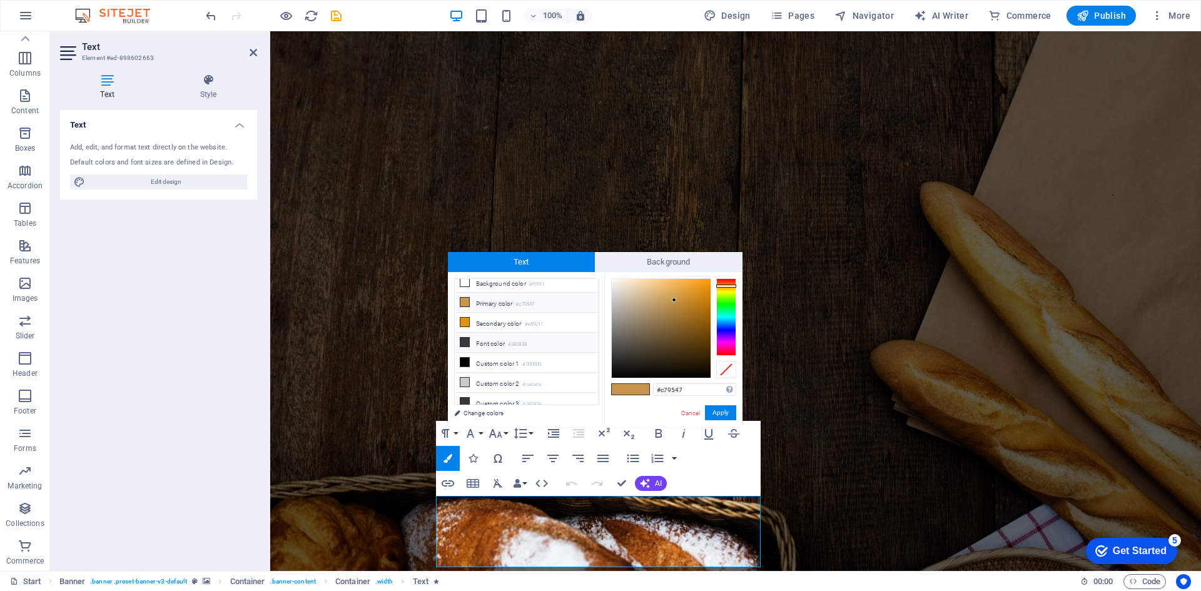
scroll to position [10, 0]
click at [527, 397] on small "#383838" at bounding box center [531, 401] width 19 height 9
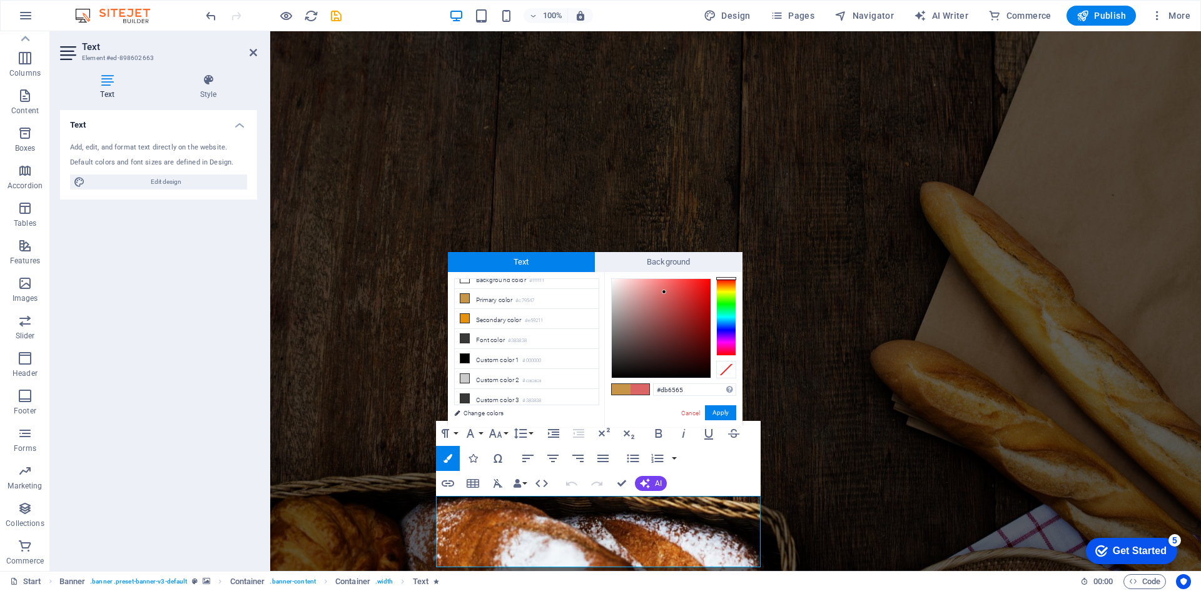
click at [664, 292] on div at bounding box center [661, 328] width 99 height 99
click at [671, 292] on div at bounding box center [661, 328] width 99 height 99
type input "#e55656"
click at [673, 288] on div at bounding box center [661, 328] width 99 height 99
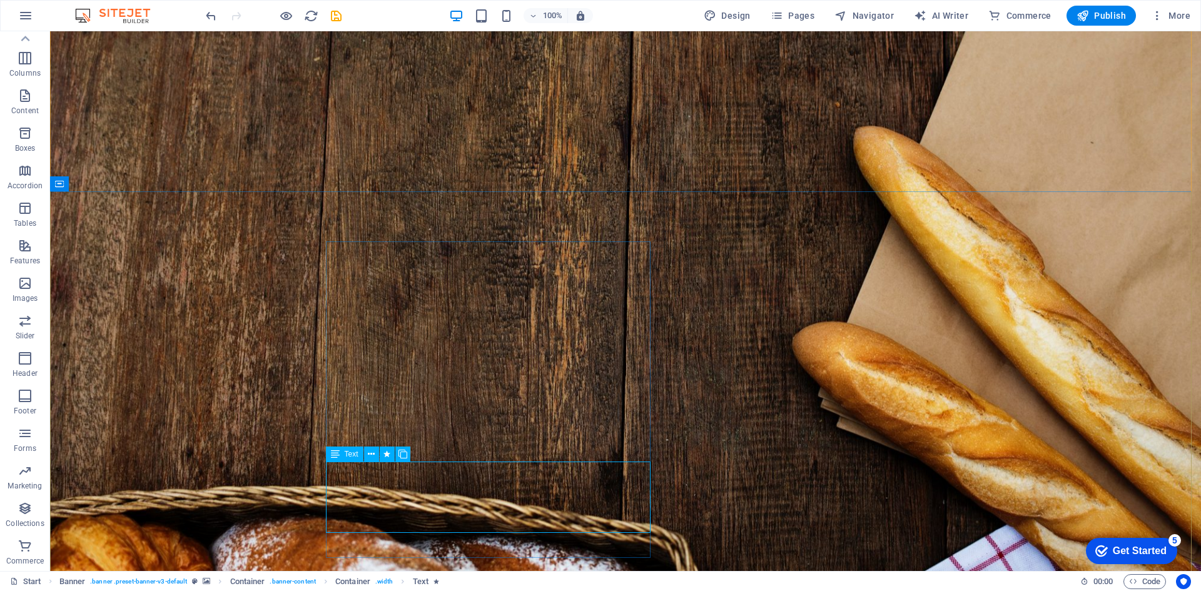
scroll to position [73, 0]
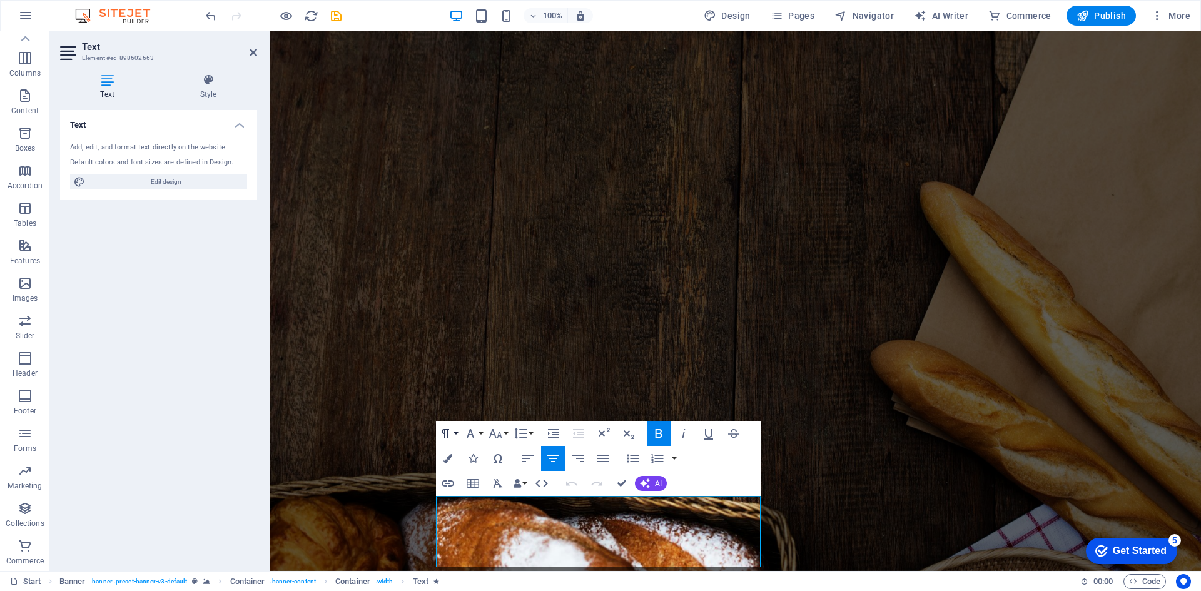
click at [455, 430] on button "Paragraph Format" at bounding box center [448, 433] width 24 height 25
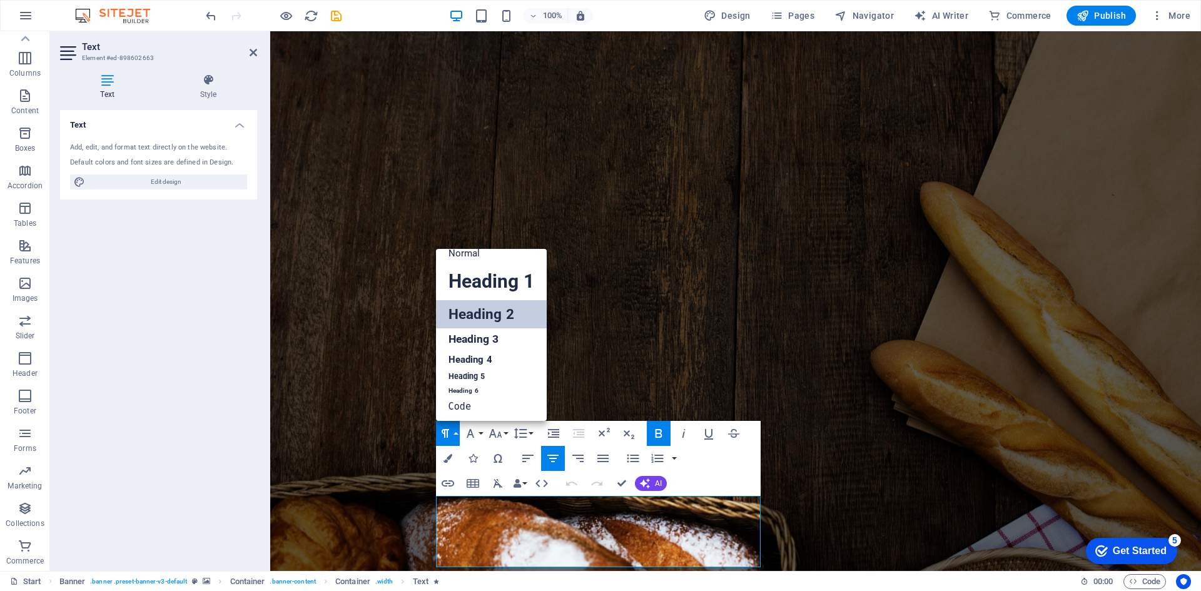
scroll to position [10, 0]
click at [476, 357] on link "Heading 4" at bounding box center [491, 359] width 111 height 19
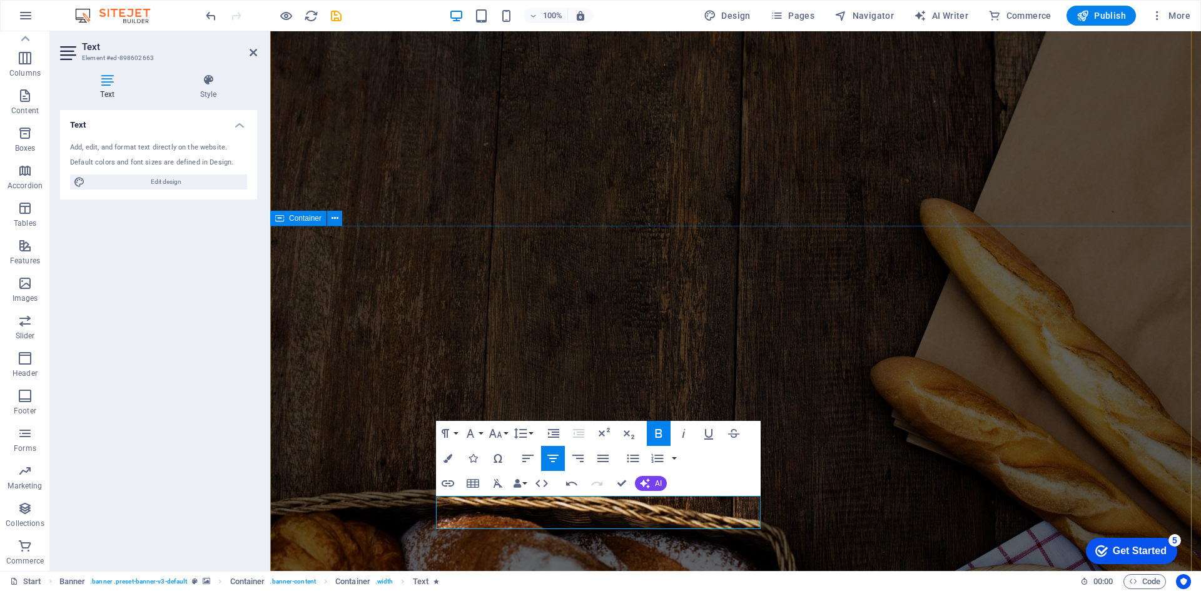
drag, startPoint x: 918, startPoint y: 488, endPoint x: 872, endPoint y: 492, distance: 45.8
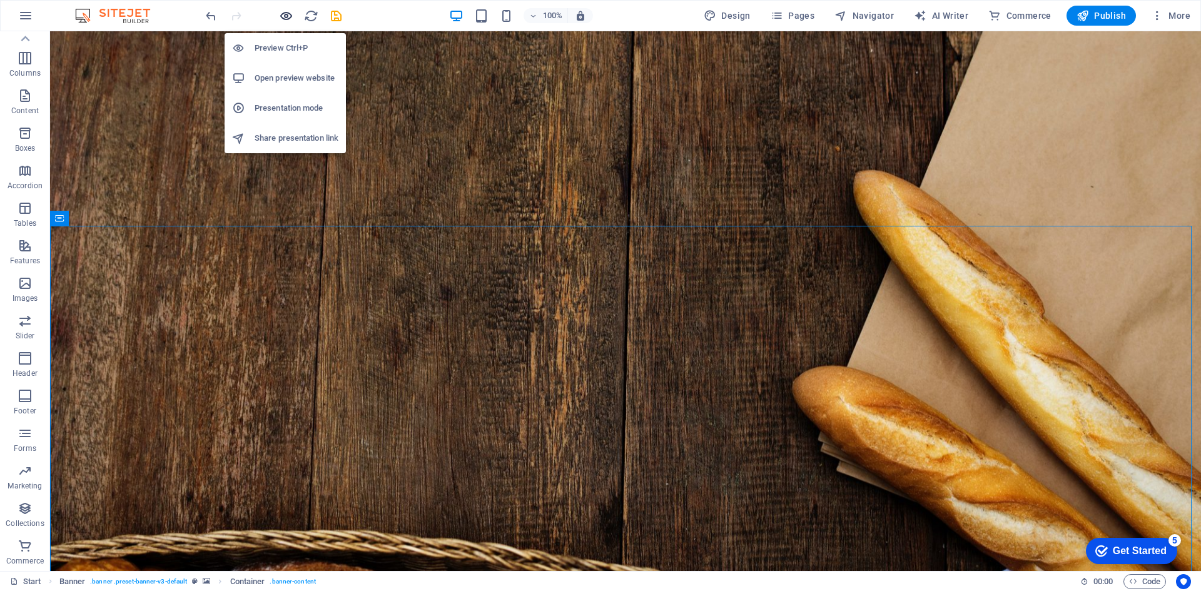
click at [284, 18] on icon "button" at bounding box center [286, 16] width 14 height 14
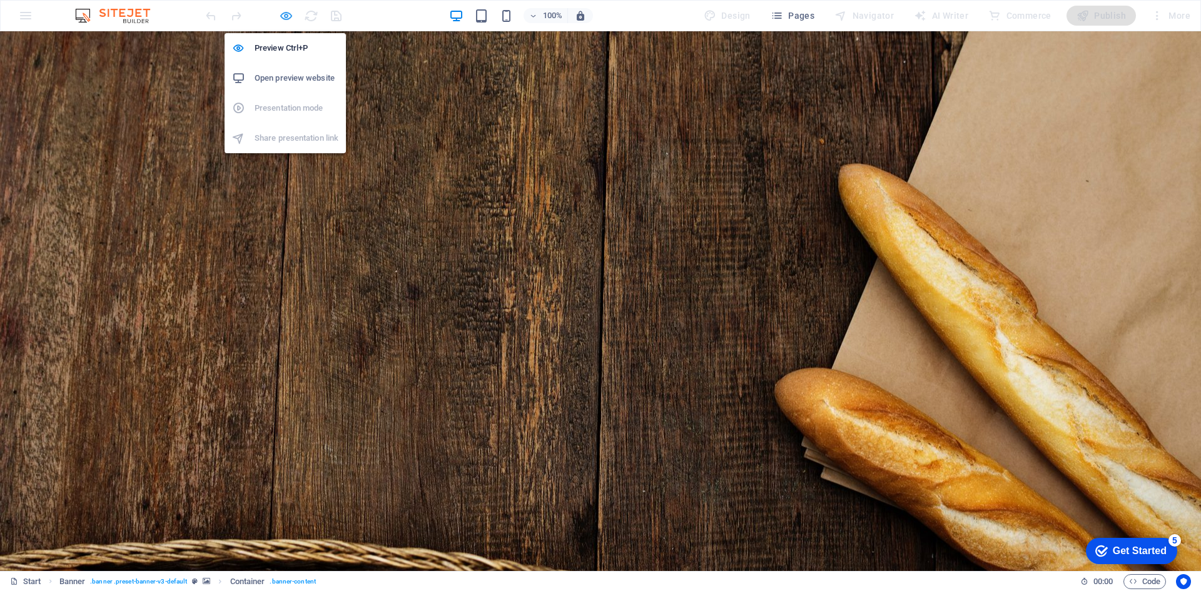
click at [286, 21] on icon "button" at bounding box center [286, 16] width 14 height 14
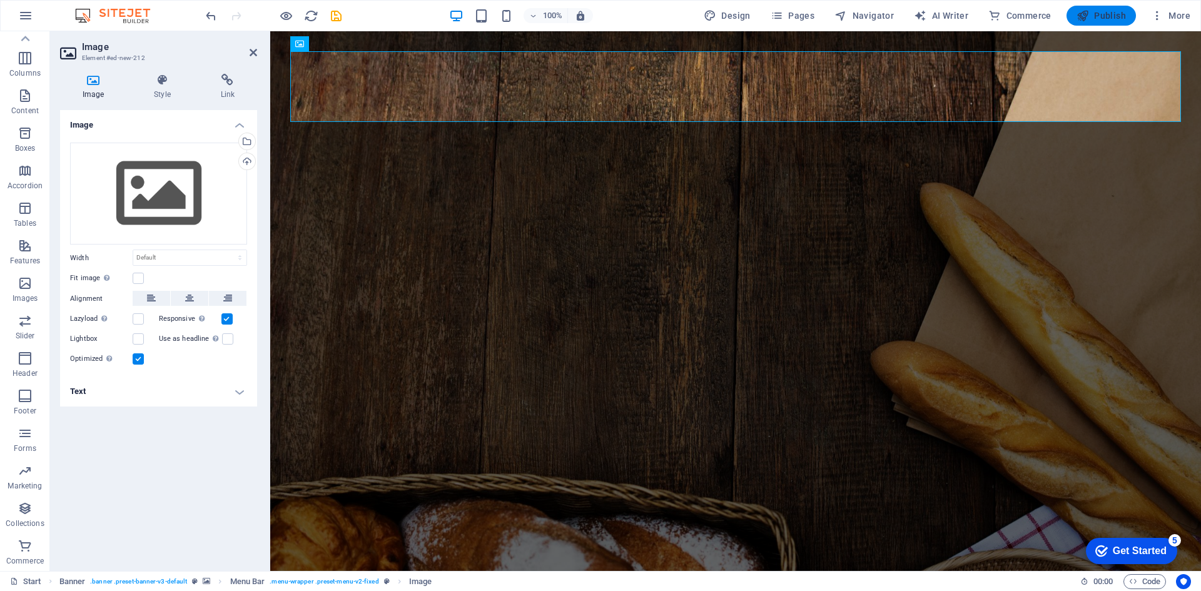
click at [1092, 11] on span "Publish" at bounding box center [1101, 15] width 49 height 13
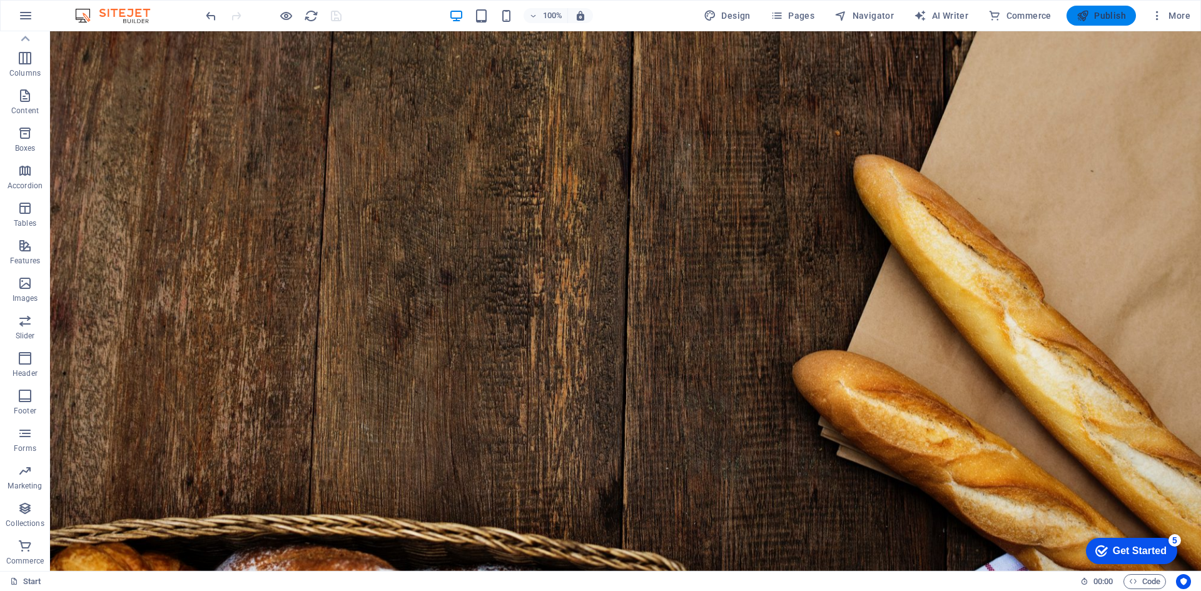
click at [1101, 22] on button "Publish" at bounding box center [1101, 16] width 69 height 20
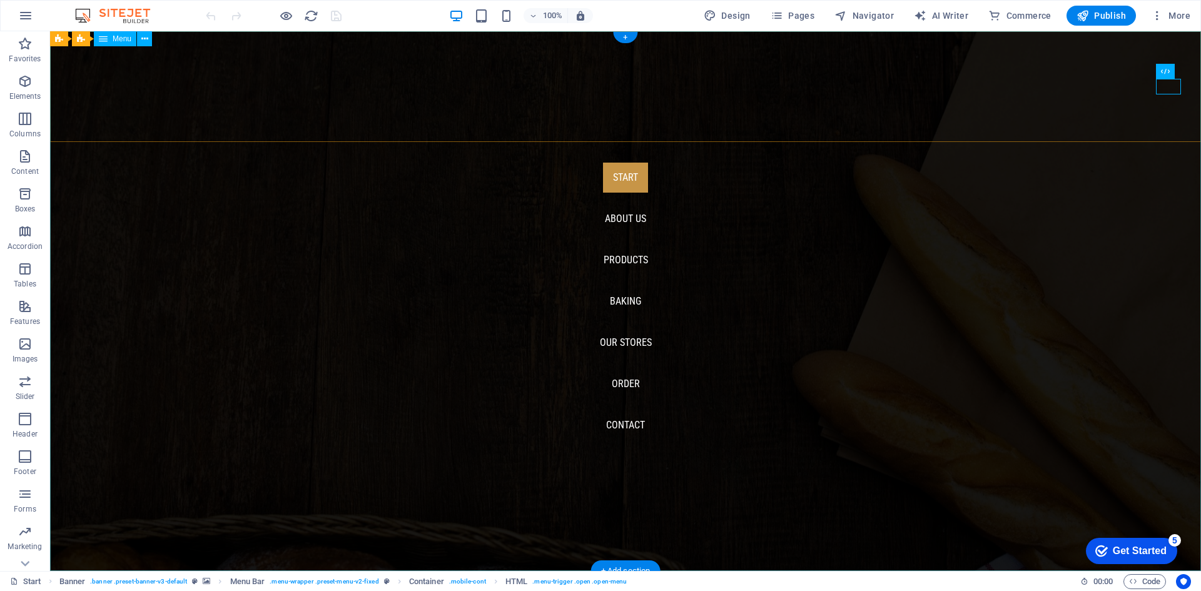
click at [624, 258] on nav "Start About us Products Baking Our Stores Order Contact" at bounding box center [625, 301] width 1151 height 540
click at [631, 258] on nav "Start About us Products Baking Our Stores Order Contact" at bounding box center [625, 301] width 1151 height 540
select select
select select "1"
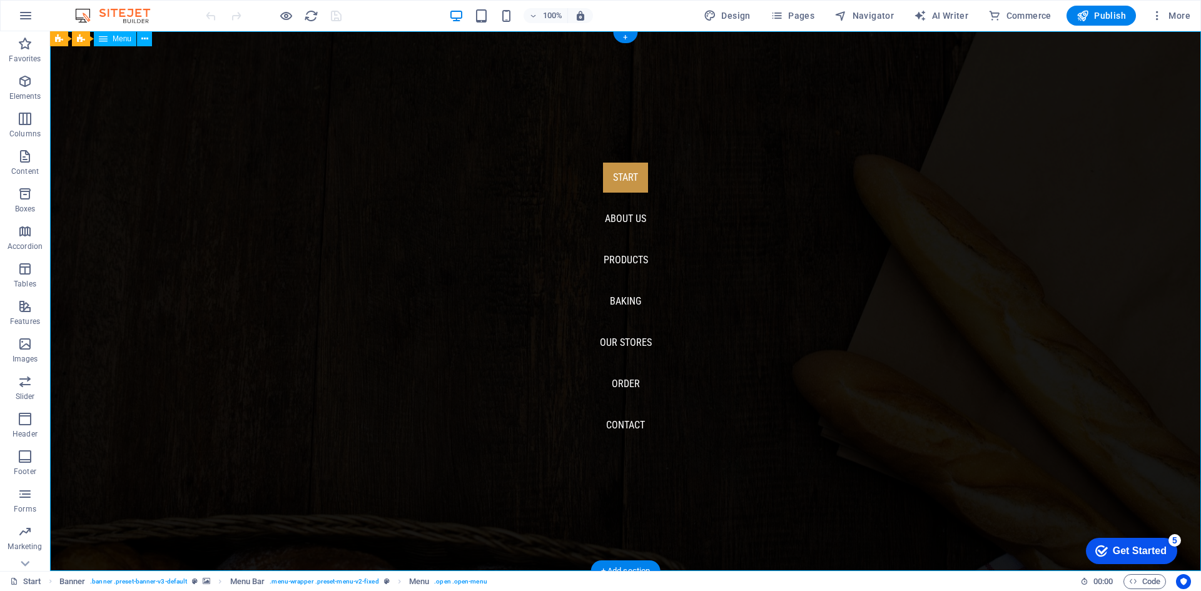
select select
select select "2"
select select
select select "3"
select select
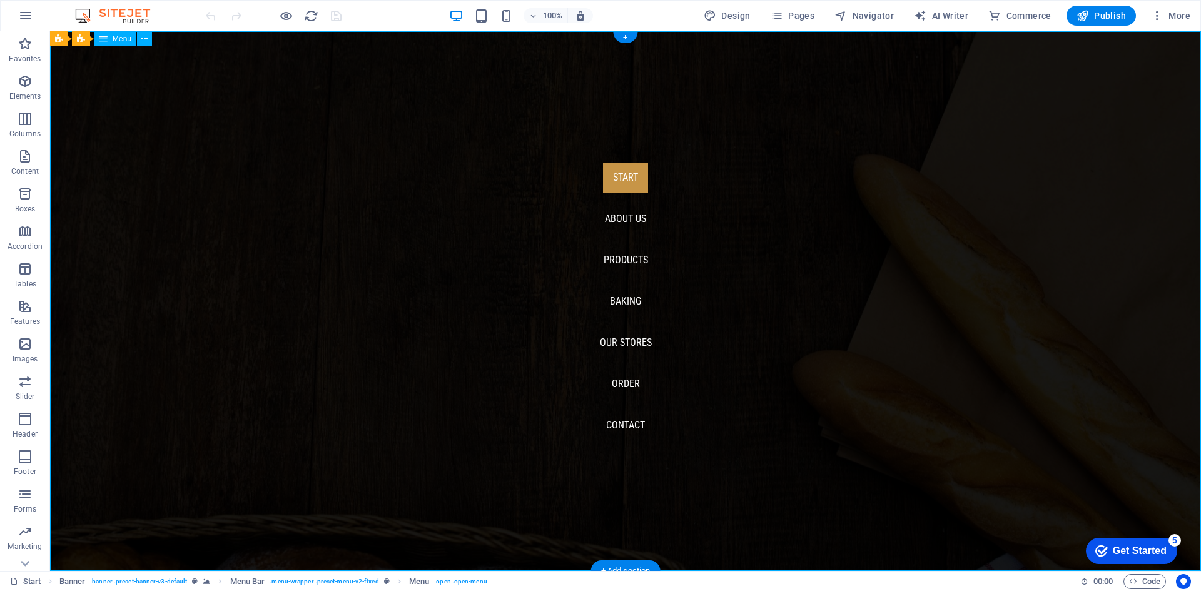
select select "4"
select select
select select "5"
select select
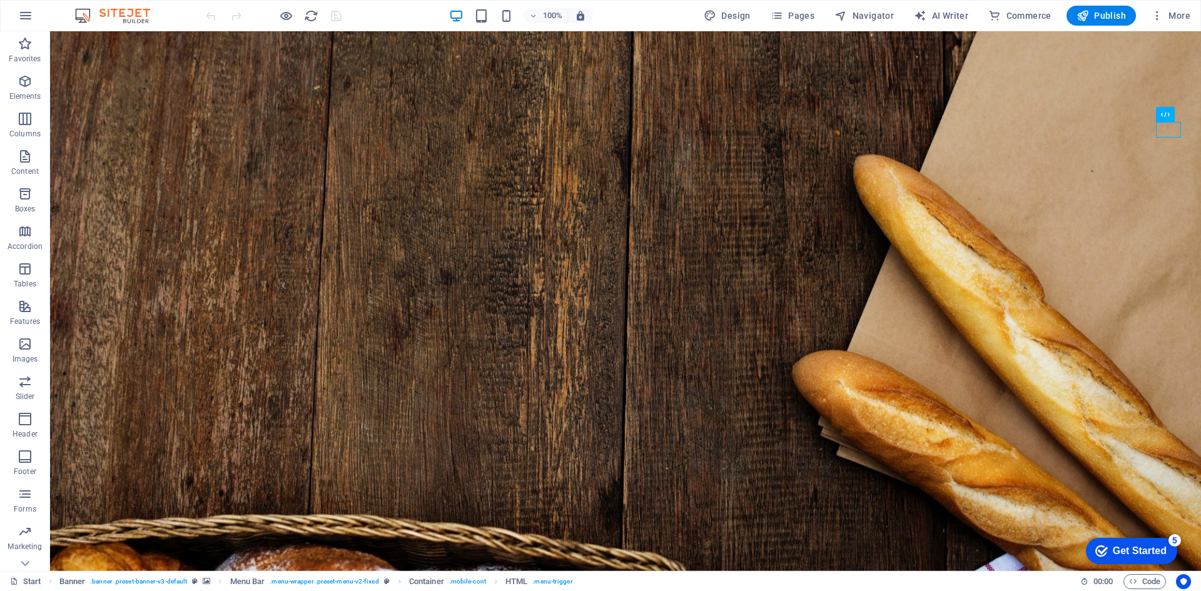
click at [511, 26] on div "100% Design Pages Navigator AI Writer Commerce Publish More" at bounding box center [601, 16] width 1200 height 30
click at [511, 24] on div "100%" at bounding box center [521, 16] width 145 height 20
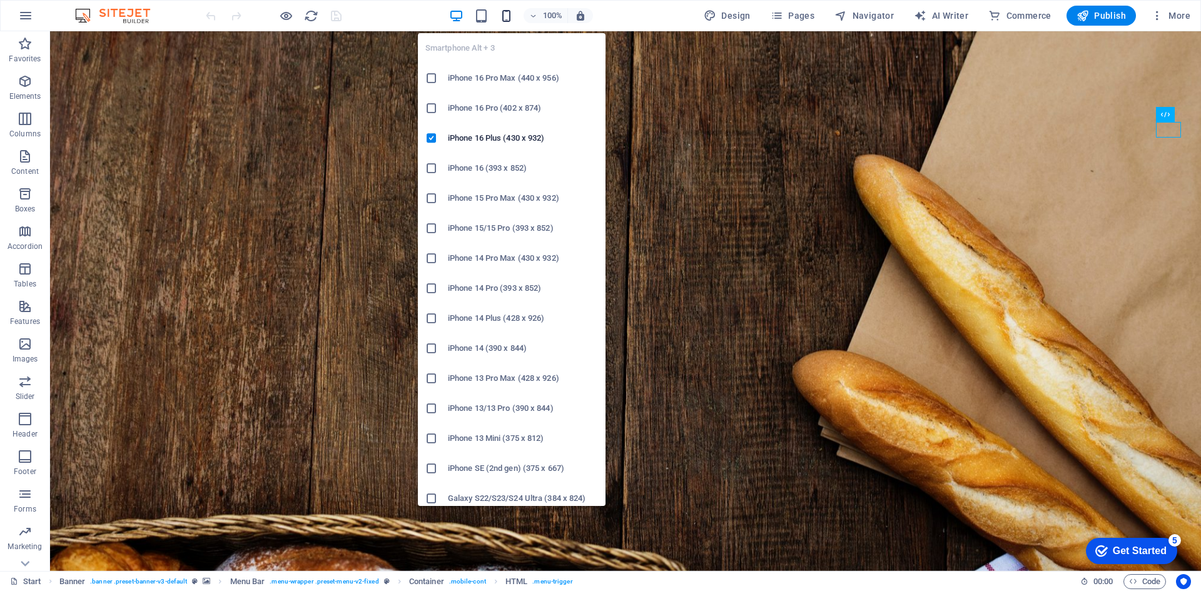
click at [510, 13] on icon "button" at bounding box center [506, 16] width 14 height 14
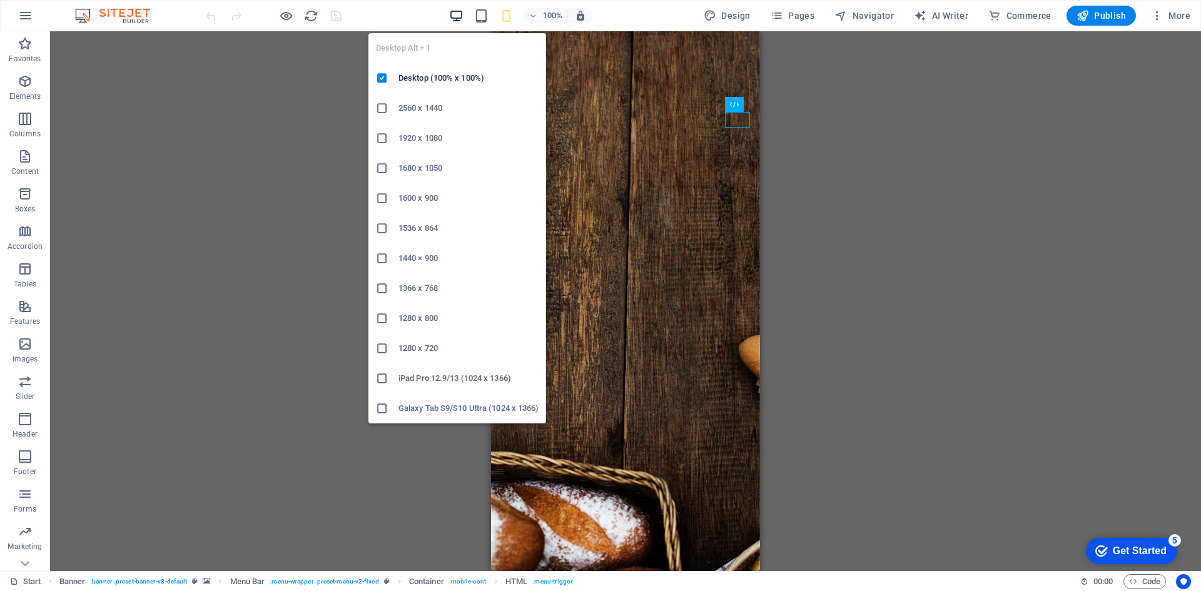
click at [458, 14] on icon "button" at bounding box center [456, 16] width 14 height 14
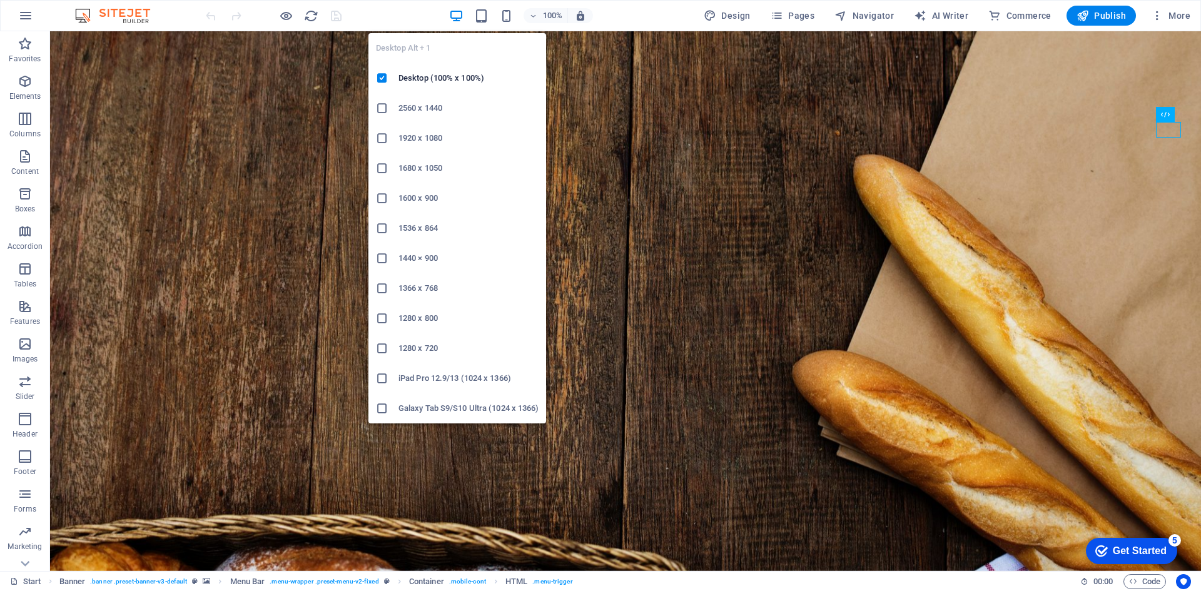
click at [384, 103] on icon at bounding box center [382, 108] width 13 height 13
click at [383, 78] on icon at bounding box center [382, 78] width 13 height 13
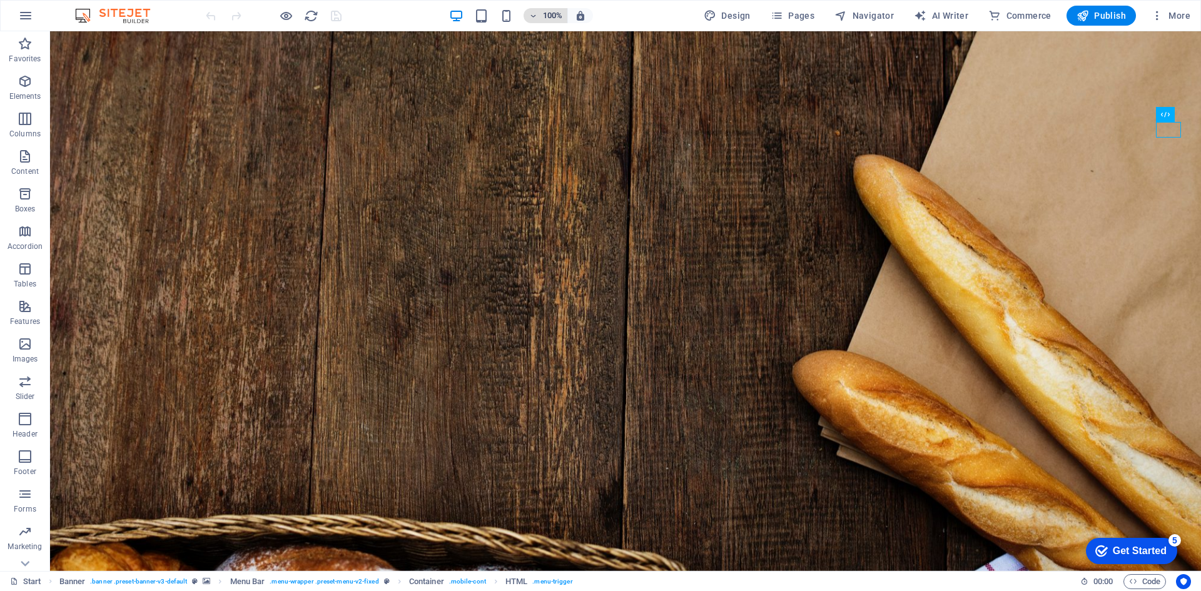
click at [556, 12] on h6 "100%" at bounding box center [552, 15] width 20 height 15
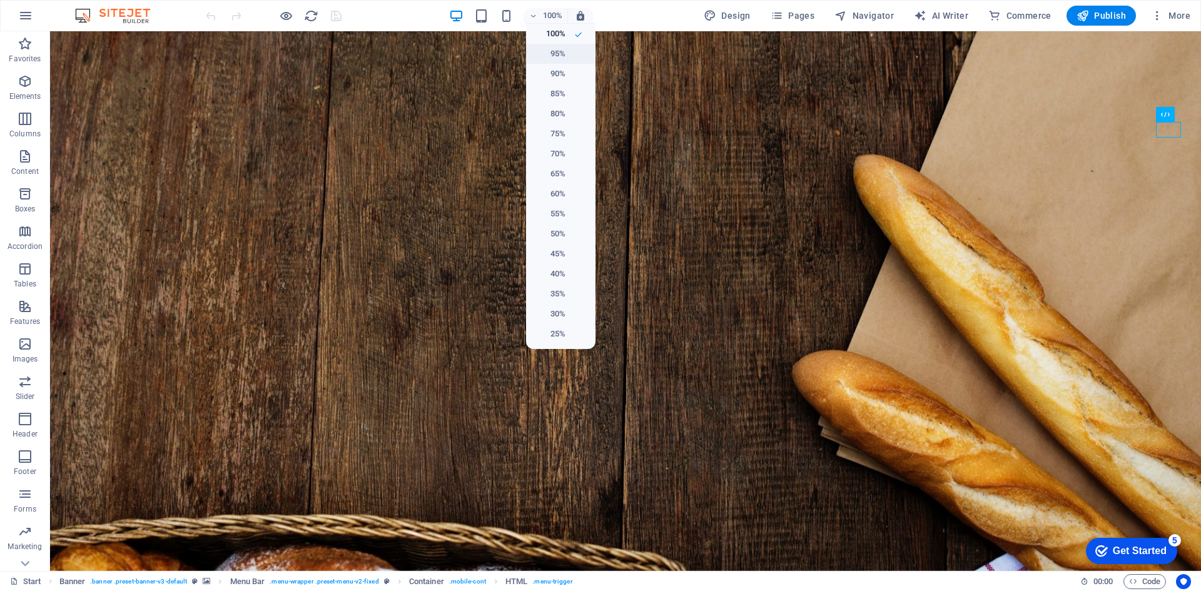
click at [553, 58] on h6 "95%" at bounding box center [550, 53] width 32 height 15
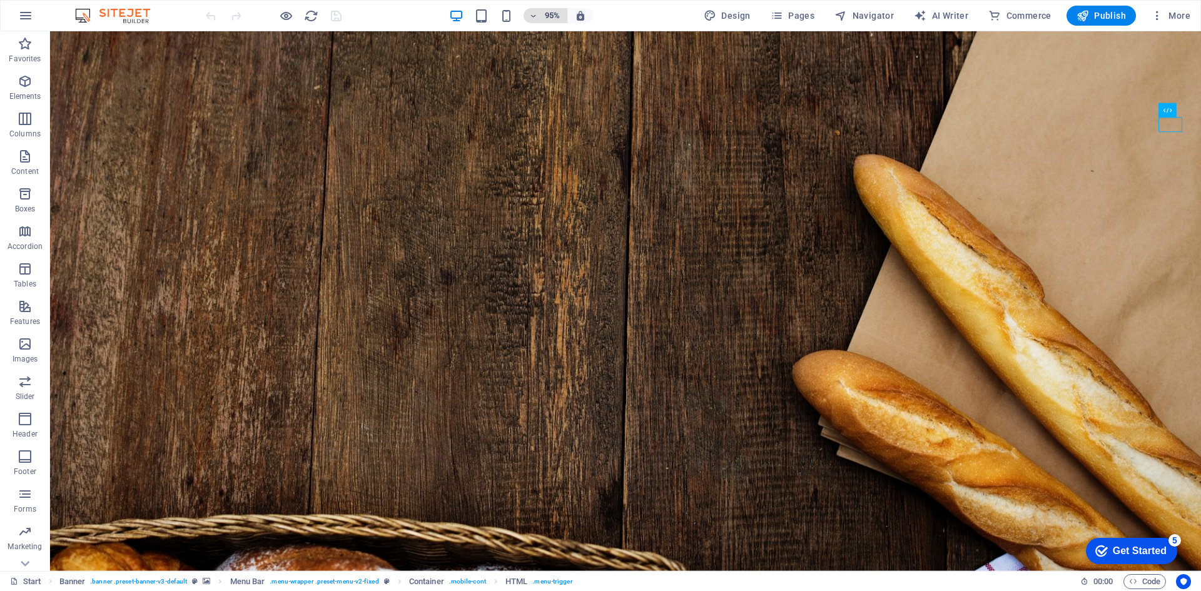
click at [541, 13] on span "95%" at bounding box center [546, 15] width 34 height 15
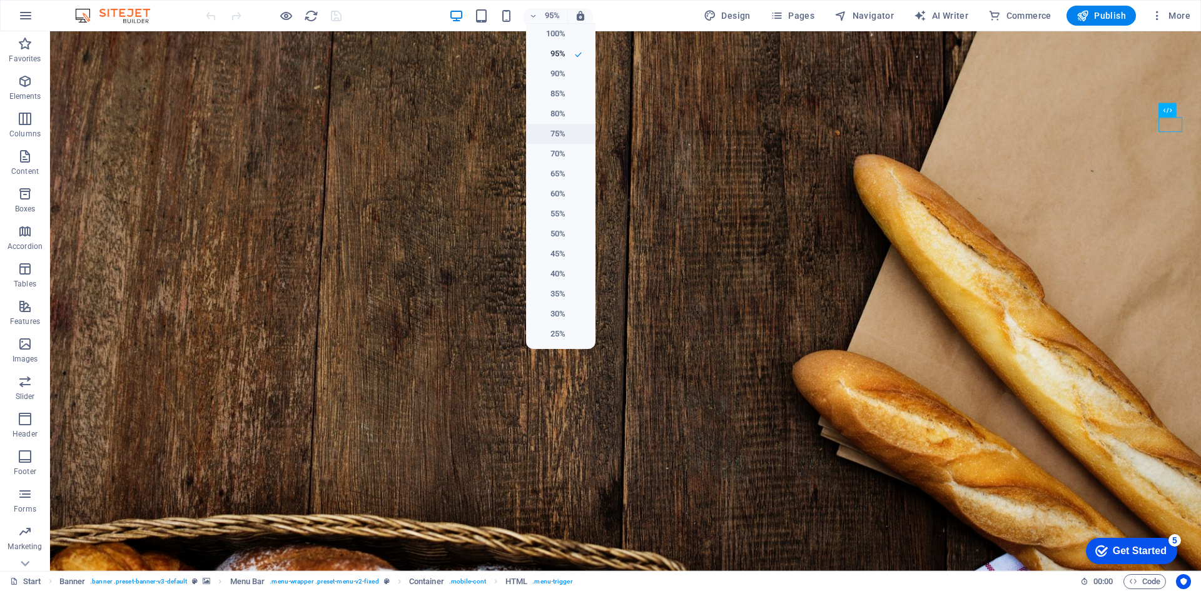
click at [559, 136] on h6 "75%" at bounding box center [550, 133] width 32 height 15
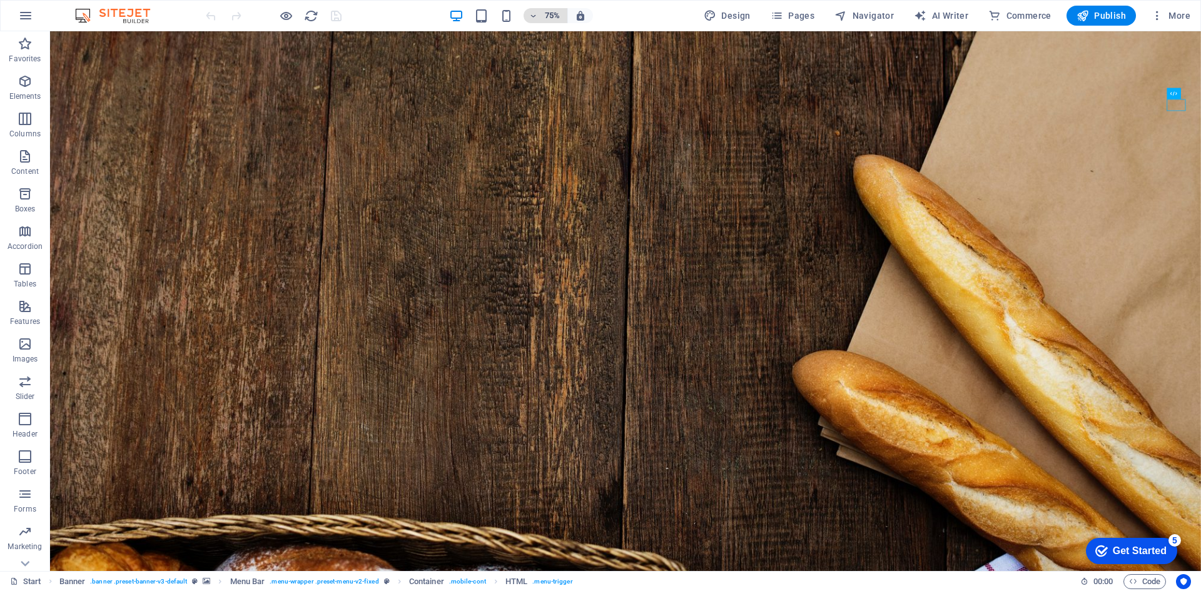
click at [549, 18] on h6 "75%" at bounding box center [552, 15] width 20 height 15
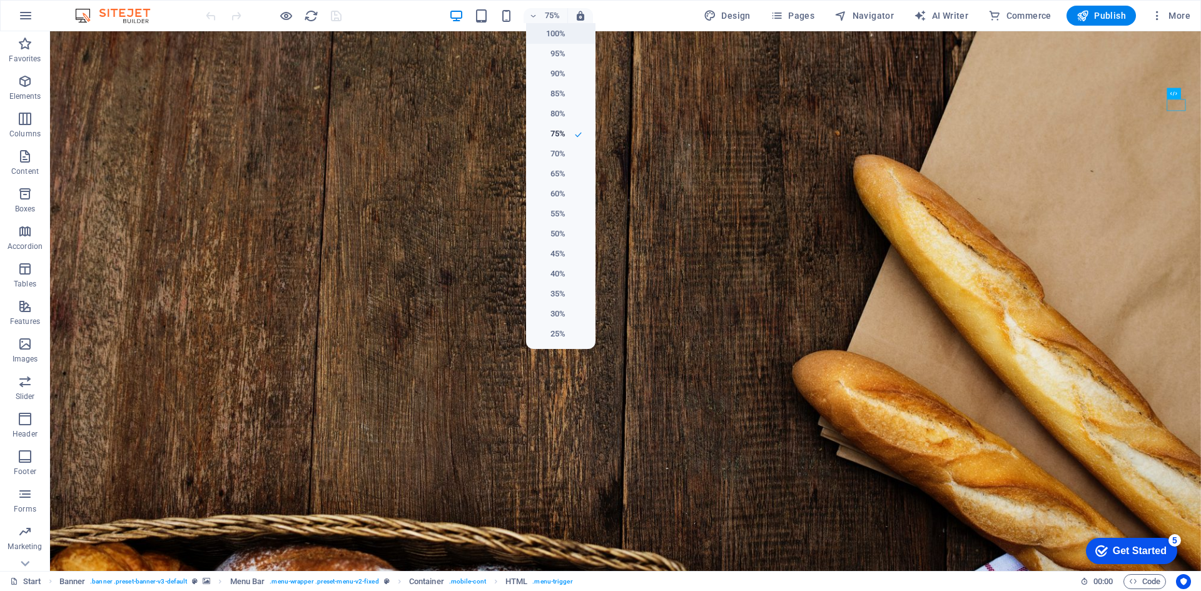
click at [559, 34] on h6 "100%" at bounding box center [550, 33] width 32 height 15
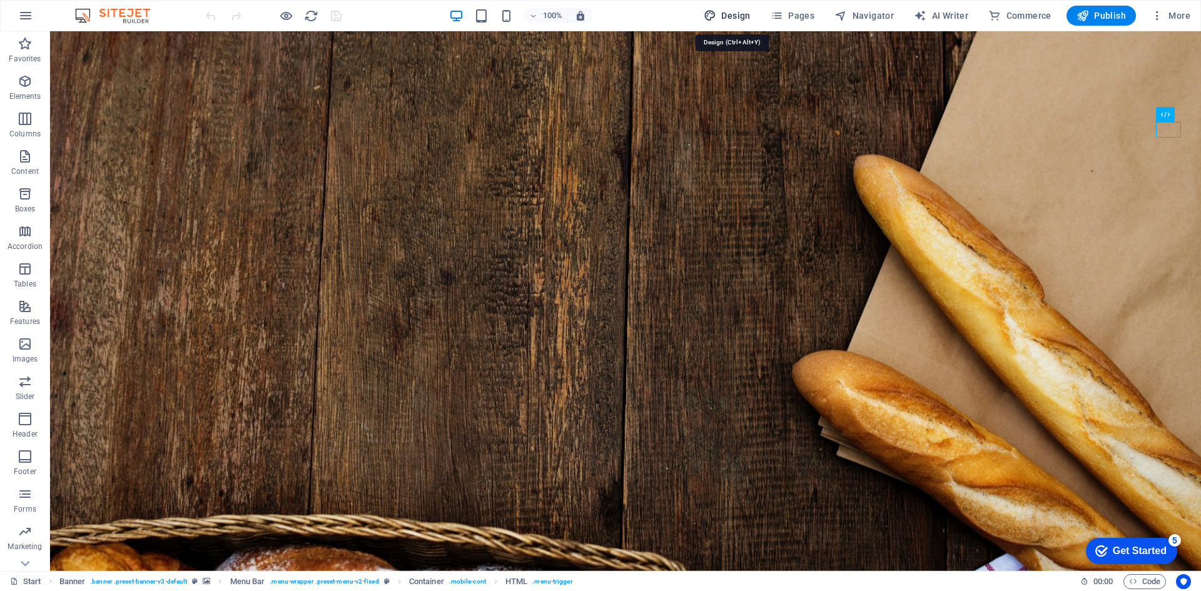
click at [744, 20] on span "Design" at bounding box center [727, 15] width 47 height 13
select select "px"
select select "300"
select select "px"
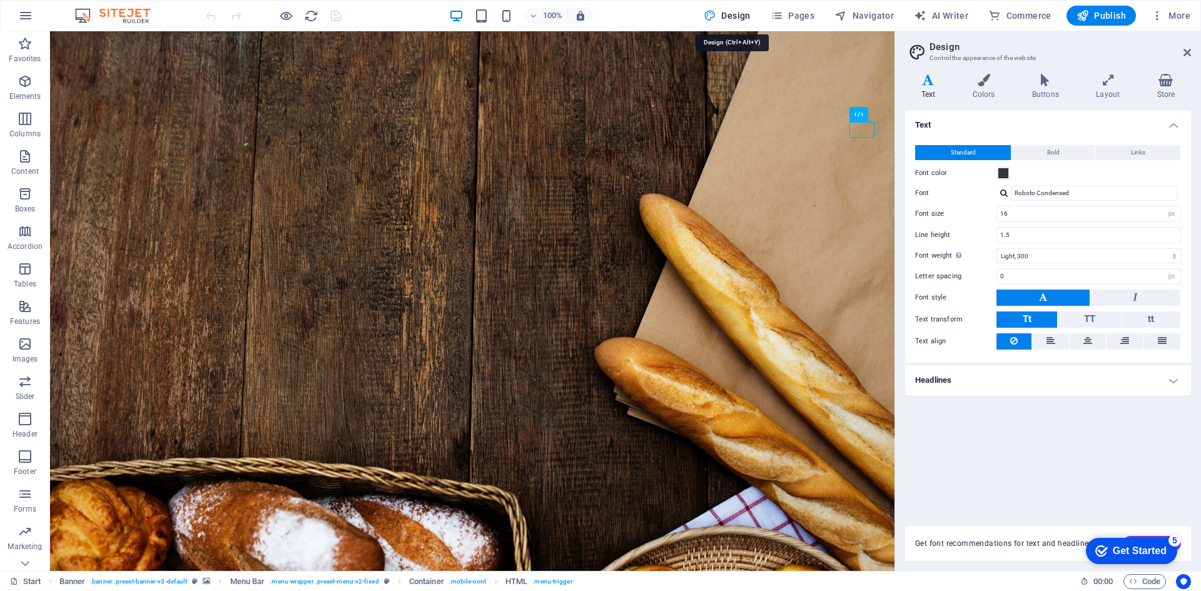
click at [739, 20] on span "Design" at bounding box center [727, 15] width 47 height 13
click at [793, 21] on span "Pages" at bounding box center [793, 15] width 44 height 13
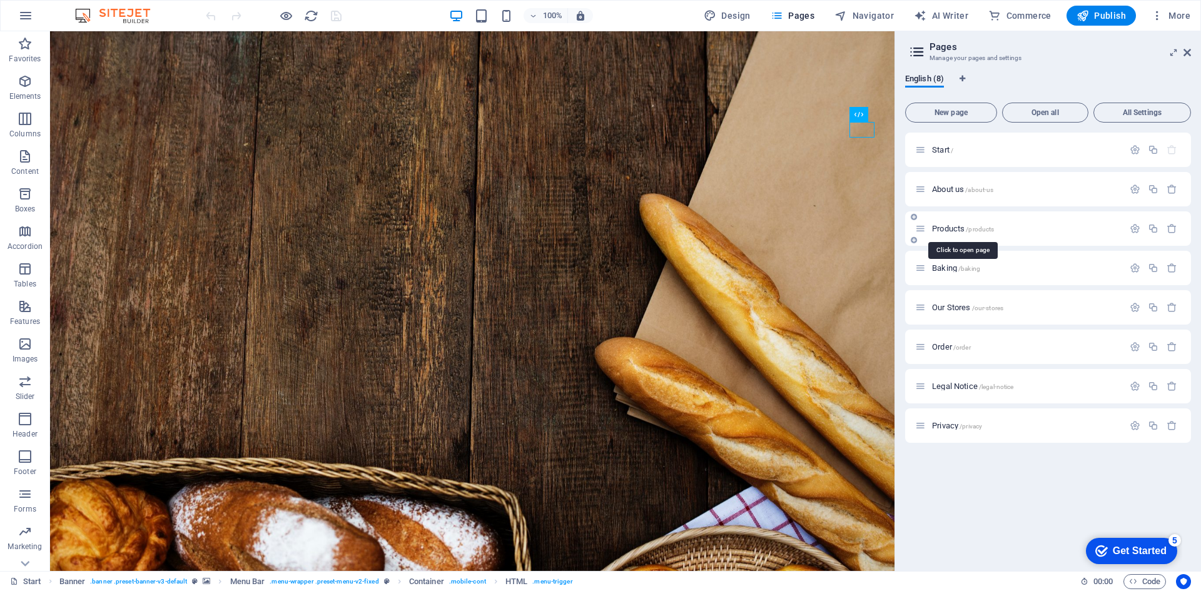
click at [945, 230] on span "Products /products" at bounding box center [963, 228] width 62 height 9
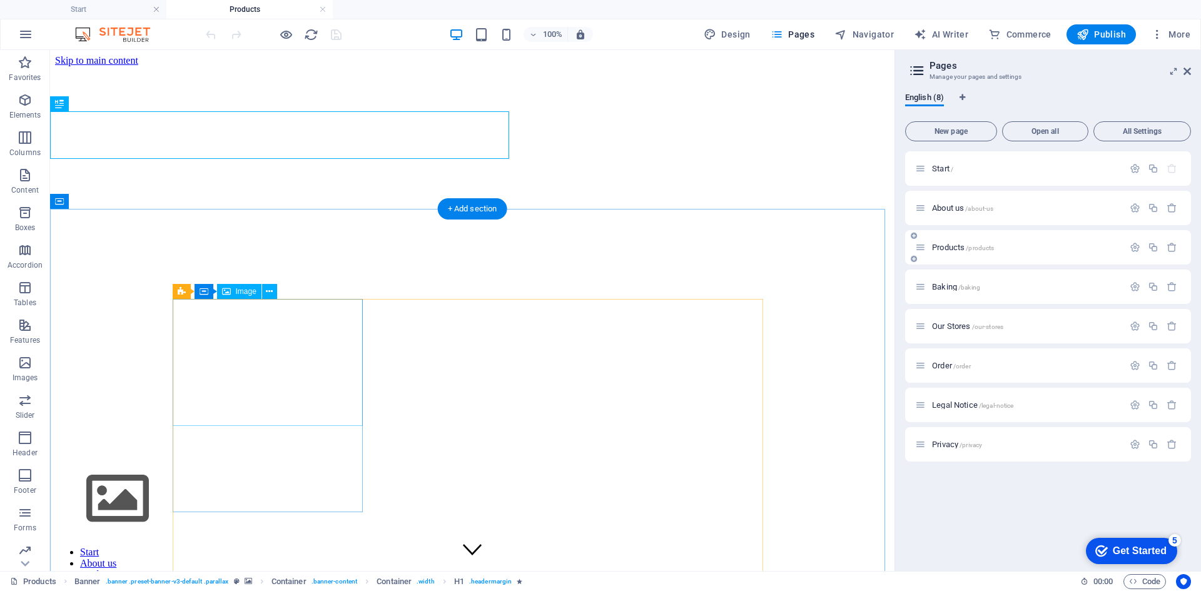
scroll to position [250, 0]
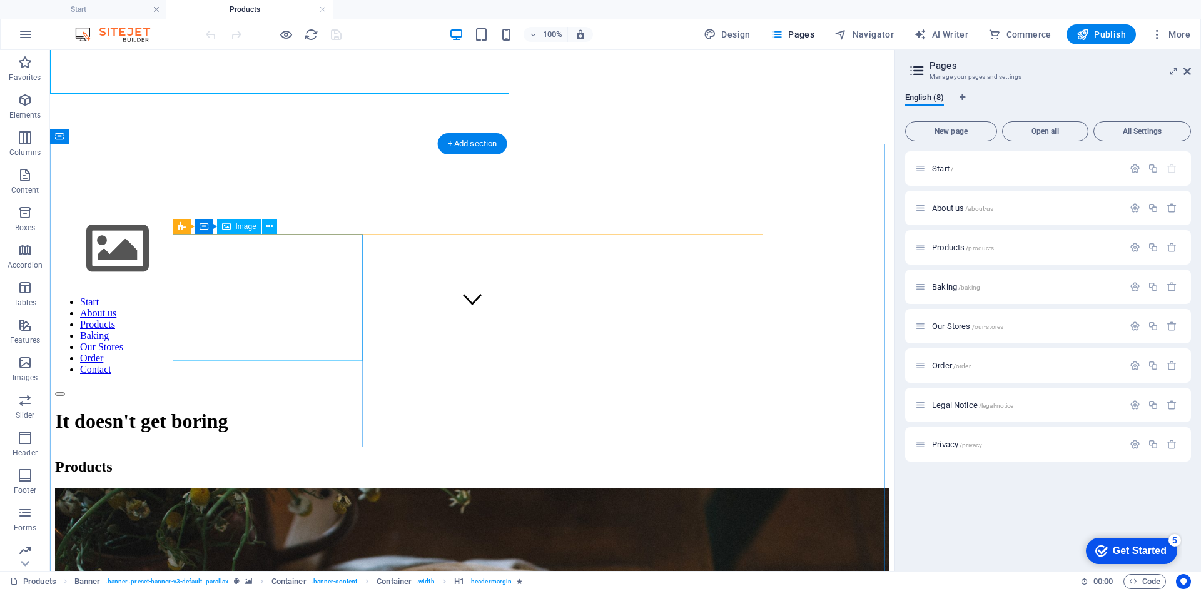
select select "%"
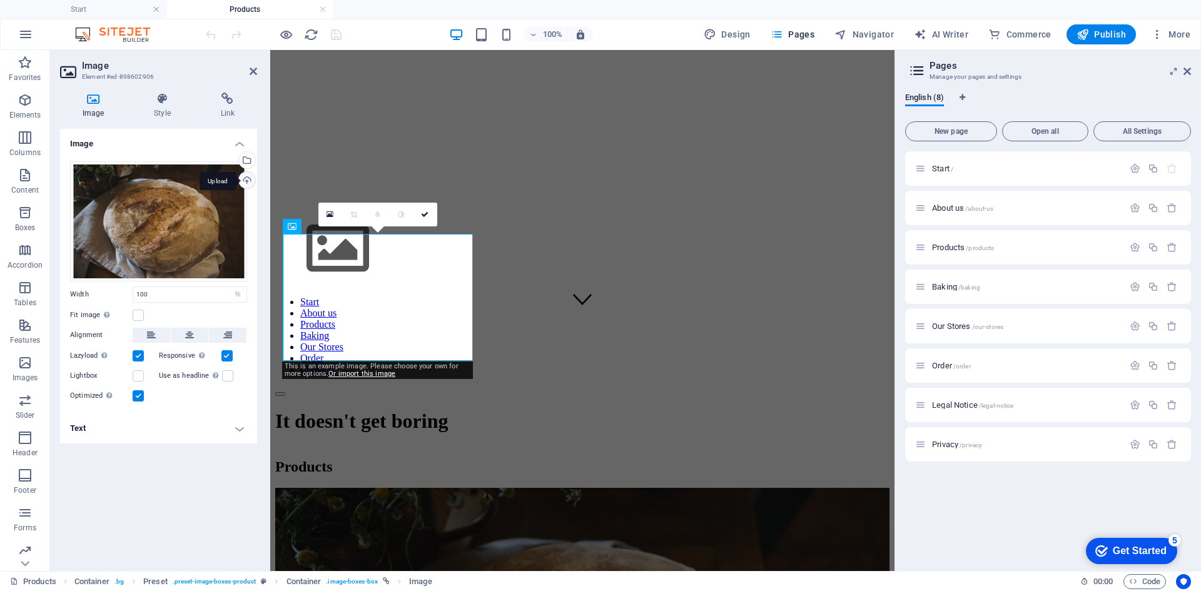
click at [245, 180] on div "Upload" at bounding box center [245, 181] width 19 height 19
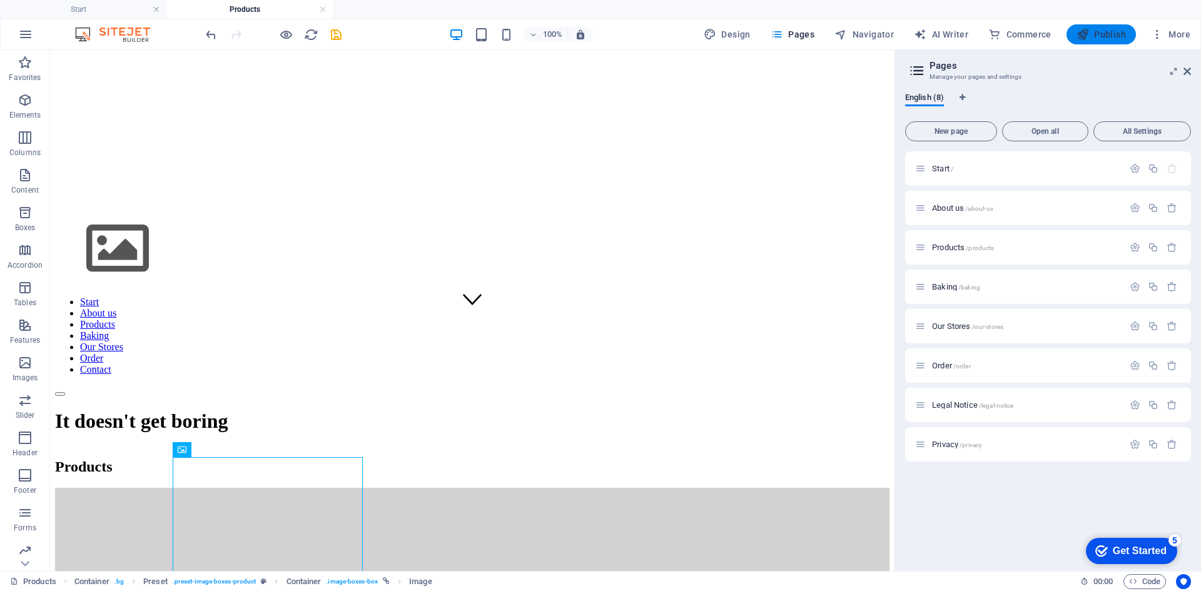
click at [1111, 35] on span "Publish" at bounding box center [1101, 34] width 49 height 13
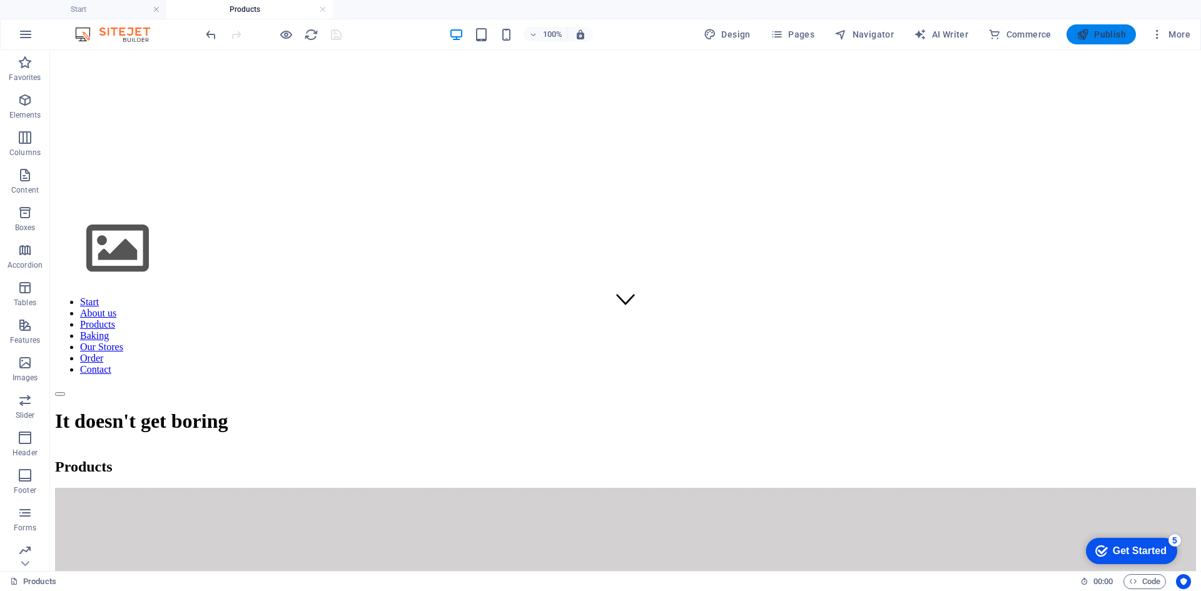
click at [1097, 34] on span "Publish" at bounding box center [1101, 34] width 49 height 13
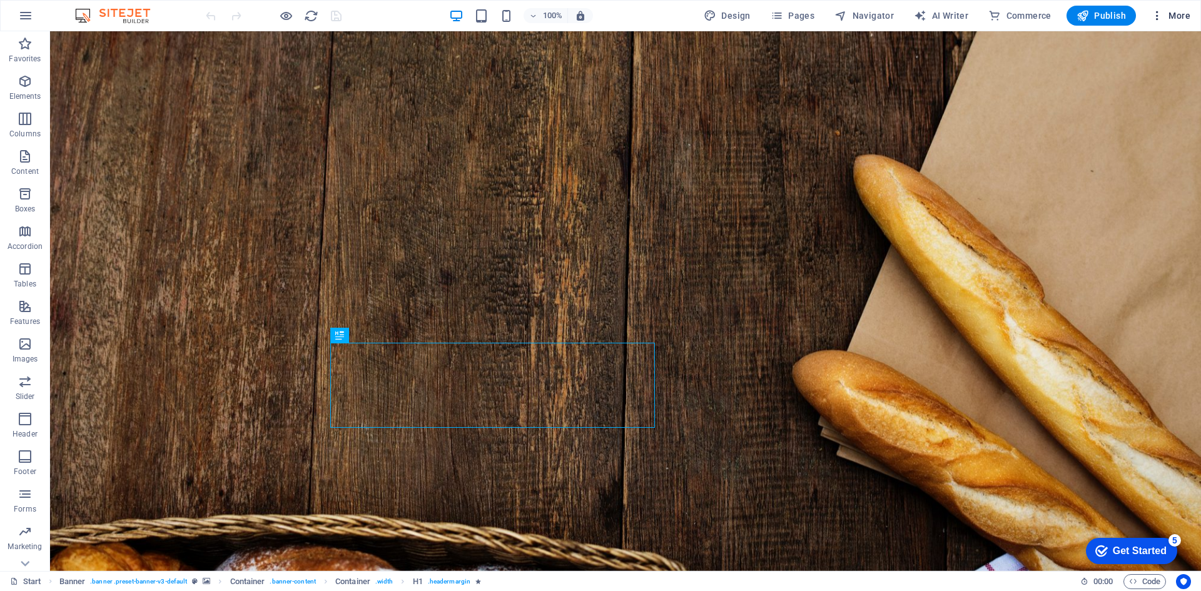
click at [1187, 15] on span "More" at bounding box center [1170, 15] width 39 height 13
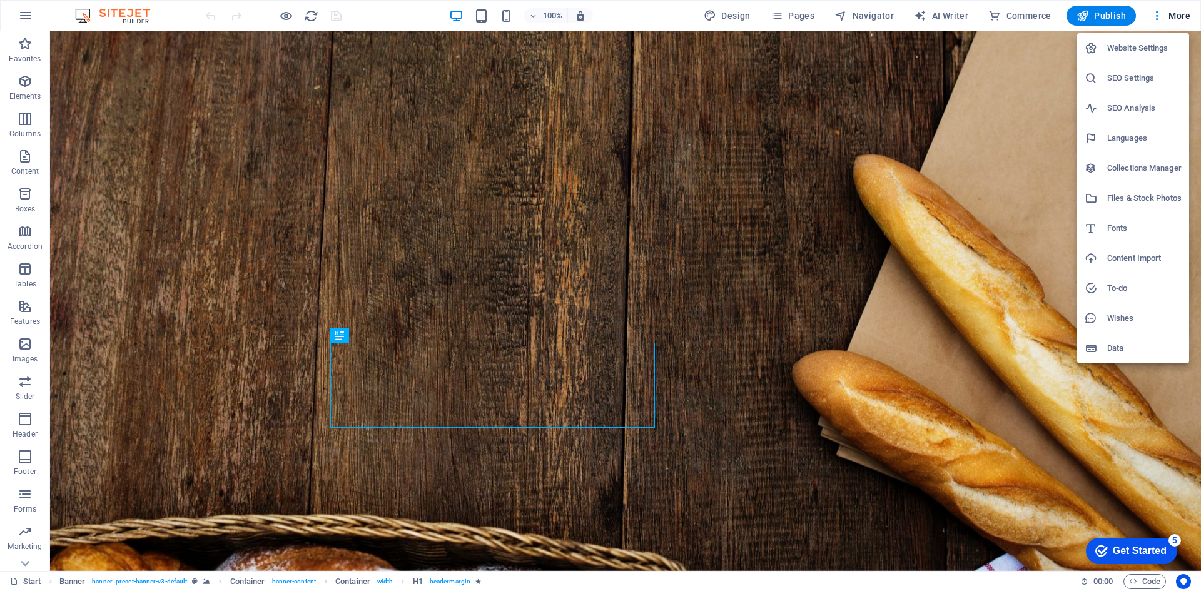
click at [867, 193] on div at bounding box center [600, 295] width 1201 height 591
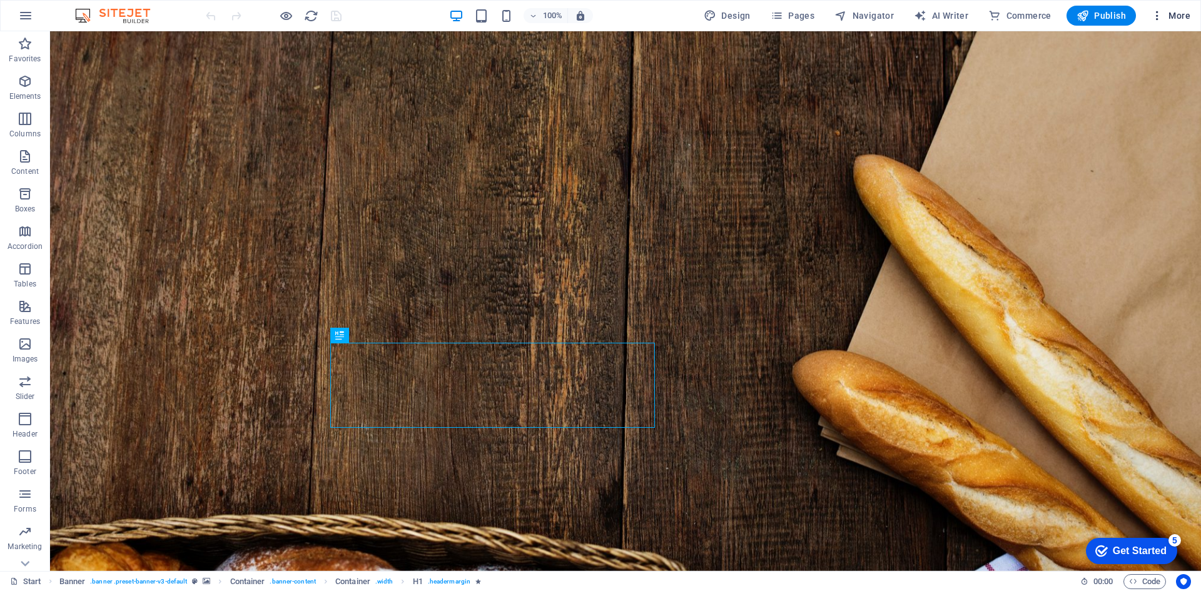
click at [1171, 16] on span "More" at bounding box center [1170, 15] width 39 height 13
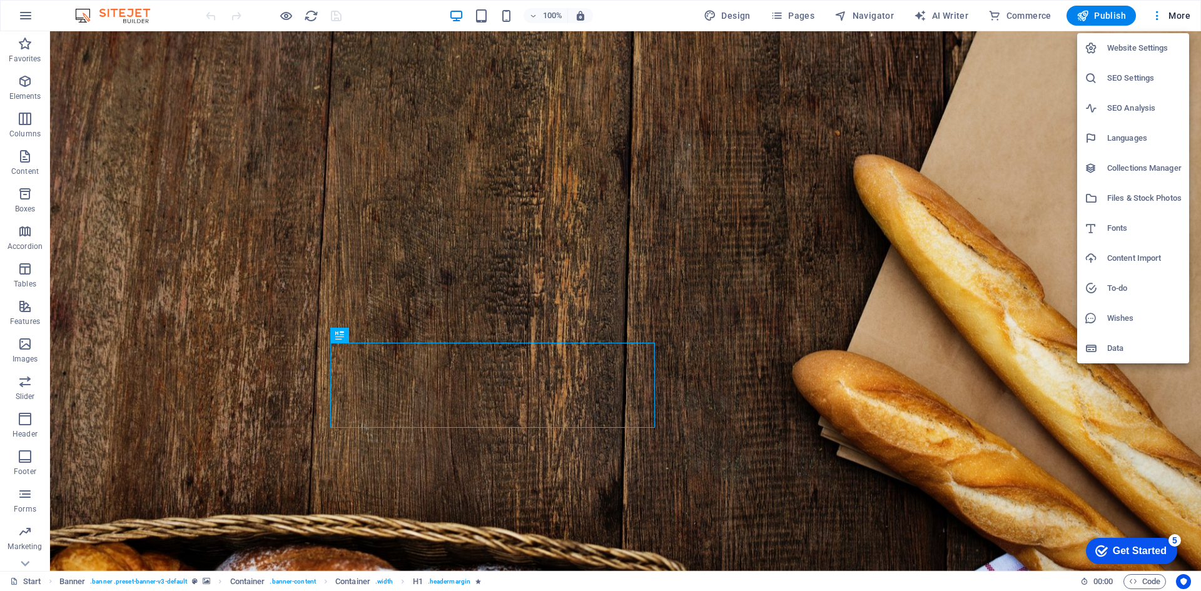
click at [728, 9] on div at bounding box center [600, 295] width 1201 height 591
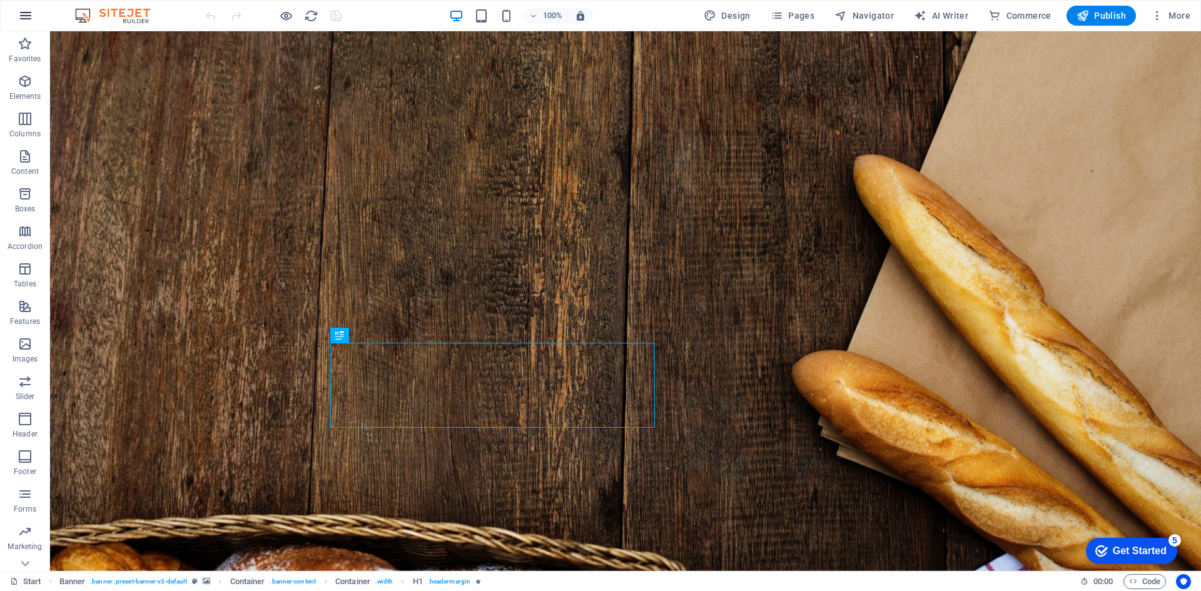
click at [21, 16] on icon "button" at bounding box center [25, 15] width 15 height 15
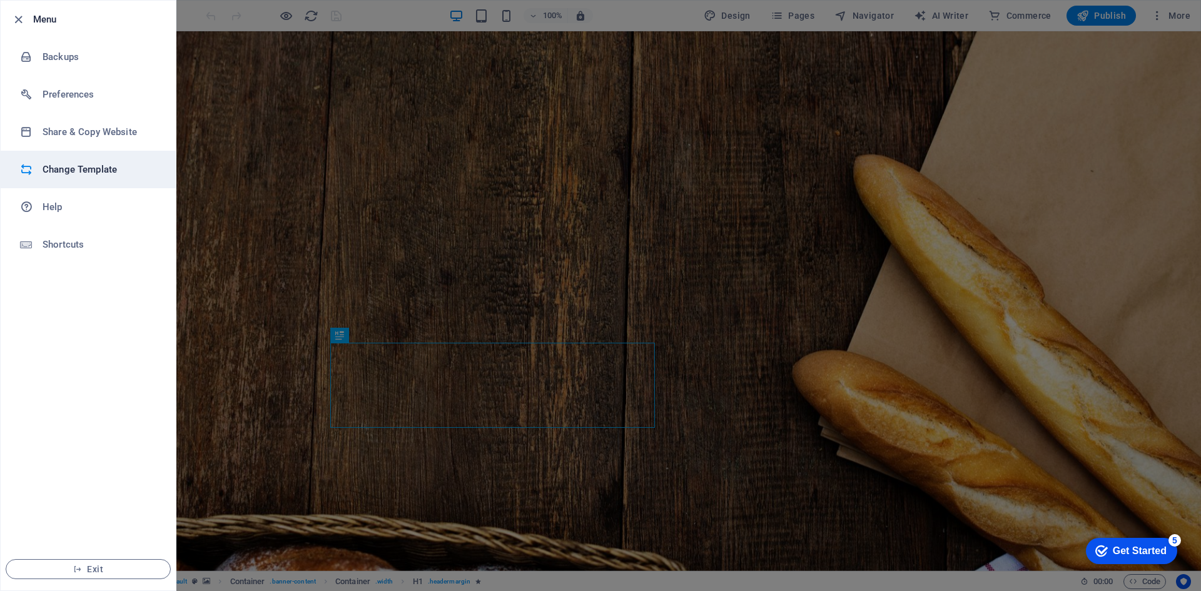
click at [135, 178] on li "Change Template" at bounding box center [88, 170] width 175 height 38
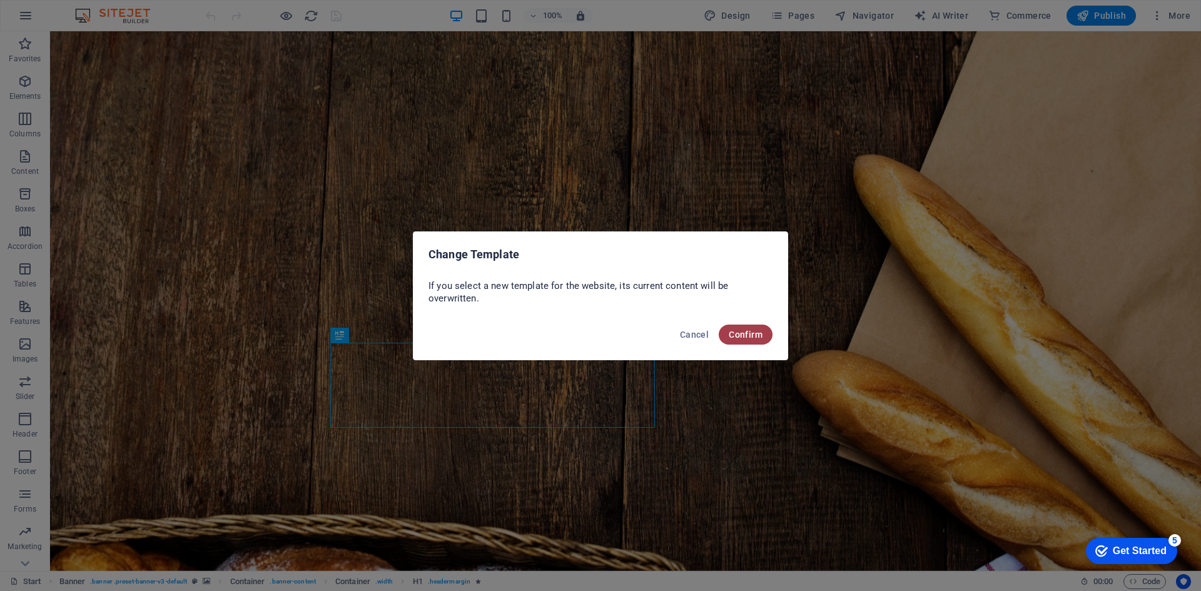
click at [741, 339] on span "Confirm" at bounding box center [746, 335] width 34 height 10
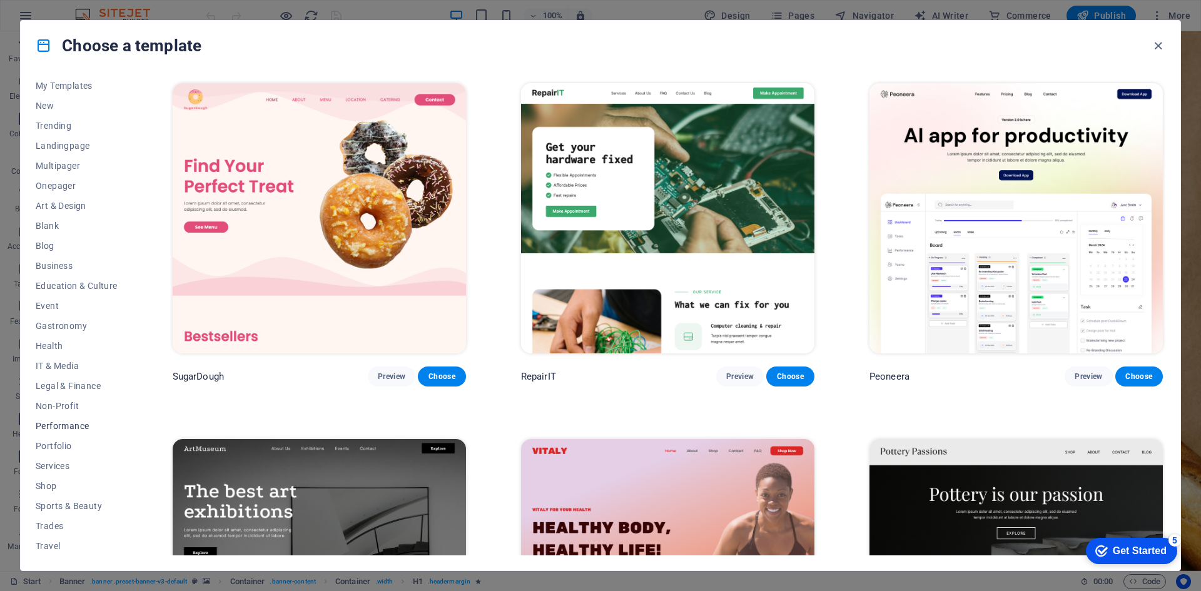
scroll to position [46, 0]
click at [46, 203] on span "Blank" at bounding box center [77, 205] width 82 height 10
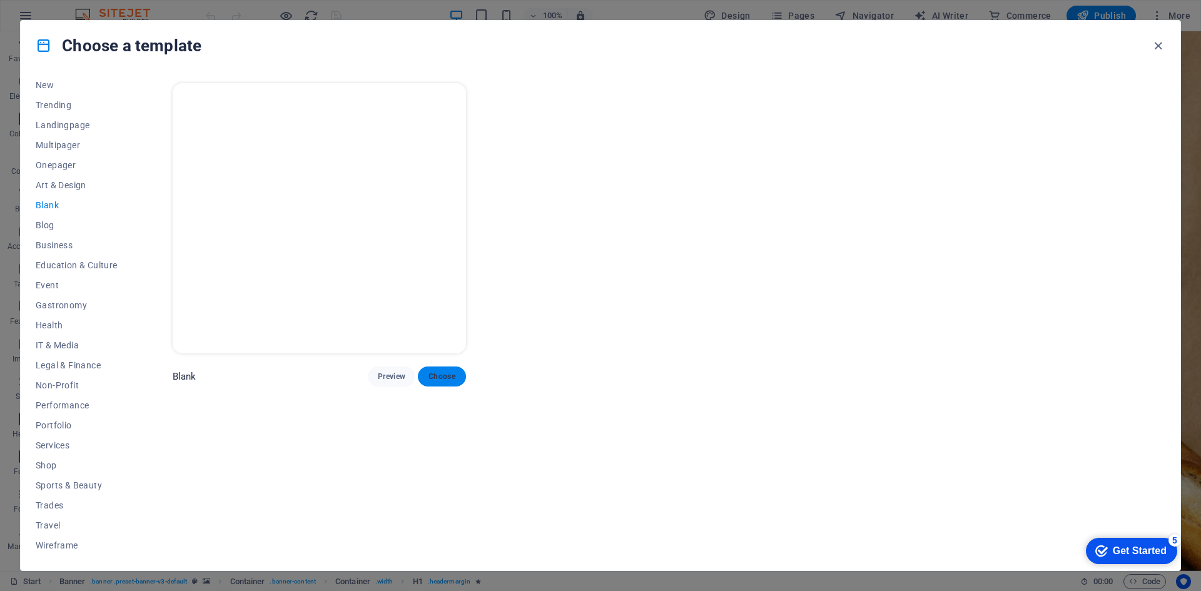
click at [444, 377] on span "Choose" at bounding box center [442, 377] width 28 height 10
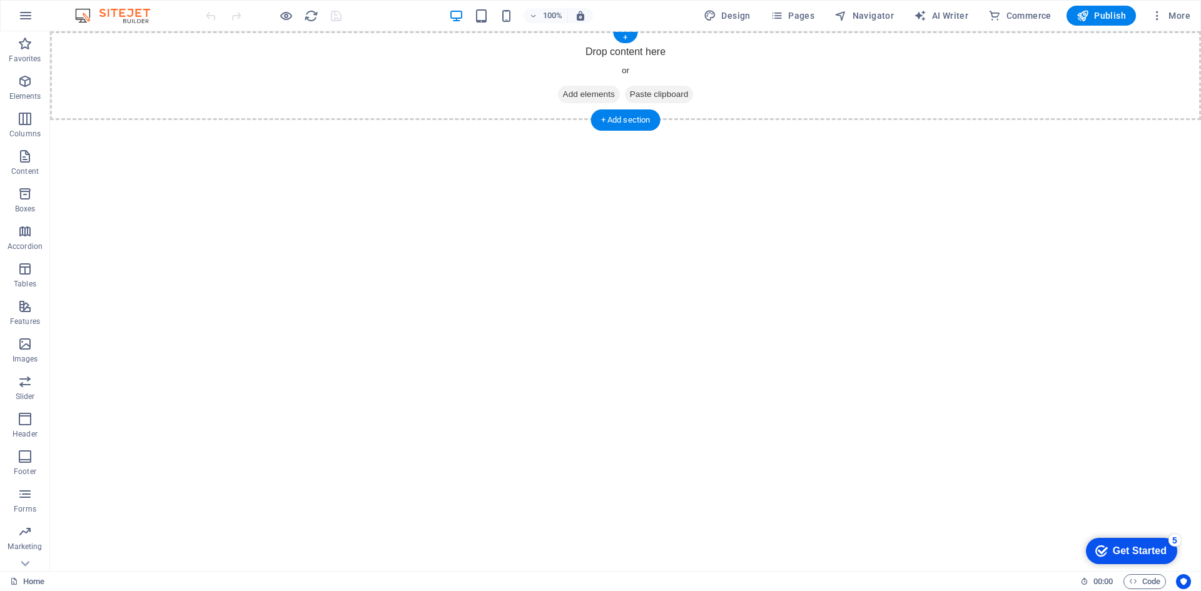
click at [663, 55] on div "Drop content here or Add elements Paste clipboard" at bounding box center [625, 75] width 1151 height 89
click at [626, 38] on div "+" at bounding box center [625, 37] width 24 height 11
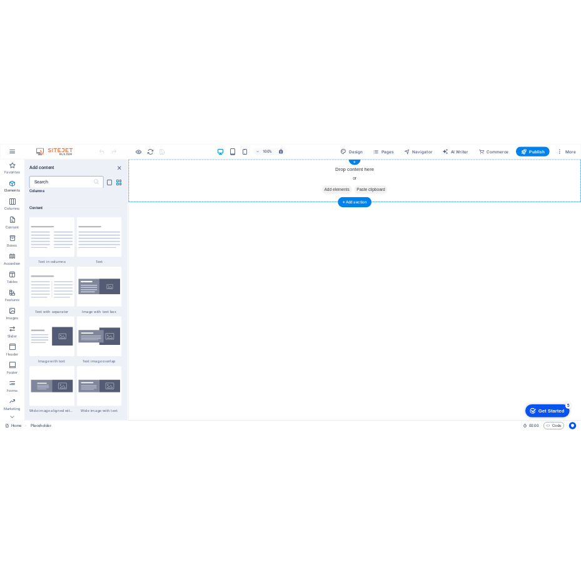
scroll to position [2189, 0]
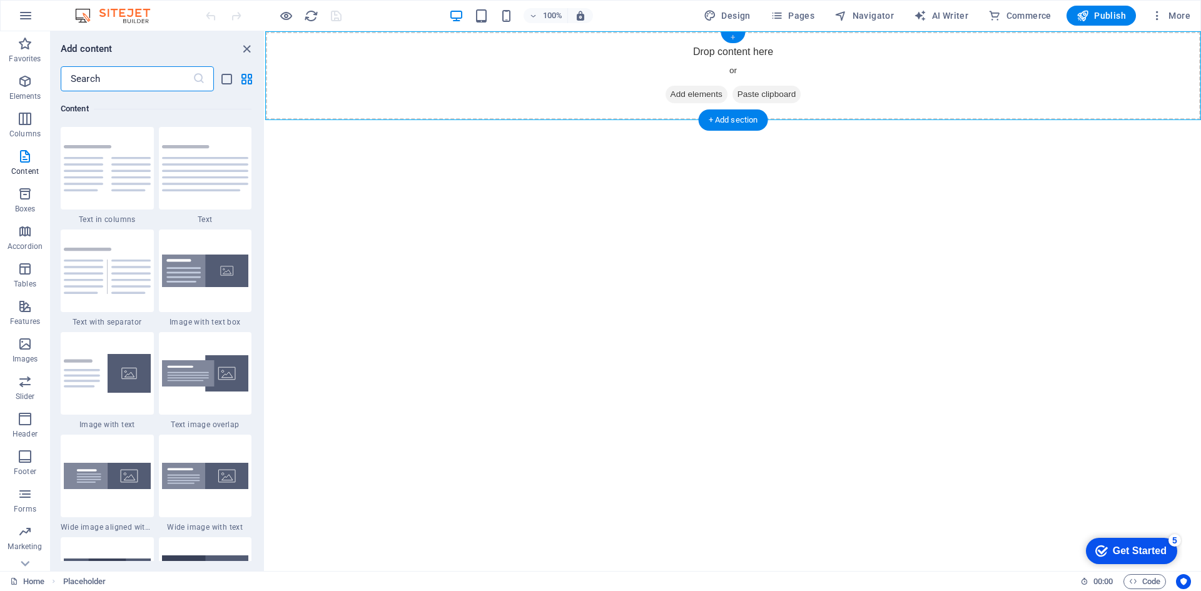
click at [738, 43] on div "+" at bounding box center [733, 37] width 24 height 11
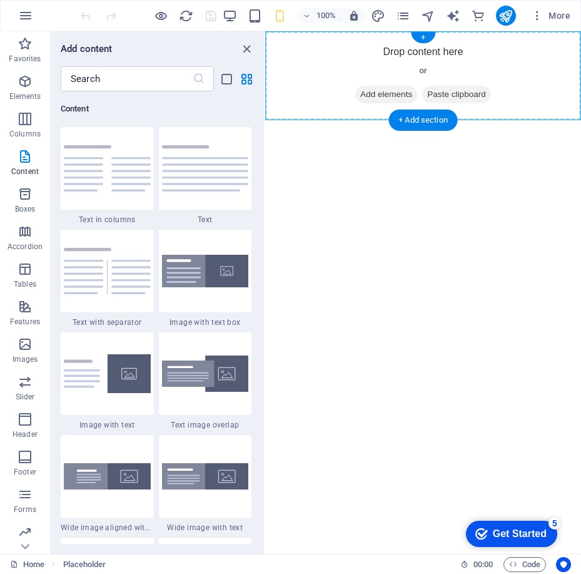
click at [470, 92] on span "Paste clipboard" at bounding box center [456, 95] width 69 height 18
click at [401, 120] on html "Skip to main content Drop content here or Add elements Paste clipboard" at bounding box center [423, 75] width 316 height 89
click at [422, 118] on div "+ Add section" at bounding box center [423, 119] width 69 height 21
click at [247, 45] on icon "close panel" at bounding box center [247, 49] width 14 height 14
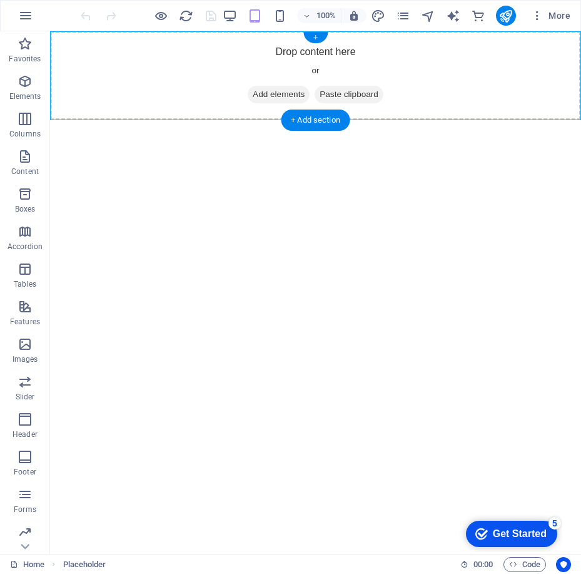
click at [315, 37] on div "+" at bounding box center [315, 37] width 24 height 11
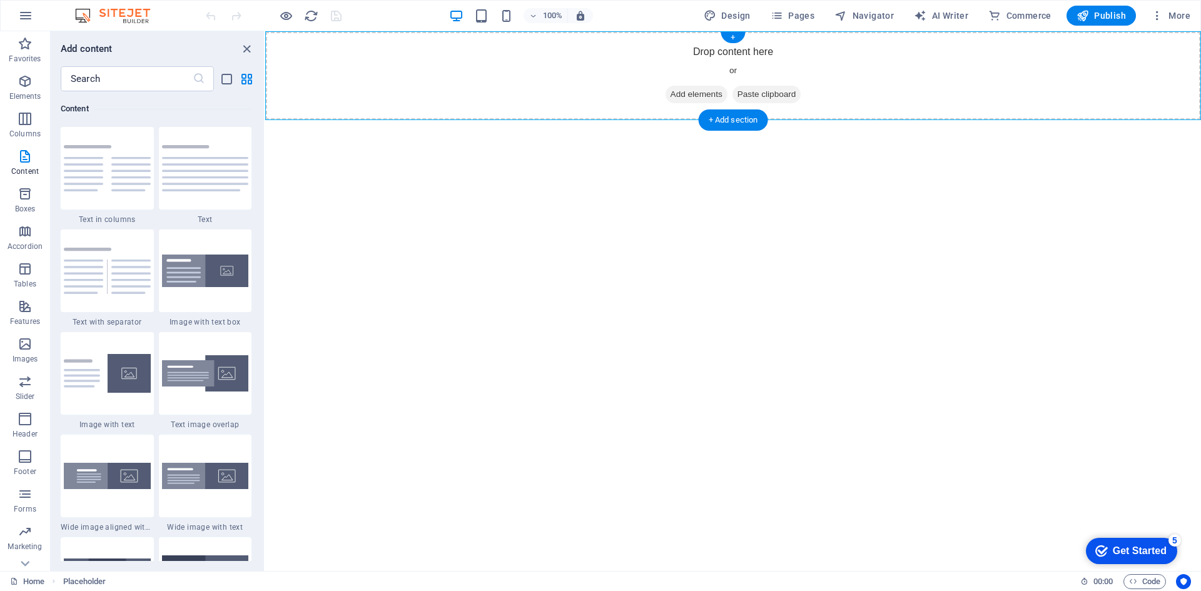
click at [676, 95] on span "Add elements" at bounding box center [697, 95] width 62 height 18
click at [671, 94] on icon at bounding box center [671, 94] width 0 height 0
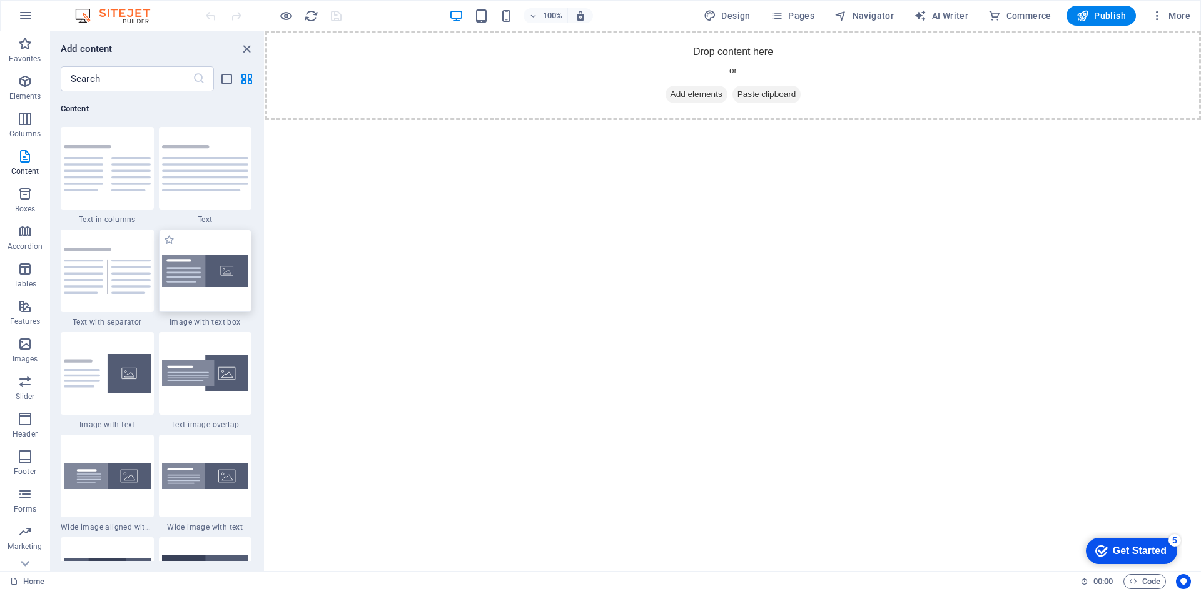
click at [220, 290] on div at bounding box center [205, 271] width 93 height 83
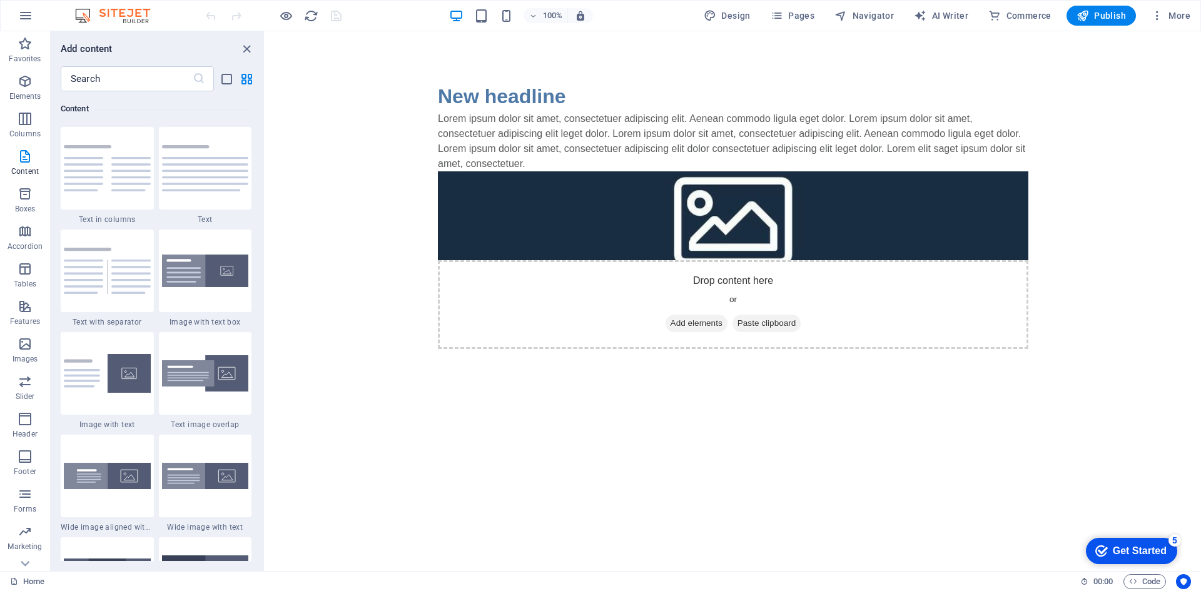
select select "rem"
select select "px"
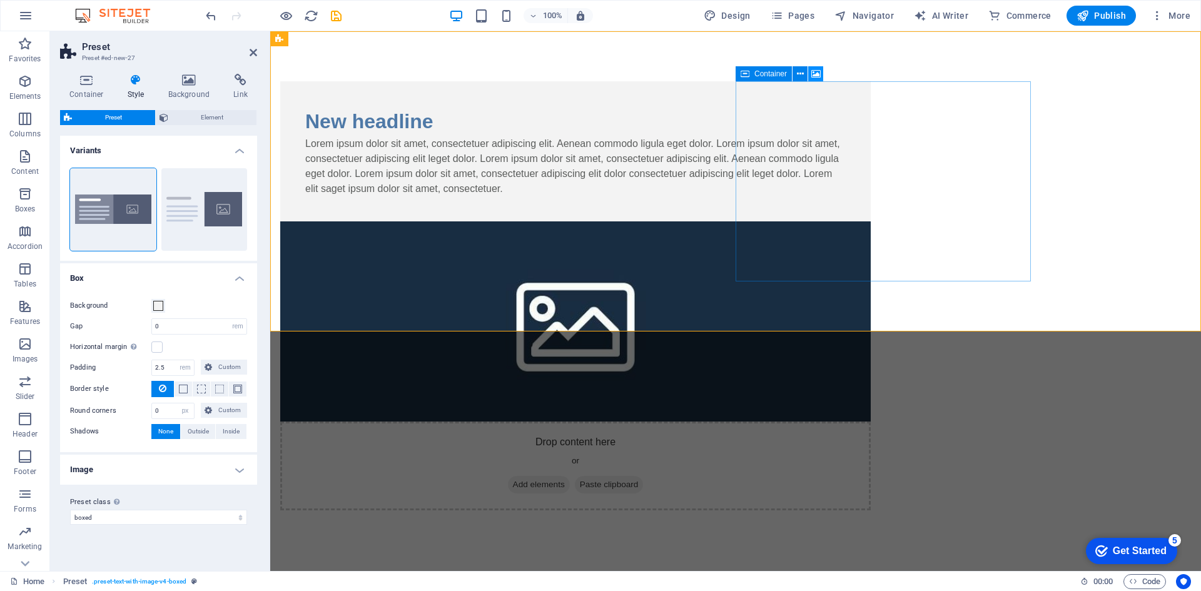
click at [813, 69] on icon at bounding box center [815, 74] width 9 height 13
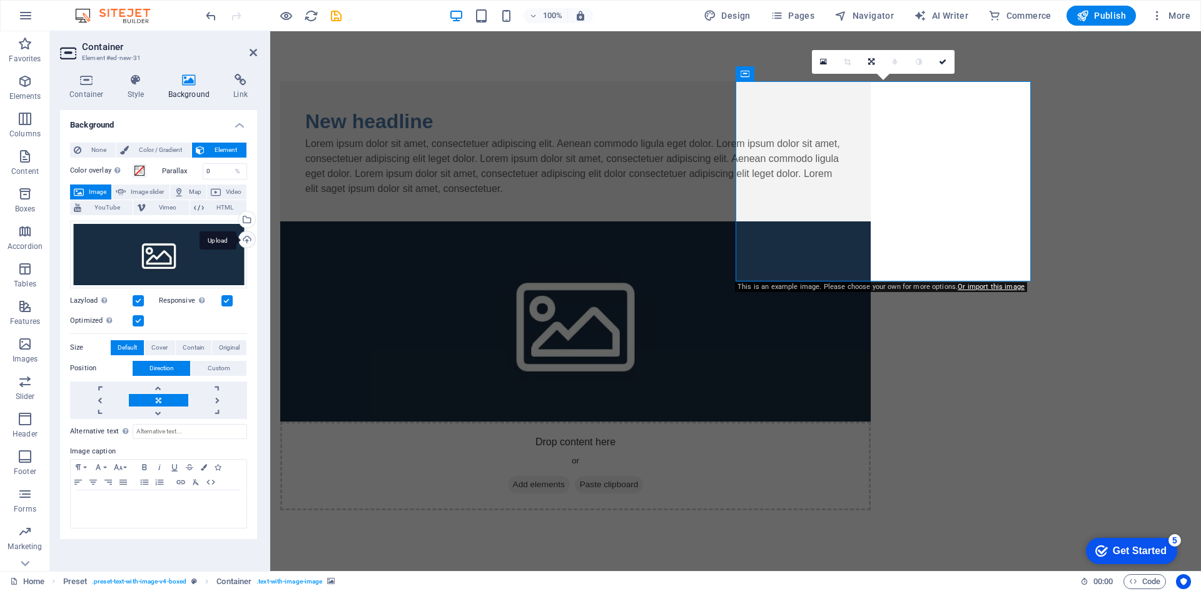
click at [244, 242] on div "Upload" at bounding box center [245, 240] width 19 height 19
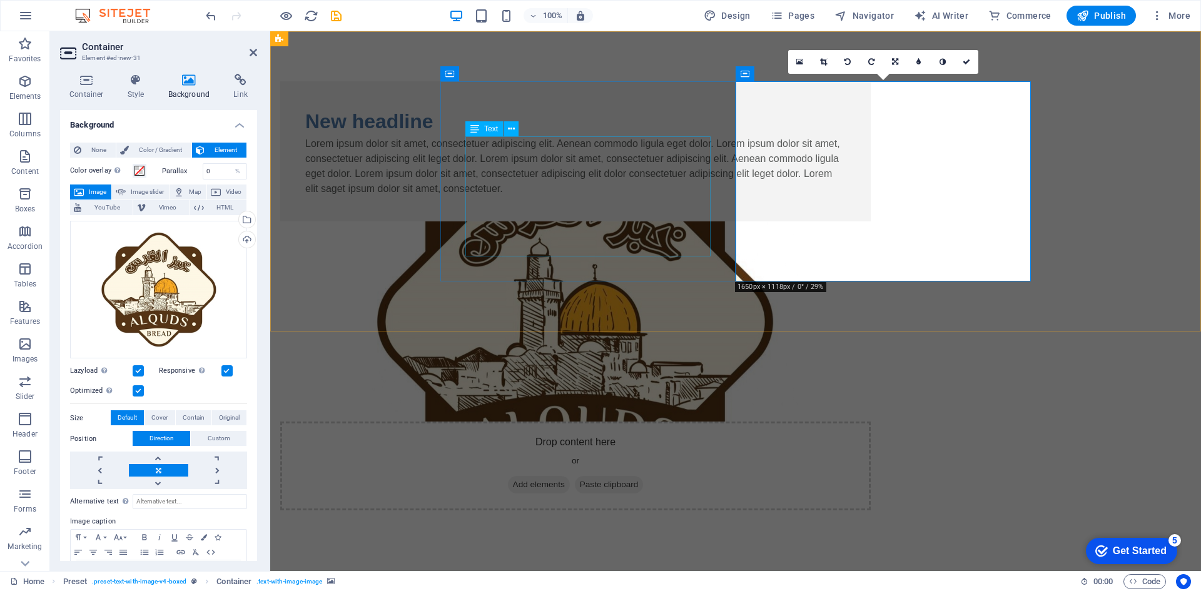
click at [668, 196] on div "Lorem ipsum dolor sit amet, consectetuer adipiscing elit. Aenean commodo ligula…" at bounding box center [575, 166] width 541 height 60
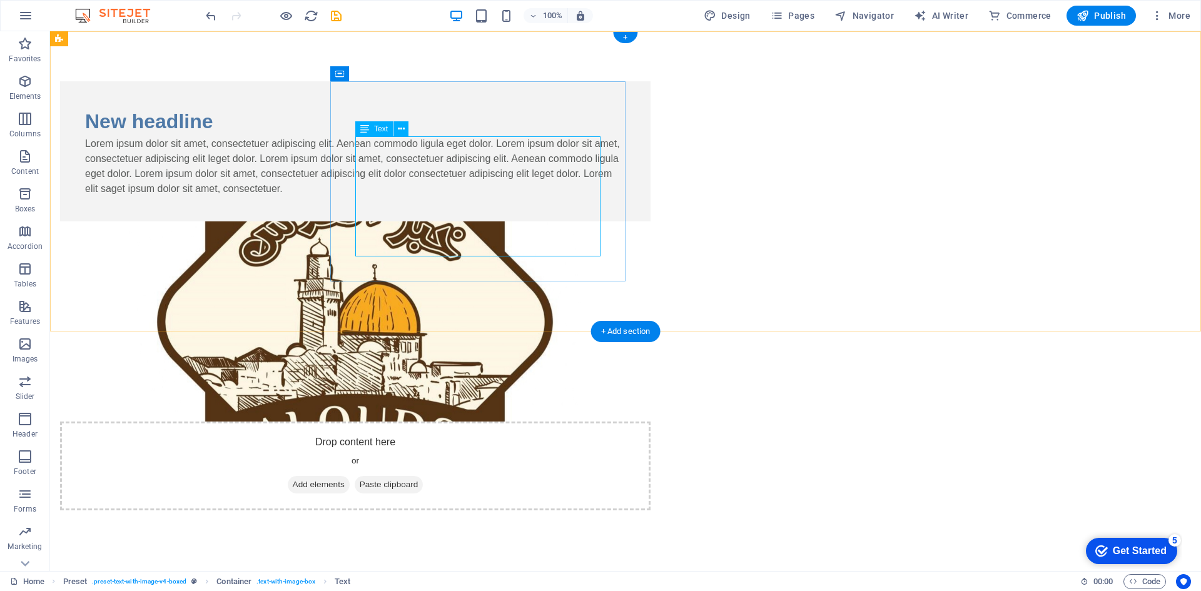
click at [564, 196] on div "Lorem ipsum dolor sit amet, consectetuer adipiscing elit. Aenean commodo ligula…" at bounding box center [355, 166] width 541 height 60
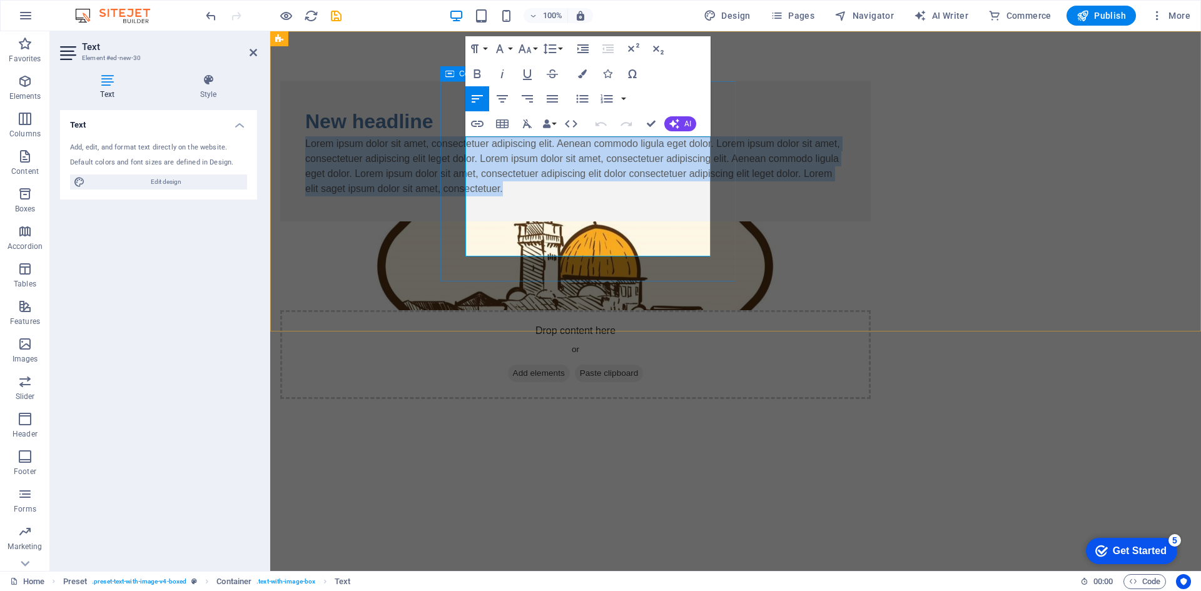
drag, startPoint x: 656, startPoint y: 248, endPoint x: 456, endPoint y: 147, distance: 223.8
click at [456, 147] on div "New headline Lorem ipsum dolor sit amet, consectetuer adipiscing elit. Aenean c…" at bounding box center [575, 151] width 591 height 140
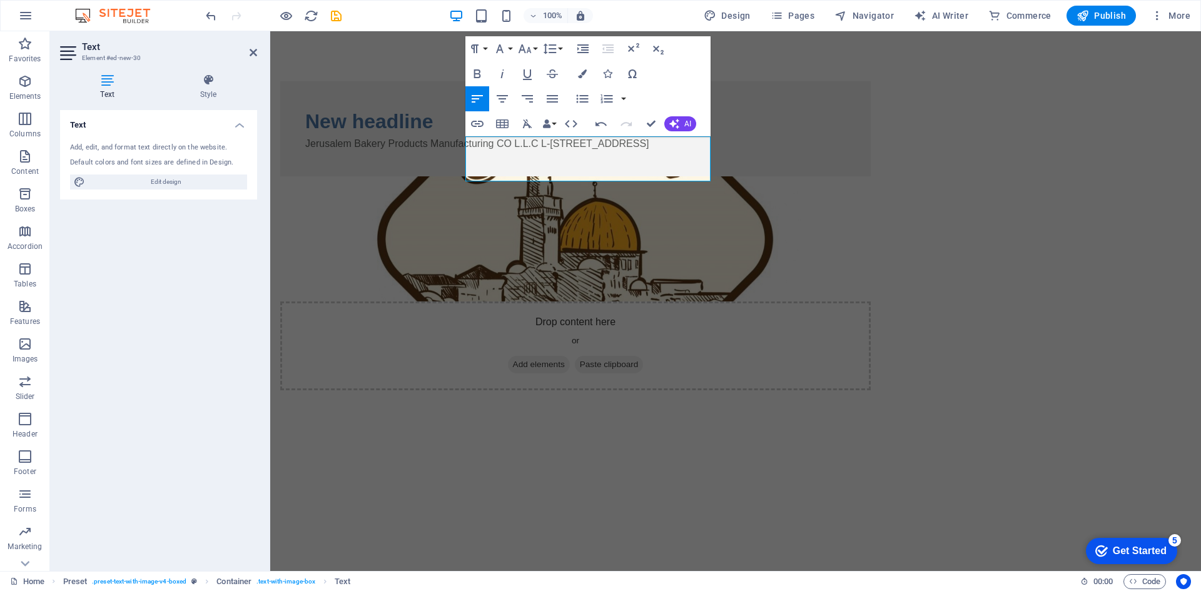
click at [608, 304] on html "Skip to main content New headline Jerusalem Bakery Products Manufacturing CO L.…" at bounding box center [735, 235] width 931 height 409
click at [430, 162] on div "New headline Jerusalem Bakery Products Manufacturing CO L.L.C L-10 Warehouse, Z…" at bounding box center [735, 235] width 931 height 409
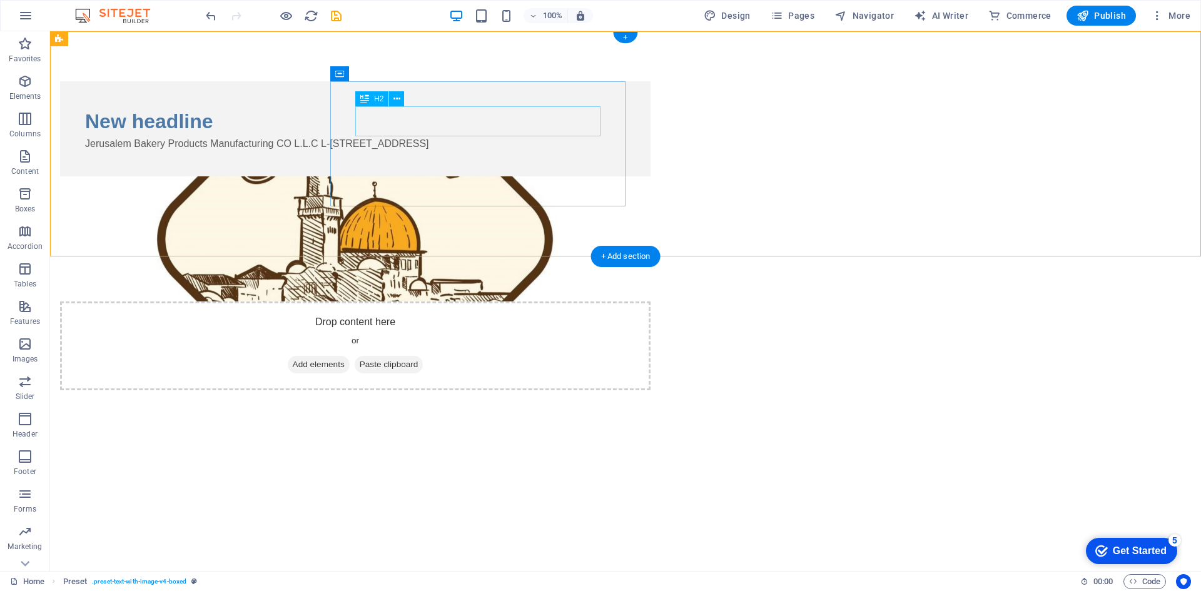
click at [464, 116] on div "New headline" at bounding box center [355, 121] width 541 height 30
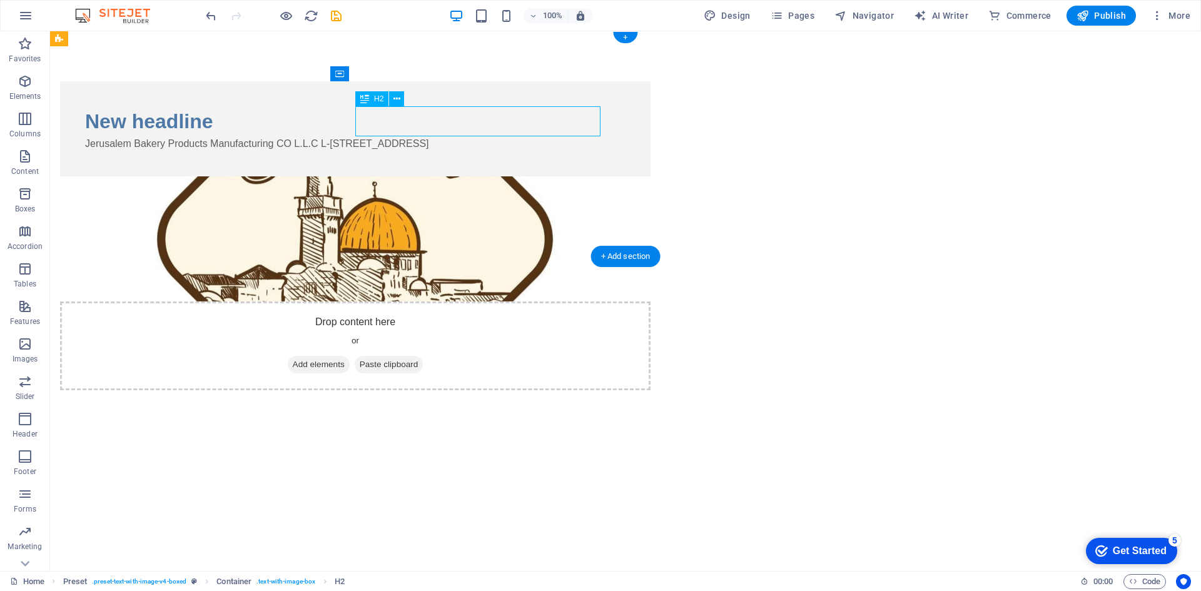
click at [486, 120] on div "New headline" at bounding box center [355, 121] width 541 height 30
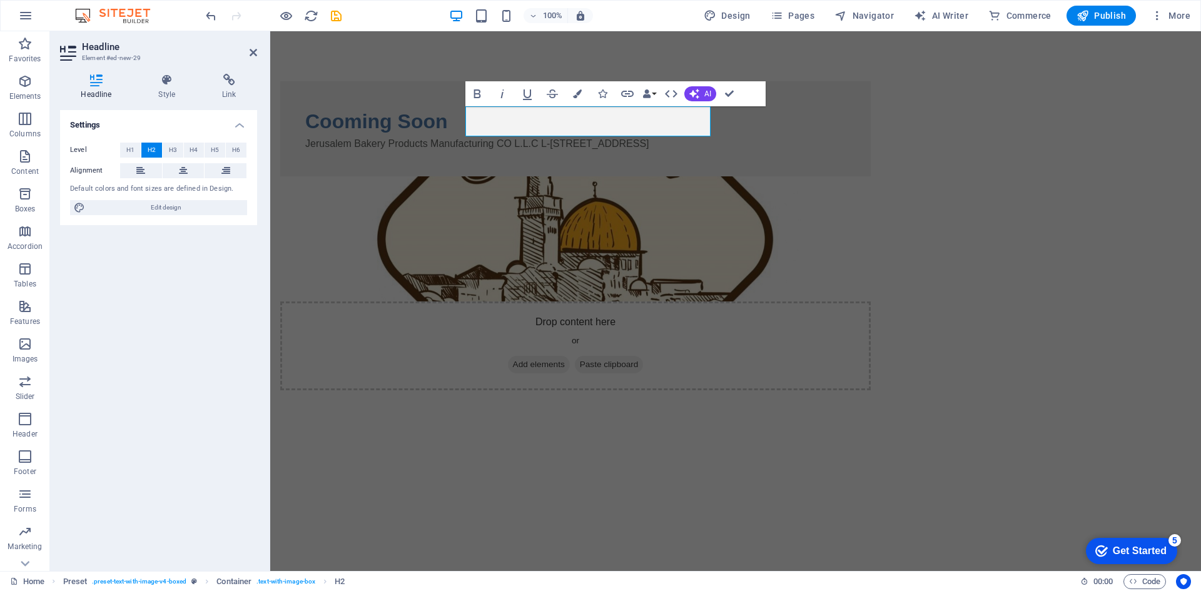
click at [671, 410] on html "Skip to main content ​Cooming Soon Jerusalem Bakery Products Manufacturing CO L…" at bounding box center [735, 235] width 931 height 409
click at [500, 118] on h2 "​Cooming Soon" at bounding box center [575, 121] width 541 height 30
click at [560, 335] on html "Skip to main content Coming Soon Jerusalem Bakery Products Manufacturing CO L.L…" at bounding box center [735, 235] width 931 height 409
click at [648, 121] on h2 "Coming Soon" at bounding box center [575, 121] width 541 height 30
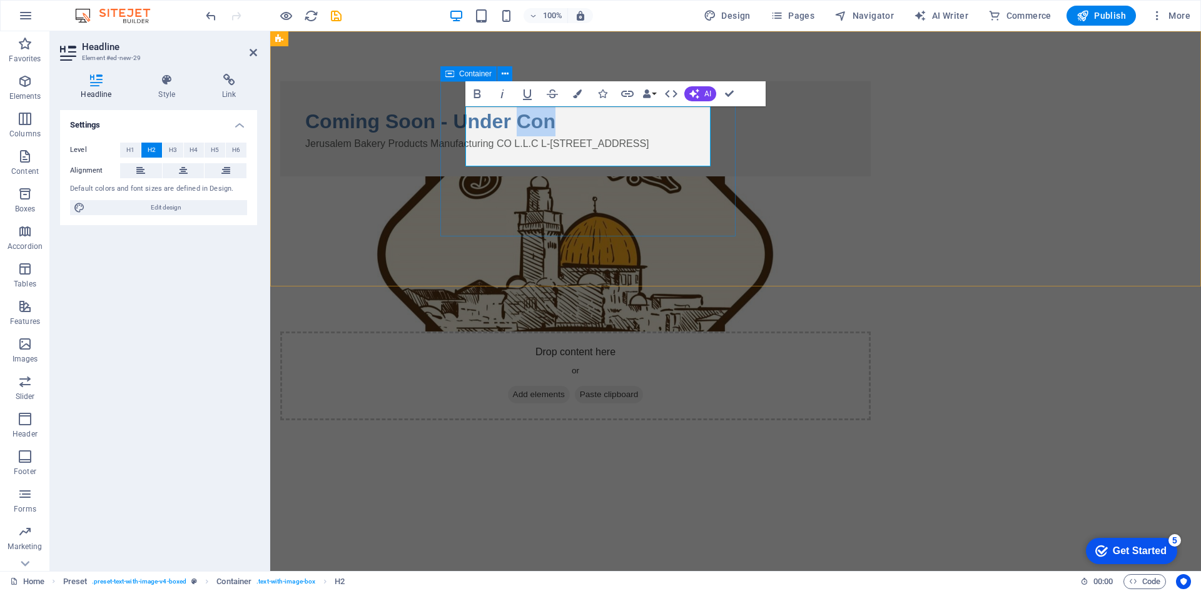
click at [458, 151] on div "Coming Soon - Under Con Jerusalem Bakery Products Manufacturing CO L.L.C L-[STR…" at bounding box center [575, 128] width 591 height 95
drag, startPoint x: 525, startPoint y: 152, endPoint x: 446, endPoint y: 155, distance: 78.9
click at [456, 154] on div "Coming Soon - Under ​under construction under construction Jerusalem Bakery Pro…" at bounding box center [575, 128] width 591 height 95
drag, startPoint x: 474, startPoint y: 153, endPoint x: 467, endPoint y: 154, distance: 7.5
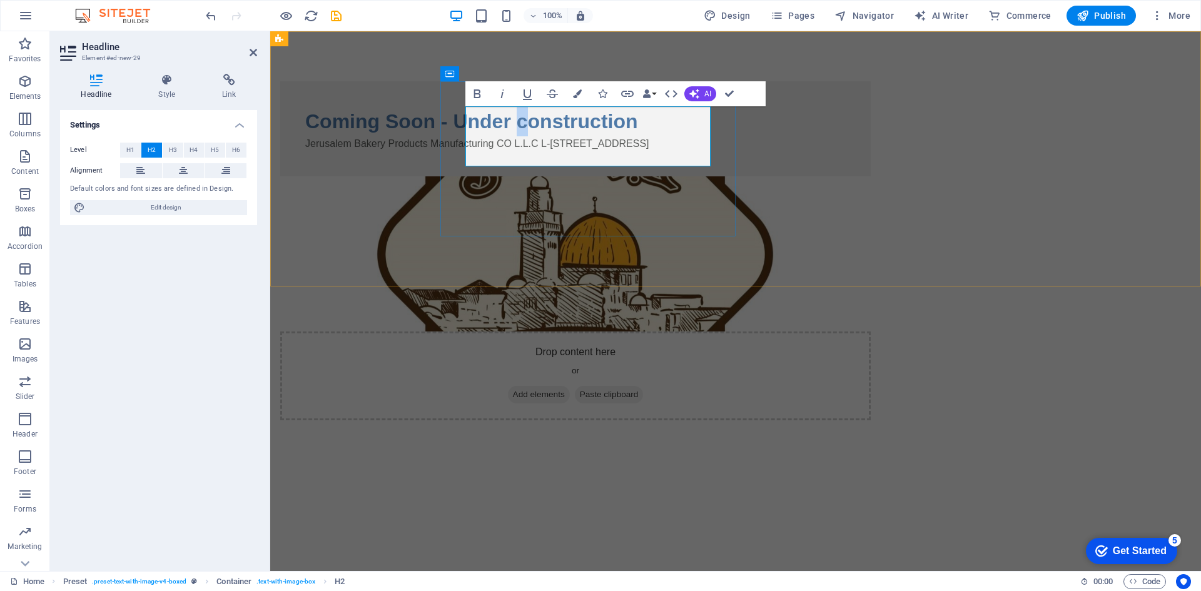
click at [467, 136] on h2 "Coming Soon - Under construction" at bounding box center [575, 121] width 541 height 30
click at [551, 285] on div "Coming Soon - Under Construction under construction Jerusalem Bakery Products M…" at bounding box center [735, 250] width 931 height 439
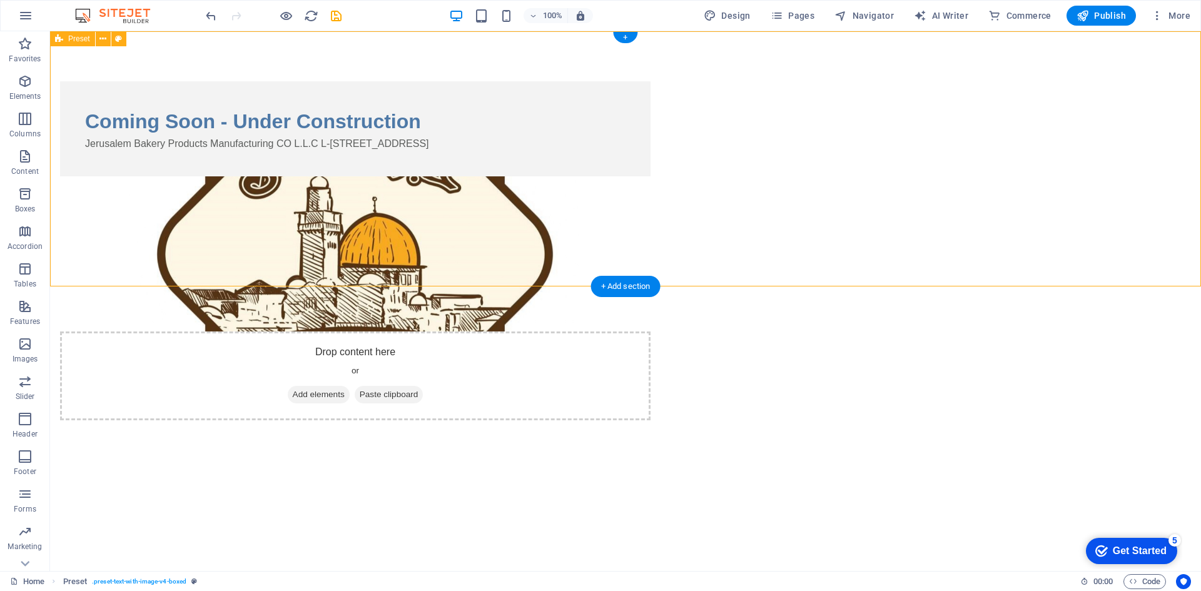
click at [651, 223] on figure at bounding box center [355, 253] width 591 height 155
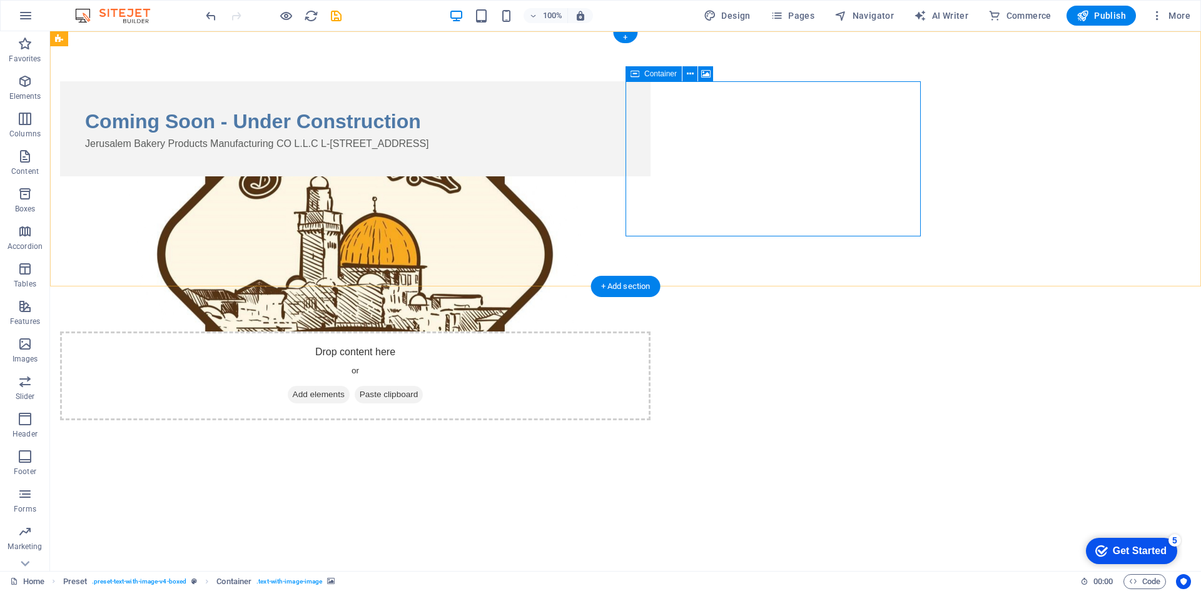
click at [651, 332] on div "Drop content here or Add elements Paste clipboard" at bounding box center [355, 376] width 591 height 89
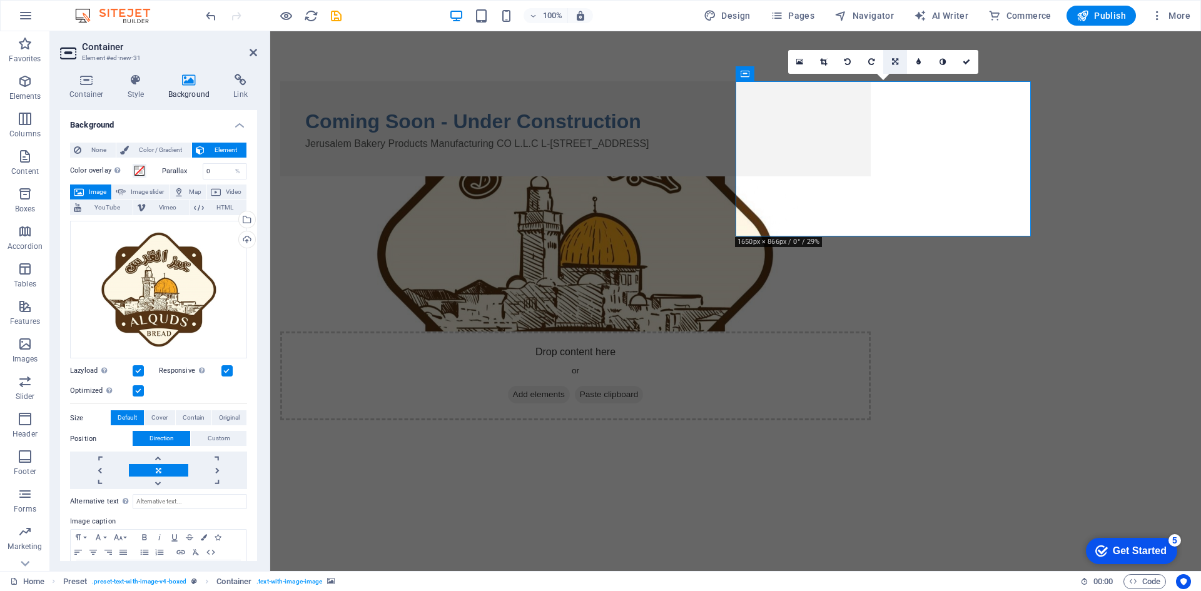
click at [892, 65] on icon at bounding box center [895, 62] width 6 height 8
click at [871, 332] on div "Drop content here or Add elements Paste clipboard" at bounding box center [575, 376] width 591 height 89
click at [894, 62] on icon at bounding box center [895, 62] width 6 height 8
click at [894, 59] on icon at bounding box center [895, 62] width 6 height 8
click at [201, 419] on span "Contain" at bounding box center [194, 417] width 22 height 15
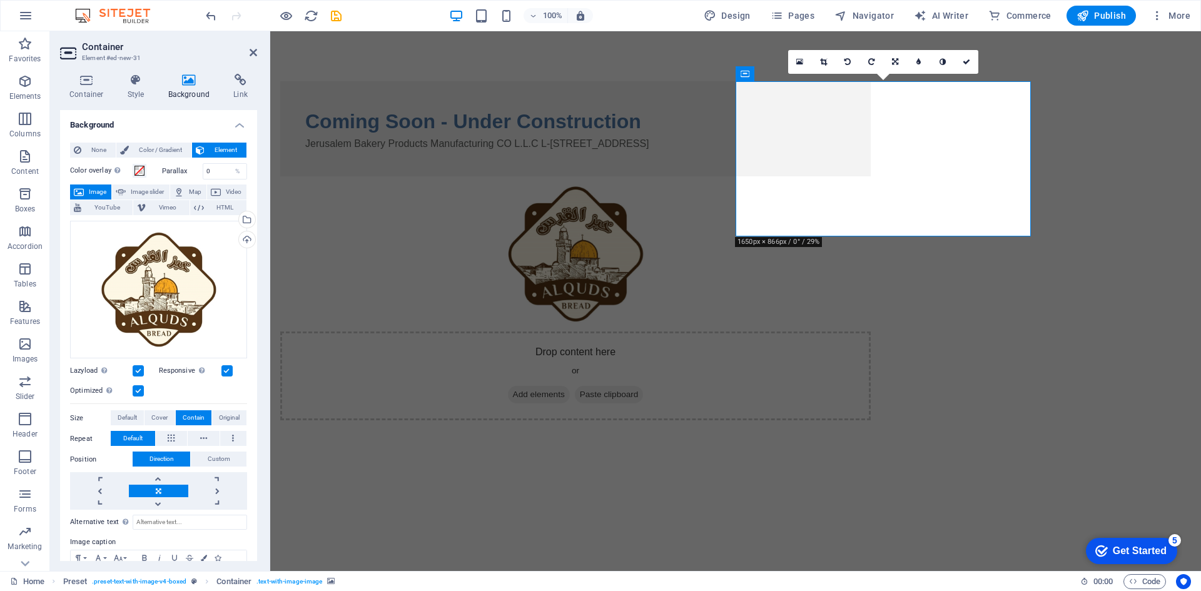
click at [484, 374] on html "Skip to main content Coming Soon - Under Construction Jerusalem Bakery Products…" at bounding box center [735, 250] width 931 height 439
click at [1103, 12] on span "Publish" at bounding box center [1101, 15] width 49 height 13
